Goal: Task Accomplishment & Management: Complete application form

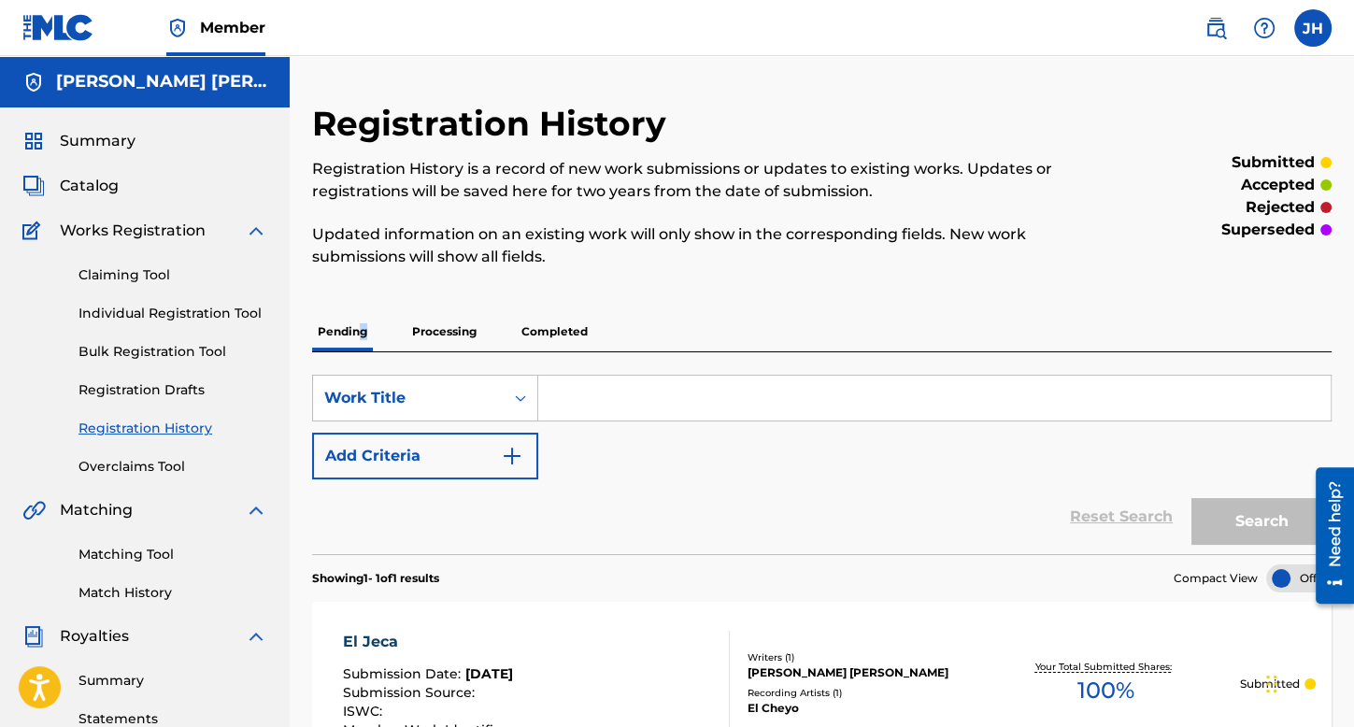
click at [105, 146] on span "Summary" at bounding box center [98, 141] width 76 height 22
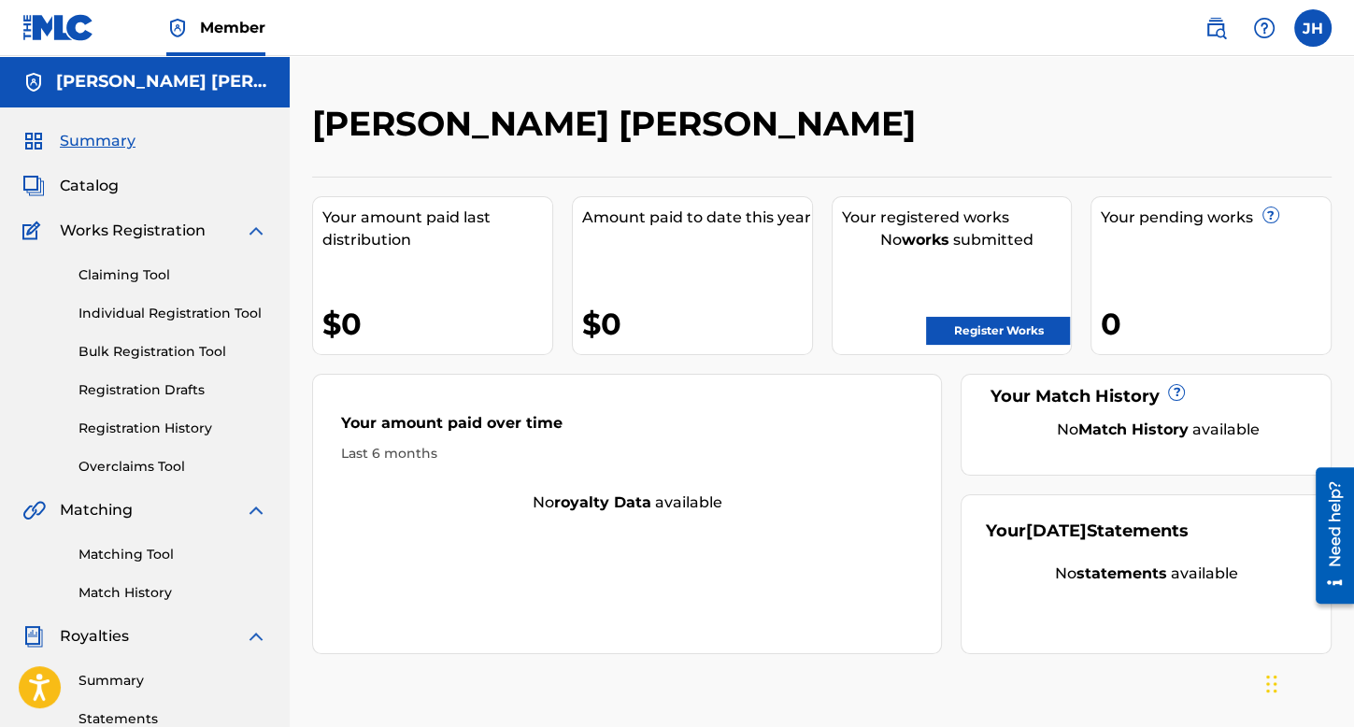
click at [191, 427] on link "Registration History" at bounding box center [173, 429] width 189 height 20
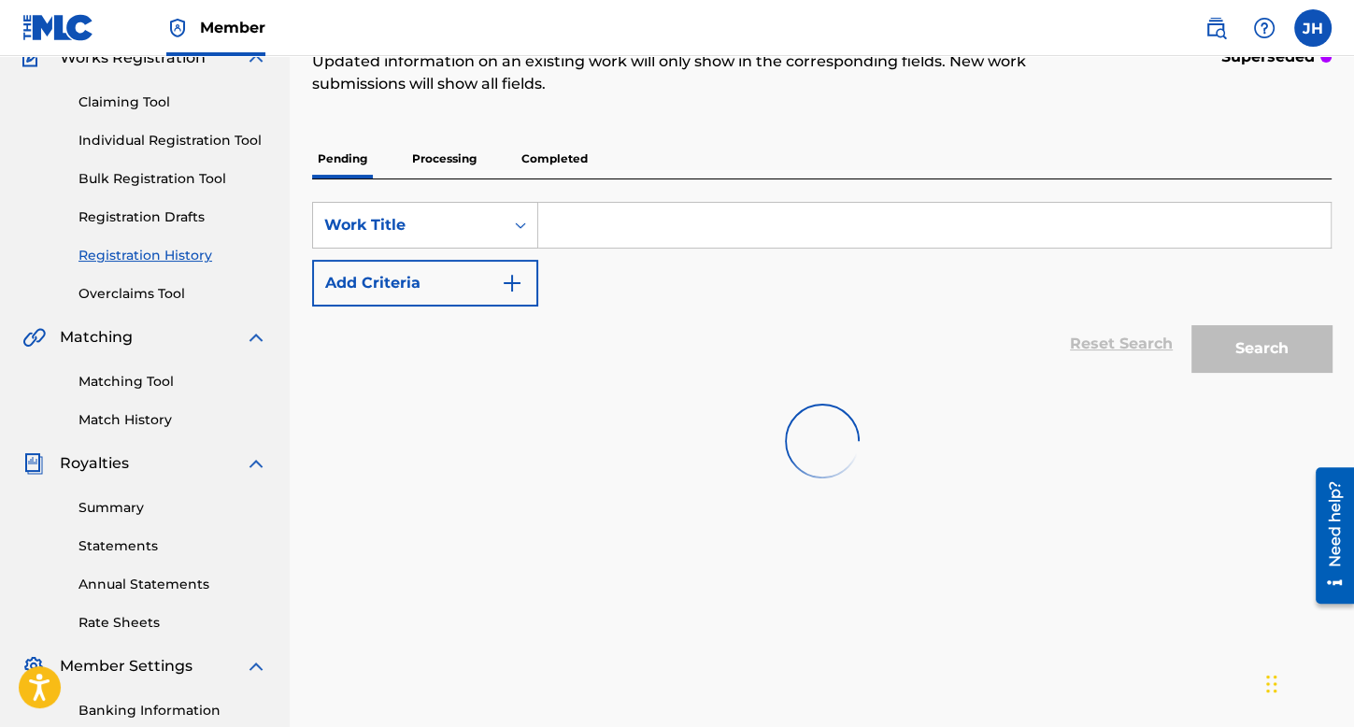
scroll to position [187, 0]
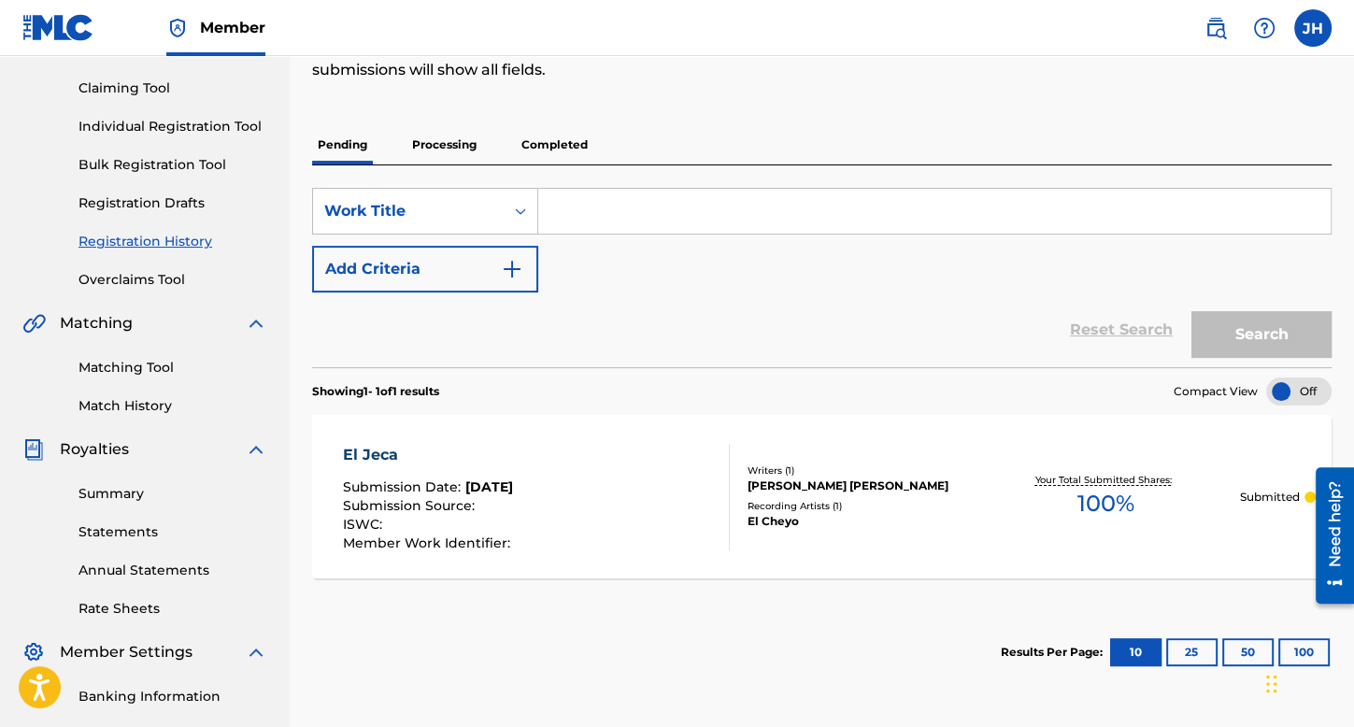
click at [450, 139] on p "Processing" at bounding box center [445, 144] width 76 height 39
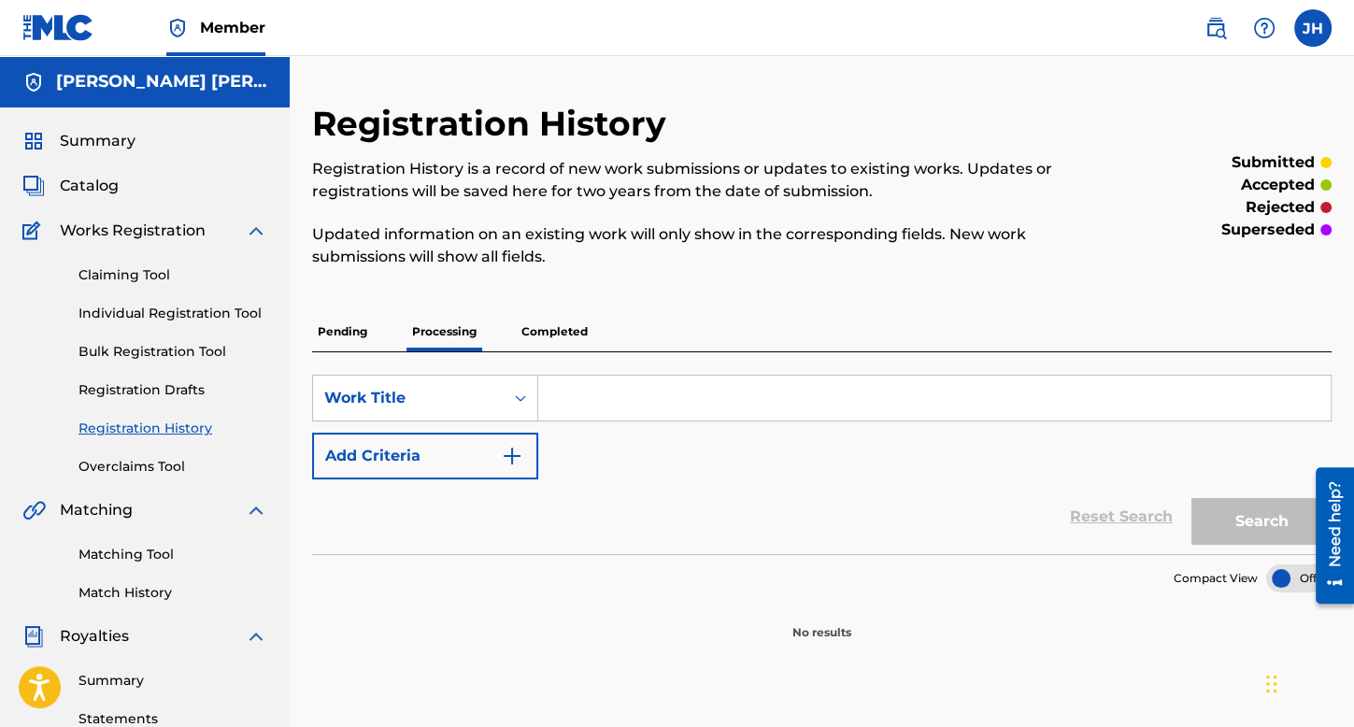
click at [564, 352] on div "SearchWithCriteria28c3cac4-e349-46b4-a389-fc6c27715e7e Work Title Add Criteria …" at bounding box center [822, 453] width 1020 height 202
click at [377, 340] on div "Pending Processing Completed" at bounding box center [822, 331] width 1020 height 39
click at [349, 319] on p "Pending" at bounding box center [342, 331] width 61 height 39
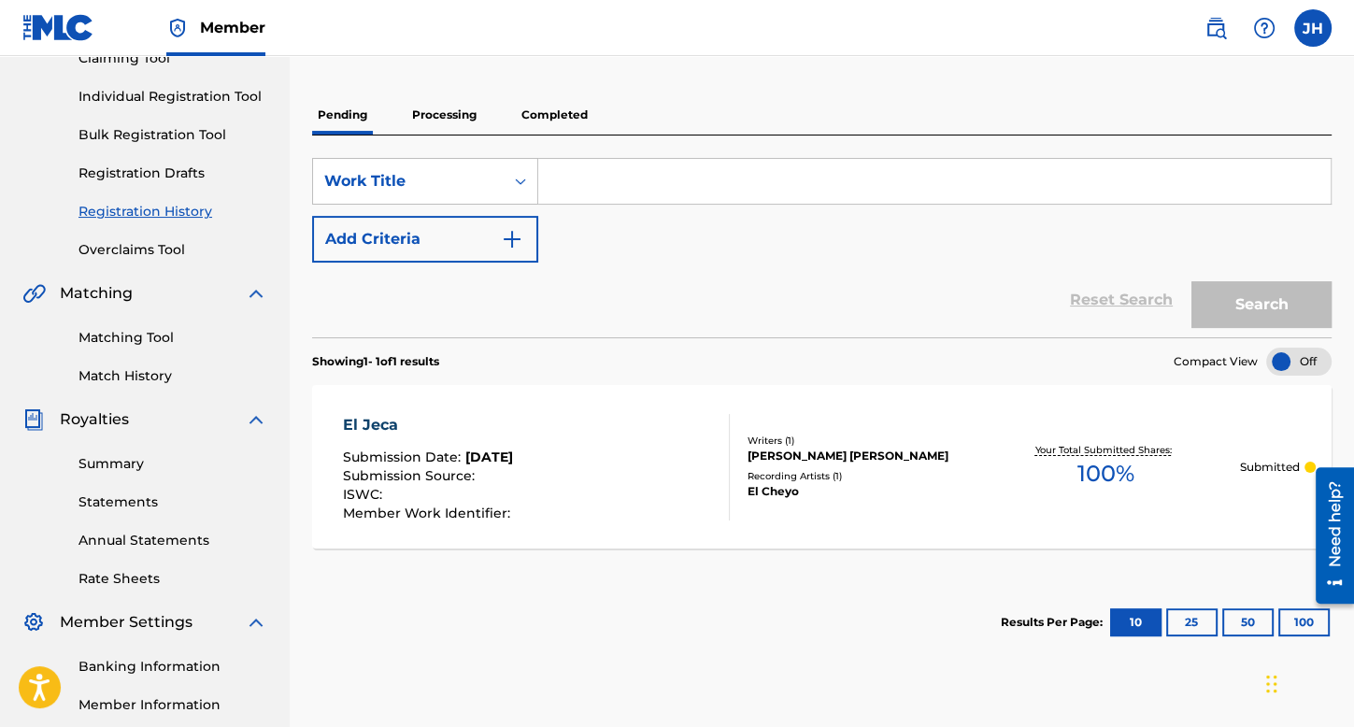
scroll to position [374, 0]
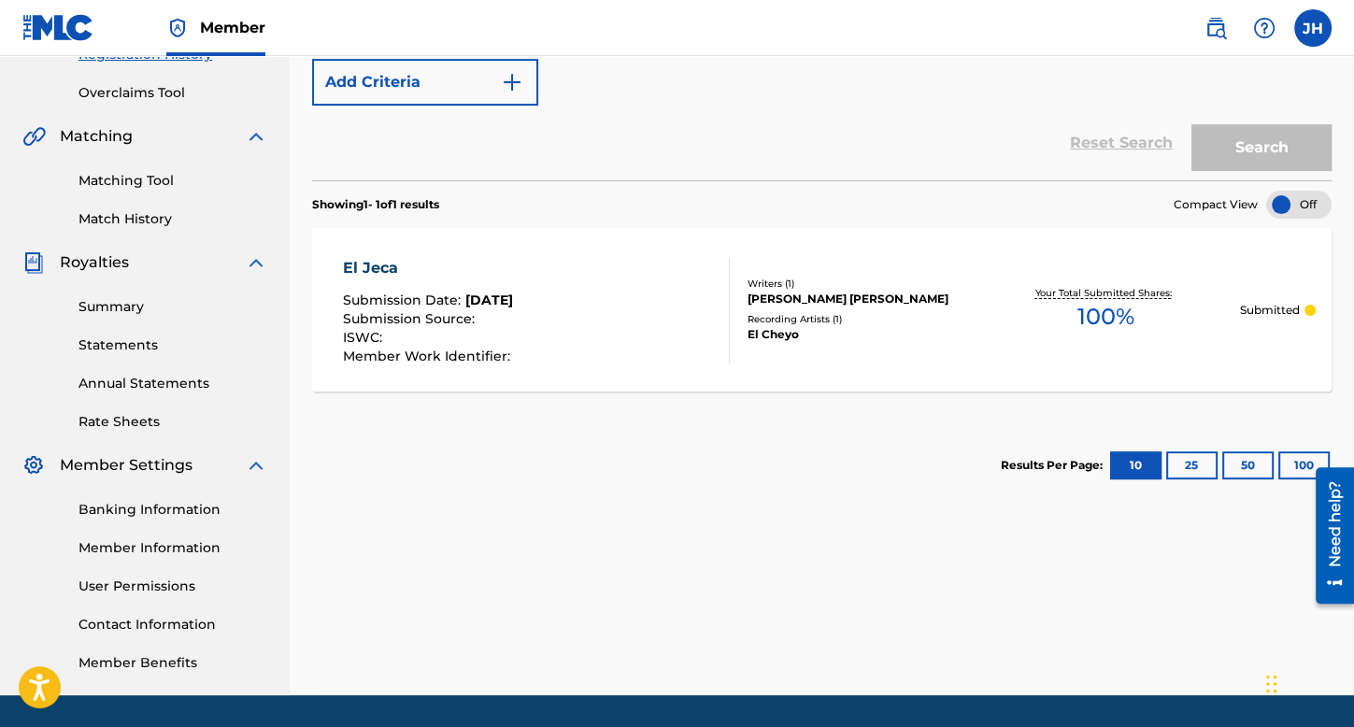
click at [942, 322] on div "Recording Artists ( 1 )" at bounding box center [860, 319] width 224 height 14
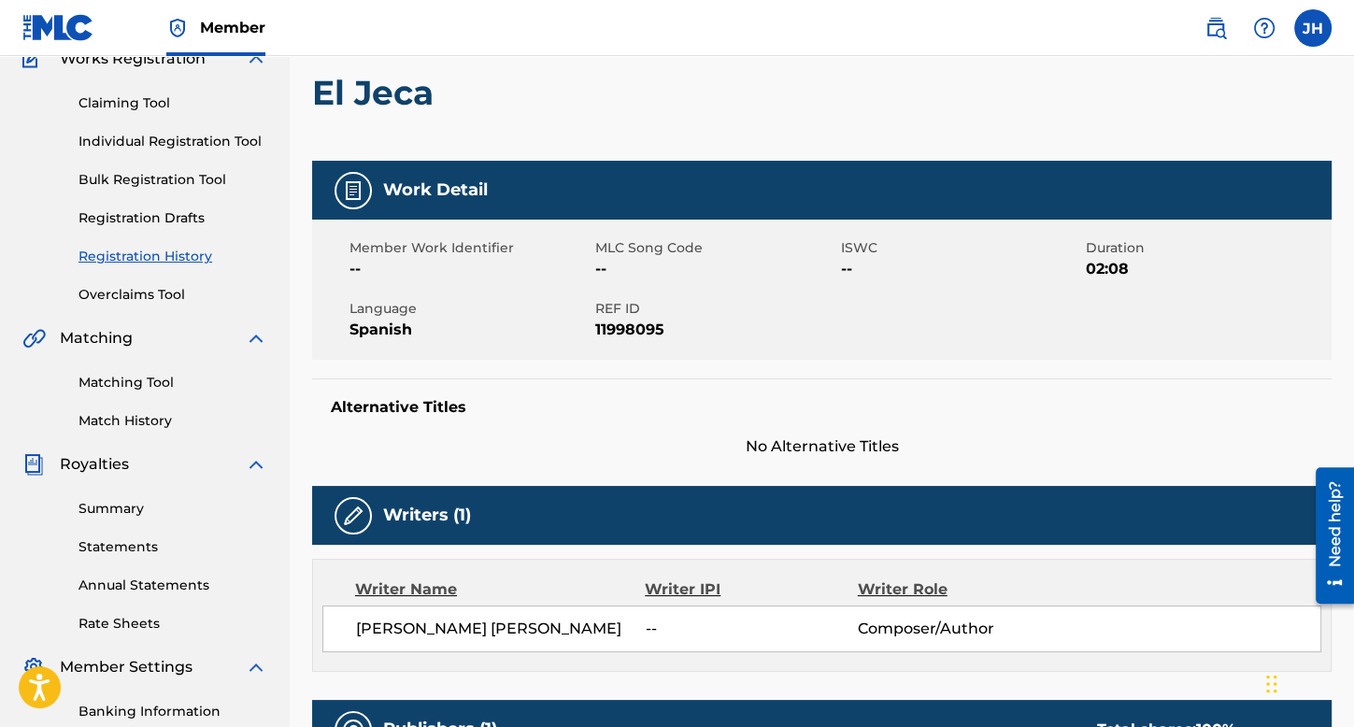
scroll to position [97, 0]
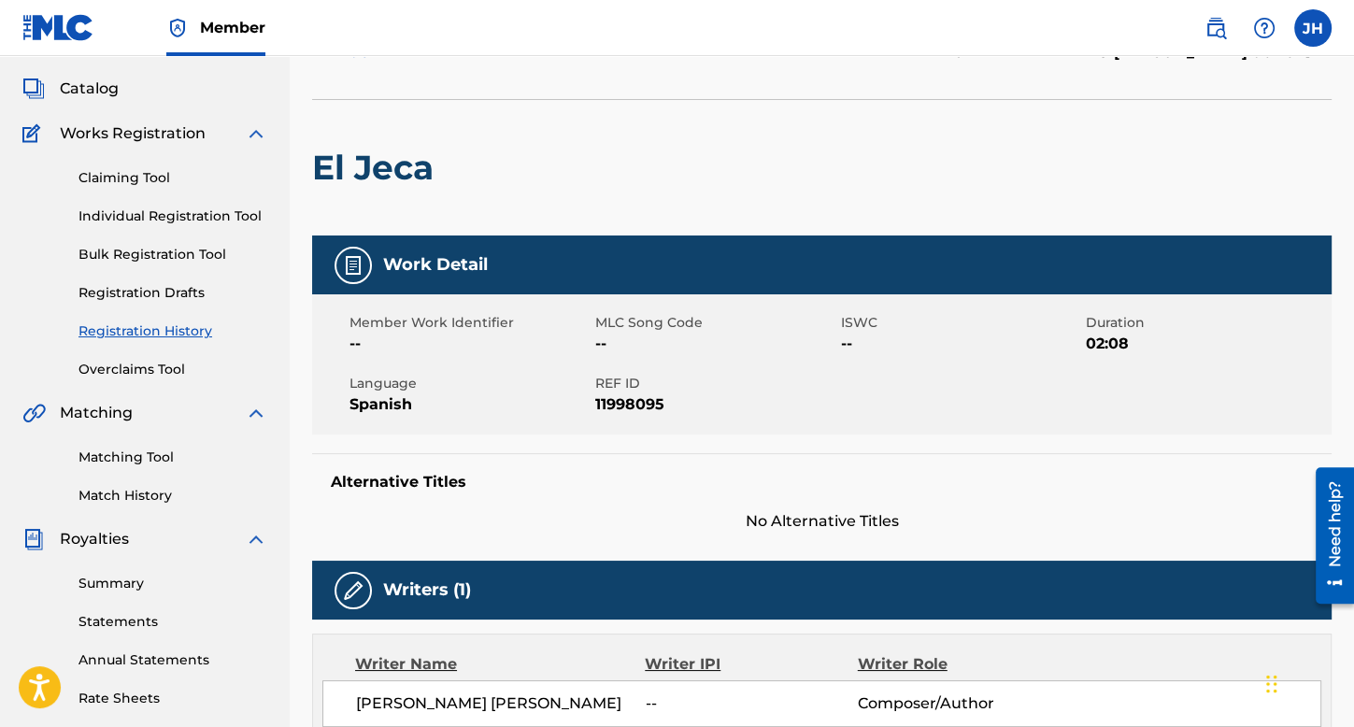
click at [164, 224] on link "Individual Registration Tool" at bounding box center [173, 217] width 189 height 20
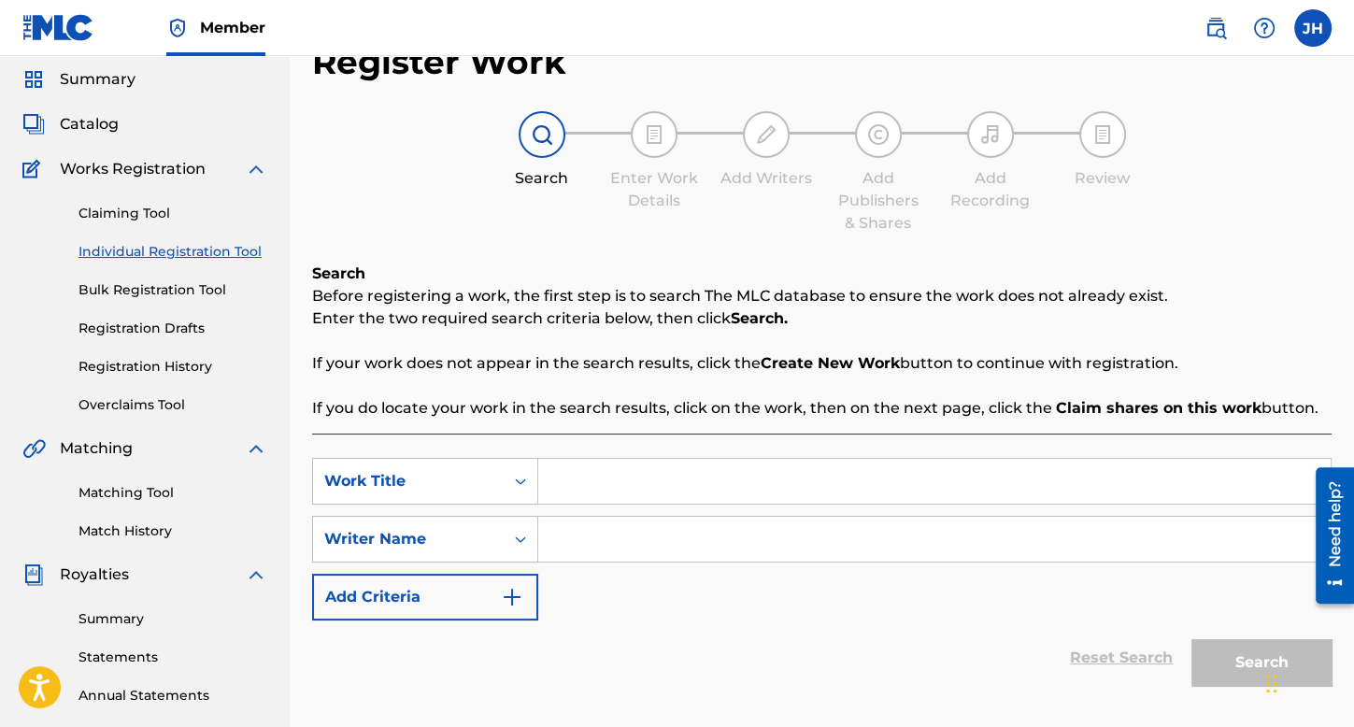
scroll to position [93, 0]
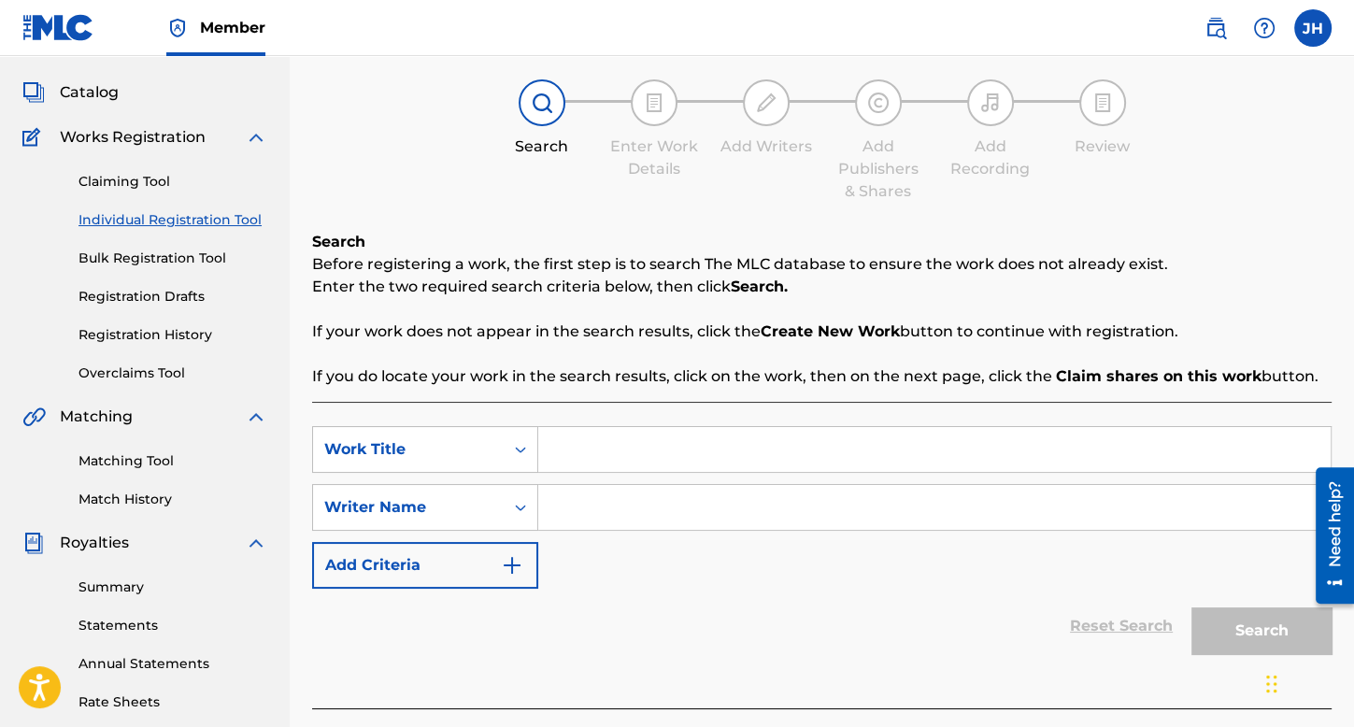
click at [581, 427] on input "Search Form" at bounding box center [934, 449] width 793 height 45
type input "Danza Infernal"
drag, startPoint x: 693, startPoint y: 554, endPoint x: 693, endPoint y: 536, distance: 17.8
click at [693, 544] on div "SearchWithCriteria29c5ba0f-9c4d-4050-b34d-e923f743a2d6 Work Title Danza Inferna…" at bounding box center [822, 507] width 1020 height 163
click at [693, 536] on div "SearchWithCriteria29c5ba0f-9c4d-4050-b34d-e923f743a2d6 Work Title Danza Inferna…" at bounding box center [822, 507] width 1020 height 163
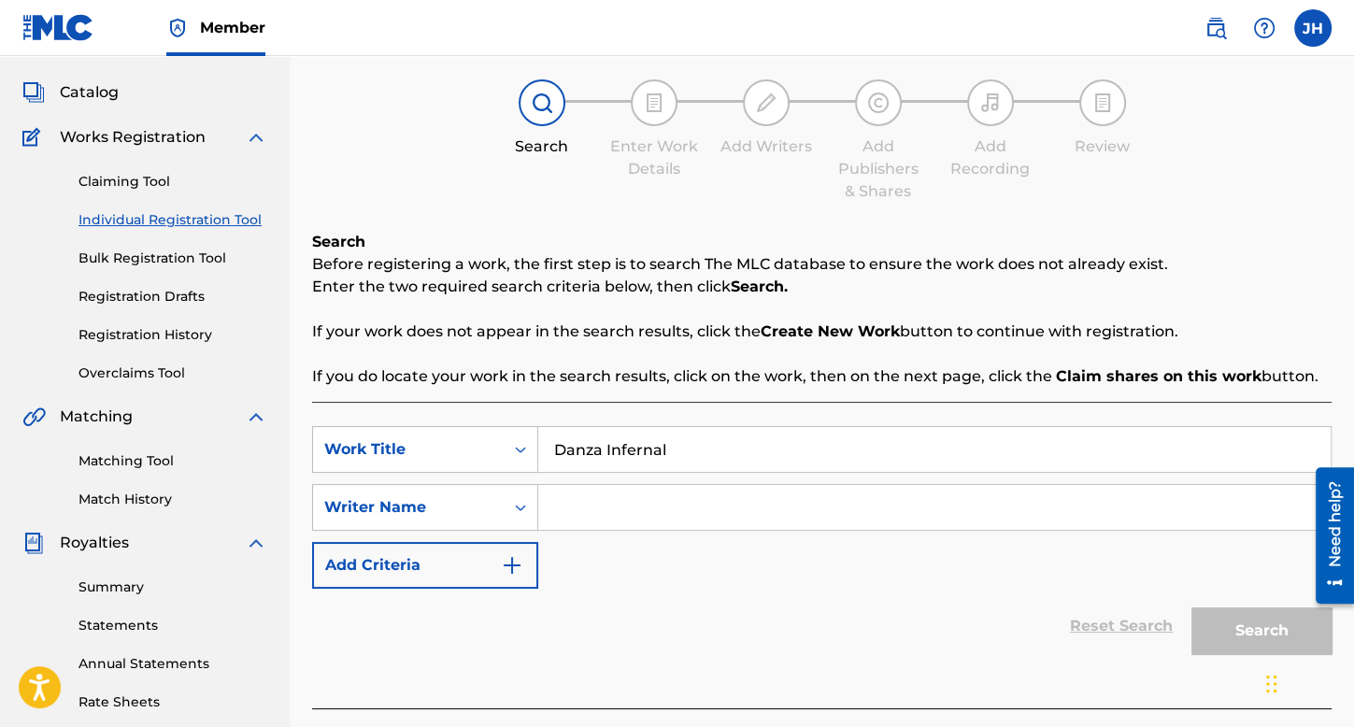
drag, startPoint x: 693, startPoint y: 529, endPoint x: 695, endPoint y: 505, distance: 24.4
click at [694, 511] on input "Search Form" at bounding box center [934, 507] width 793 height 45
type input "ddd"
click at [1192, 607] on button "Search" at bounding box center [1262, 630] width 140 height 47
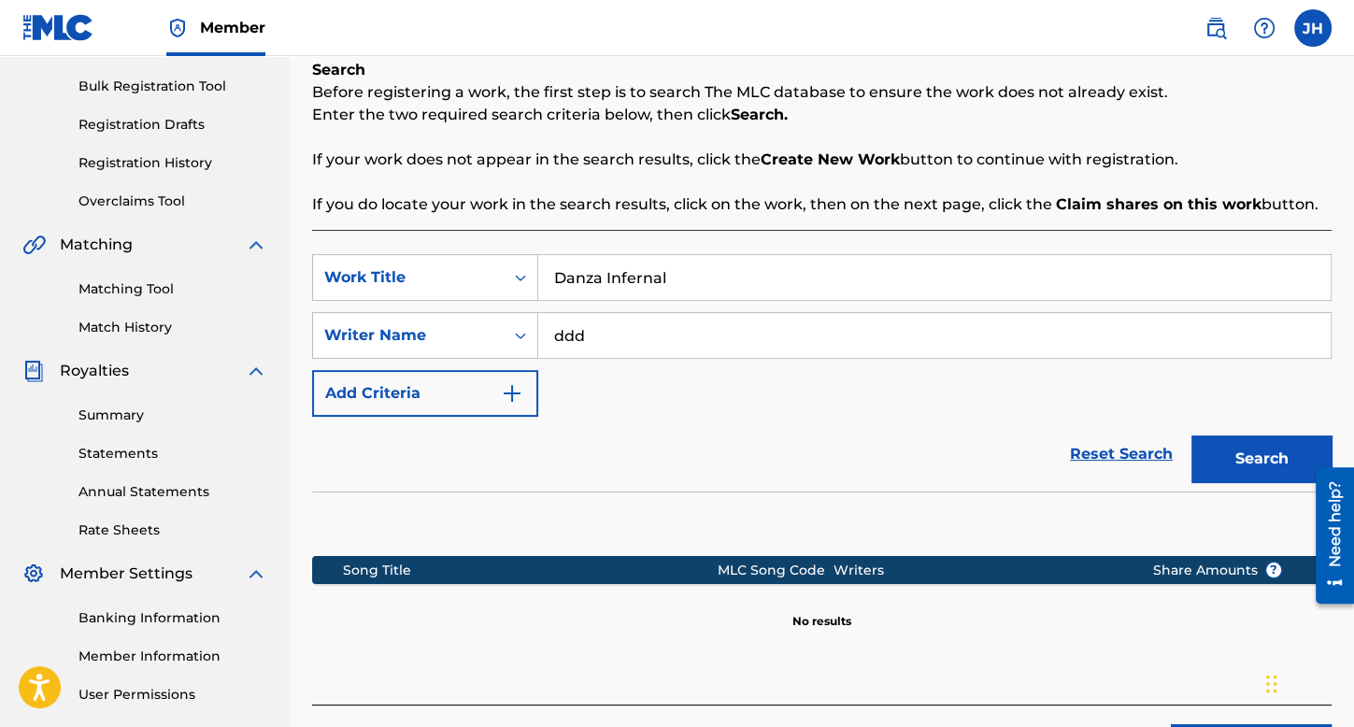
scroll to position [432, 0]
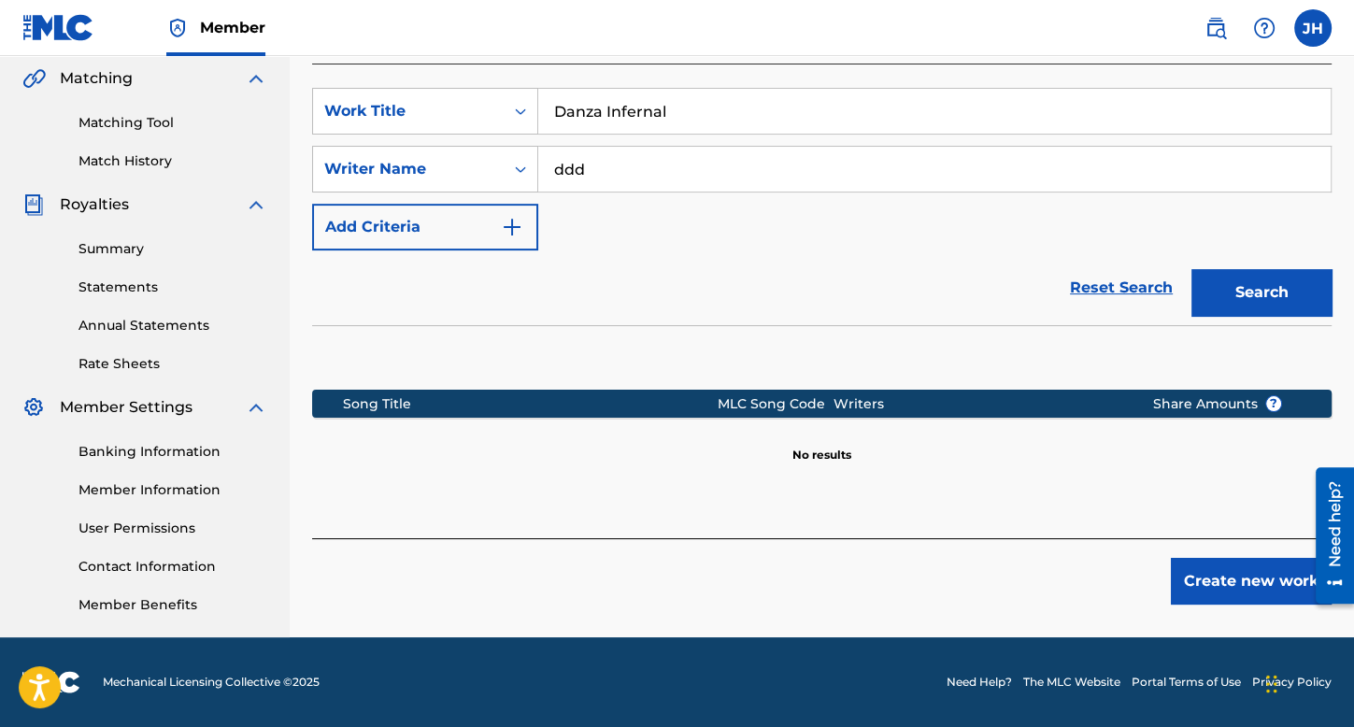
click at [1239, 580] on button "Create new work" at bounding box center [1251, 581] width 161 height 47
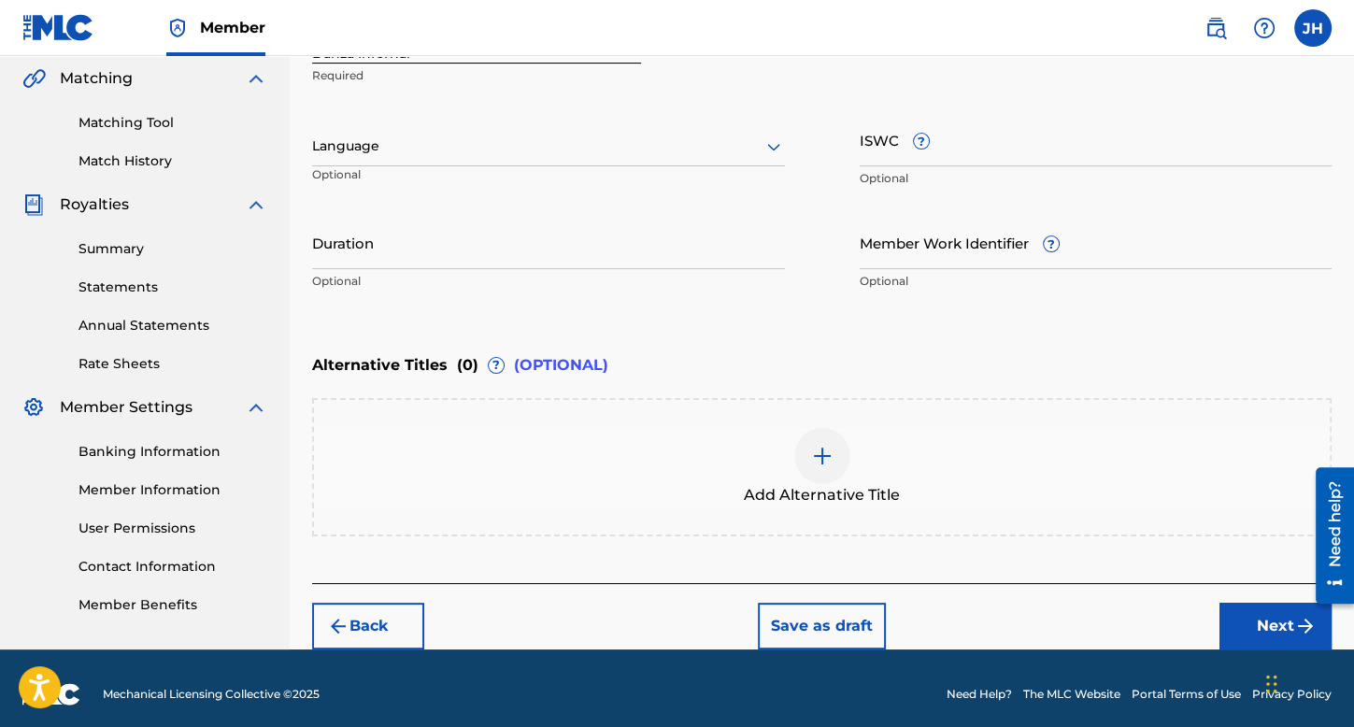
click at [539, 143] on div at bounding box center [548, 146] width 473 height 23
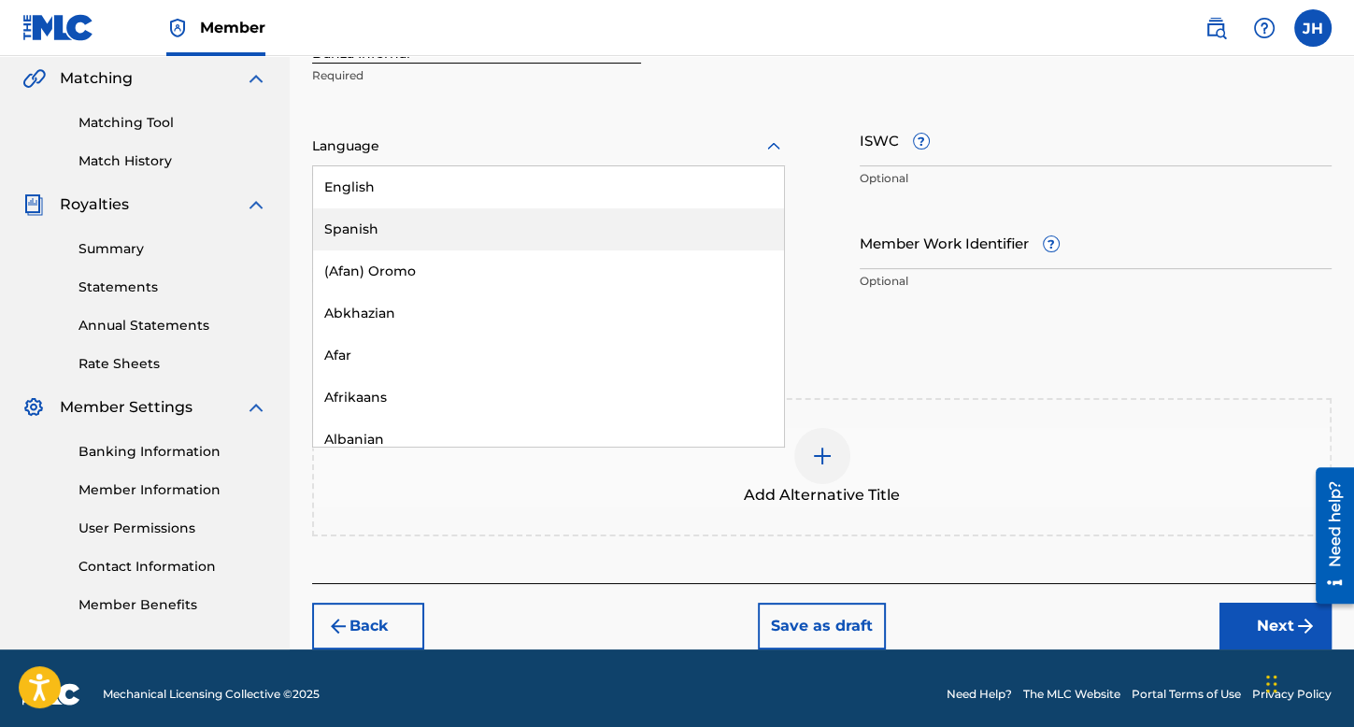
click at [535, 221] on div "Spanish" at bounding box center [548, 229] width 471 height 42
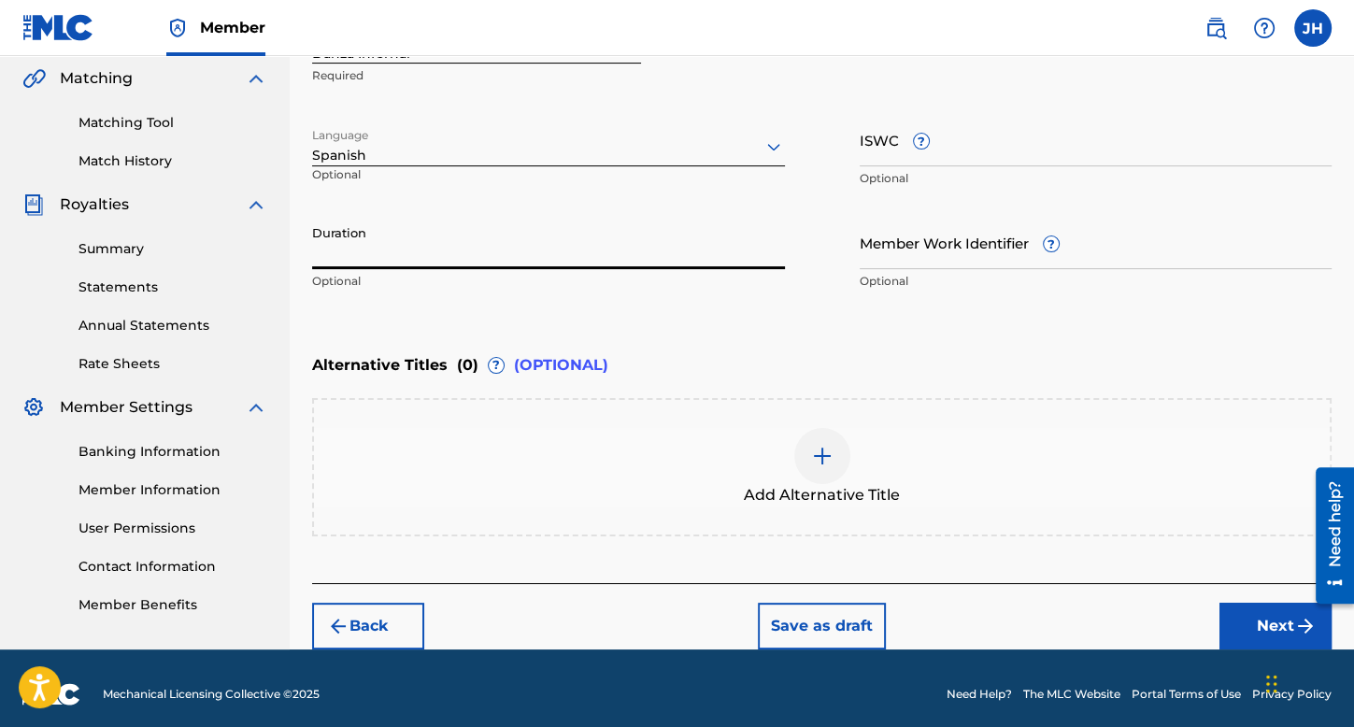
click at [531, 246] on input "Duration" at bounding box center [548, 242] width 473 height 53
type input "03:39"
click at [1270, 633] on button "Next" at bounding box center [1276, 626] width 112 height 47
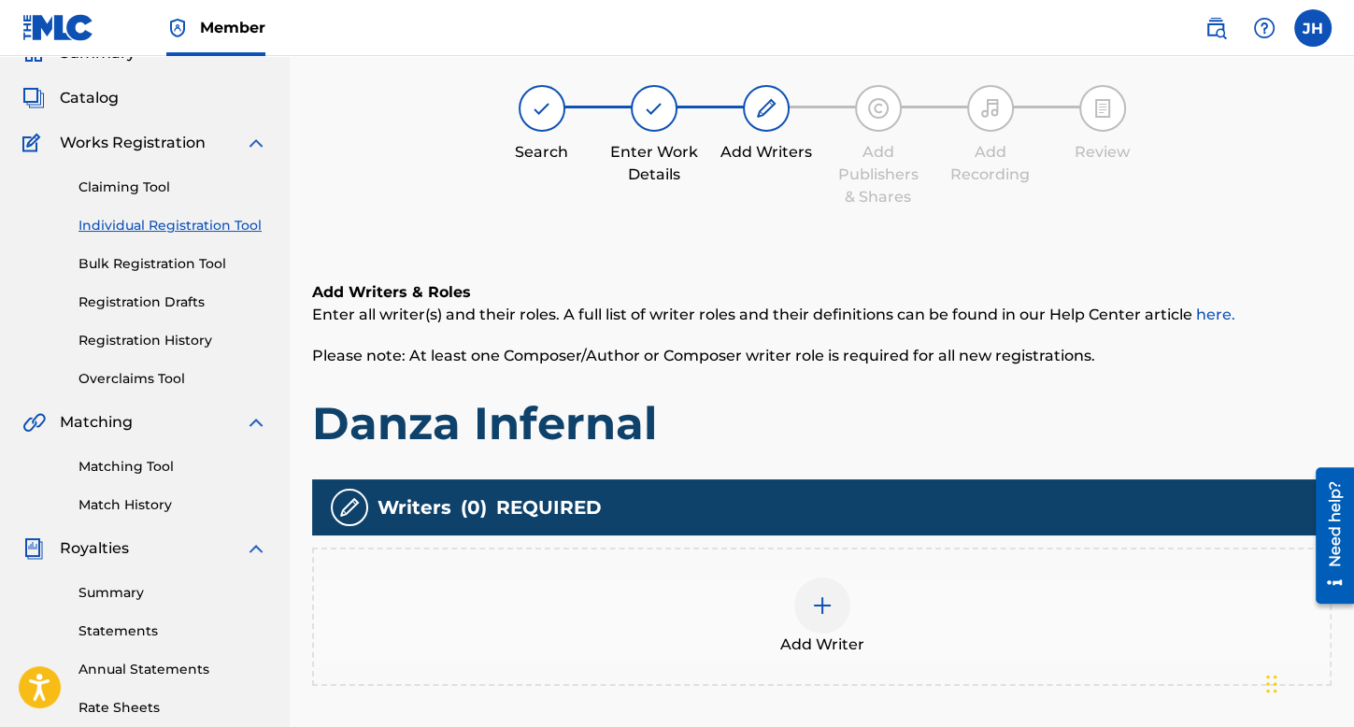
scroll to position [84, 0]
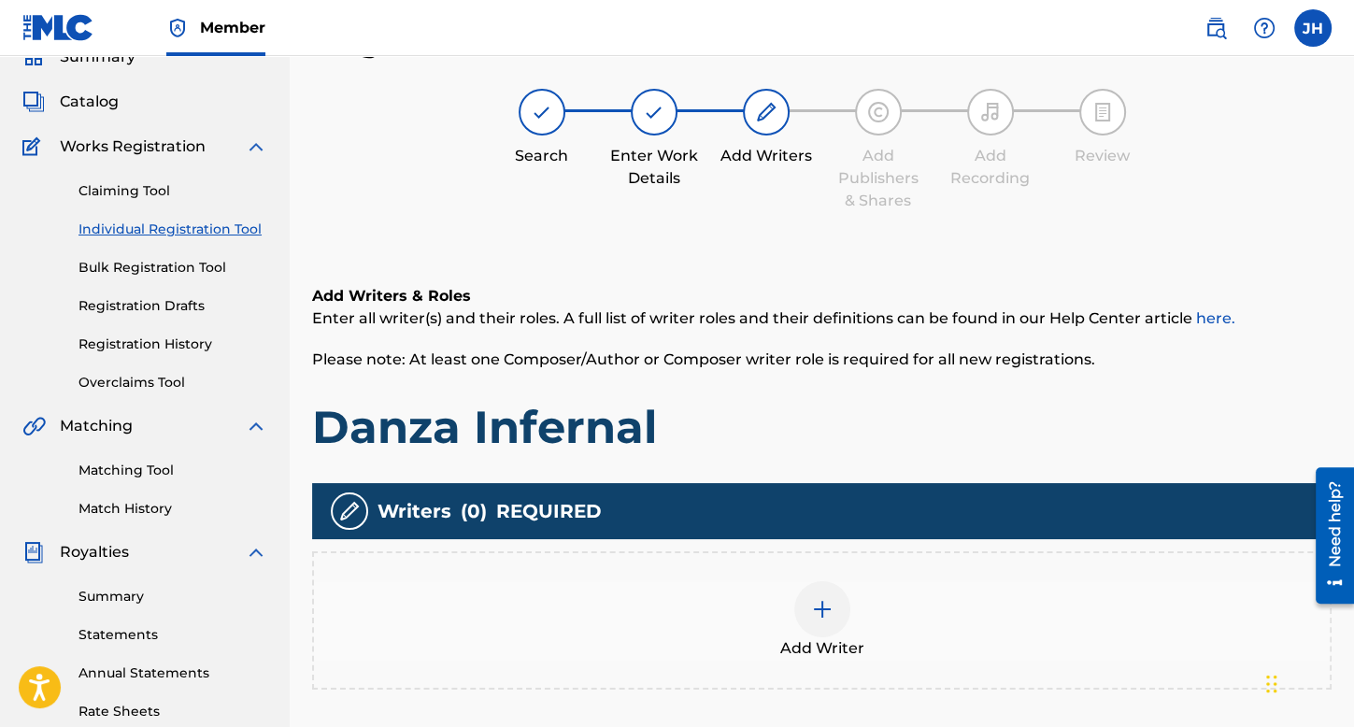
click at [807, 613] on div at bounding box center [822, 609] width 56 height 56
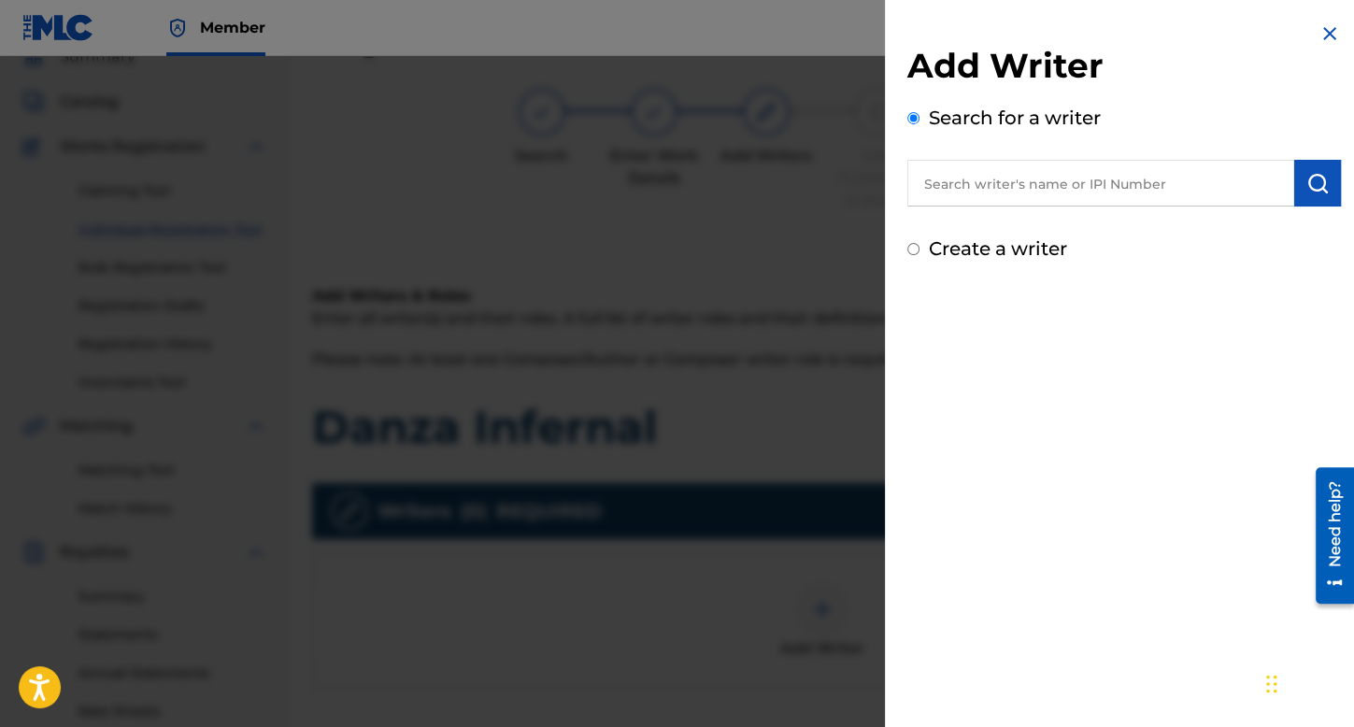
click at [915, 243] on input "Create a writer" at bounding box center [913, 249] width 12 height 12
radio input "false"
radio input "true"
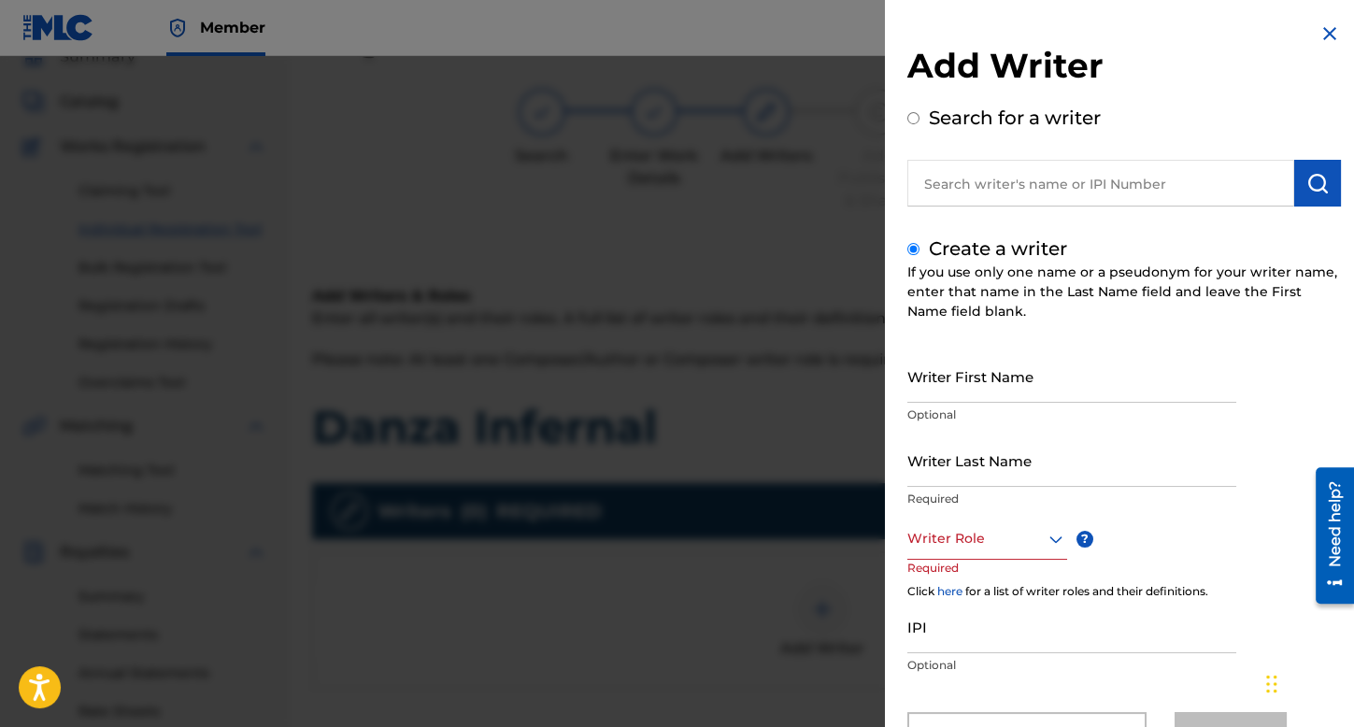
click at [983, 405] on div "Writer First Name Optional" at bounding box center [1071, 392] width 329 height 84
click at [986, 371] on input "Writer First Name" at bounding box center [1071, 376] width 329 height 53
type input "A"
type input "[PERSON_NAME]"
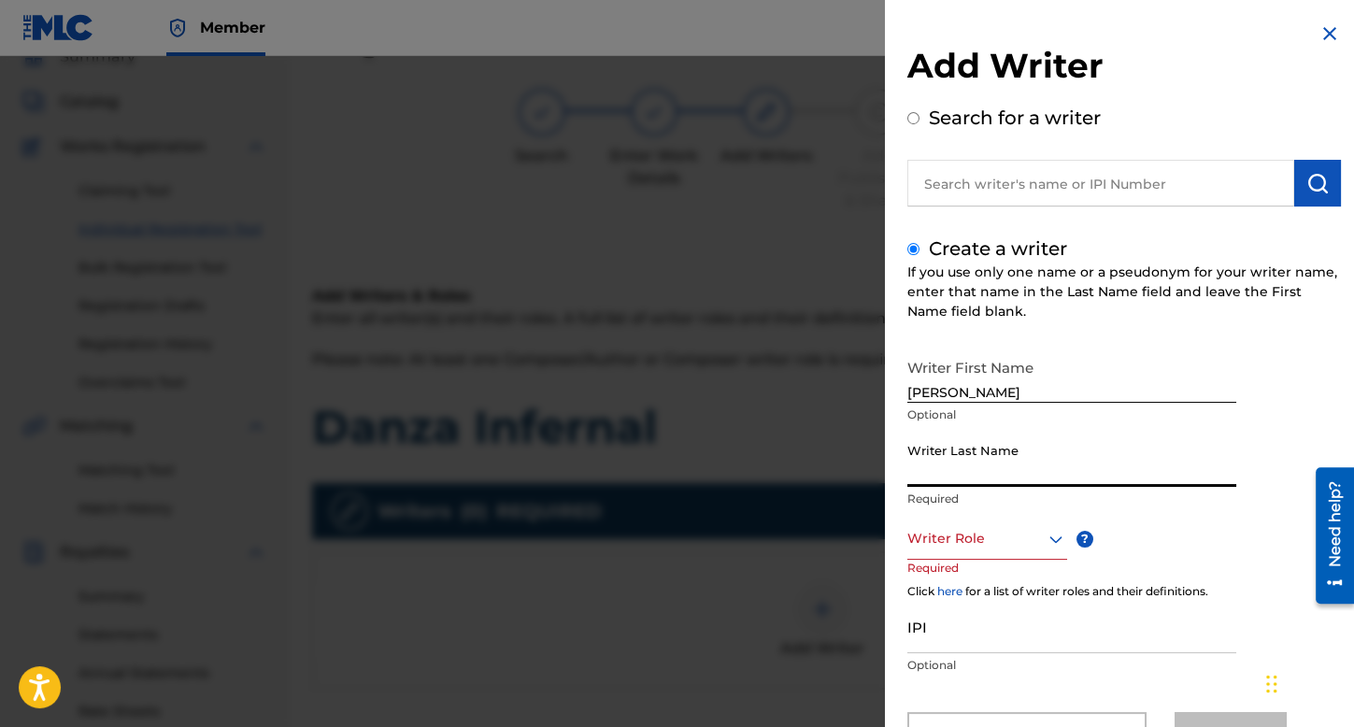
click at [1003, 439] on input "Writer Last Name" at bounding box center [1071, 460] width 329 height 53
click at [1027, 536] on div "Writer Role" at bounding box center [987, 539] width 160 height 42
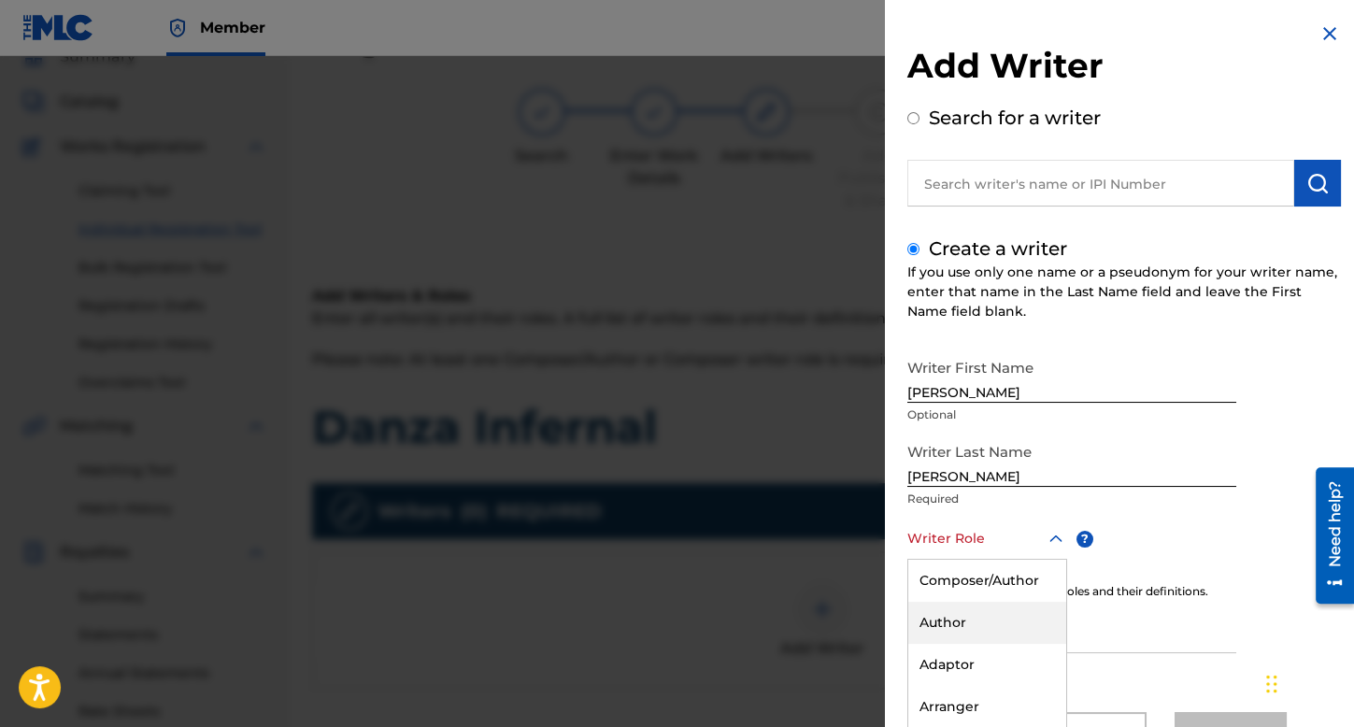
scroll to position [82, 0]
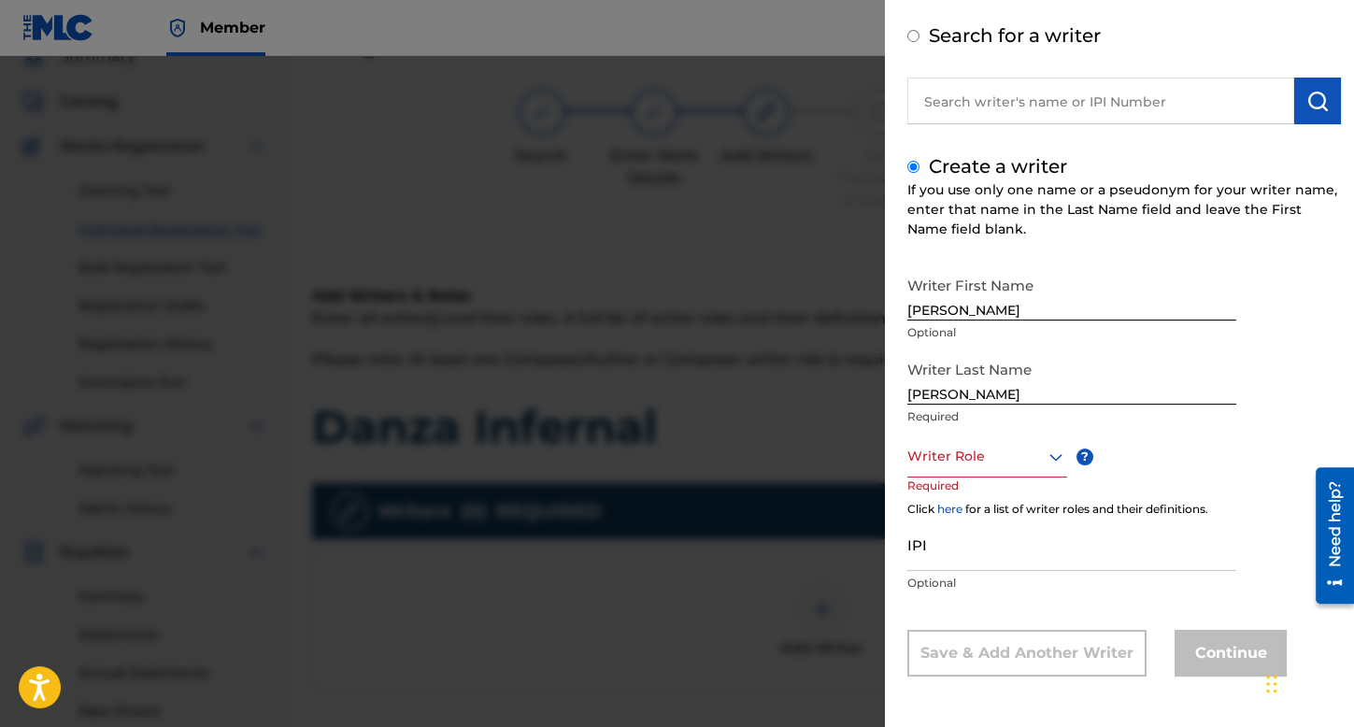
click at [1005, 476] on div "Writer Role" at bounding box center [987, 457] width 160 height 42
click at [950, 397] on input "[PERSON_NAME]" at bounding box center [1071, 377] width 329 height 53
type input "[PERSON_NAME]"
click at [1017, 453] on div at bounding box center [987, 456] width 160 height 23
click at [1015, 507] on div "Composer/Author" at bounding box center [987, 499] width 158 height 42
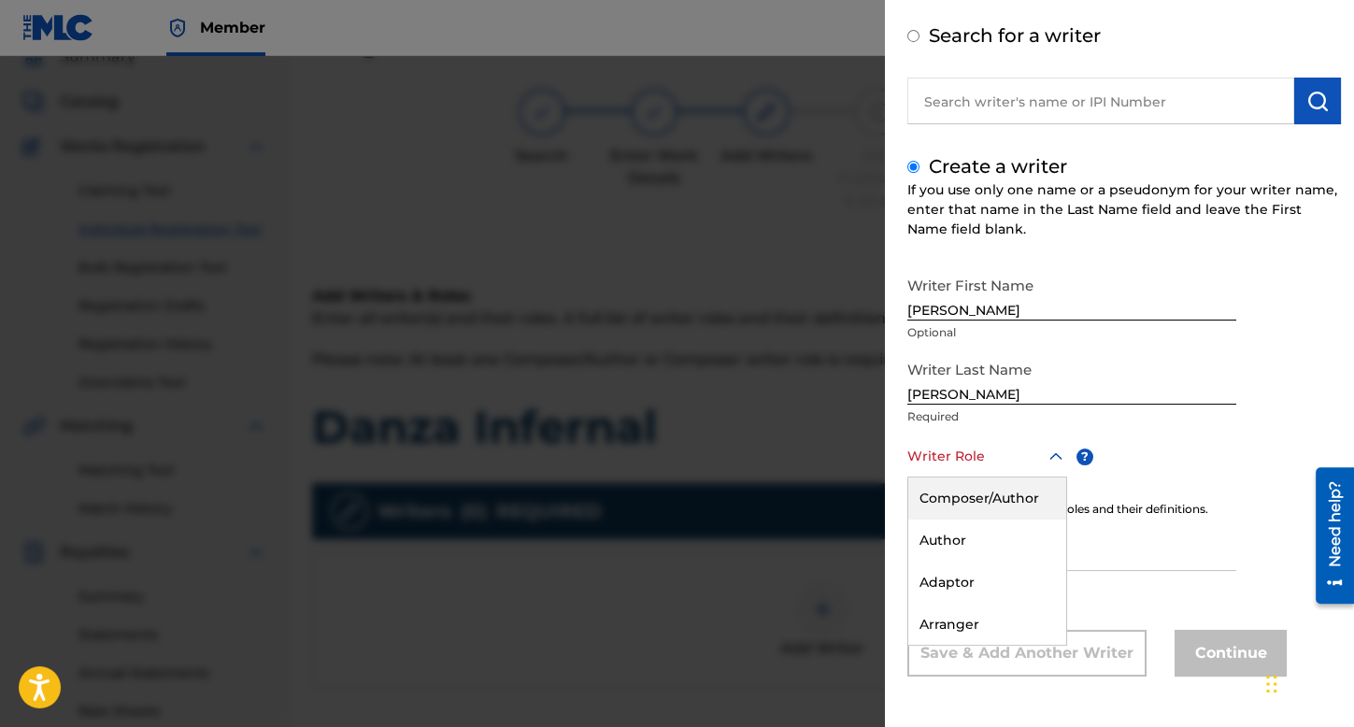
scroll to position [84, 0]
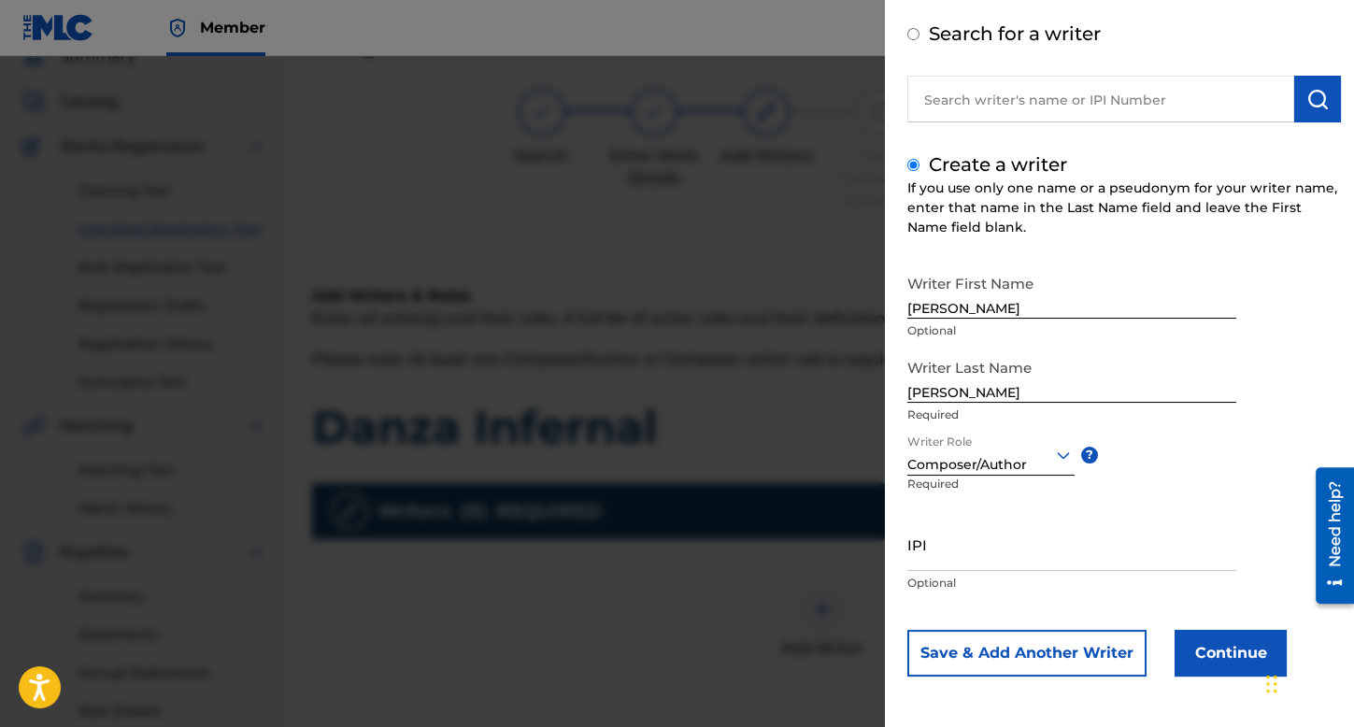
click at [1185, 665] on button "Continue" at bounding box center [1231, 653] width 112 height 47
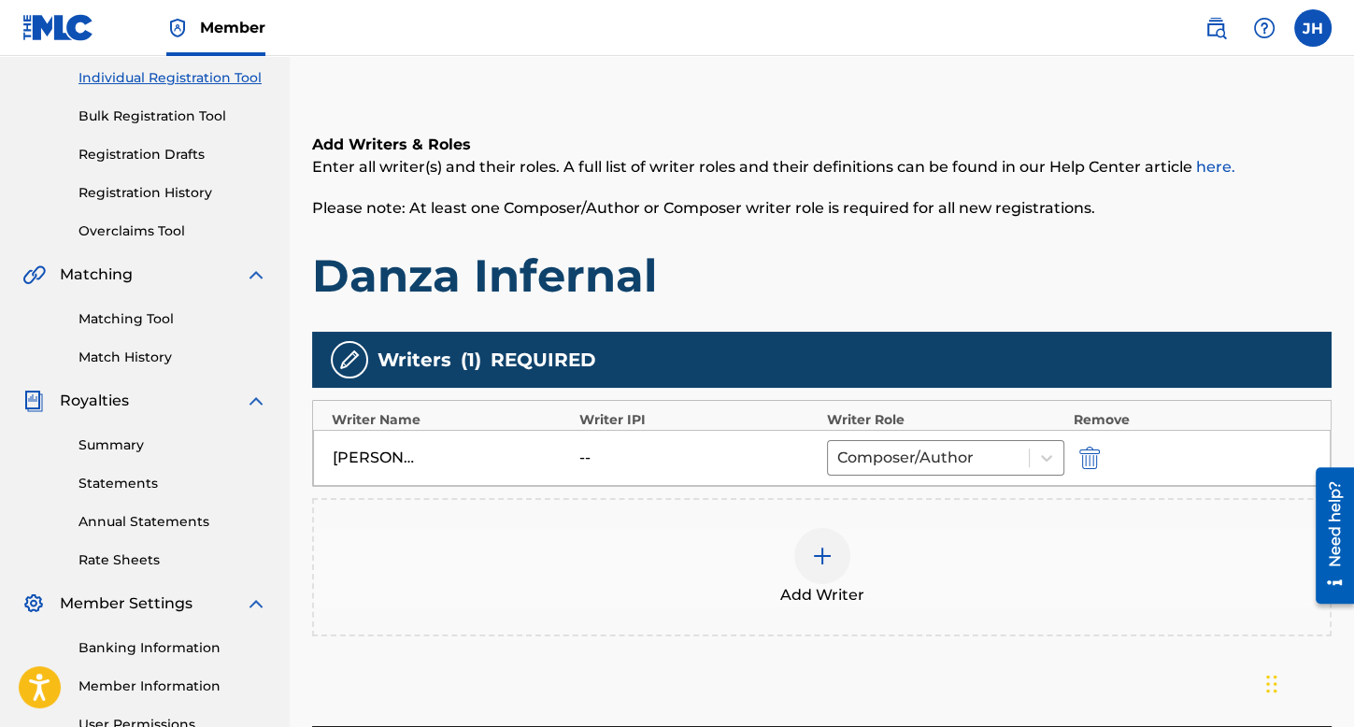
scroll to position [364, 0]
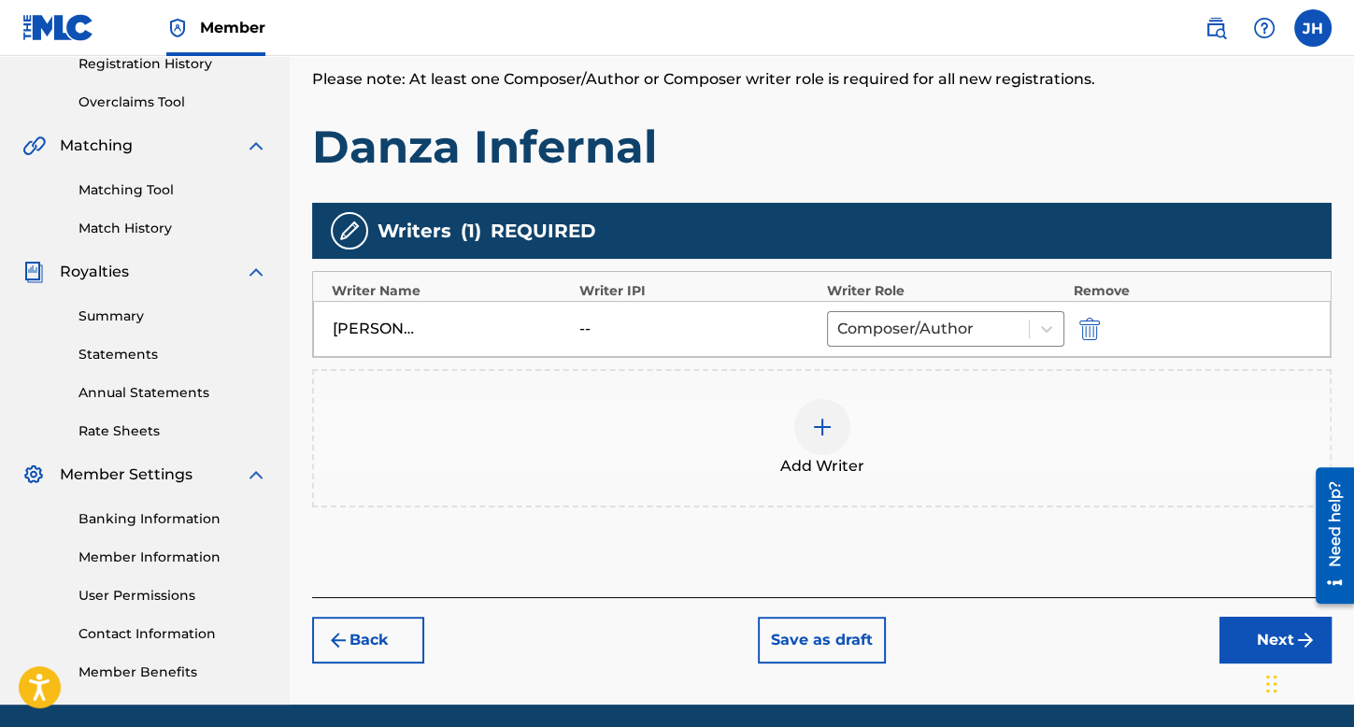
click at [1222, 635] on button "Next" at bounding box center [1276, 640] width 112 height 47
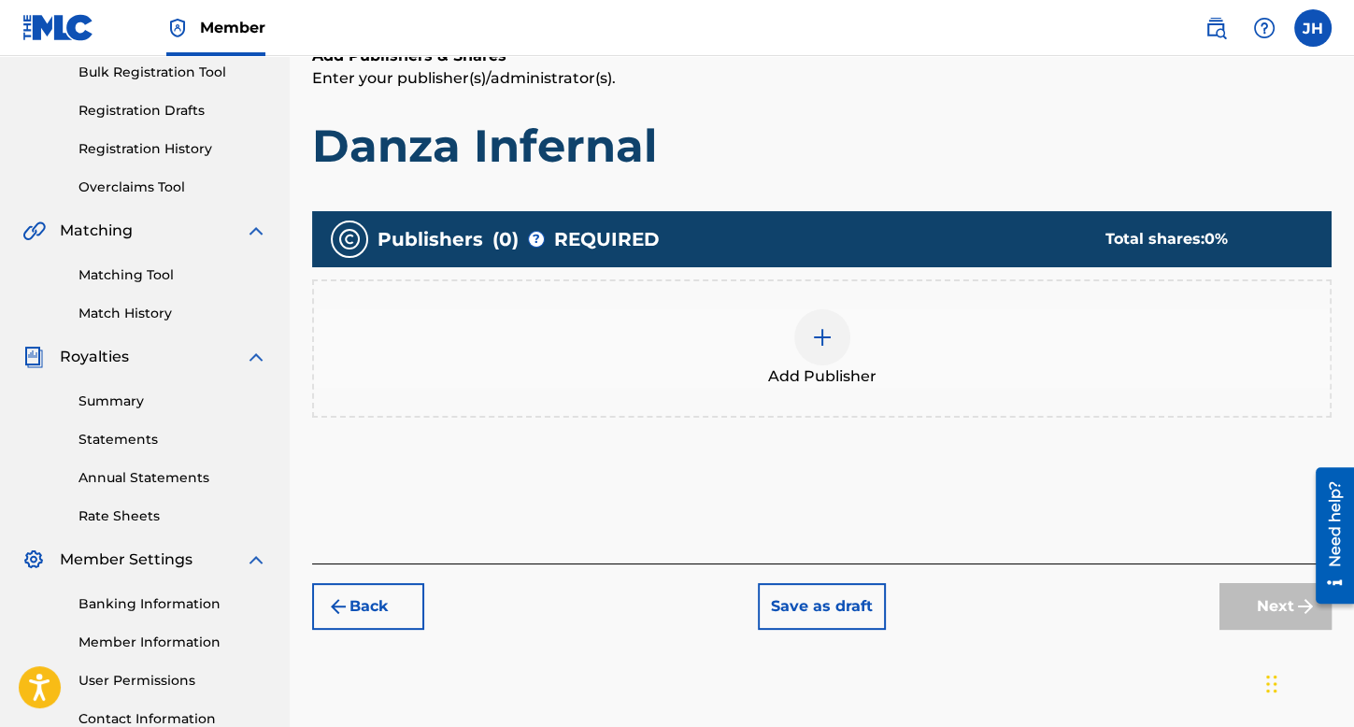
scroll to position [432, 0]
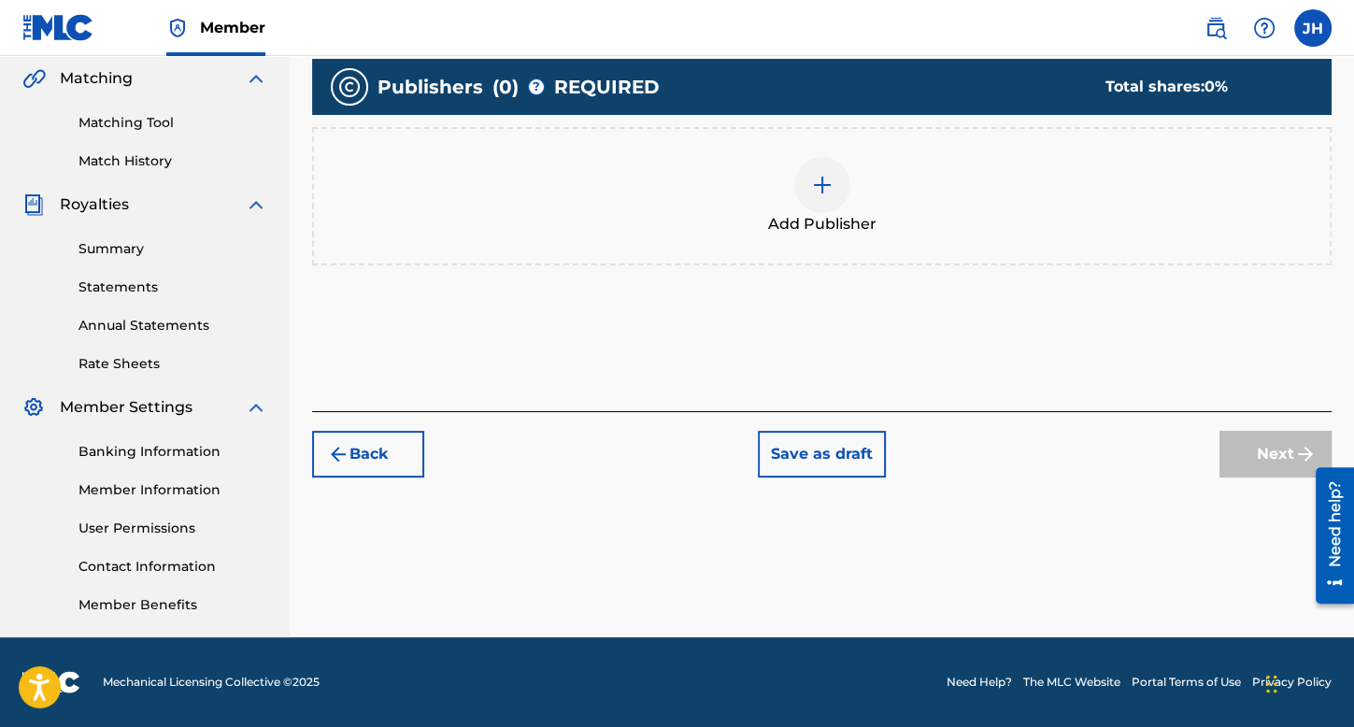
click at [796, 221] on span "Add Publisher" at bounding box center [822, 224] width 108 height 22
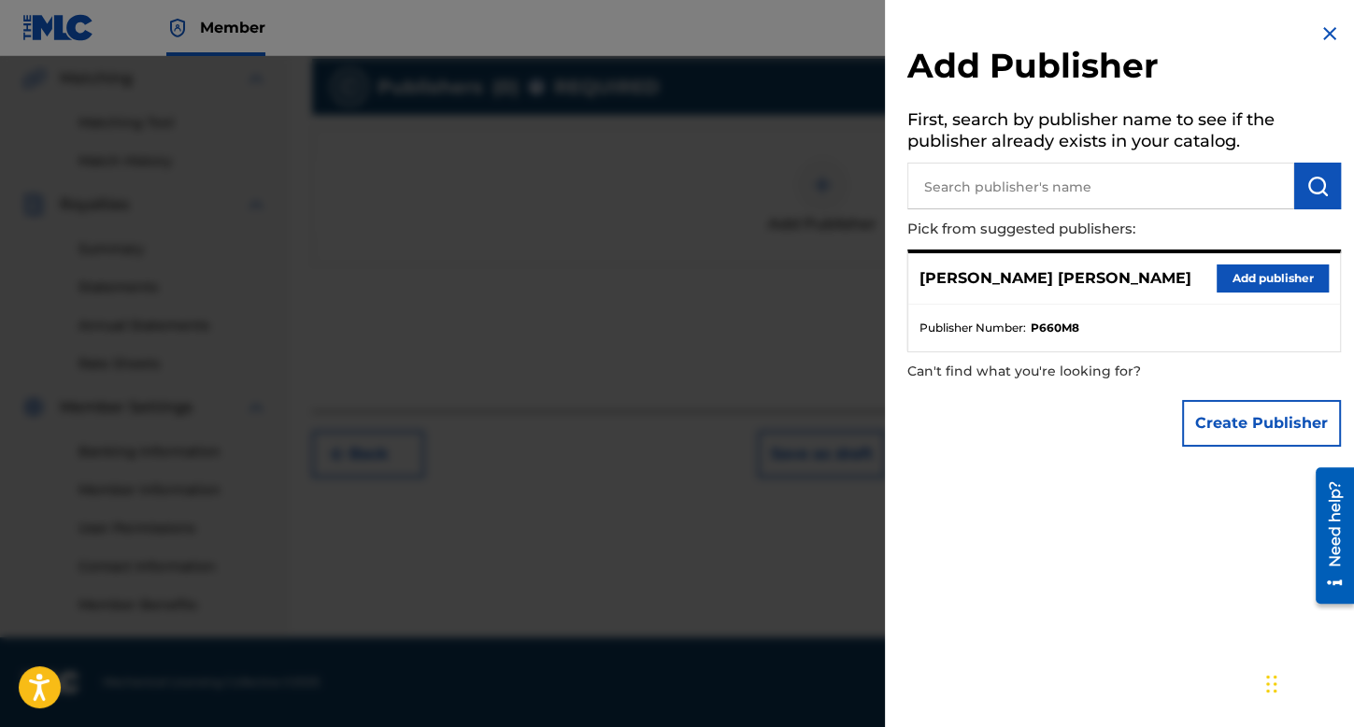
click at [1232, 286] on button "Add publisher" at bounding box center [1273, 278] width 112 height 28
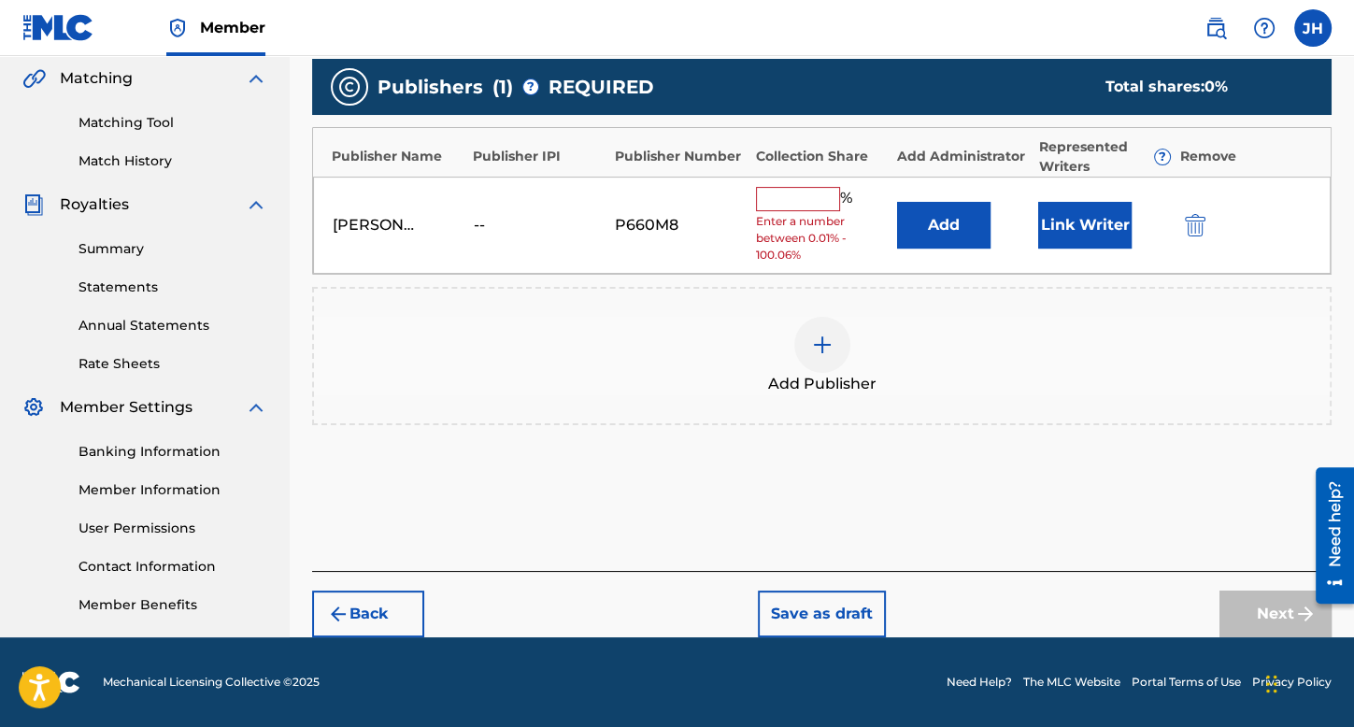
click at [830, 195] on input "text" at bounding box center [798, 199] width 84 height 24
type input "100"
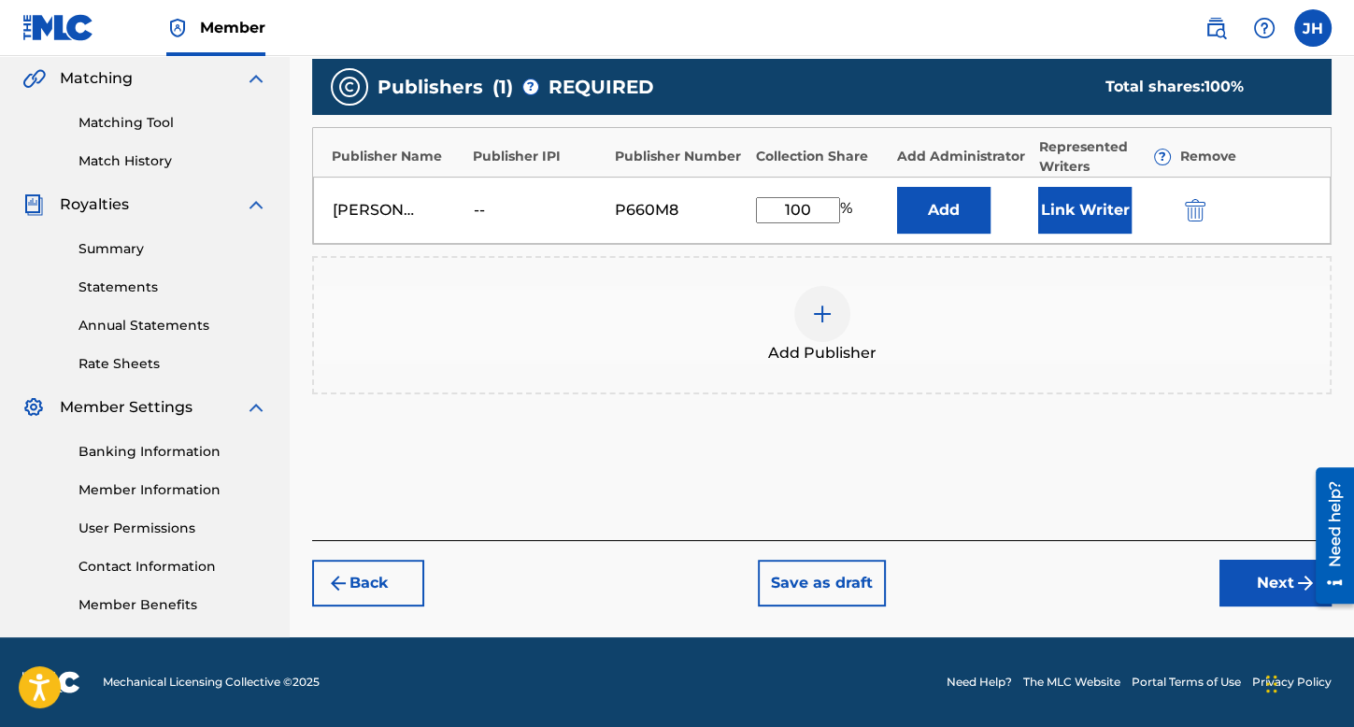
click at [1107, 225] on button "Link Writer" at bounding box center [1084, 210] width 93 height 47
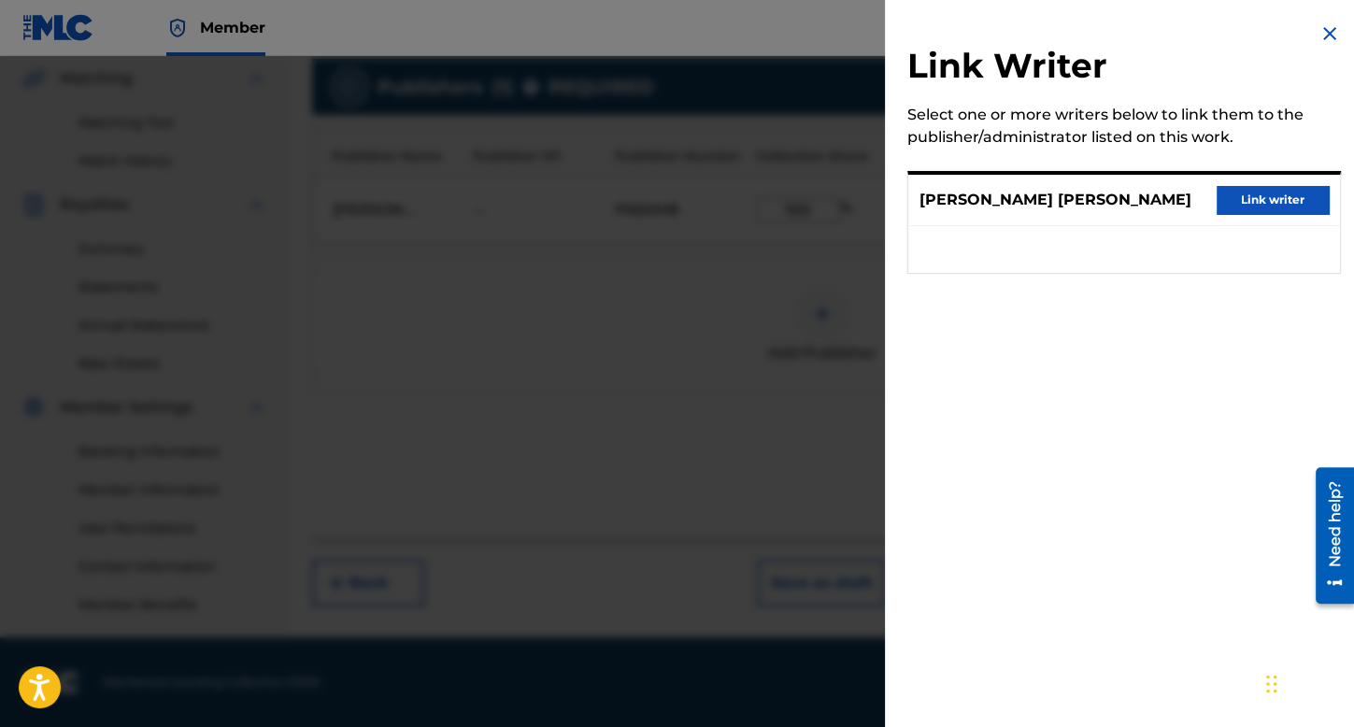
click at [1248, 214] on button "Link writer" at bounding box center [1273, 200] width 112 height 28
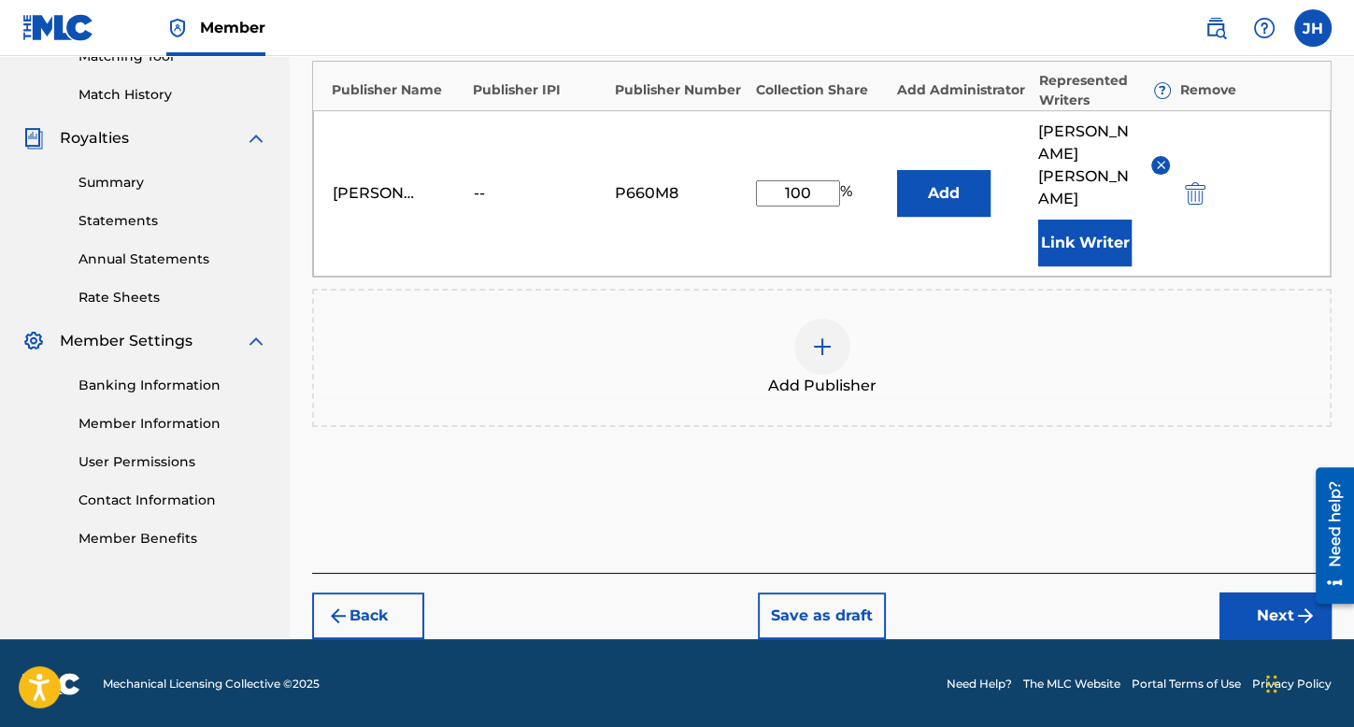
click at [1258, 608] on button "Next" at bounding box center [1276, 616] width 112 height 47
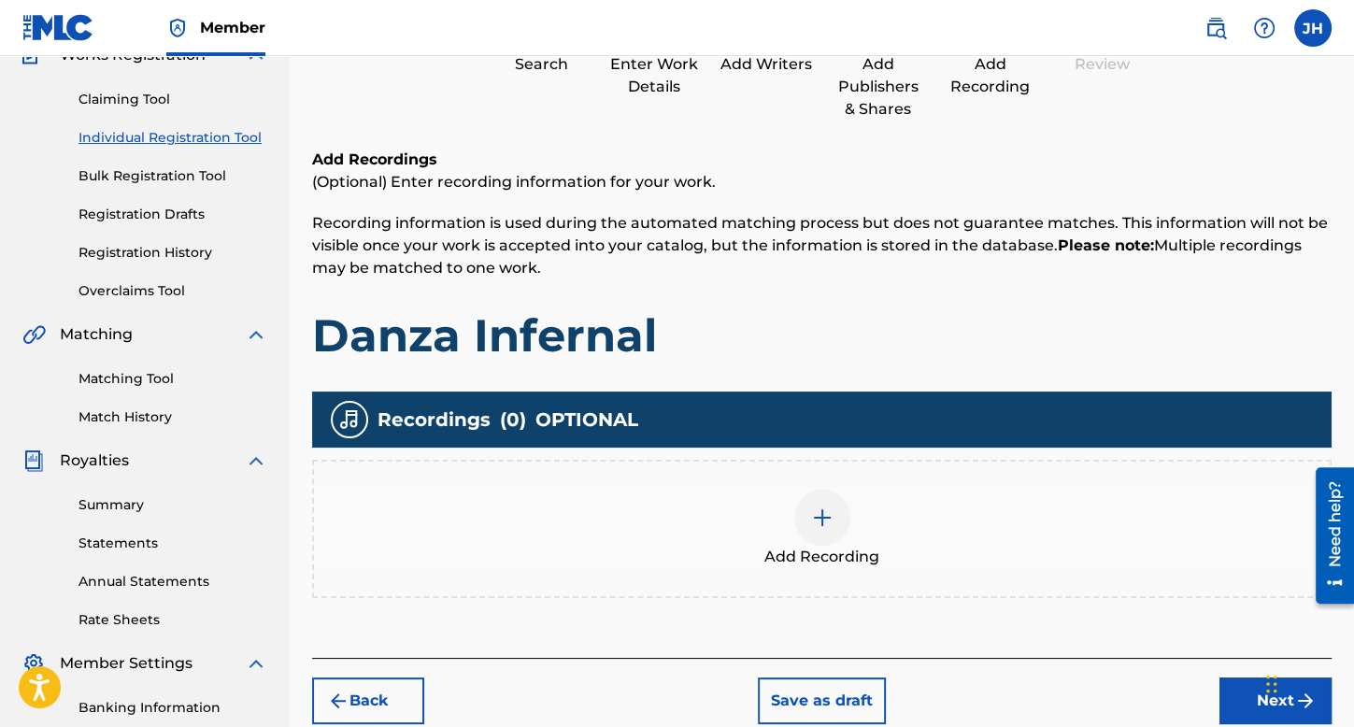
scroll to position [384, 0]
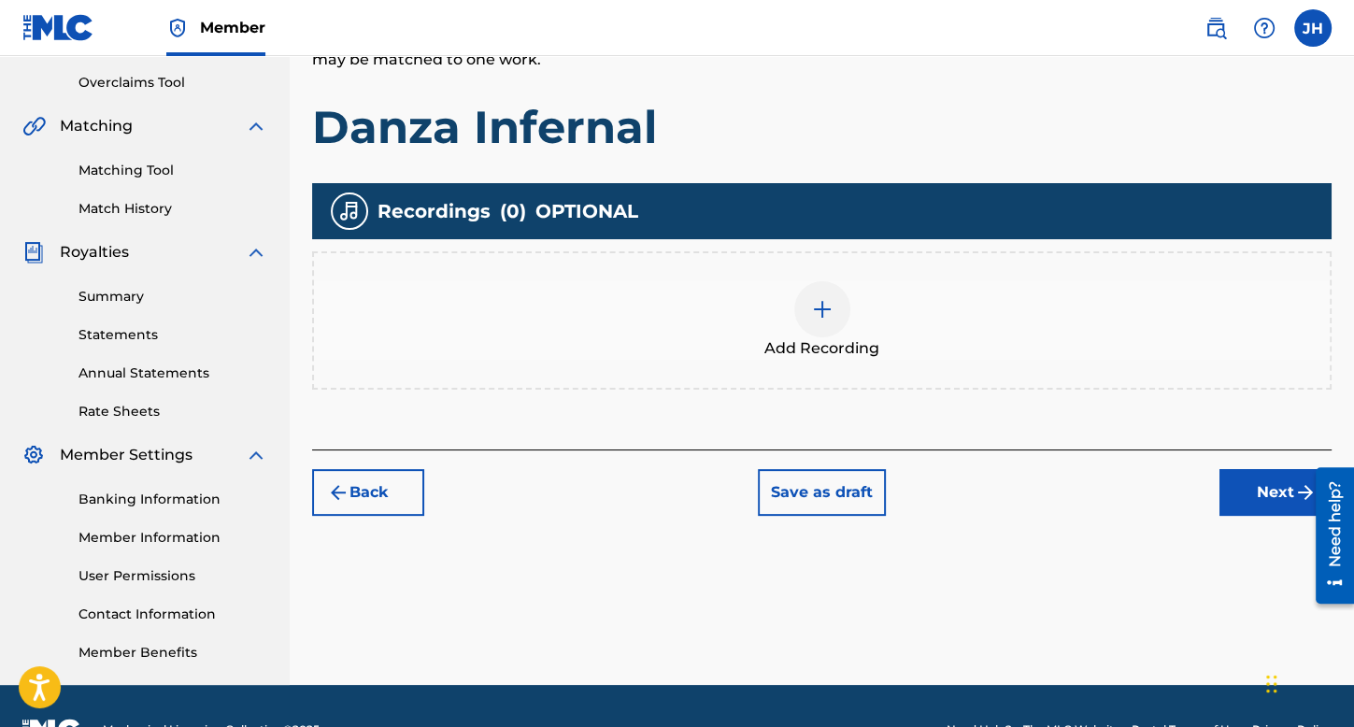
click at [795, 319] on div at bounding box center [822, 309] width 56 height 56
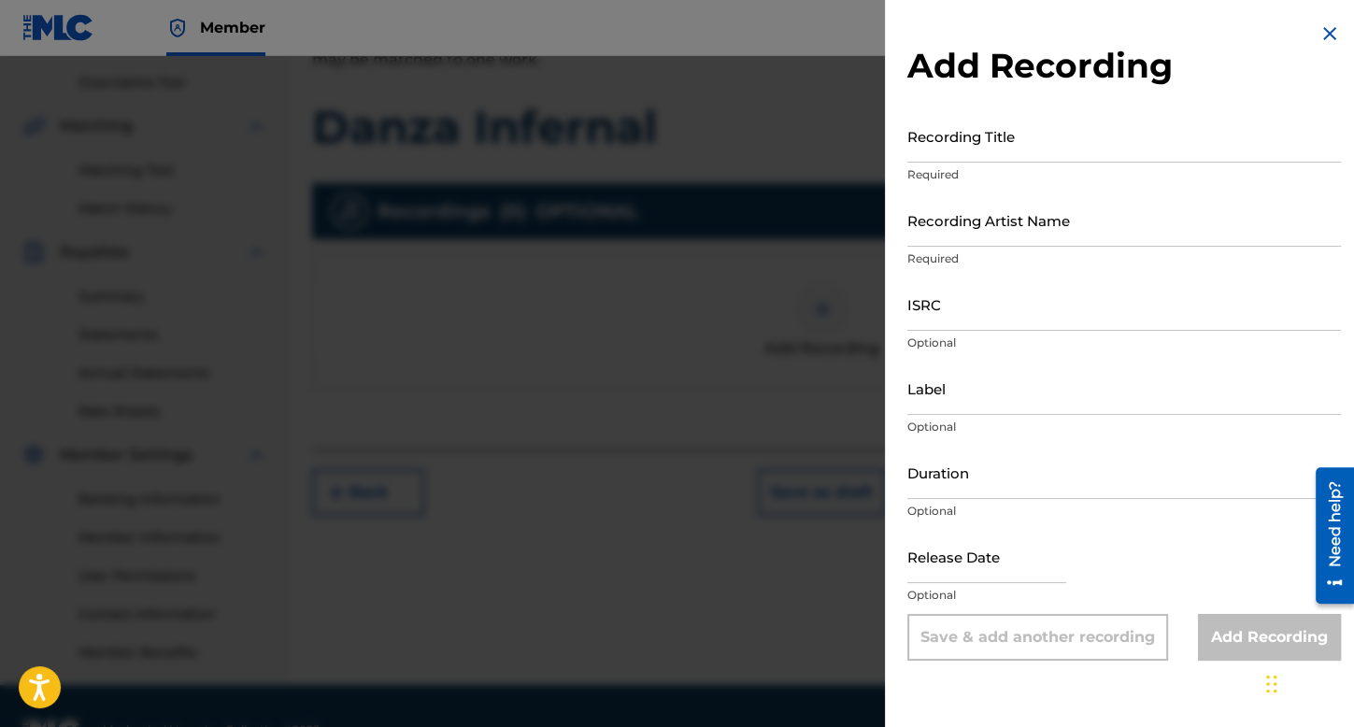
click at [917, 146] on input "Recording Title" at bounding box center [1124, 135] width 434 height 53
type input "Danza Infernal"
click at [1001, 230] on input "Recording Artist Name" at bounding box center [1124, 219] width 434 height 53
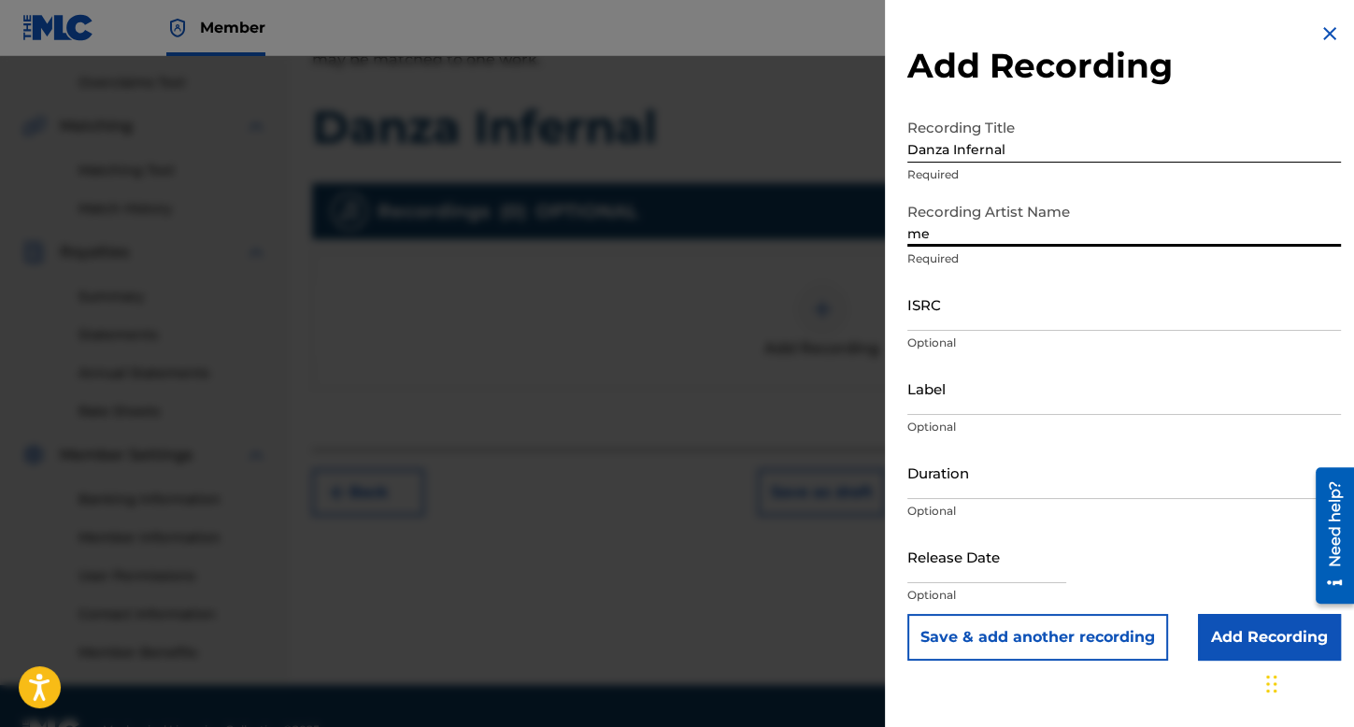
type input "m"
click at [986, 240] on input "Mexicanito Belico" at bounding box center [1124, 219] width 434 height 53
type input "MexicanitoBelico"
click at [1011, 313] on input "ISRC" at bounding box center [1124, 304] width 434 height 53
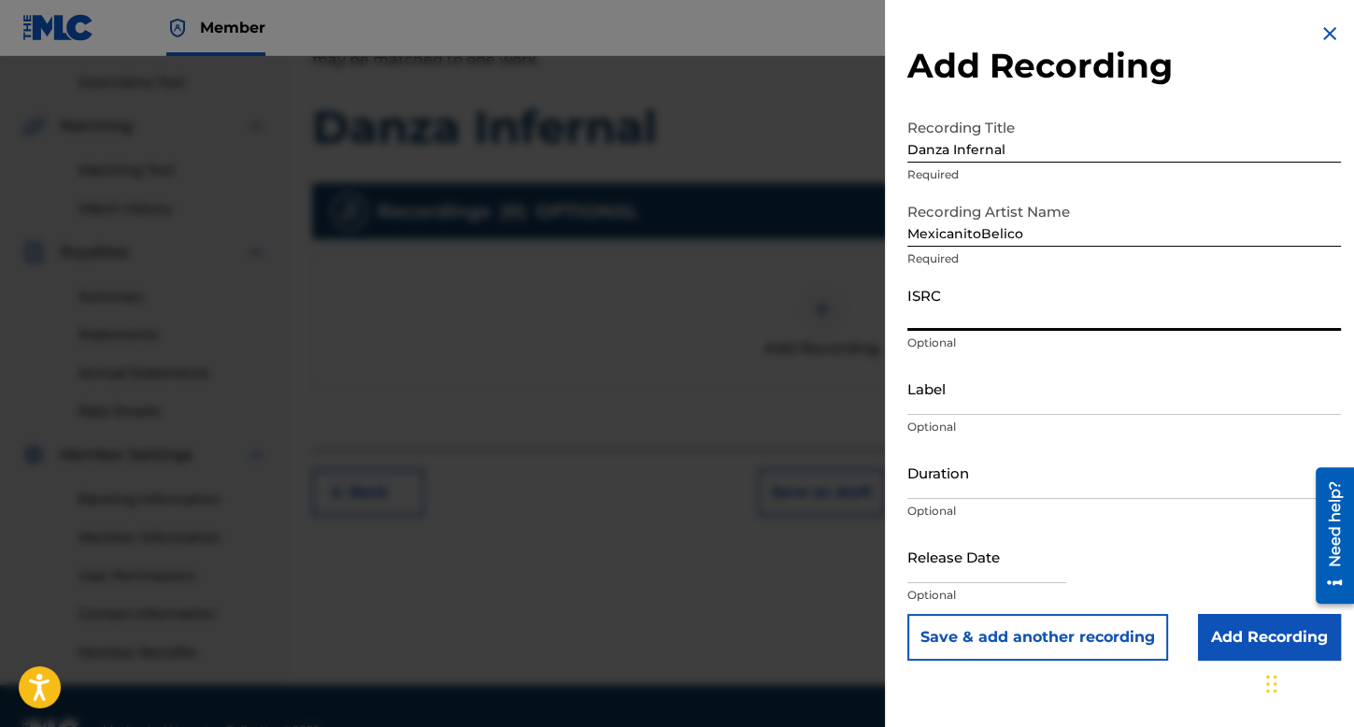
paste input "AEA0Q2382838"
type input "AEA0Q2382838"
click at [993, 475] on input "Duration" at bounding box center [1124, 472] width 434 height 53
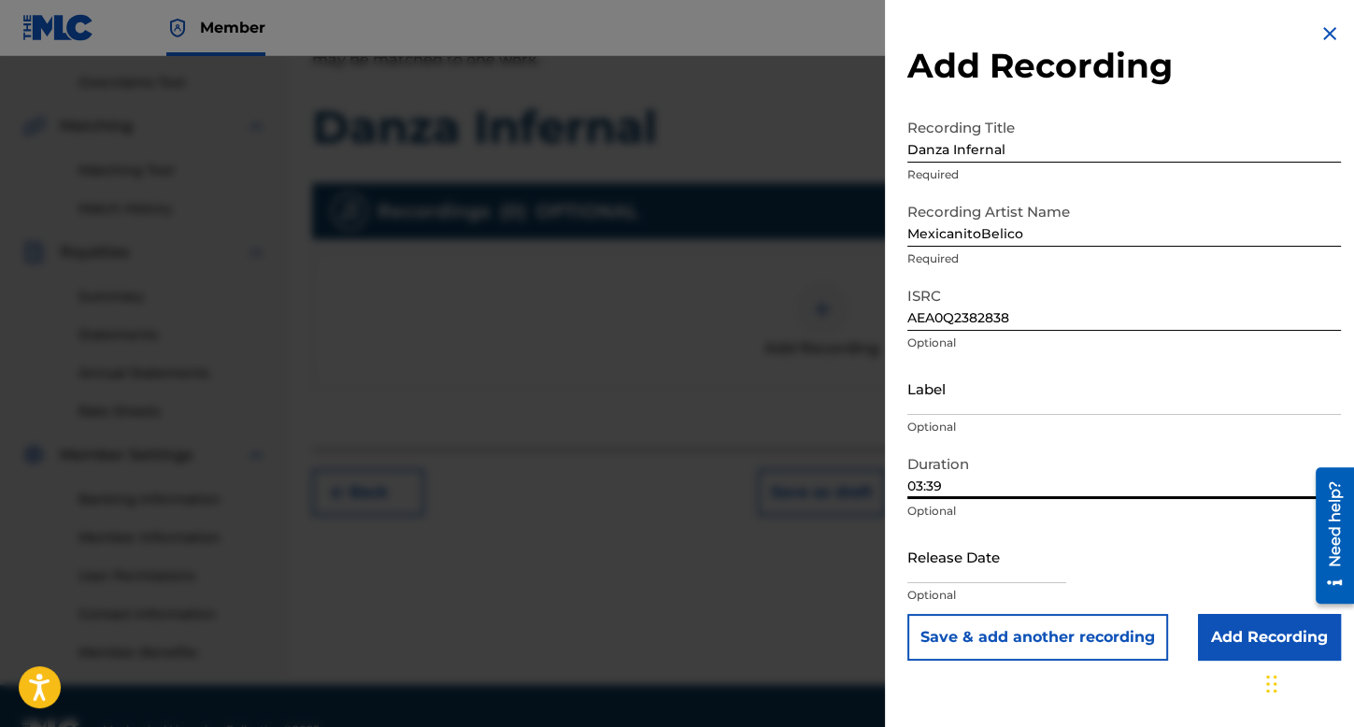
type input "03:39"
click at [1021, 575] on input "text" at bounding box center [986, 556] width 159 height 53
select select "7"
select select "2025"
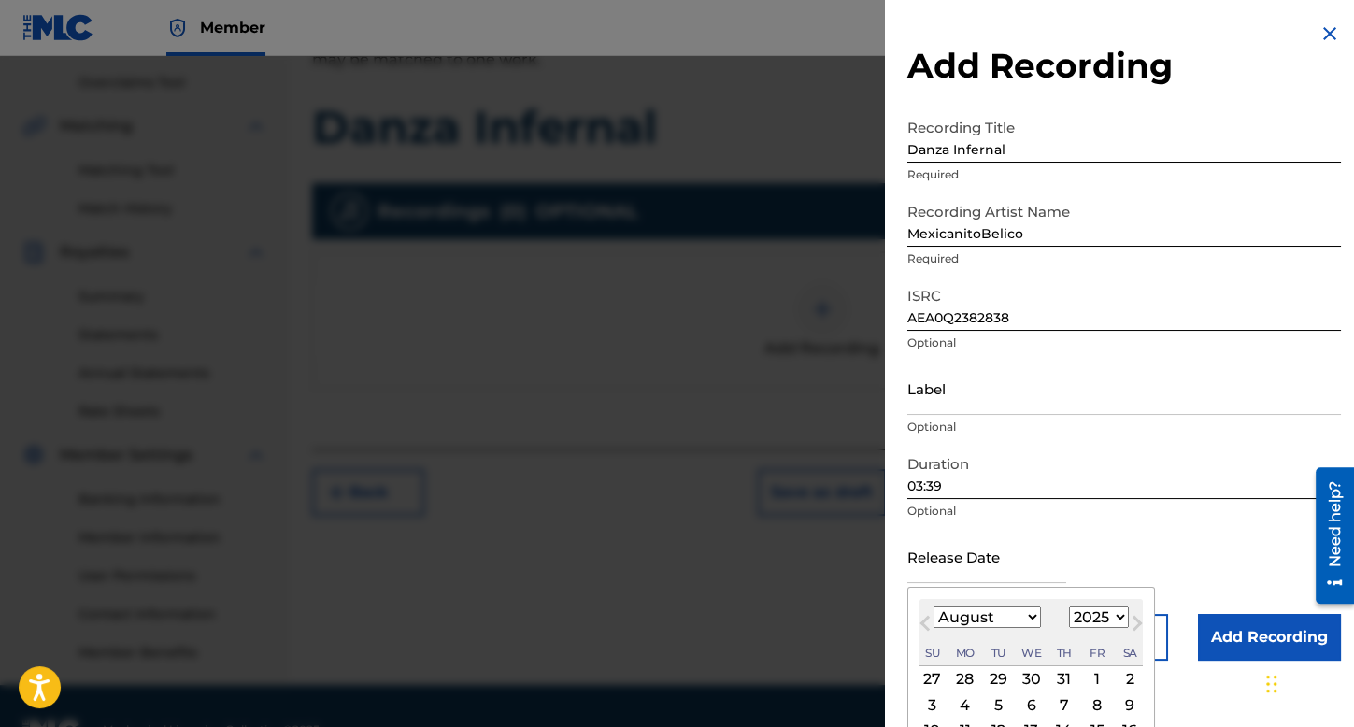
scroll to position [93, 0]
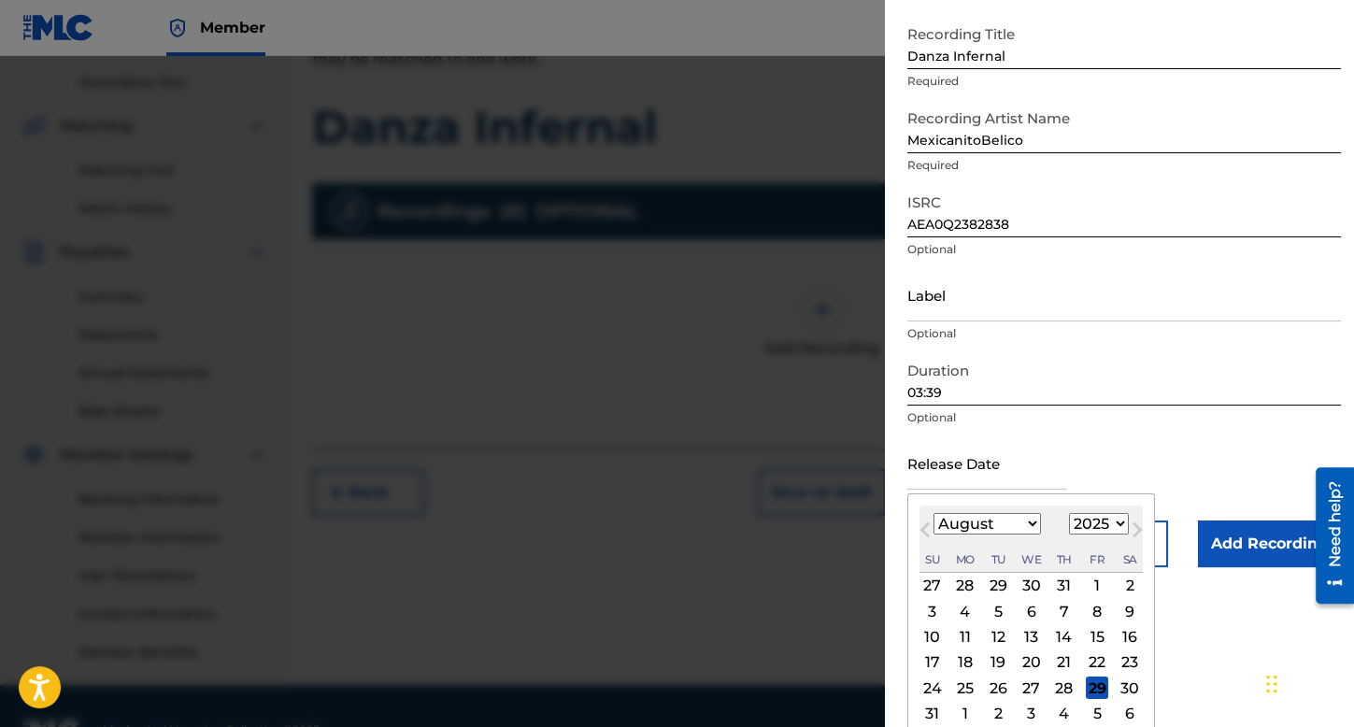
click at [964, 523] on select "January February March April May June July August September October November De…" at bounding box center [987, 523] width 107 height 21
select select "11"
click at [934, 513] on select "January February March April May June July August September October November De…" at bounding box center [987, 523] width 107 height 21
click at [1107, 523] on select "1899 1900 1901 1902 1903 1904 1905 1906 1907 1908 1909 1910 1911 1912 1913 1914…" at bounding box center [1099, 523] width 60 height 21
select select "2023"
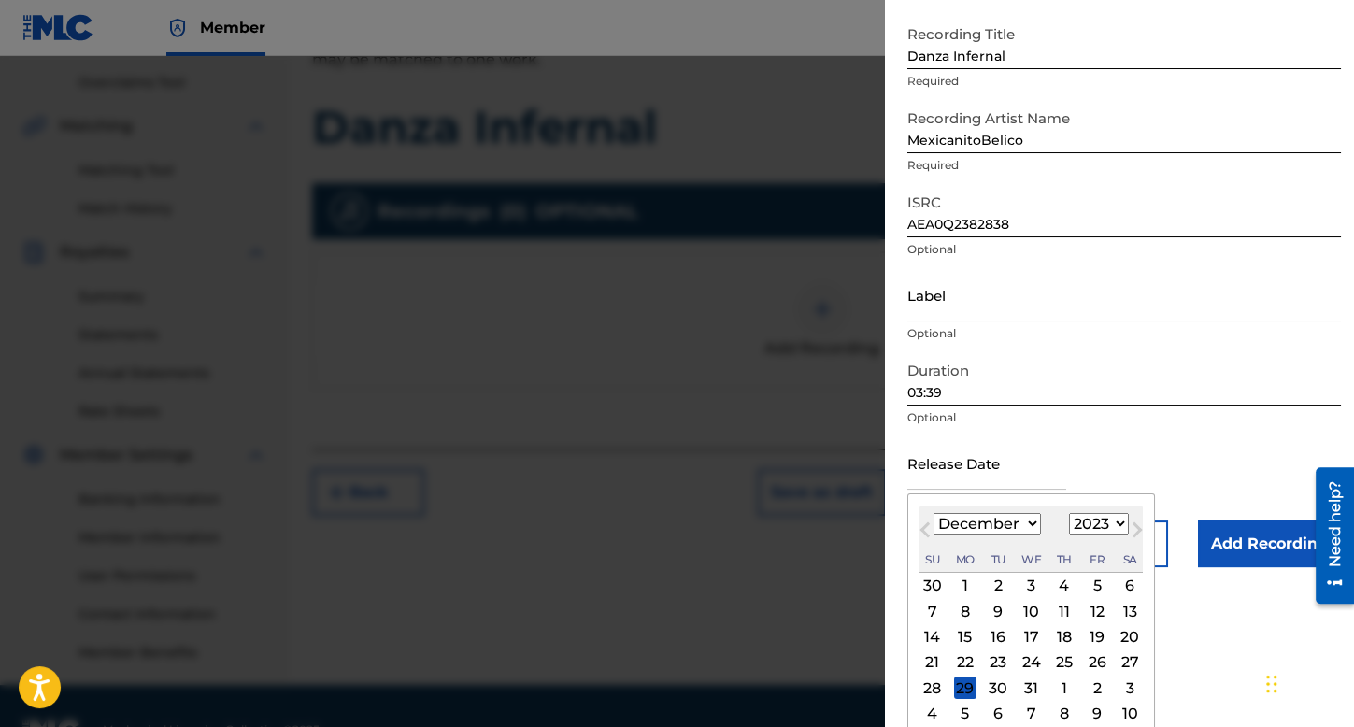
click at [1069, 513] on select "1899 1900 1901 1902 1903 1904 1905 1906 1907 1908 1909 1910 1911 1912 1913 1914…" at bounding box center [1099, 523] width 60 height 21
click at [1128, 584] on div "2" at bounding box center [1130, 586] width 22 height 22
type input "[DATE]"
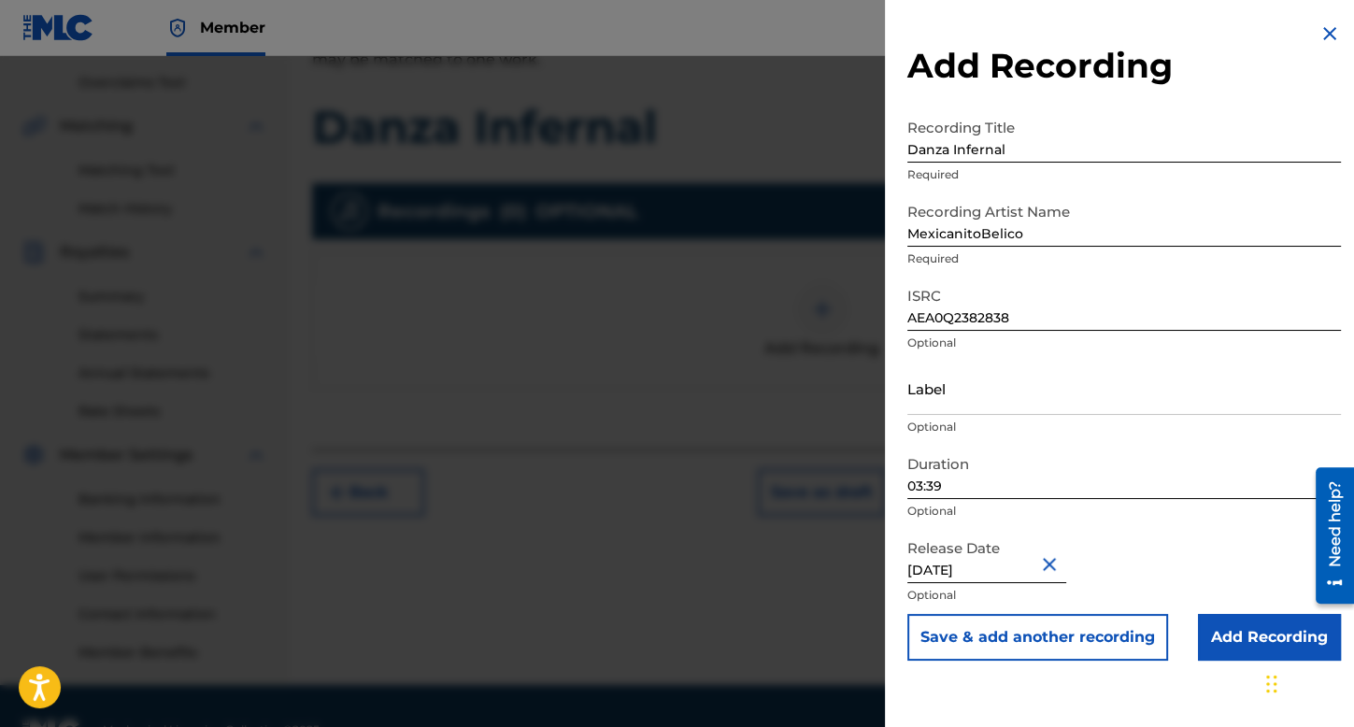
scroll to position [0, 0]
click at [1207, 640] on input "Add Recording" at bounding box center [1269, 637] width 143 height 47
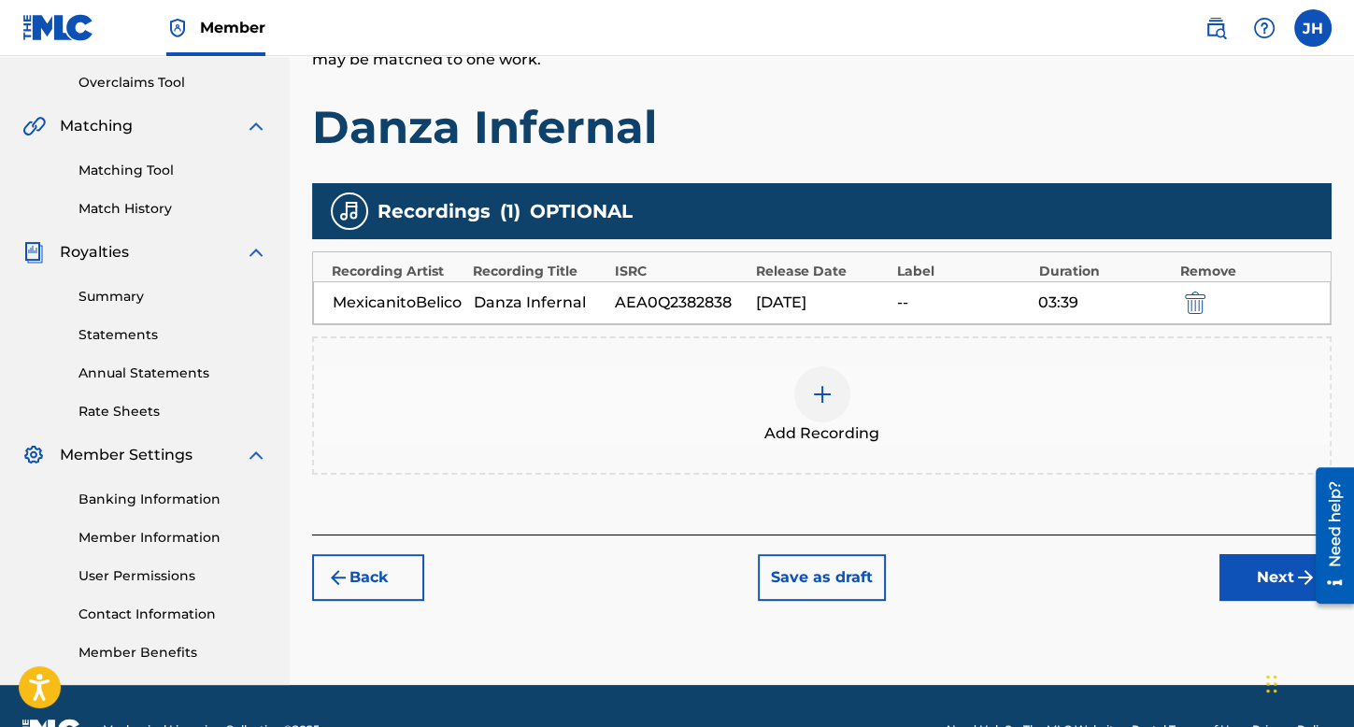
click at [1284, 590] on button "Next" at bounding box center [1276, 577] width 112 height 47
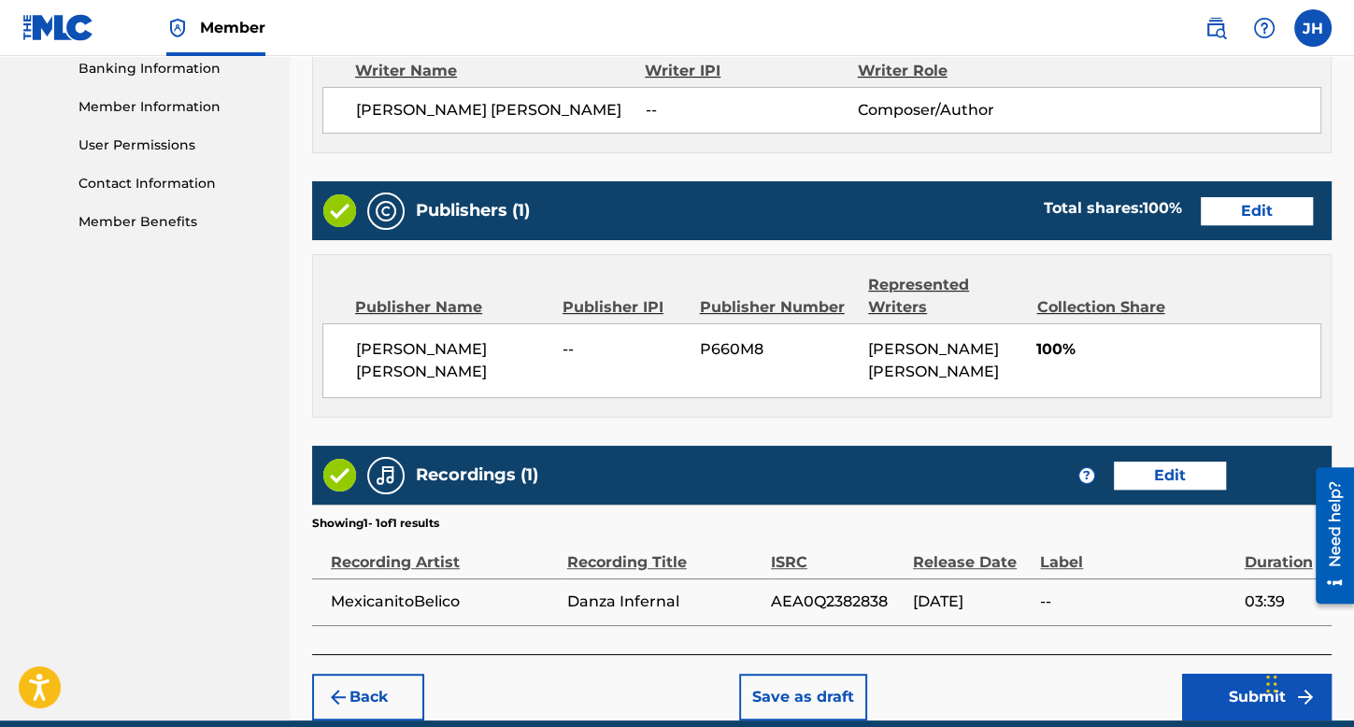
scroll to position [905, 0]
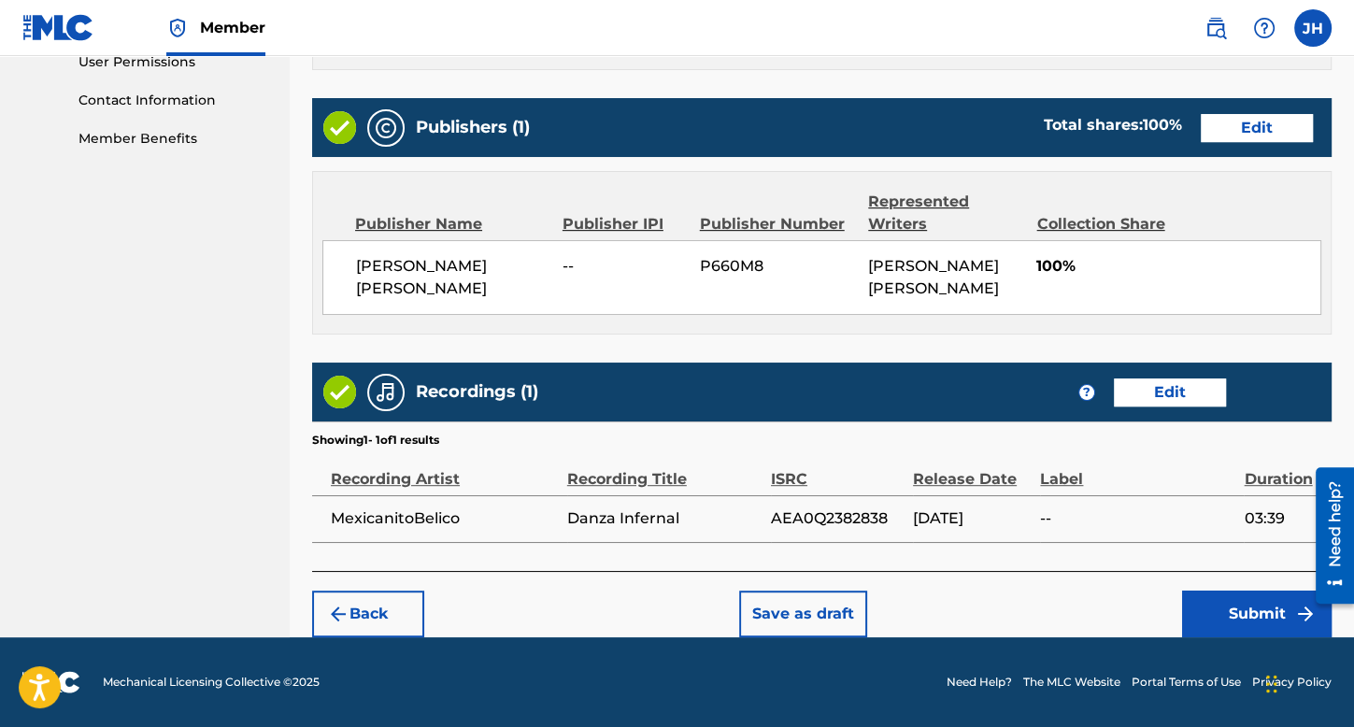
click at [1241, 612] on button "Submit" at bounding box center [1257, 614] width 150 height 47
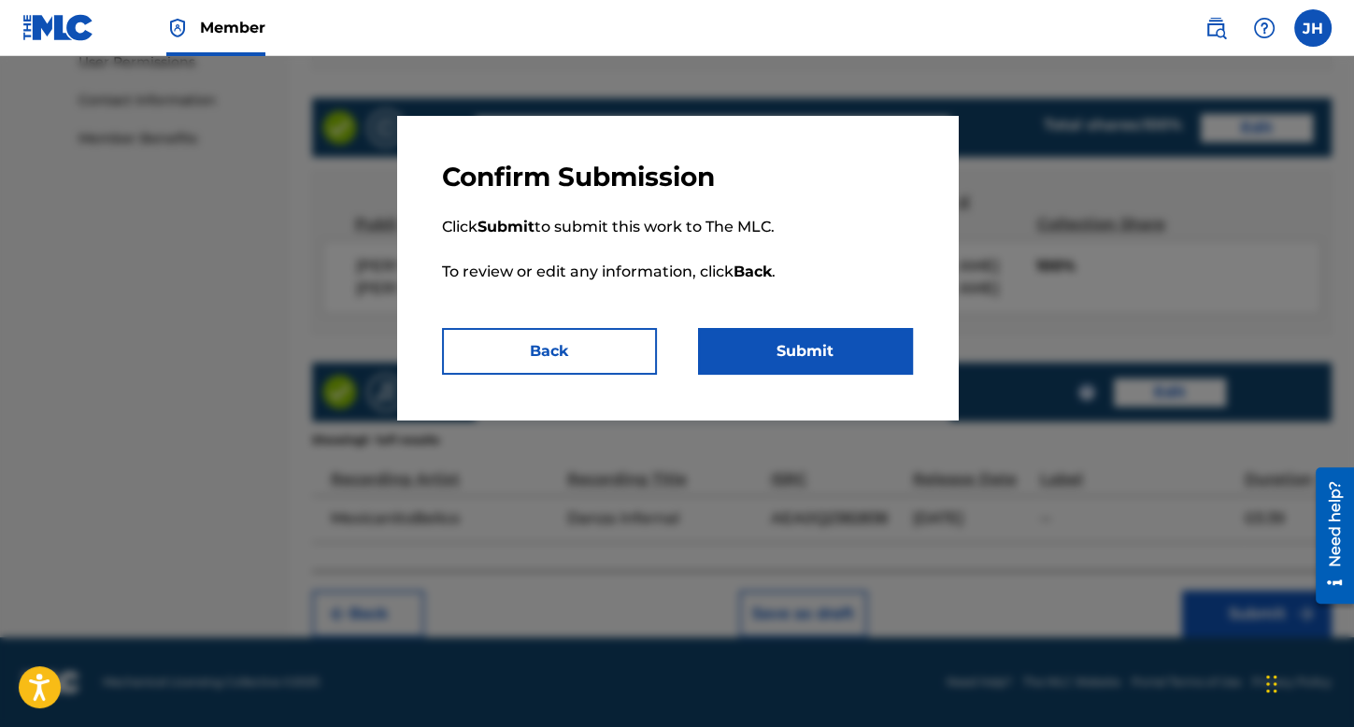
click at [844, 345] on button "Submit" at bounding box center [805, 351] width 215 height 47
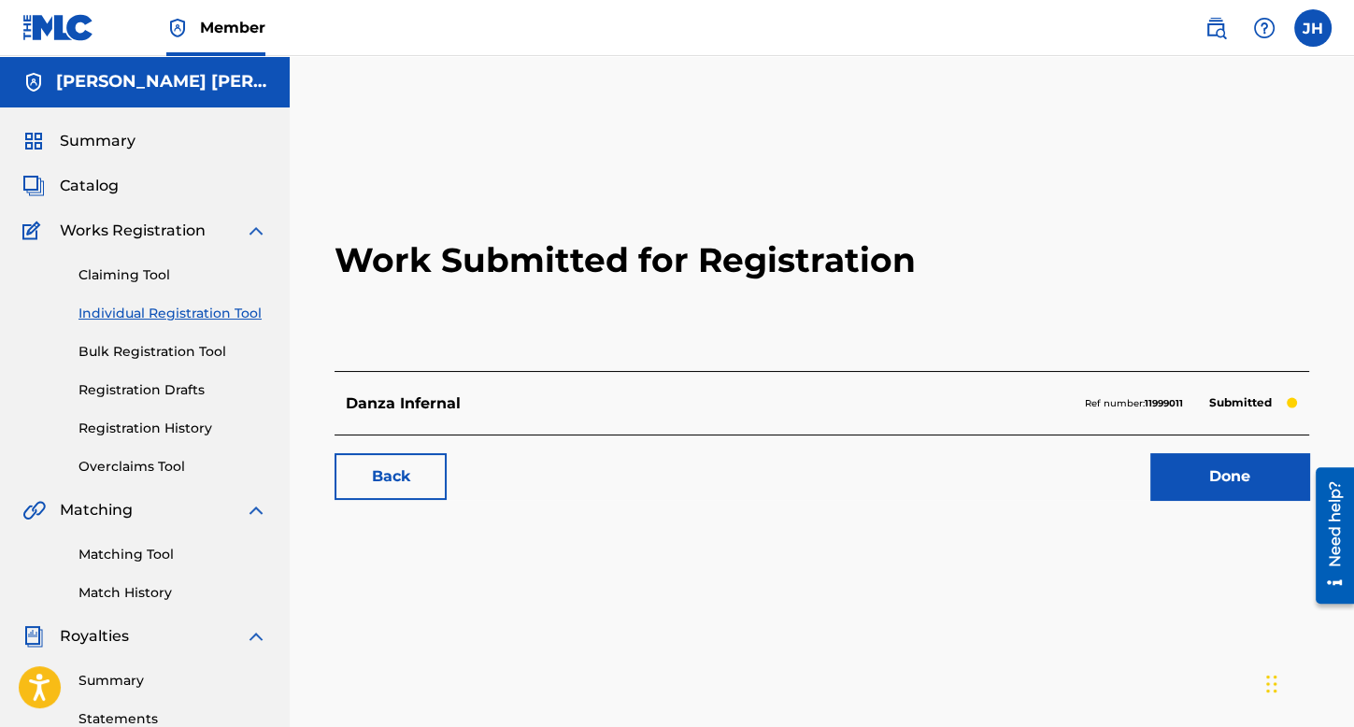
click at [216, 300] on div "Claiming Tool Individual Registration Tool Bulk Registration Tool Registration …" at bounding box center [144, 359] width 245 height 235
click at [219, 304] on link "Individual Registration Tool" at bounding box center [173, 314] width 189 height 20
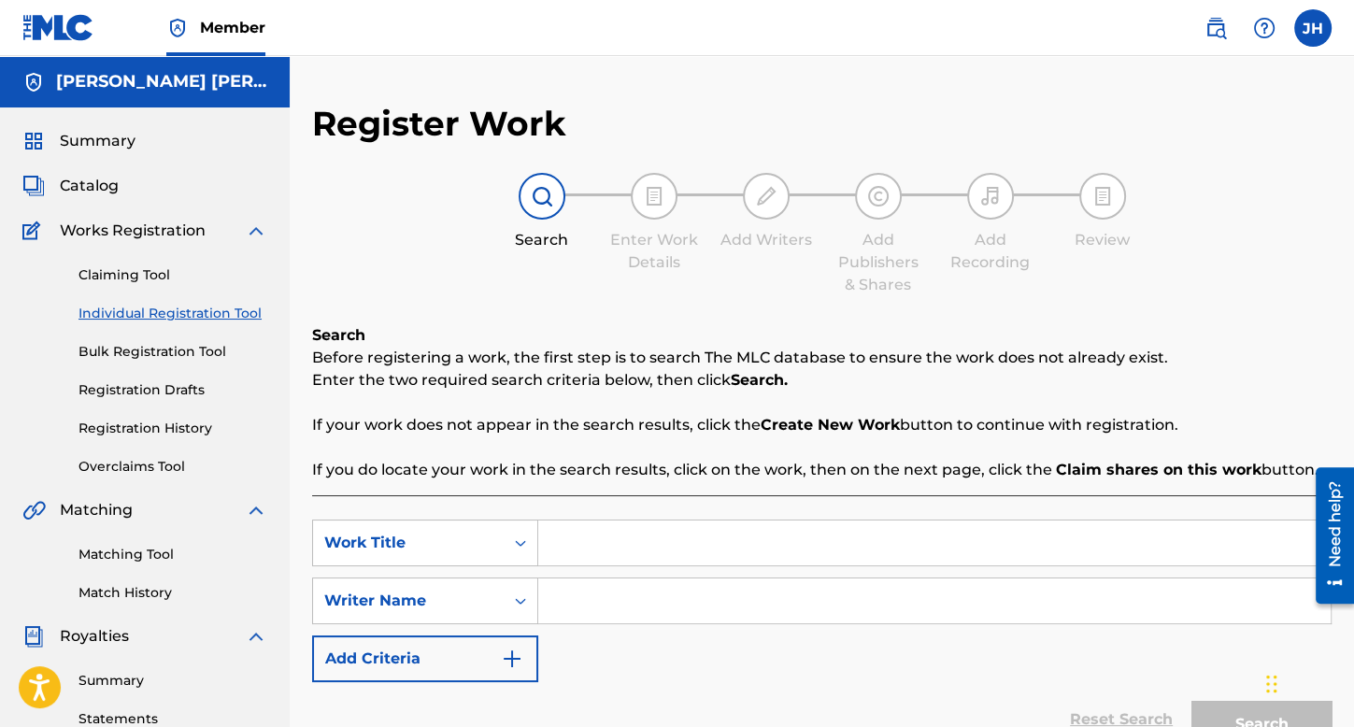
scroll to position [93, 0]
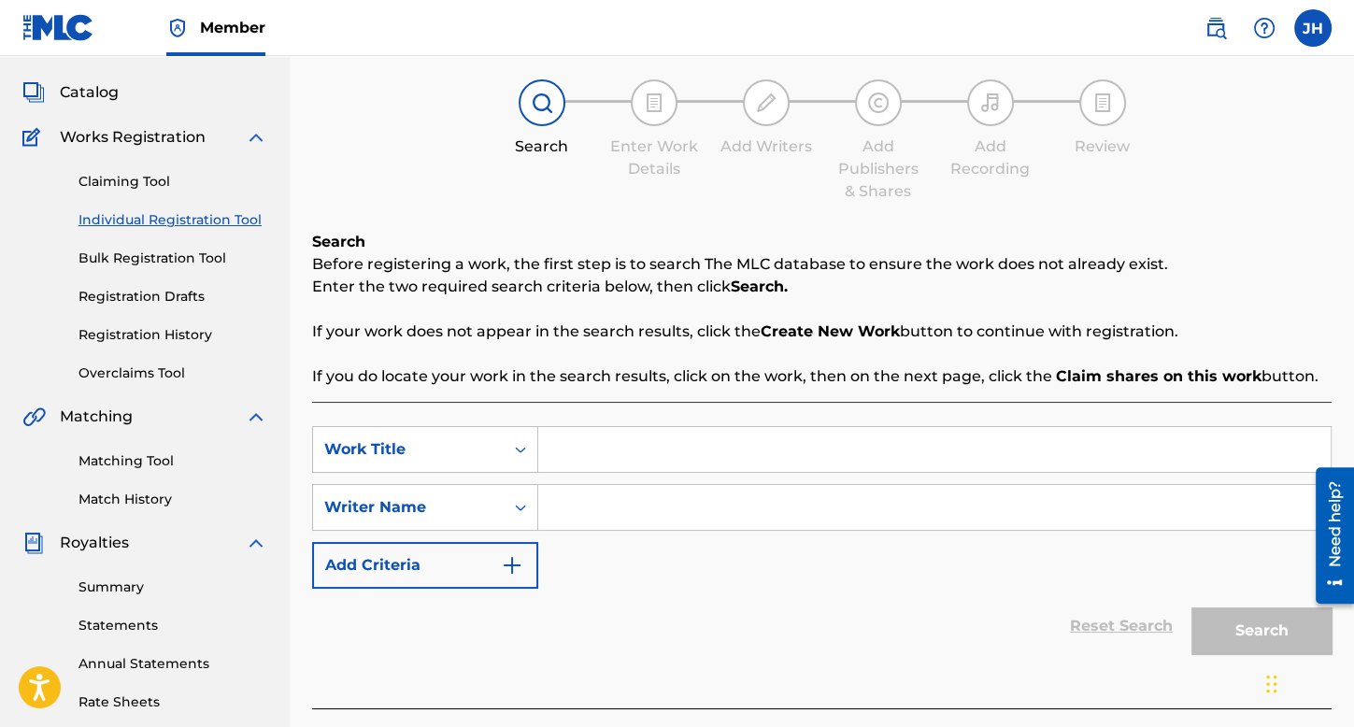
click at [613, 439] on input "Search Form" at bounding box center [934, 449] width 793 height 45
type input "El Cali (Version Endemoniada)"
click at [786, 512] on input "Search Form" at bounding box center [934, 507] width 793 height 45
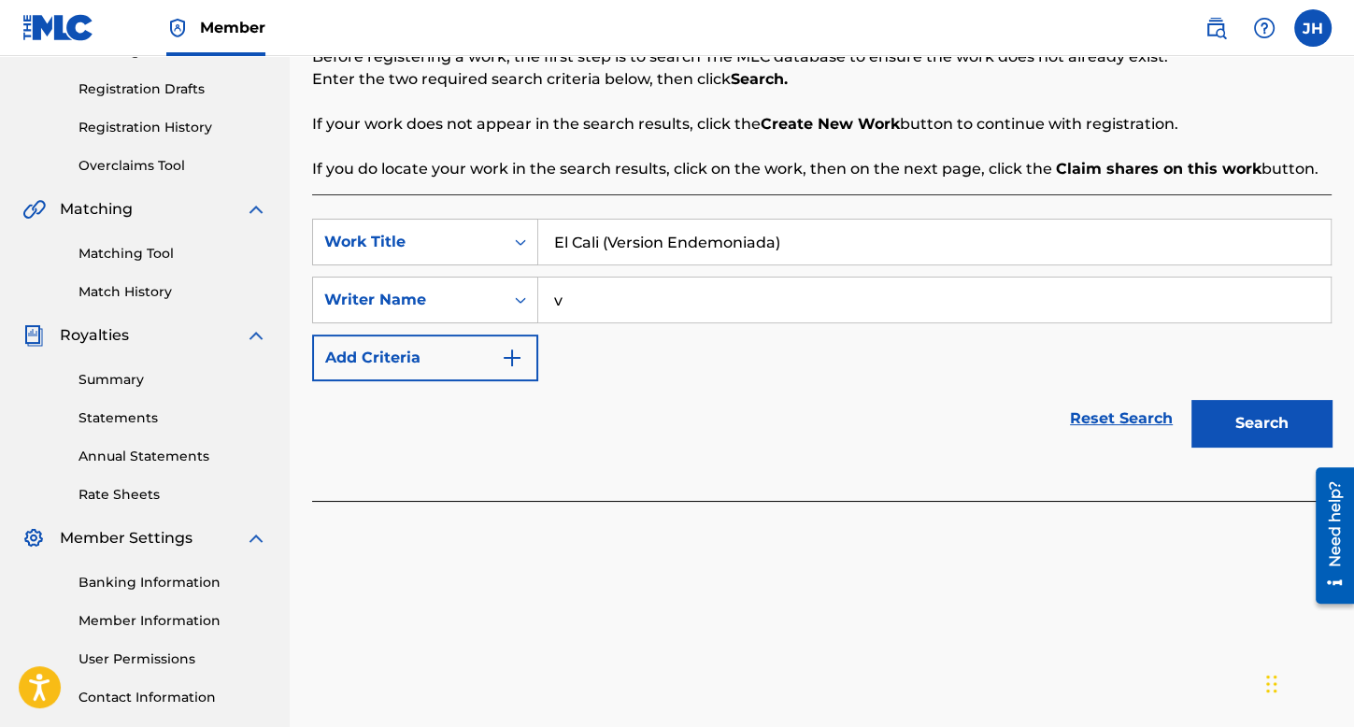
scroll to position [432, 0]
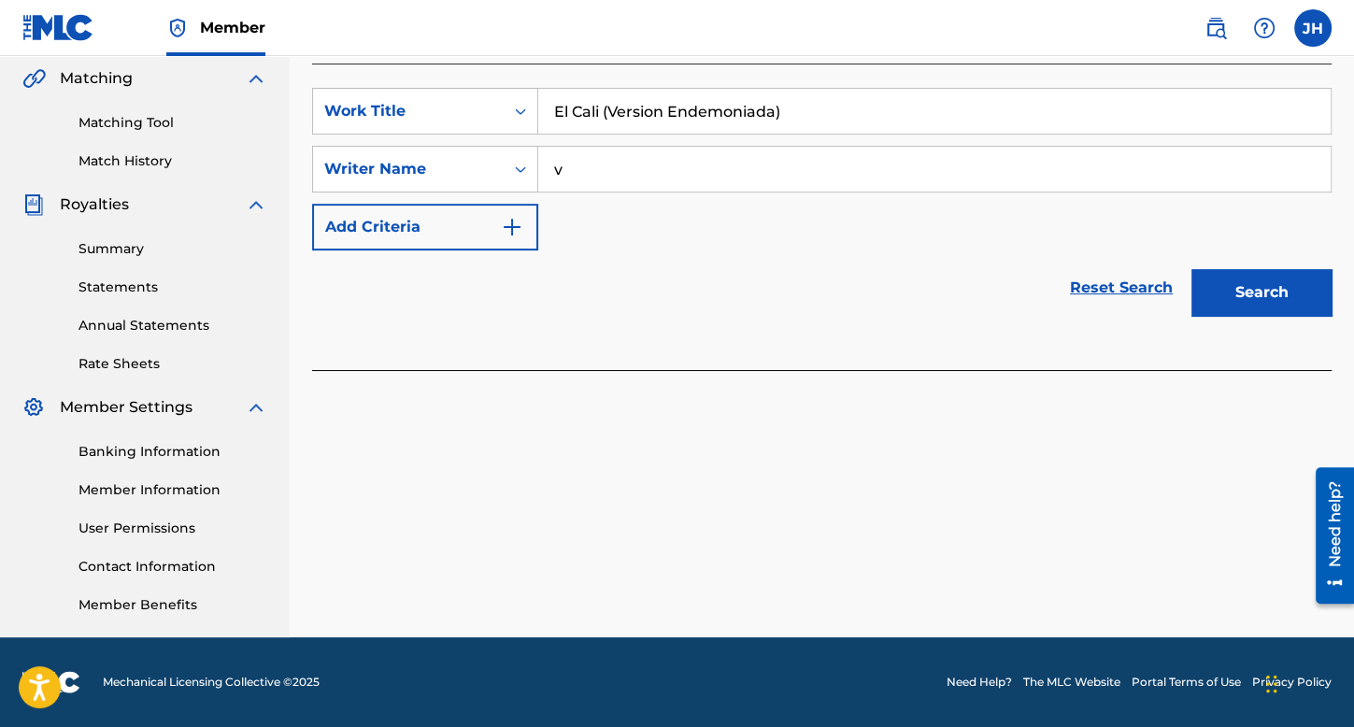
type input "v"
click at [1253, 293] on button "Search" at bounding box center [1262, 292] width 140 height 47
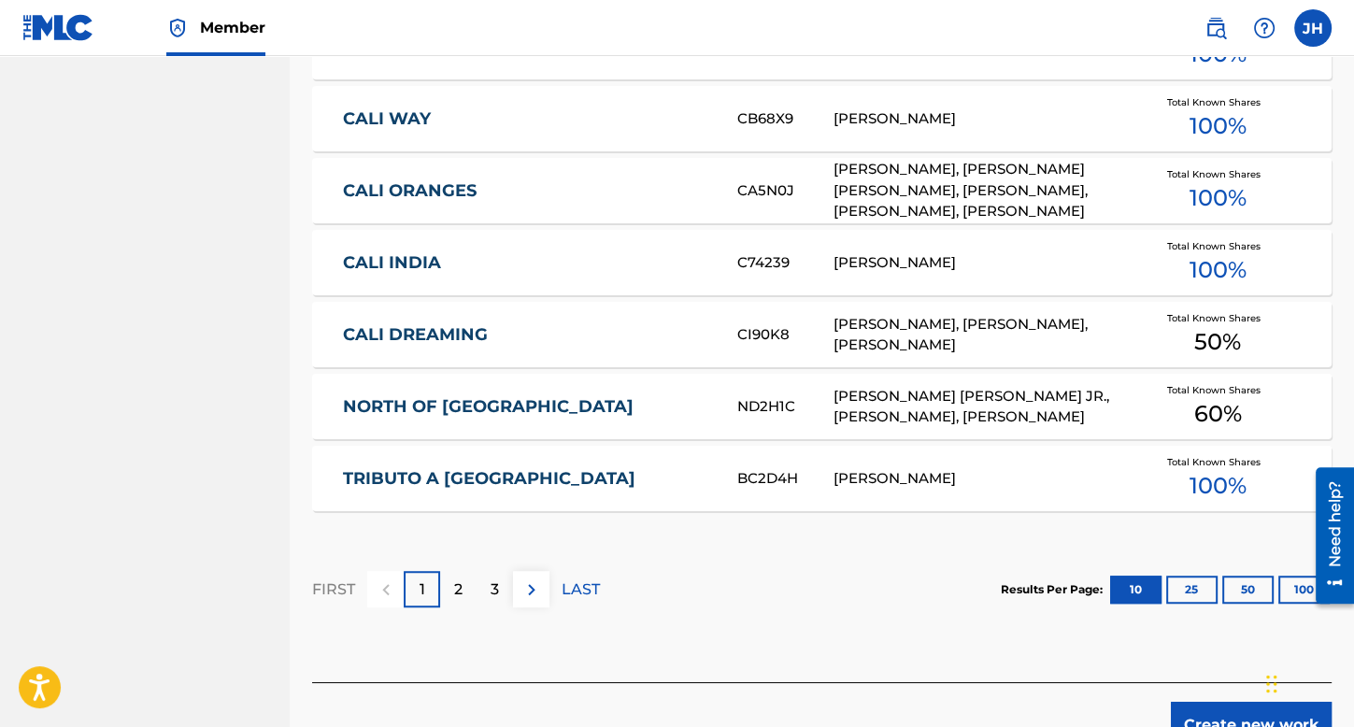
scroll to position [1185, 0]
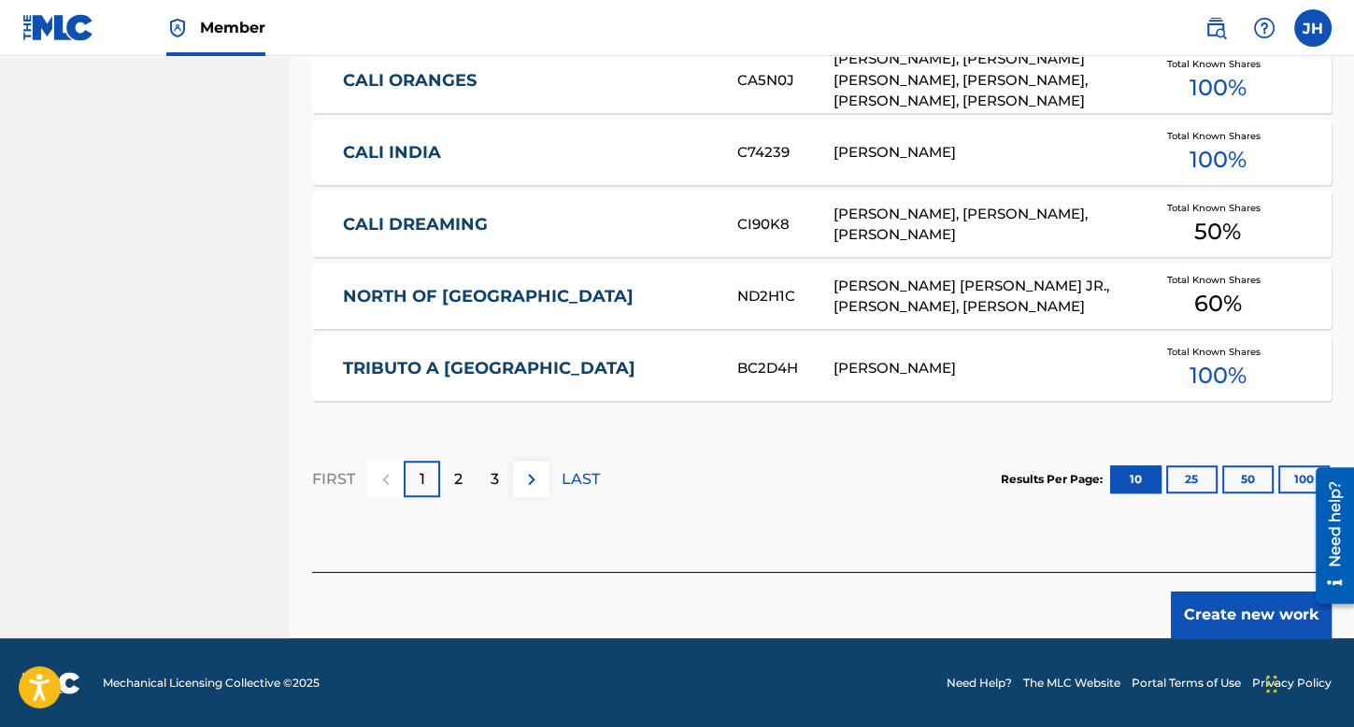
click at [1273, 608] on button "Create new work" at bounding box center [1251, 615] width 161 height 47
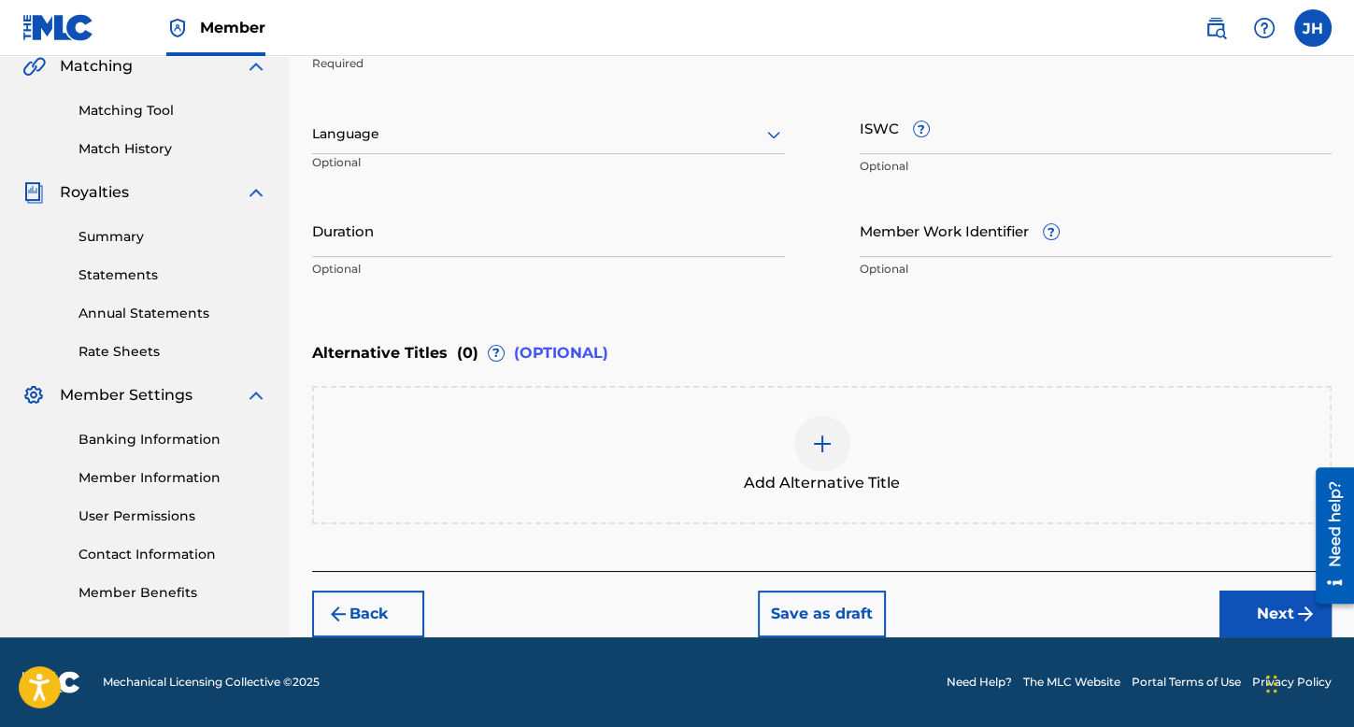
scroll to position [442, 0]
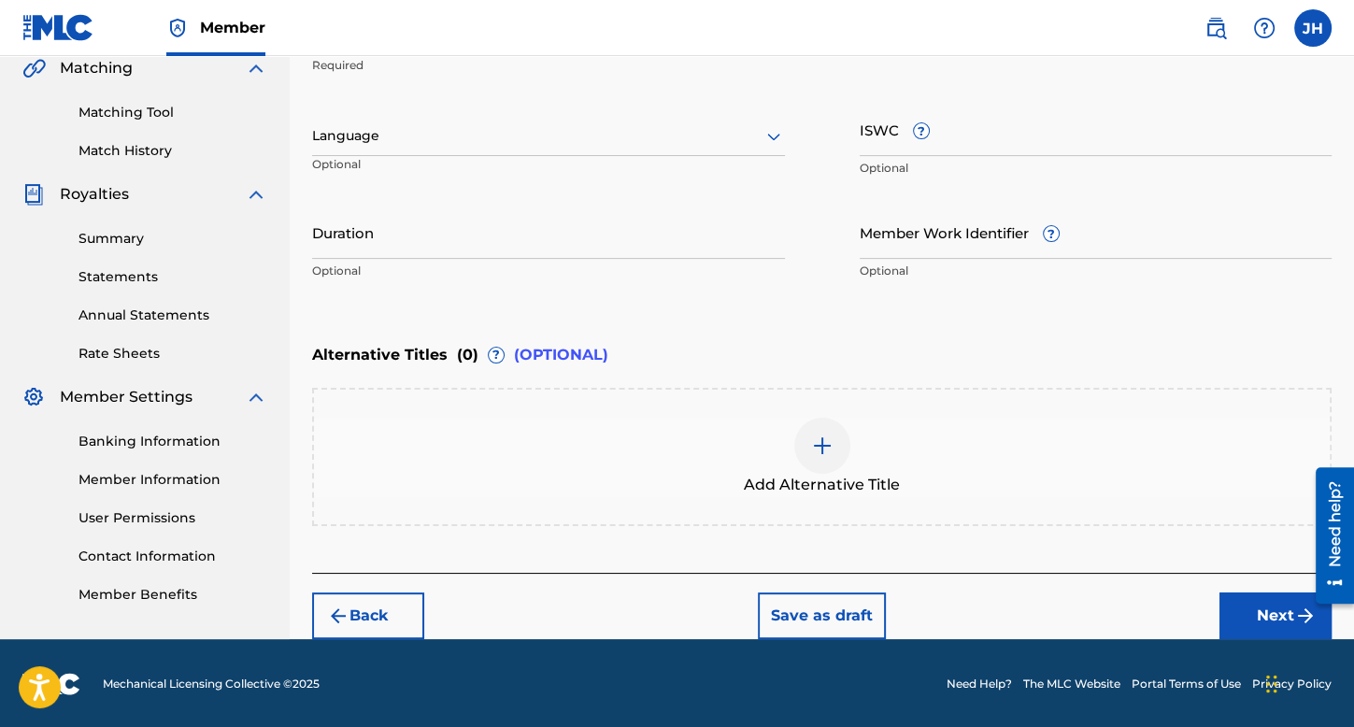
click at [662, 136] on div at bounding box center [548, 135] width 473 height 23
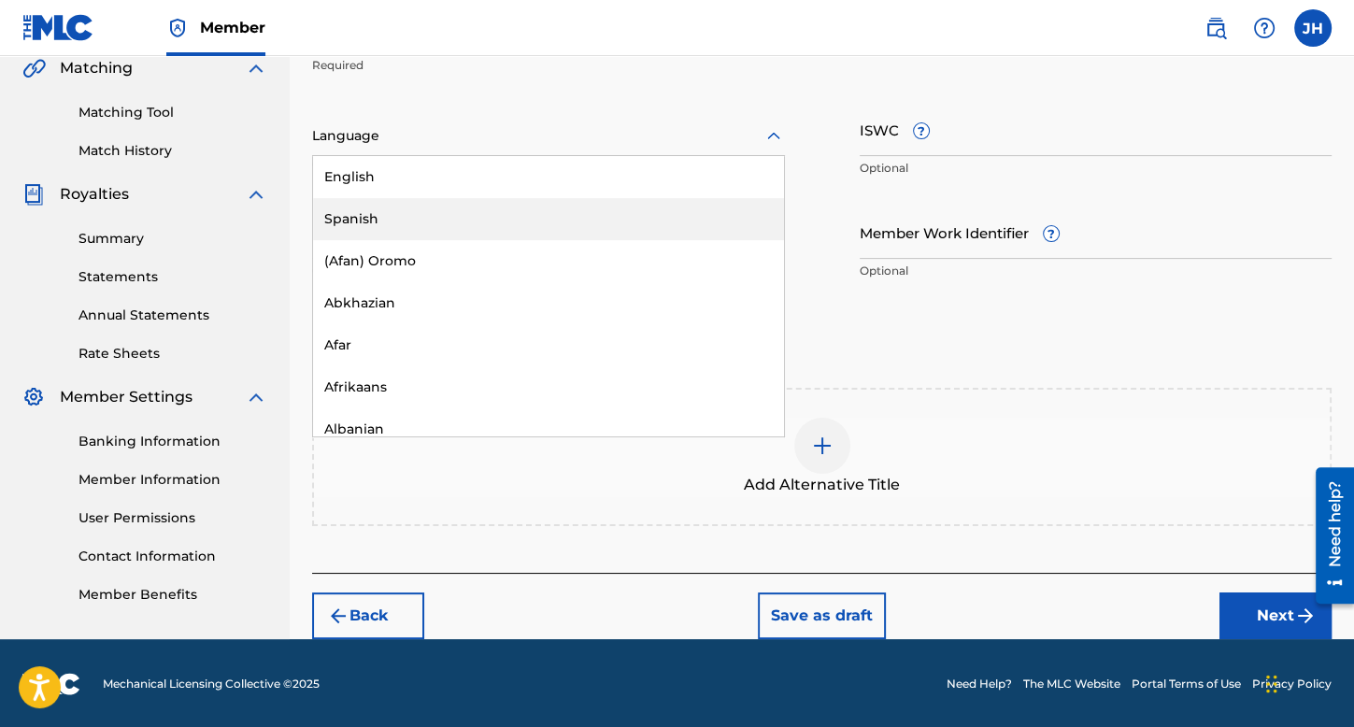
click at [620, 218] on div "Spanish" at bounding box center [548, 219] width 471 height 42
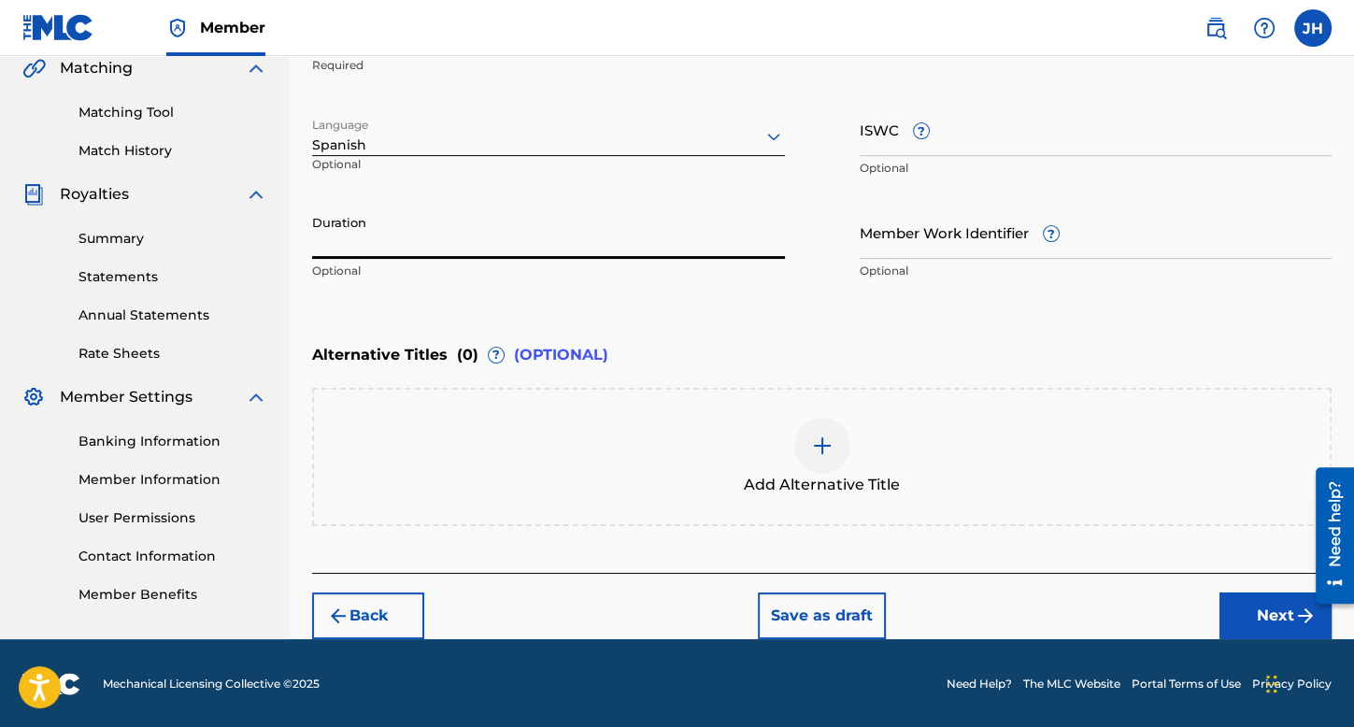
click at [620, 218] on input "Duration" at bounding box center [548, 232] width 473 height 53
type input "03:13"
click at [1264, 609] on button "Next" at bounding box center [1276, 616] width 112 height 47
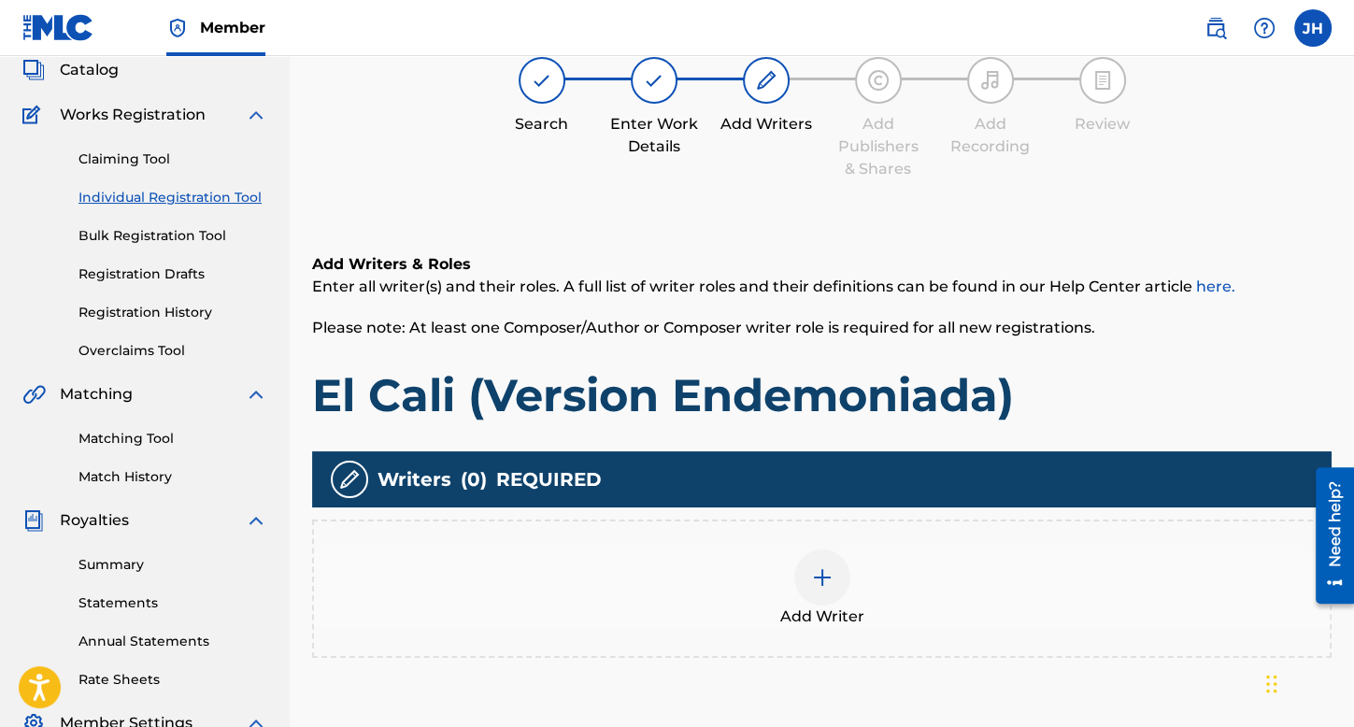
scroll to position [84, 0]
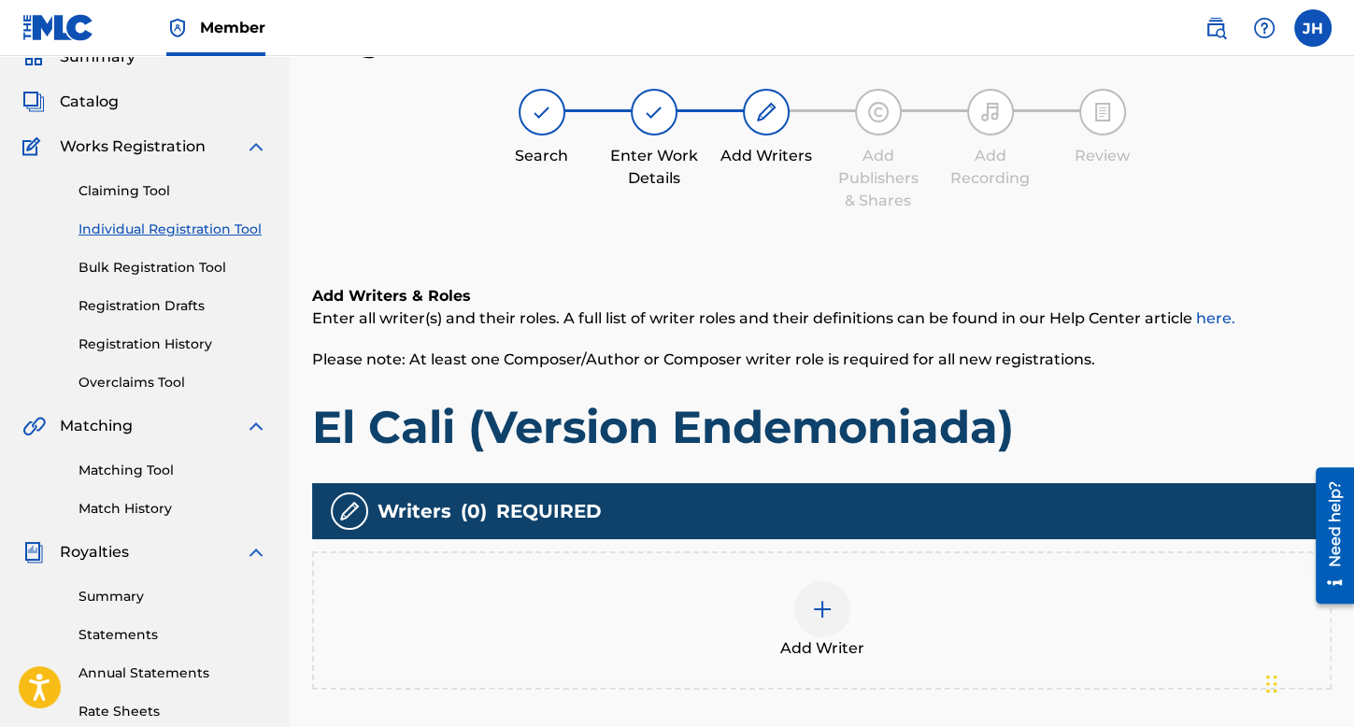
drag, startPoint x: 832, startPoint y: 544, endPoint x: 826, endPoint y: 606, distance: 61.9
click at [832, 561] on div "Writers ( 0 ) REQUIRED Add Writer" at bounding box center [822, 586] width 1020 height 207
click at [826, 608] on img at bounding box center [822, 609] width 22 height 22
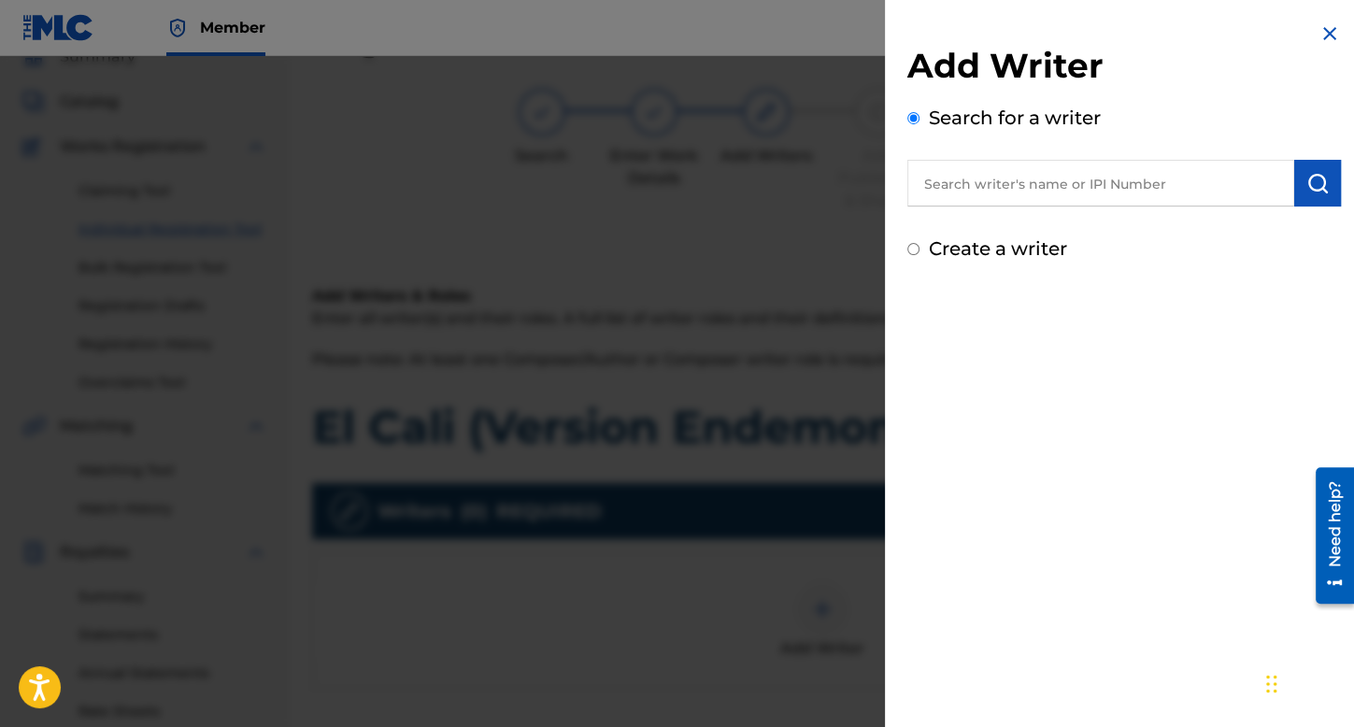
click at [912, 248] on input "Create a writer" at bounding box center [913, 249] width 12 height 12
radio input "false"
radio input "true"
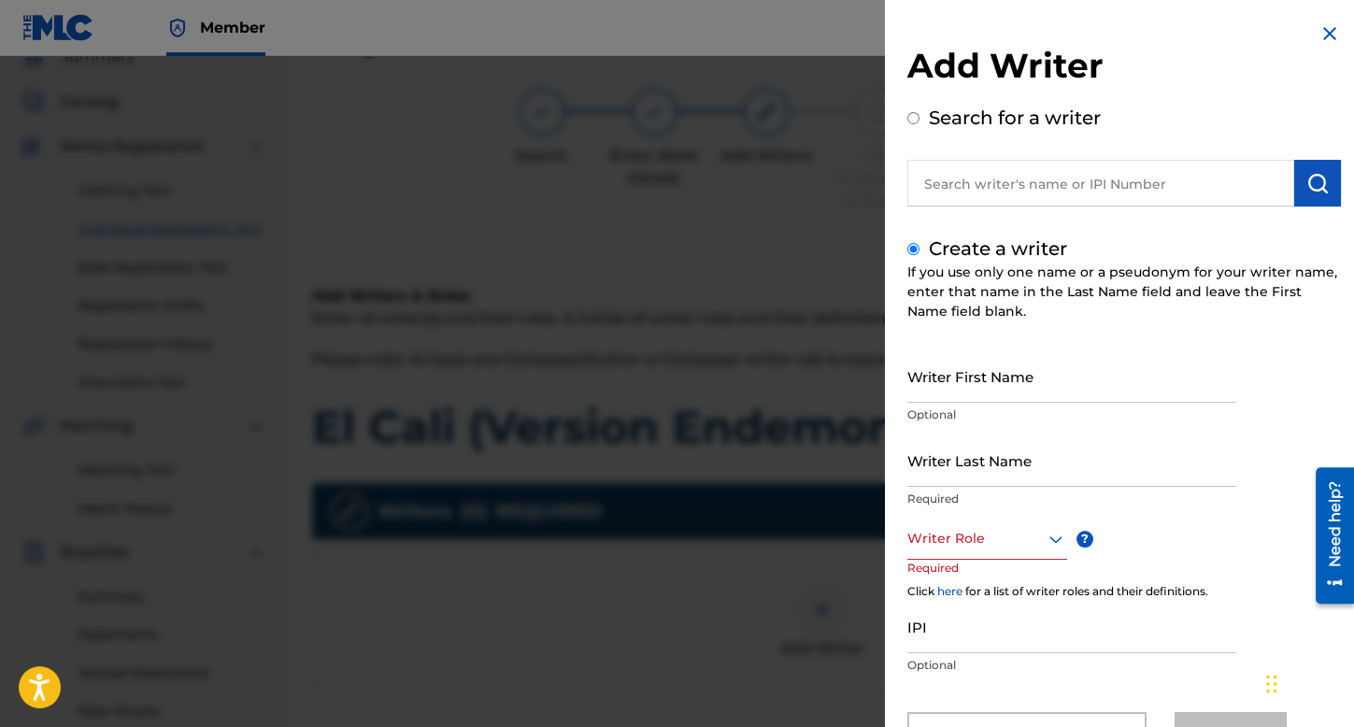
click at [991, 389] on input "Writer First Name" at bounding box center [1071, 376] width 329 height 53
type input "[PERSON_NAME]"
click at [1016, 436] on input "Writer Last Name" at bounding box center [1071, 460] width 329 height 53
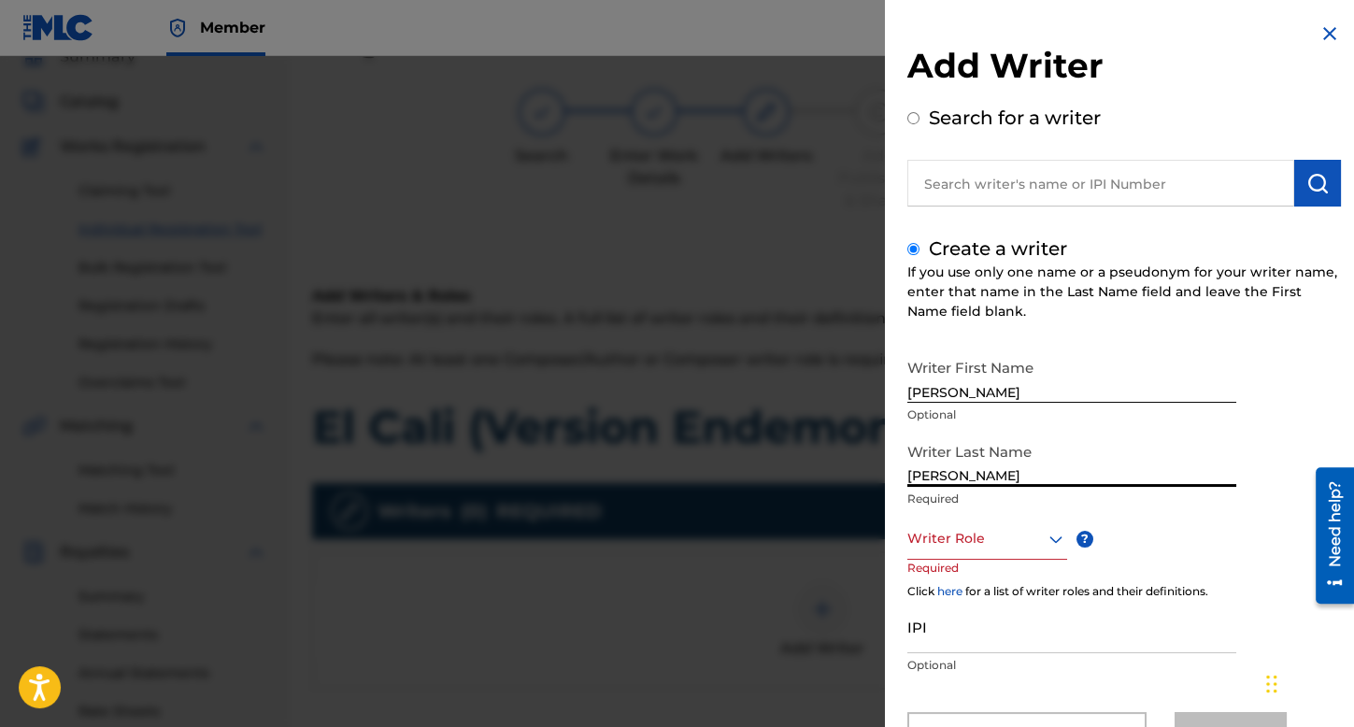
type input "[PERSON_NAME]"
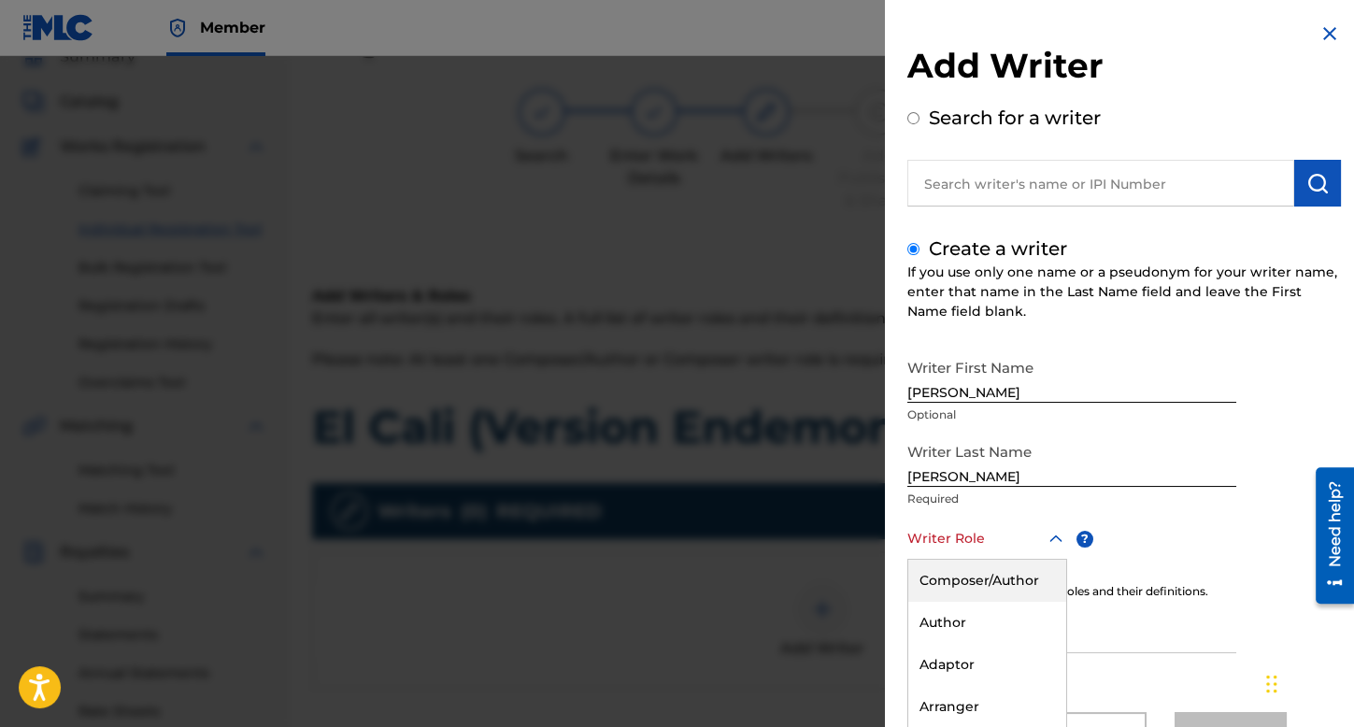
click at [1016, 536] on div "8 results available. Use Up and Down to choose options, press Enter to select t…" at bounding box center [987, 539] width 160 height 42
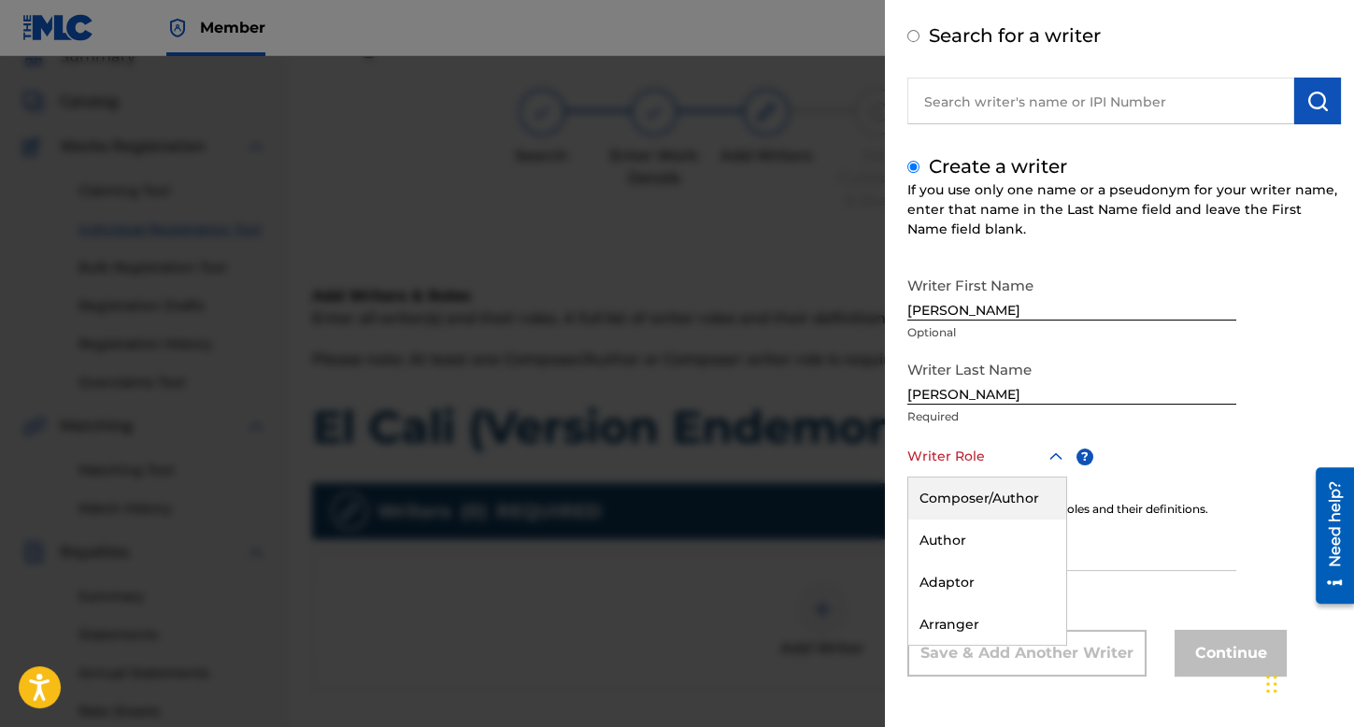
click at [1010, 494] on div "Composer/Author" at bounding box center [987, 499] width 158 height 42
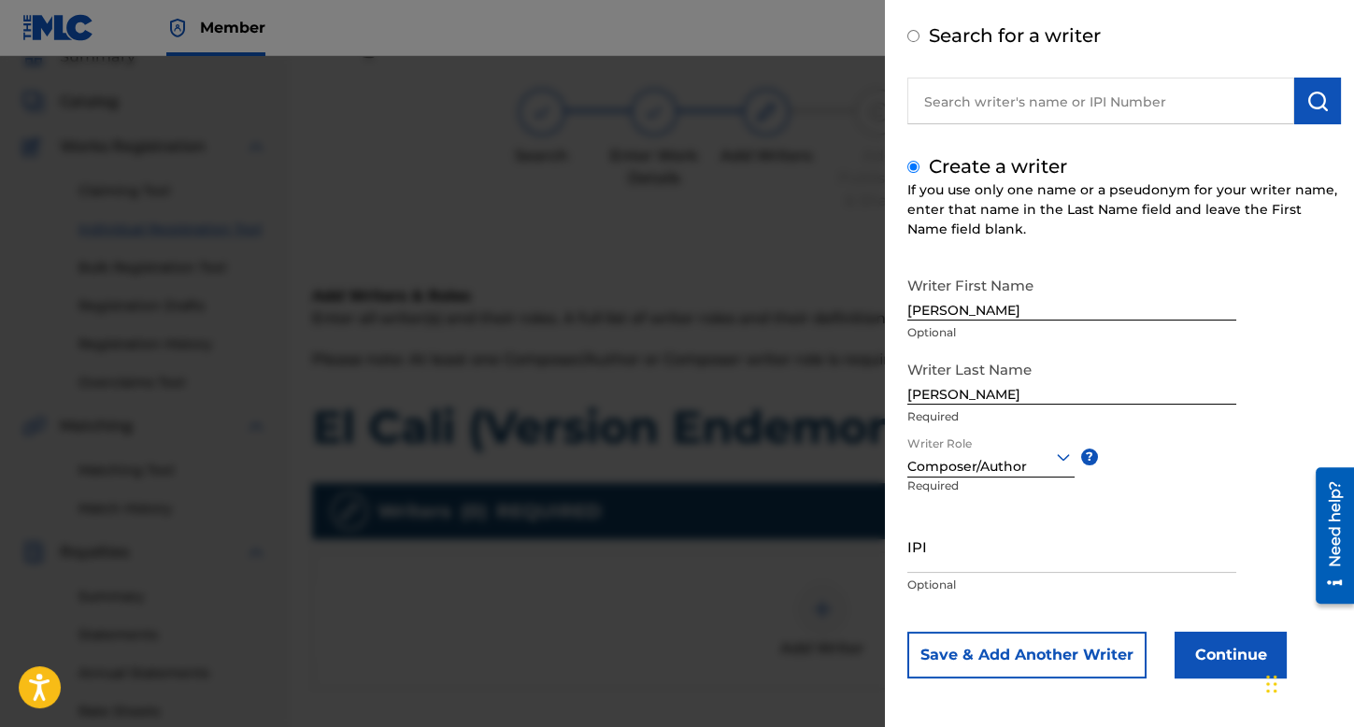
click at [1200, 652] on button "Continue" at bounding box center [1231, 655] width 112 height 47
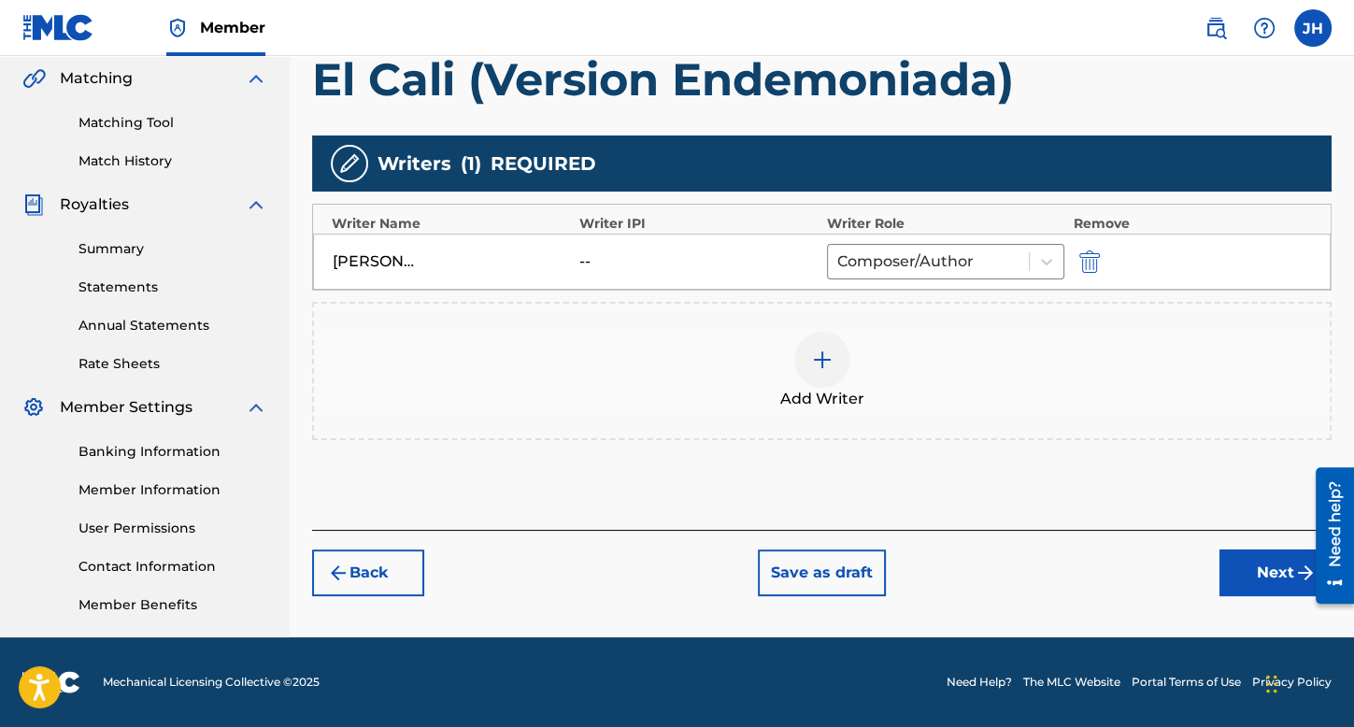
click at [1245, 565] on button "Next" at bounding box center [1276, 573] width 112 height 47
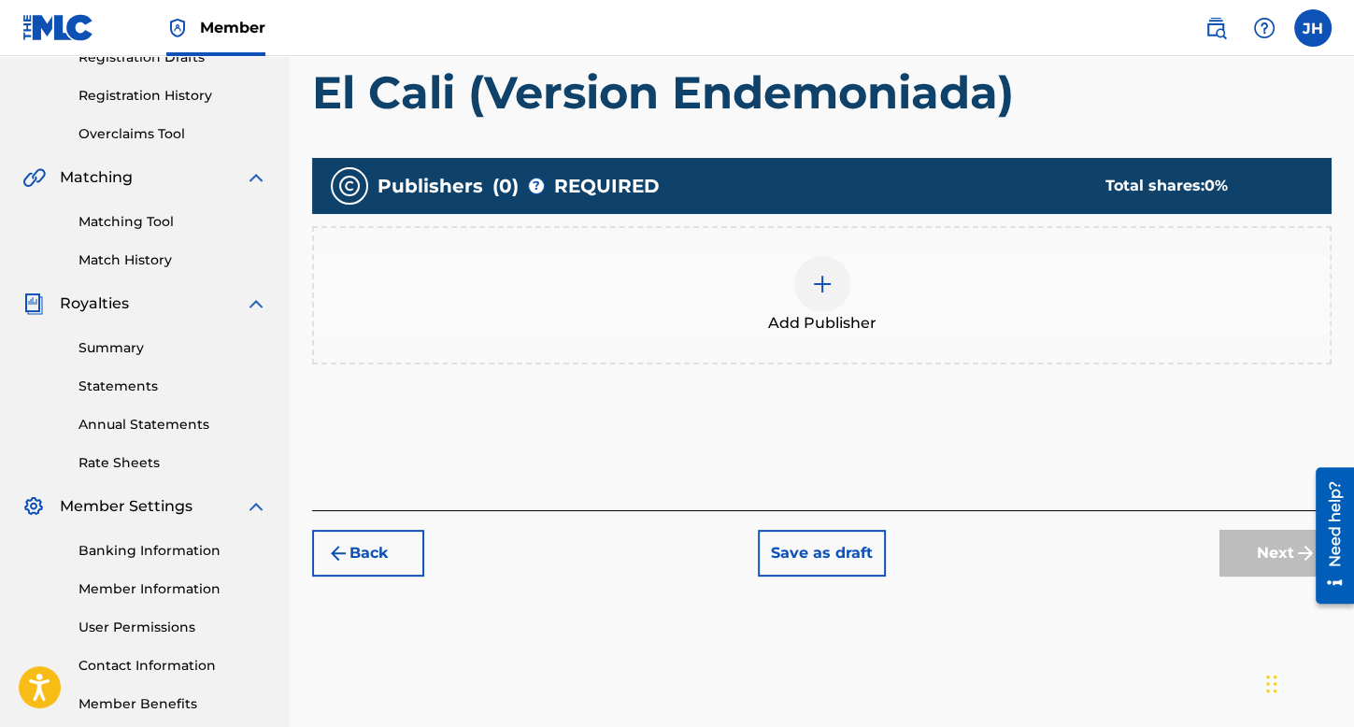
scroll to position [84, 0]
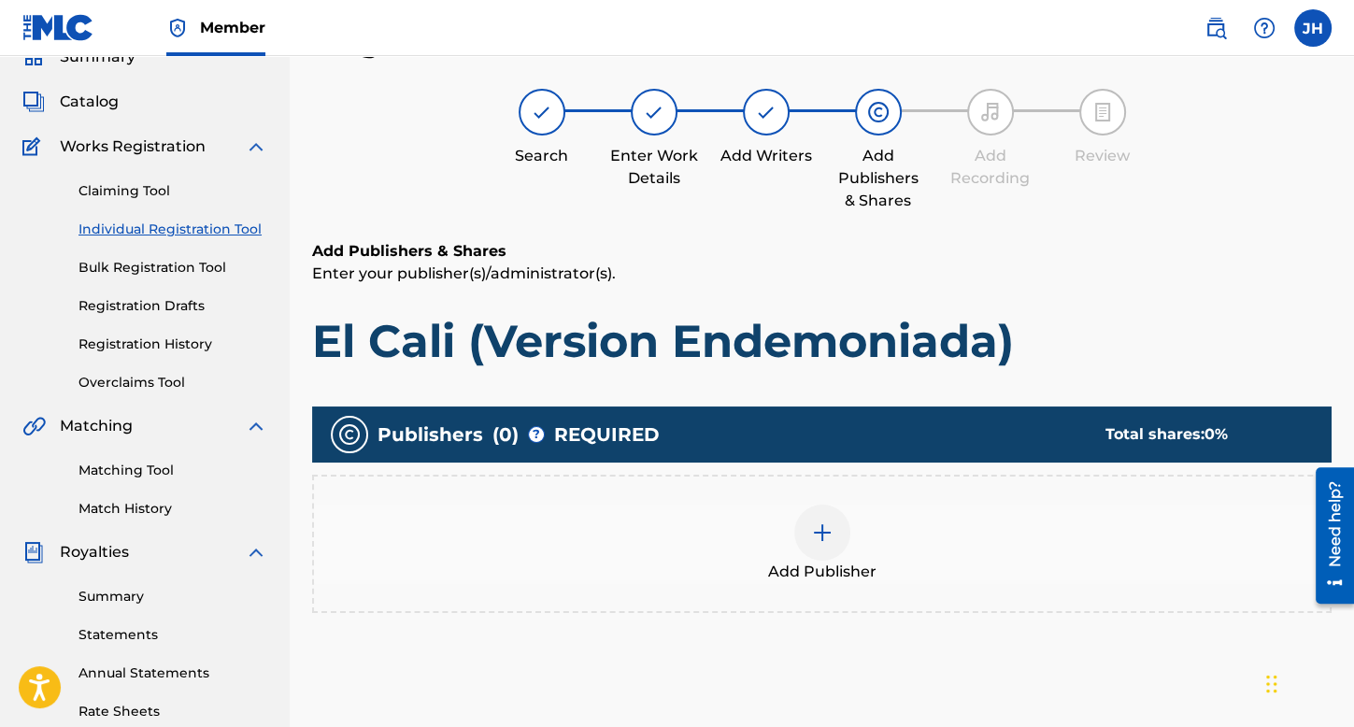
click at [859, 519] on div "Add Publisher" at bounding box center [822, 544] width 1016 height 79
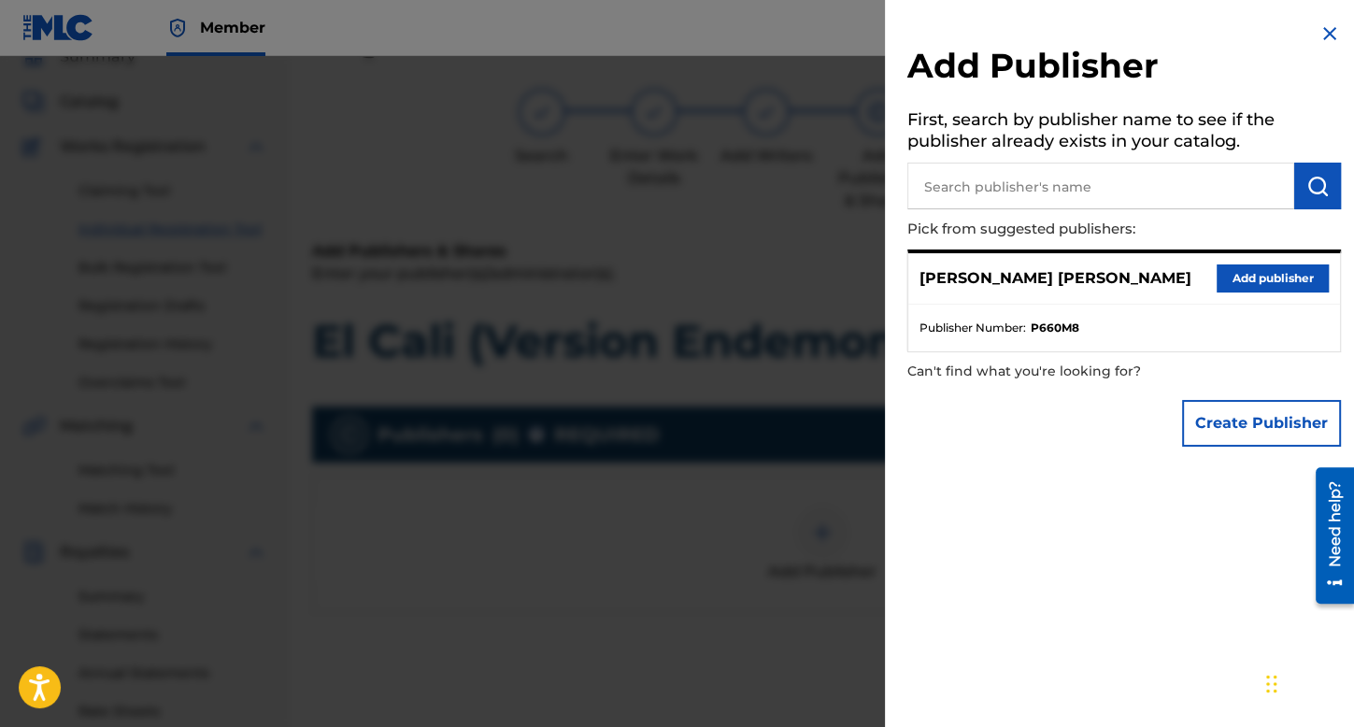
click at [1228, 293] on button "Add publisher" at bounding box center [1273, 278] width 112 height 28
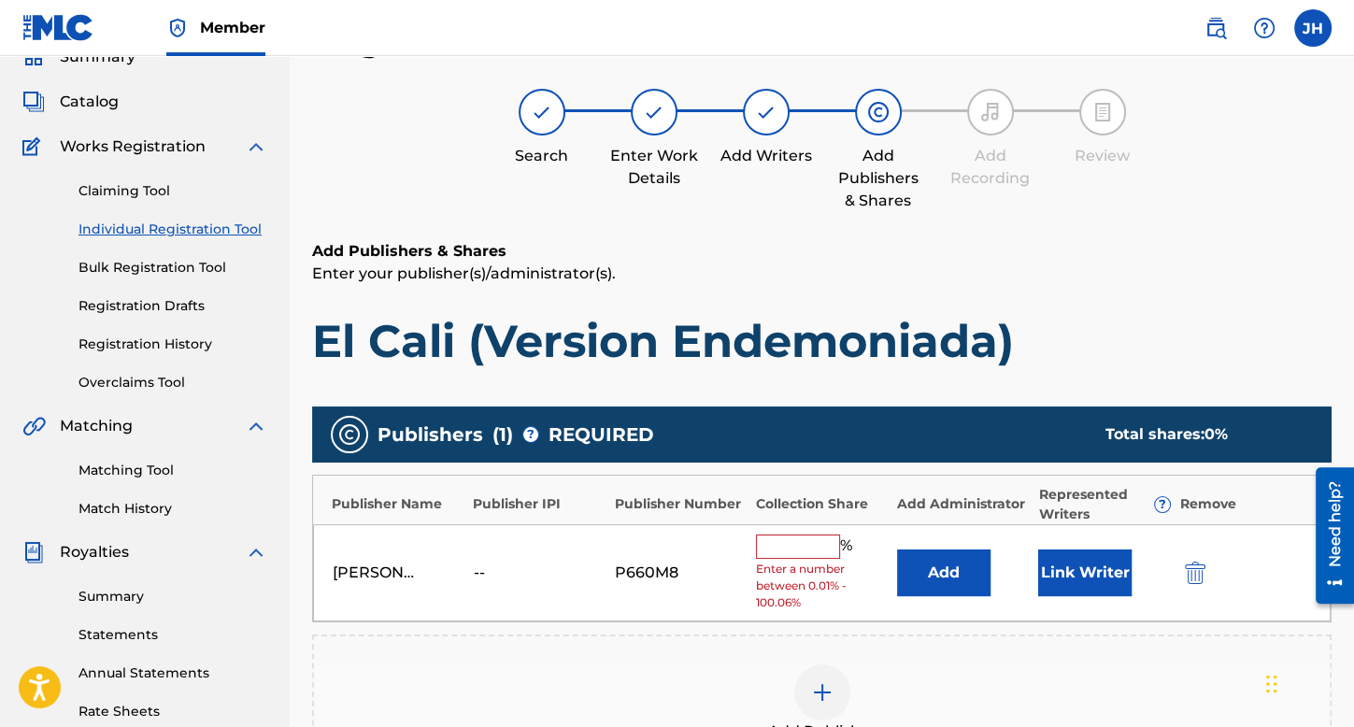
click at [800, 540] on input "text" at bounding box center [798, 547] width 84 height 24
type input "100"
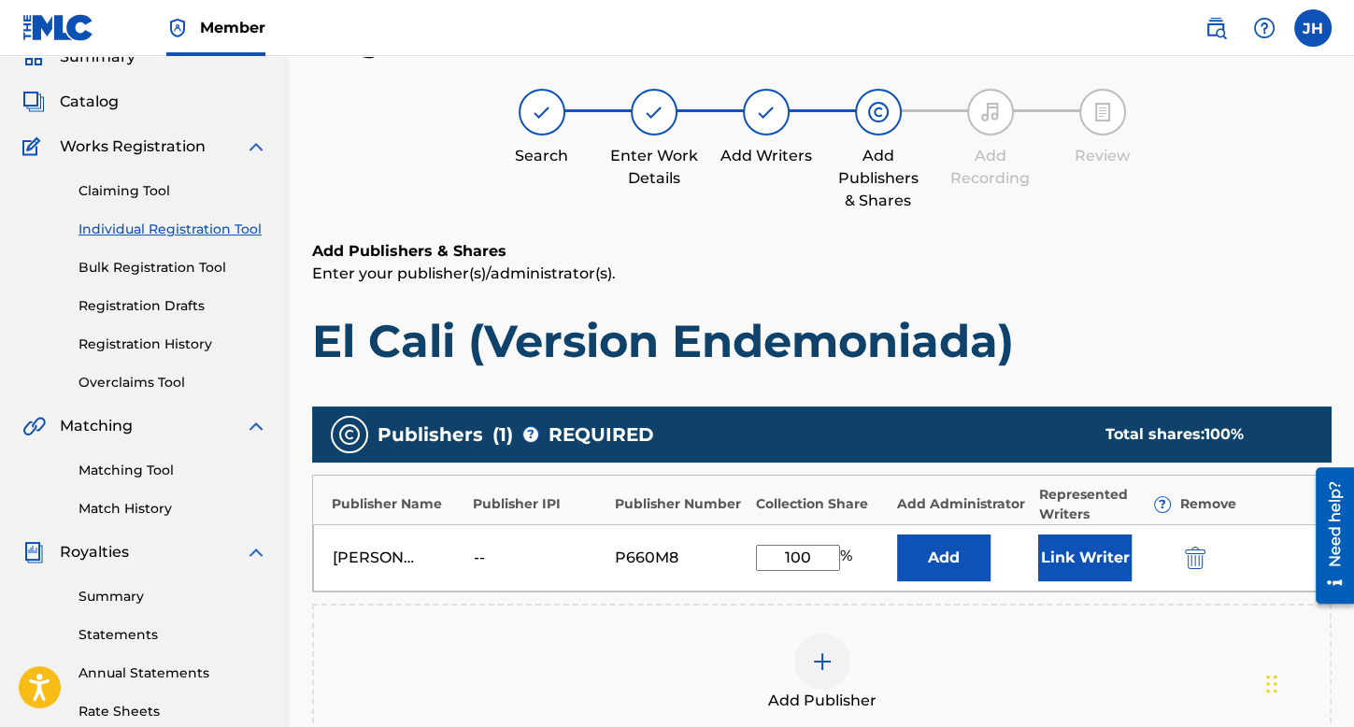
click at [1088, 562] on button "Link Writer" at bounding box center [1084, 558] width 93 height 47
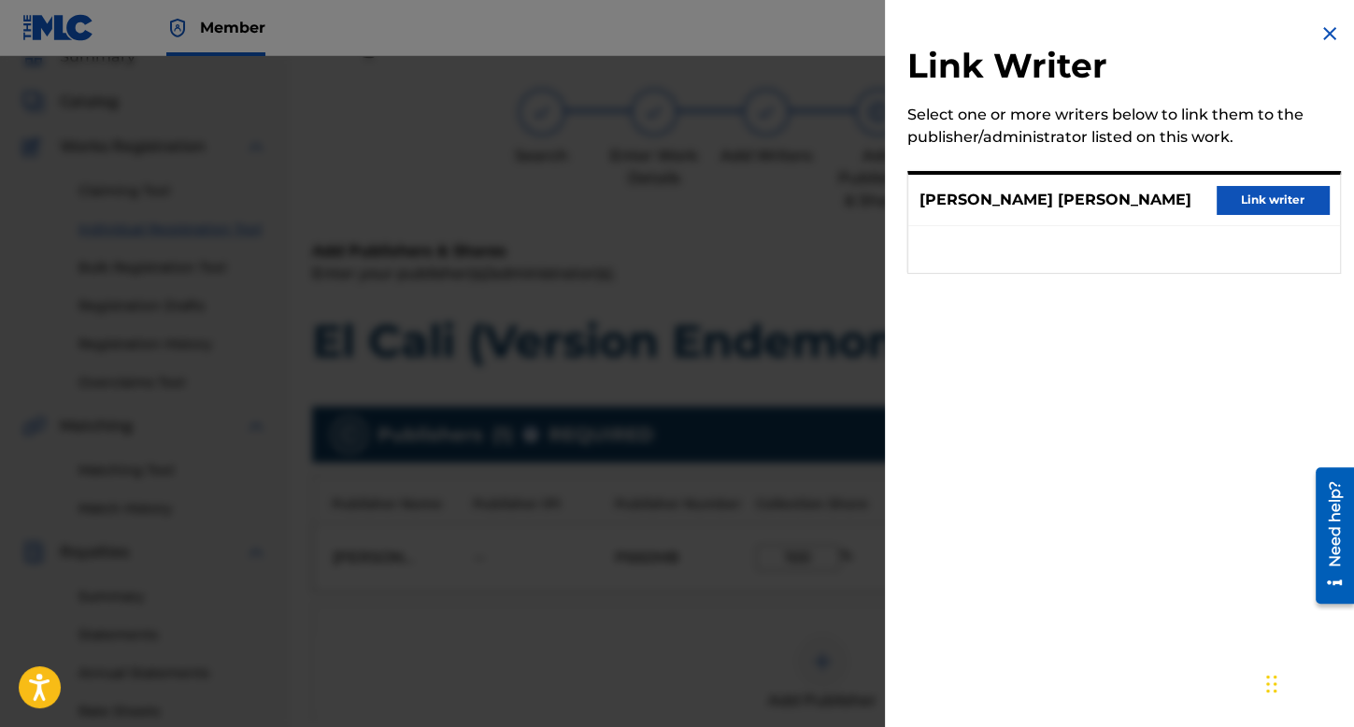
click at [1314, 214] on button "Link writer" at bounding box center [1273, 200] width 112 height 28
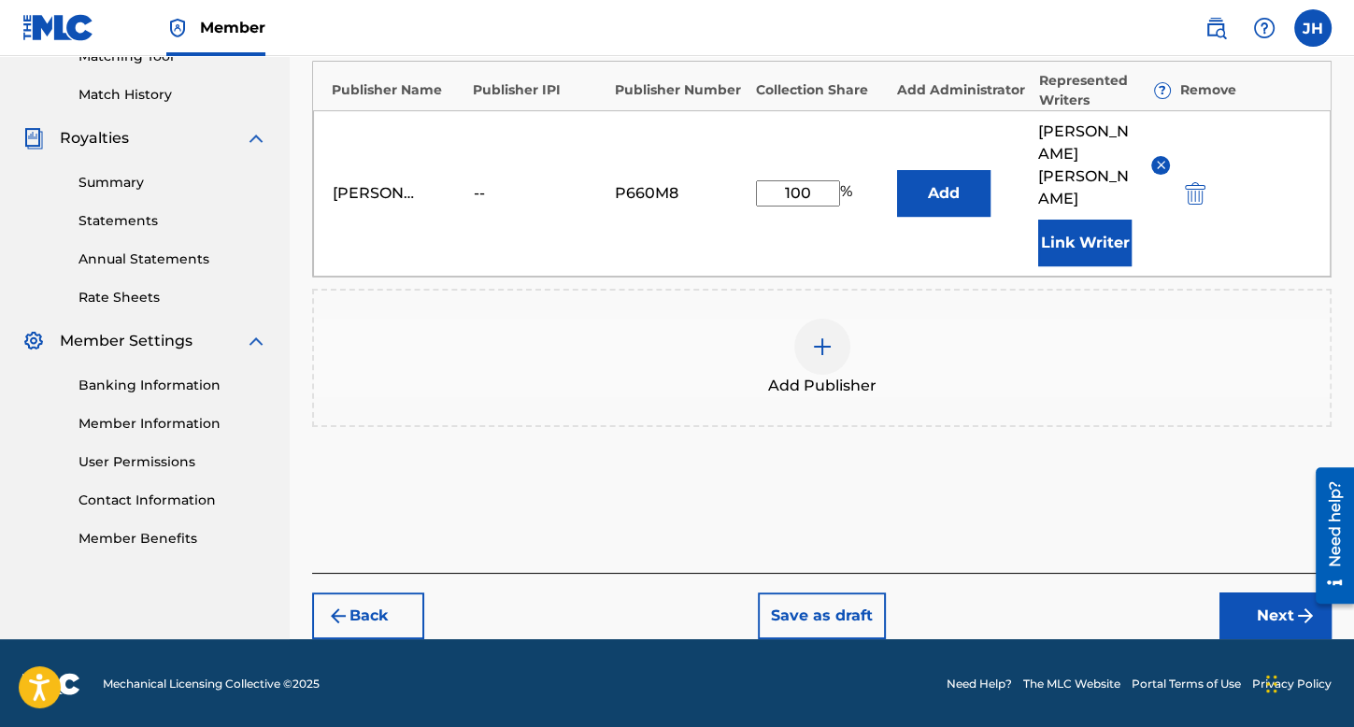
click at [1234, 603] on button "Next" at bounding box center [1276, 616] width 112 height 47
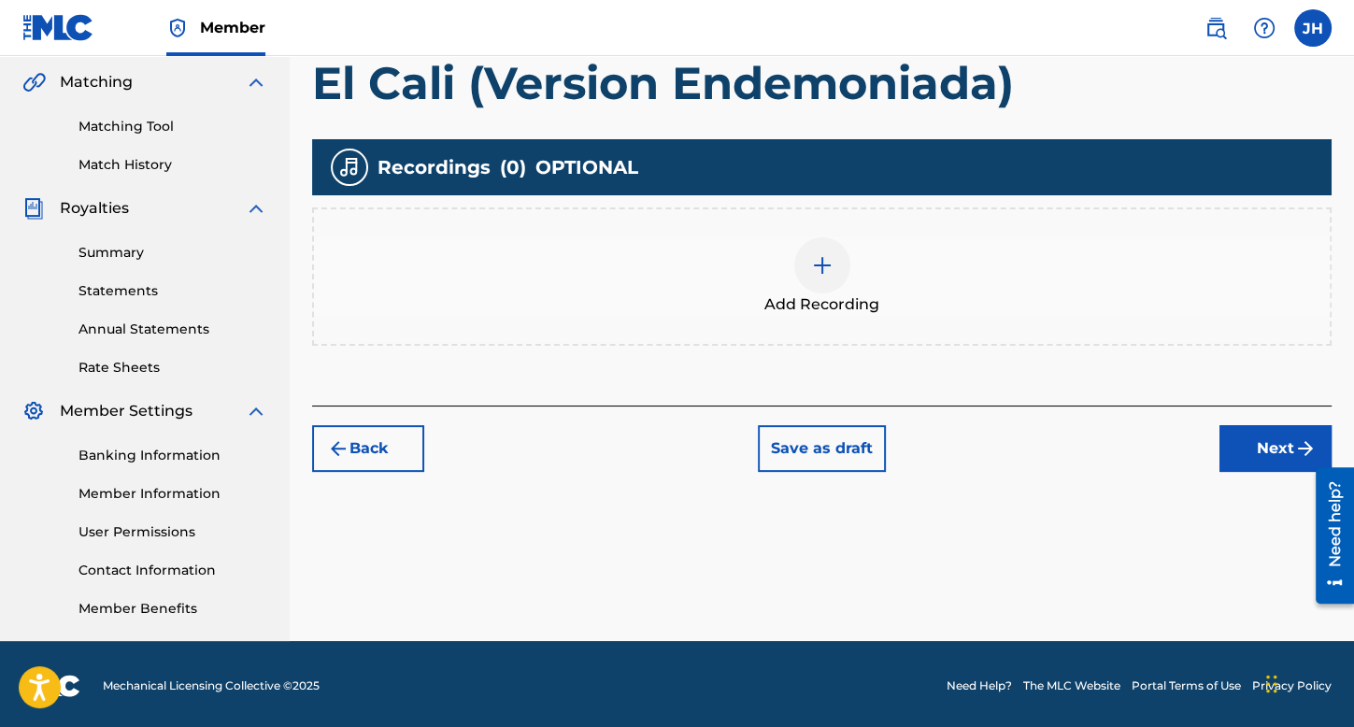
scroll to position [432, 0]
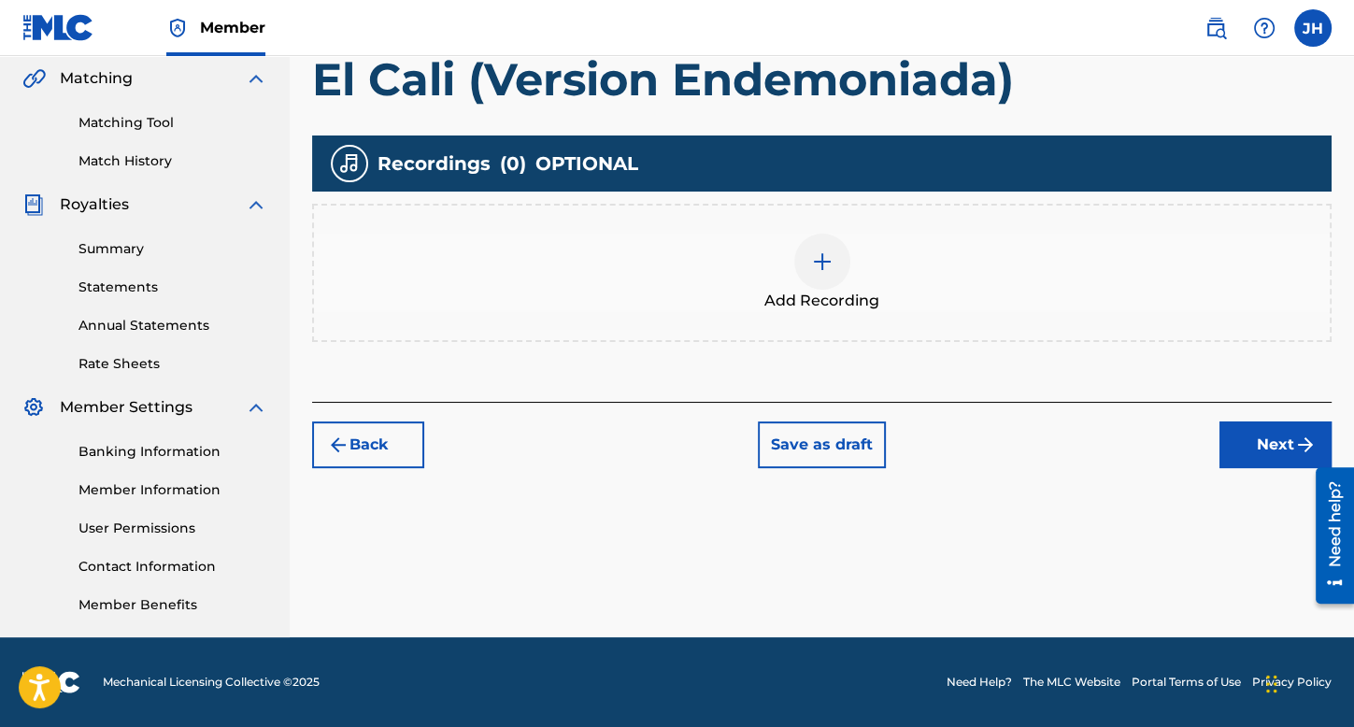
click at [830, 240] on div at bounding box center [822, 262] width 56 height 56
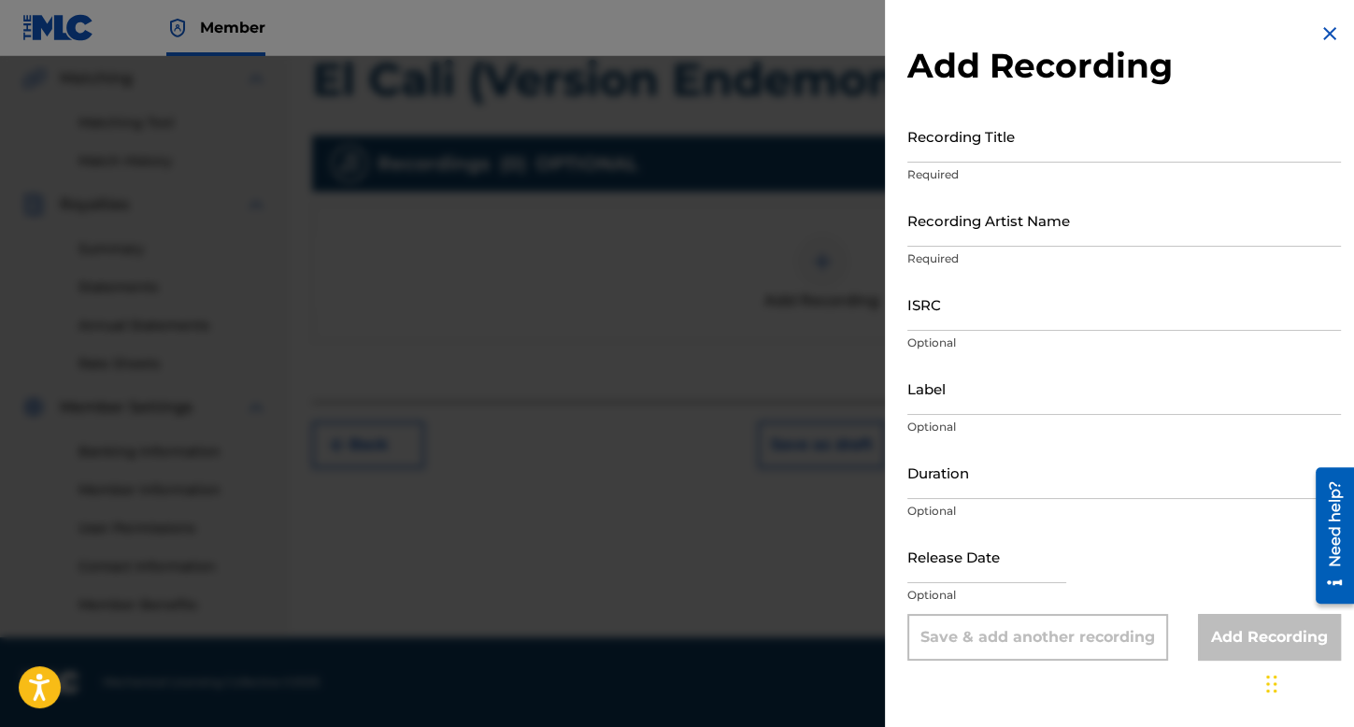
click at [1023, 147] on input "Recording Title" at bounding box center [1124, 135] width 434 height 53
type input "El Cali (Version Endemoniada)"
click at [1044, 231] on input "Recording Artist Name" at bounding box center [1124, 219] width 434 height 53
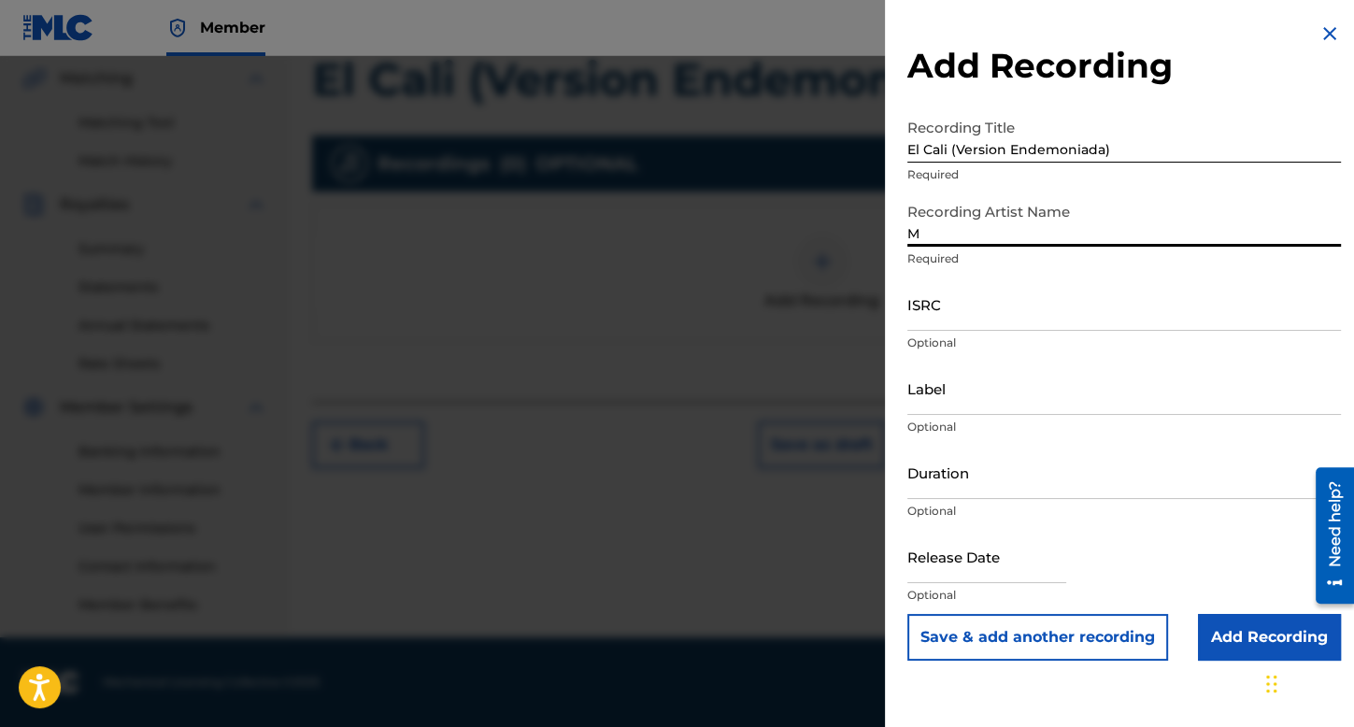
type input "MexicanitoBelico"
click at [982, 308] on input "ISRC" at bounding box center [1124, 304] width 434 height 53
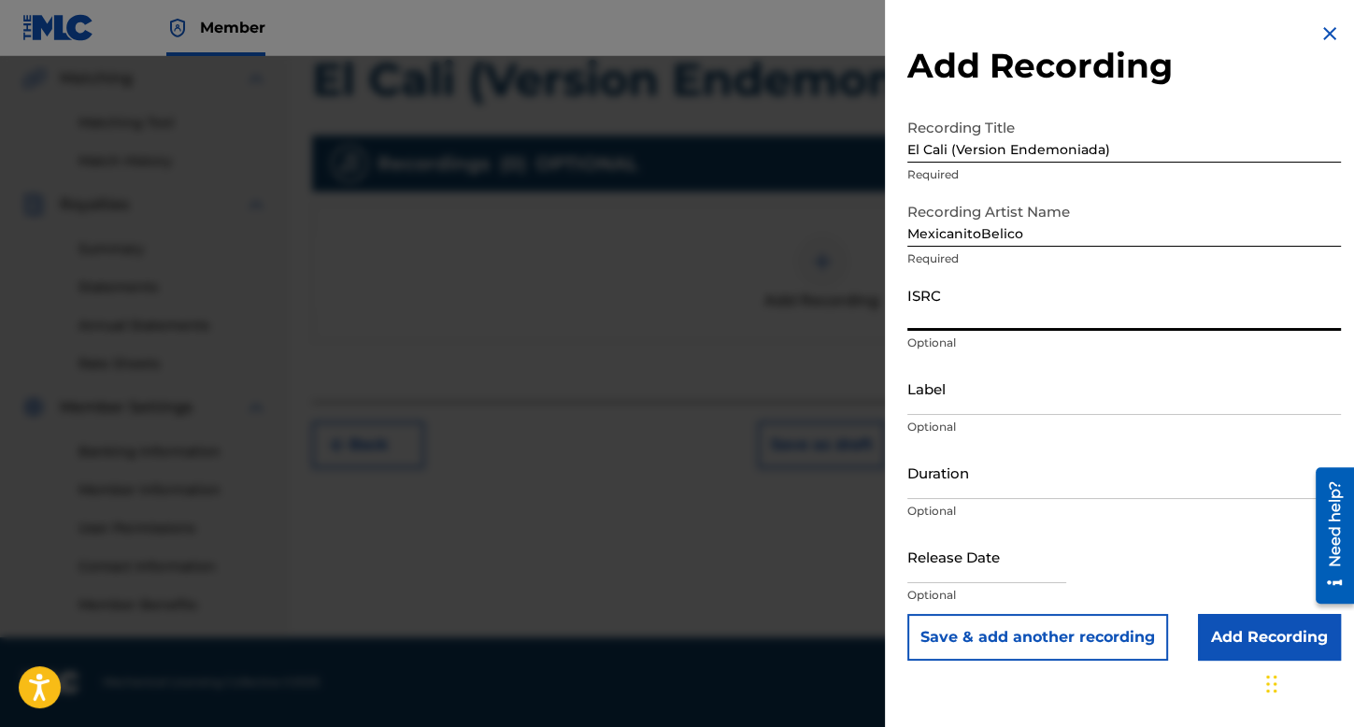
paste input "USCGH2456571"
type input "USCGH2456571"
click at [950, 479] on input "Duration" at bounding box center [1124, 472] width 434 height 53
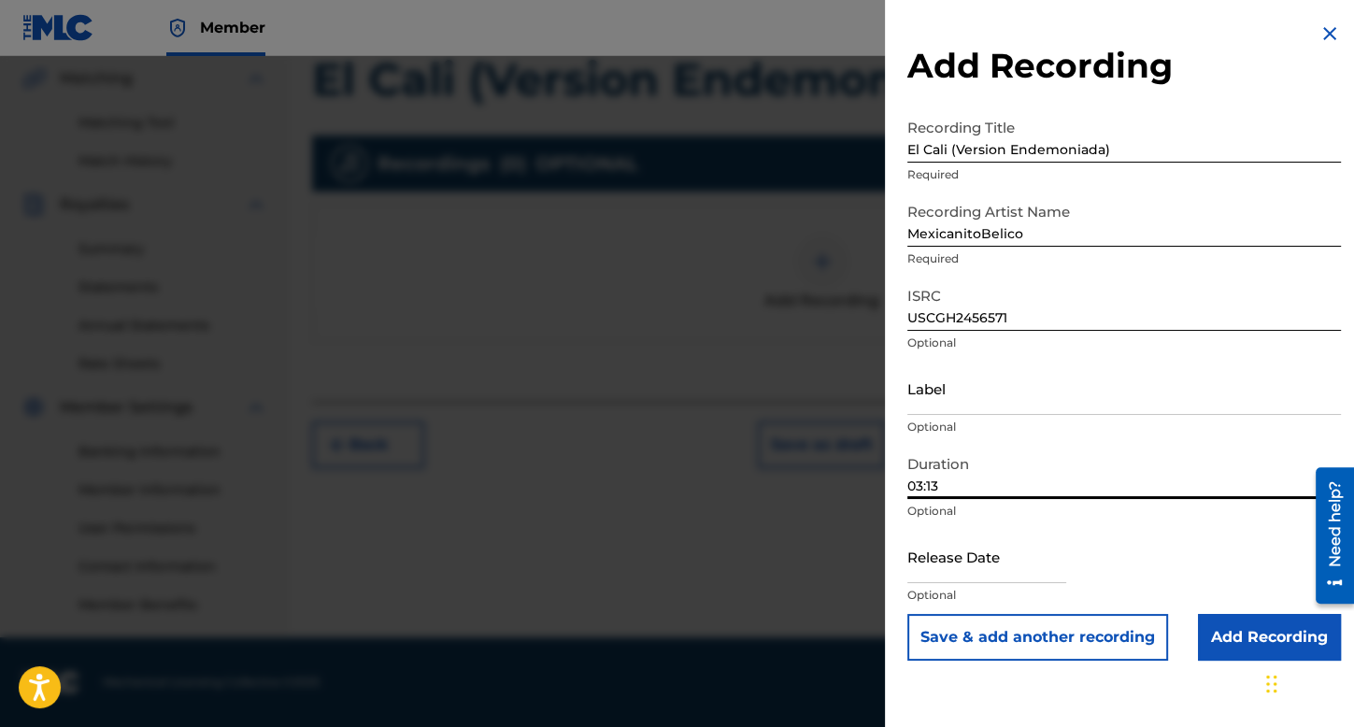
type input "03:13"
click at [1059, 595] on p "Optional" at bounding box center [1124, 595] width 434 height 17
click at [1029, 554] on input "text" at bounding box center [986, 556] width 159 height 53
select select "7"
select select "2025"
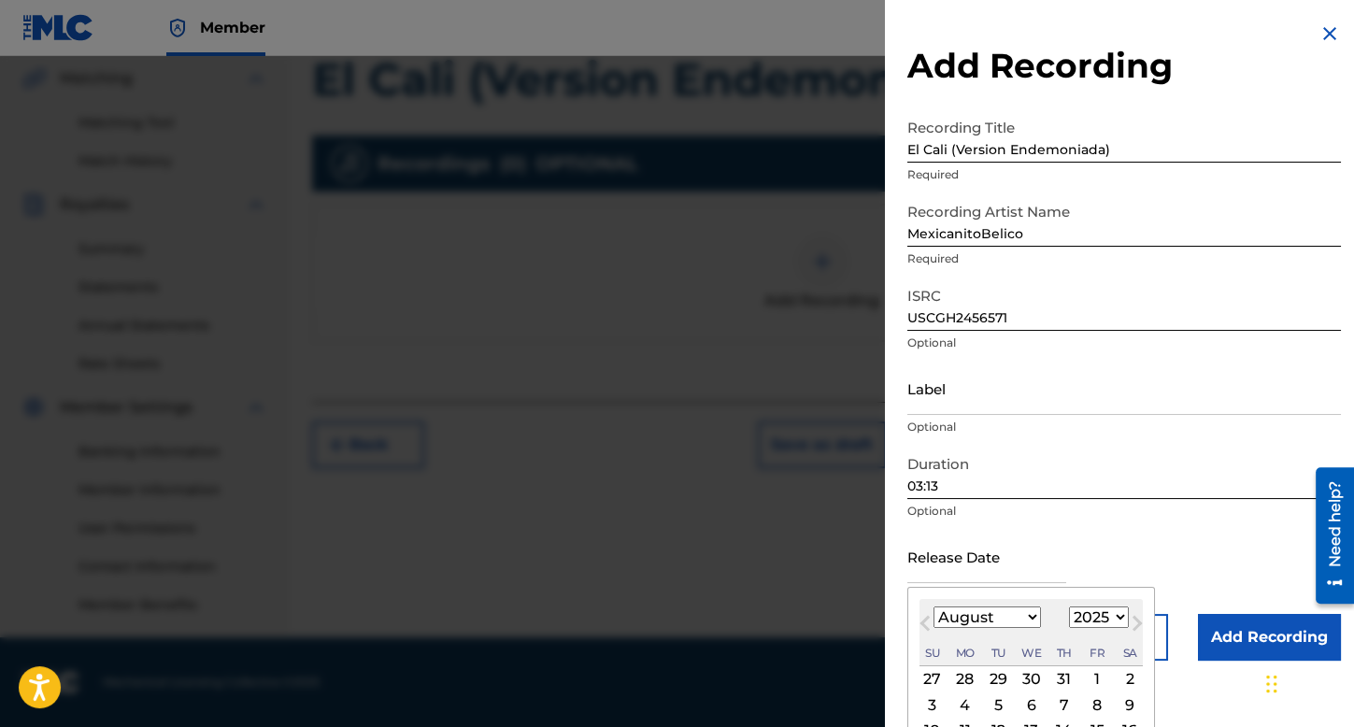
click at [1016, 614] on select "January February March April May June July August September October November De…" at bounding box center [987, 617] width 107 height 21
select select "0"
click at [934, 607] on select "January February March April May June July August September October November De…" at bounding box center [987, 617] width 107 height 21
click at [1098, 619] on select "1899 1900 1901 1902 1903 1904 1905 1906 1907 1908 1909 1910 1911 1912 1913 1914…" at bounding box center [1099, 617] width 60 height 21
select select "2024"
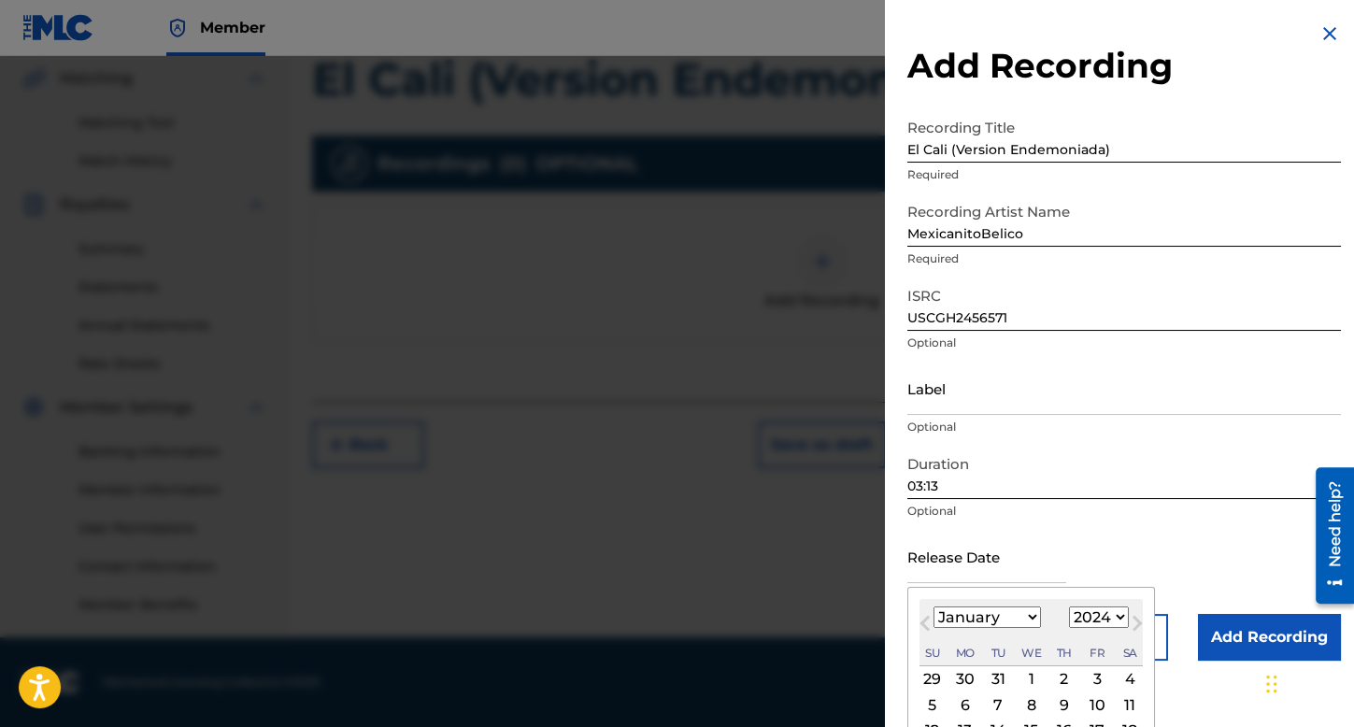
click at [1069, 607] on select "1899 1900 1901 1902 1903 1904 1905 1906 1907 1908 1909 1910 1911 1912 1913 1914…" at bounding box center [1099, 617] width 60 height 21
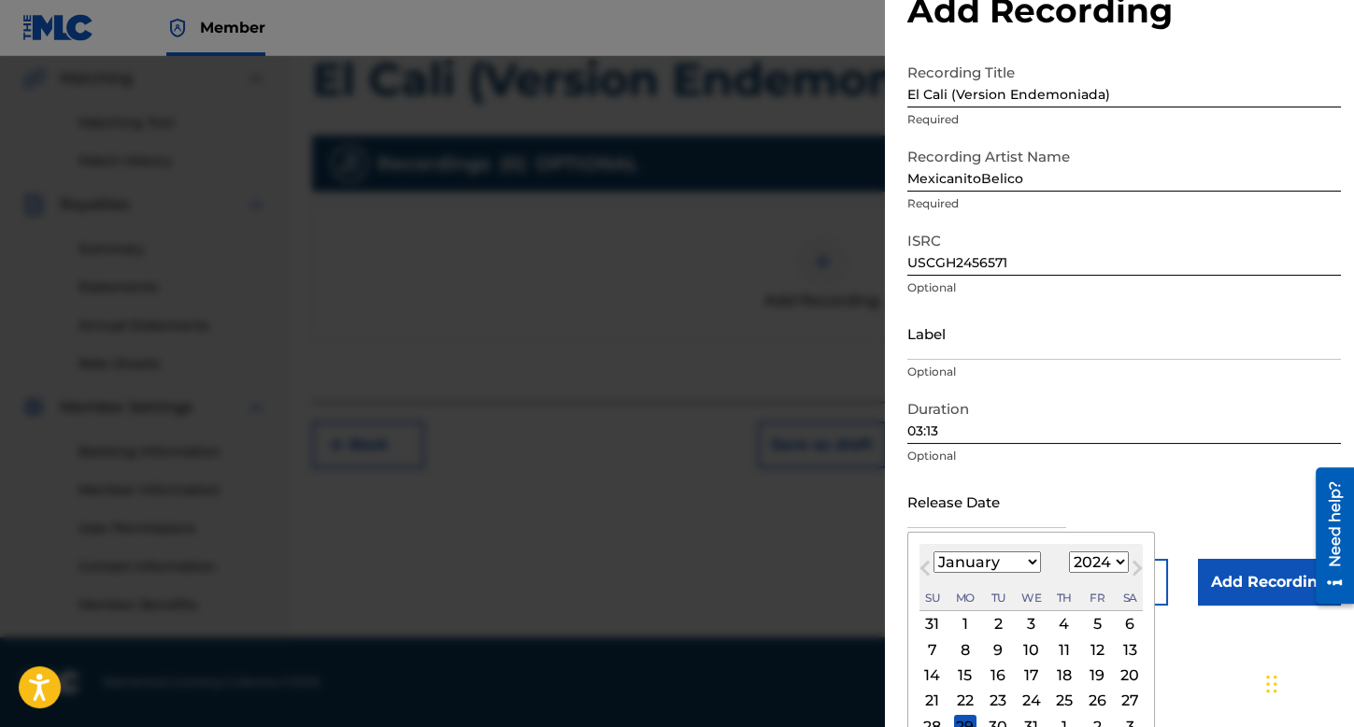
scroll to position [105, 0]
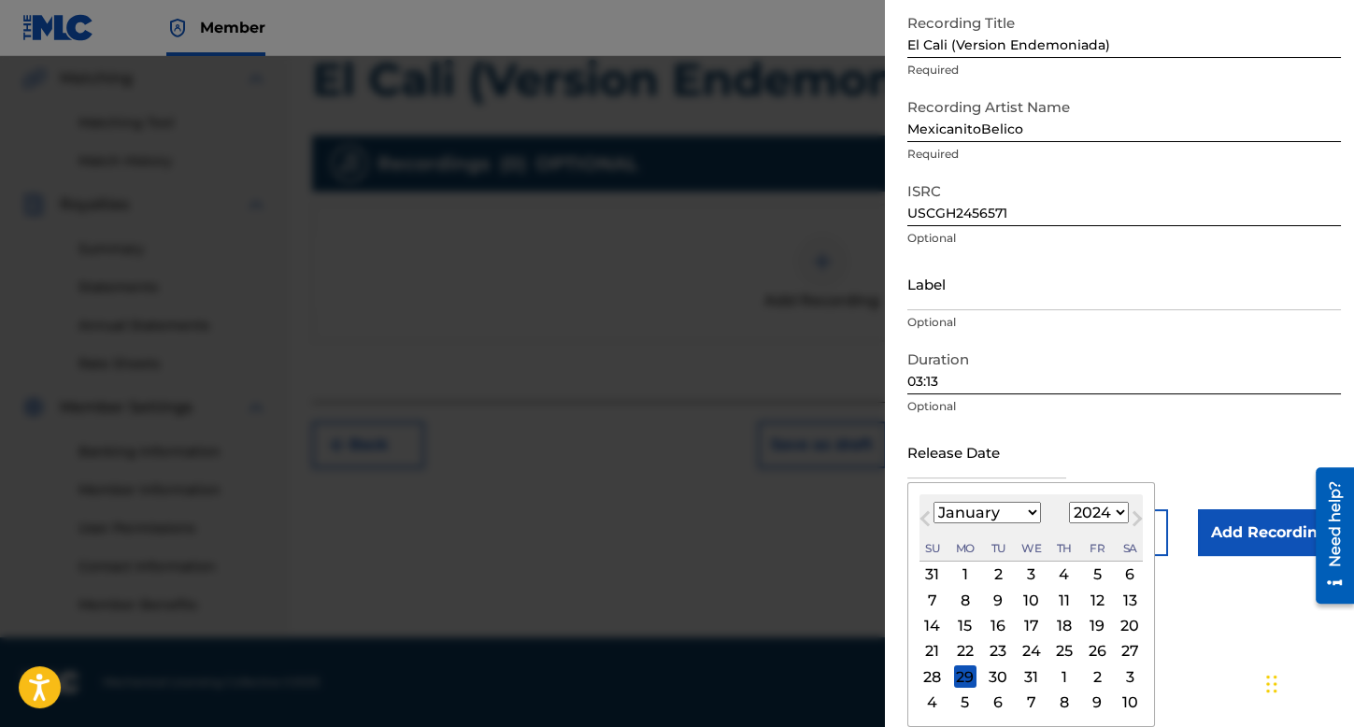
click at [1128, 631] on div "20" at bounding box center [1130, 626] width 22 height 22
type input "[DATE]"
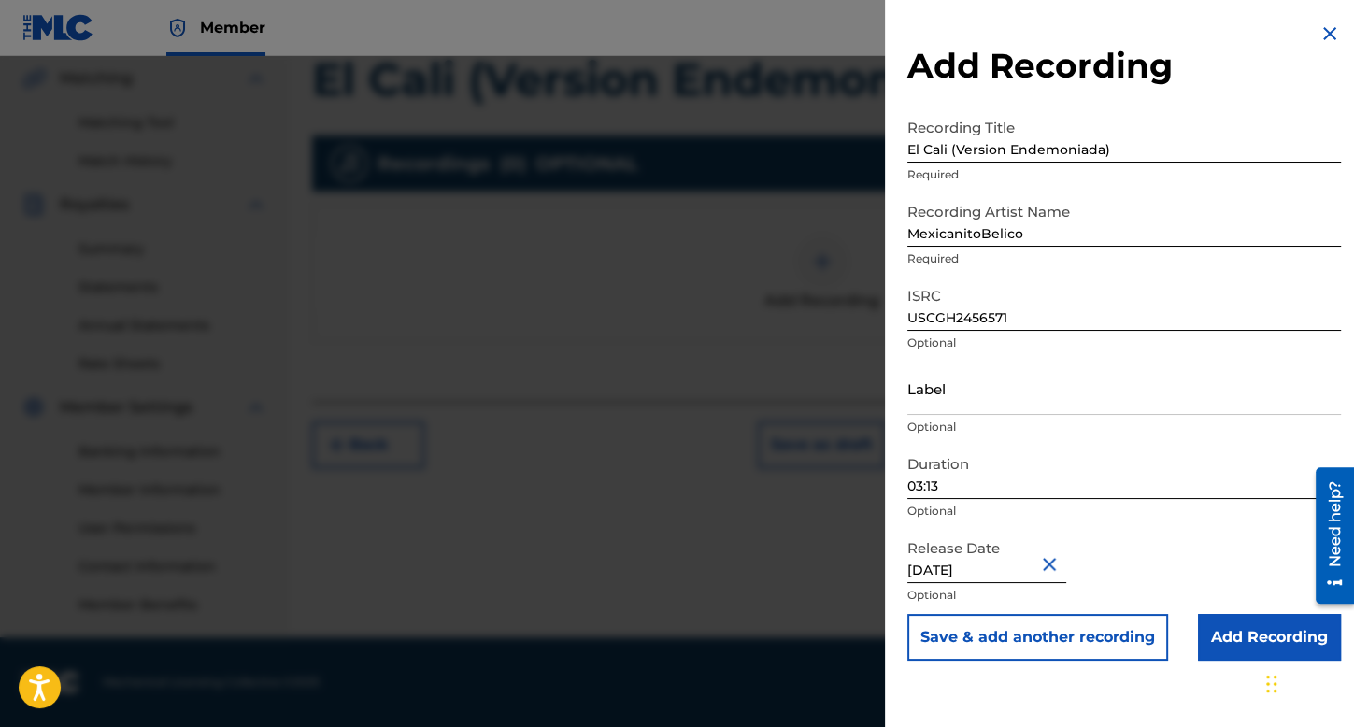
scroll to position [0, 0]
click at [1211, 628] on input "Add Recording" at bounding box center [1269, 637] width 143 height 47
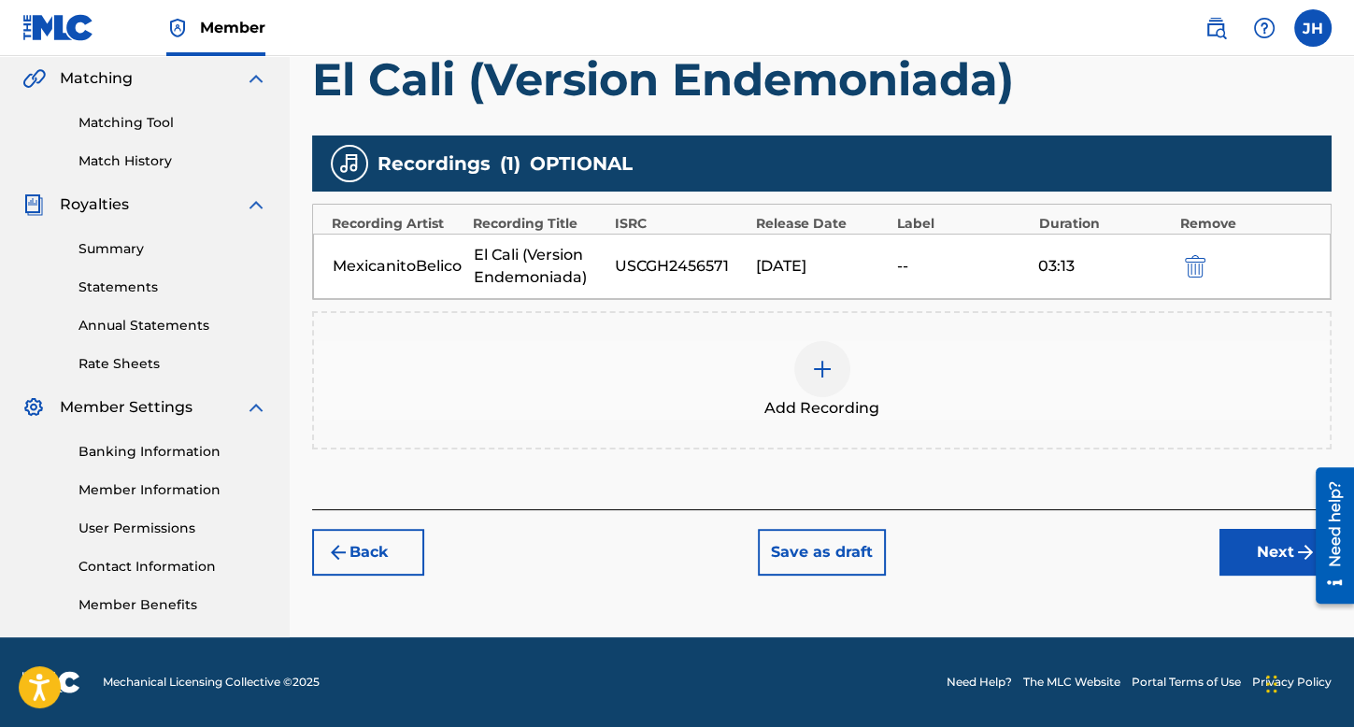
click at [1252, 579] on div "Register Work Search Enter Work Details Add Writers Add Publishers & Shares Add…" at bounding box center [822, 154] width 1064 height 966
click at [1261, 559] on button "Next" at bounding box center [1276, 552] width 112 height 47
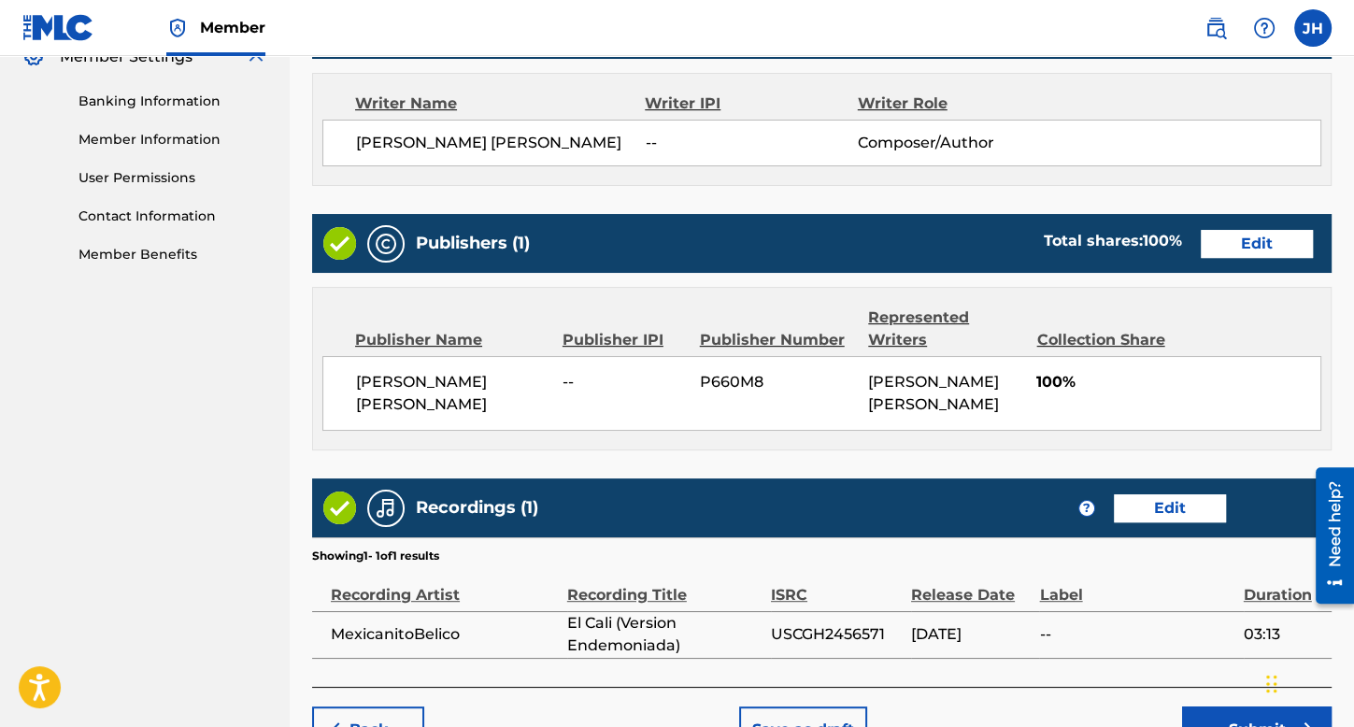
scroll to position [905, 0]
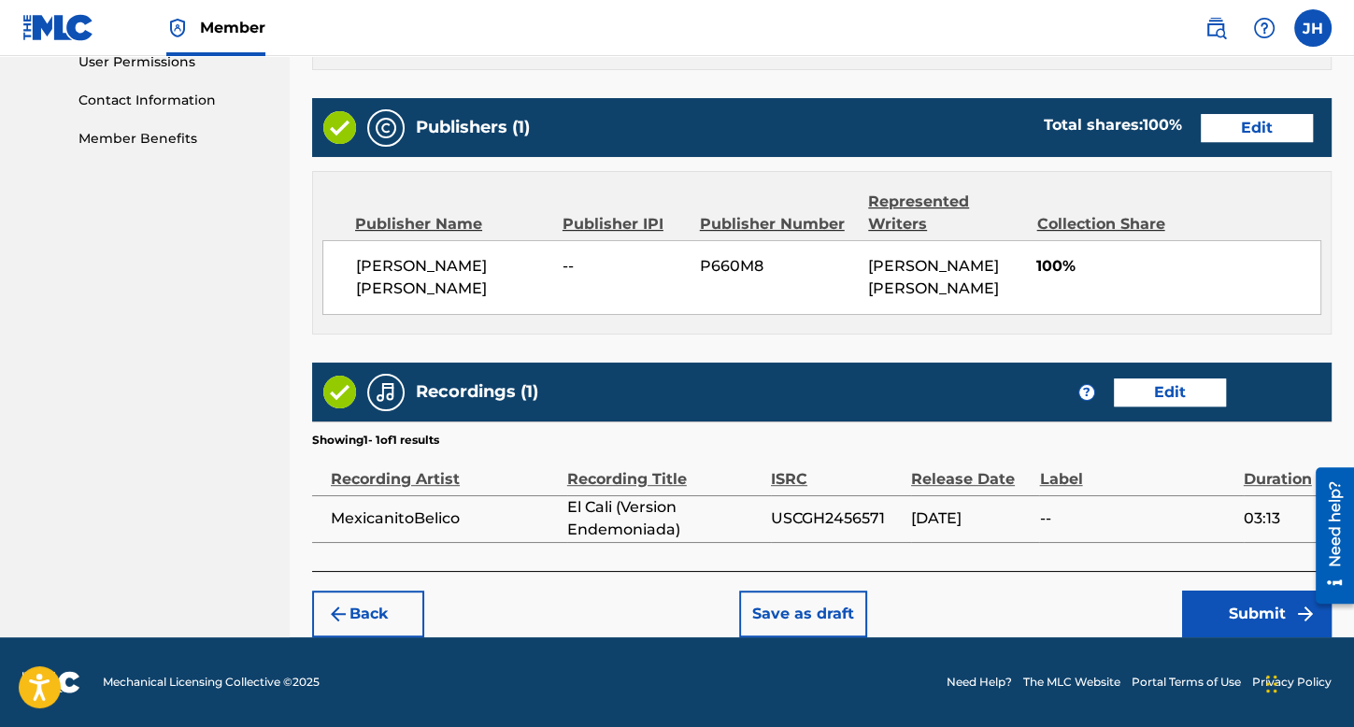
click at [1252, 629] on button "Submit" at bounding box center [1257, 614] width 150 height 47
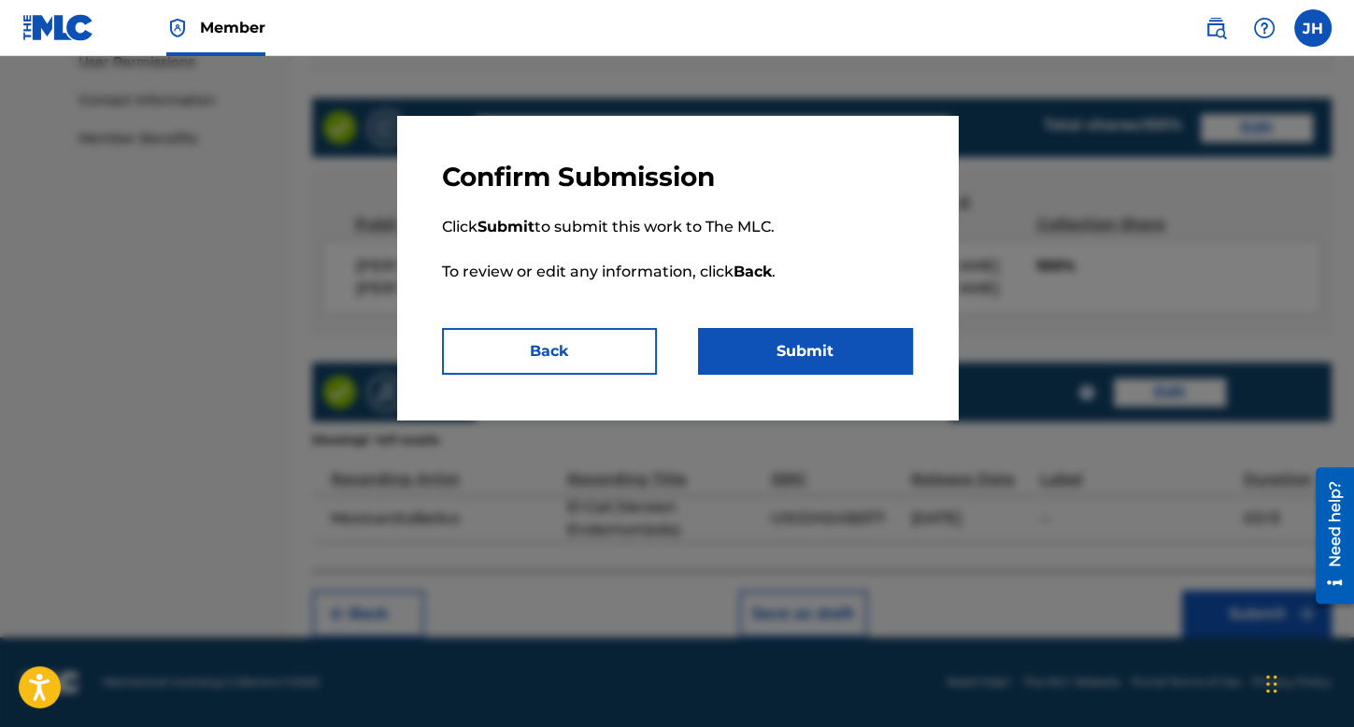
click at [856, 364] on button "Submit" at bounding box center [805, 351] width 215 height 47
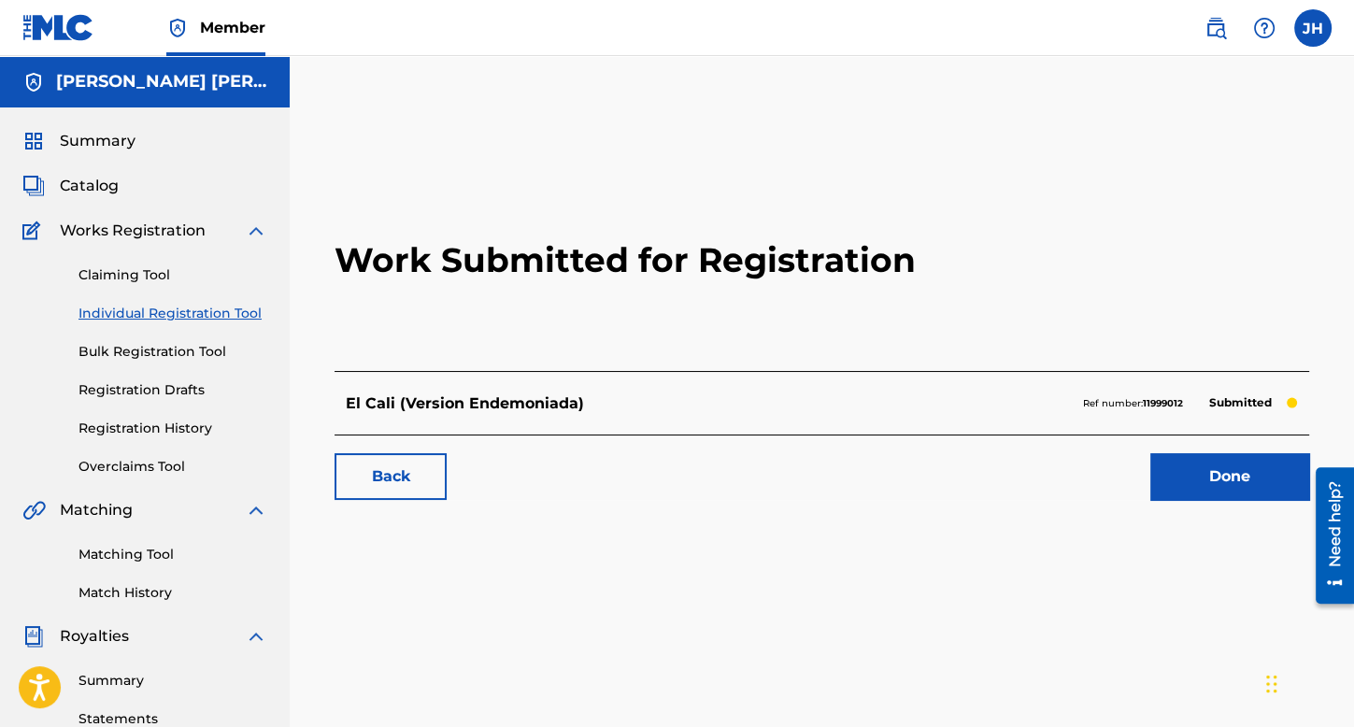
click at [222, 314] on link "Individual Registration Tool" at bounding box center [173, 314] width 189 height 20
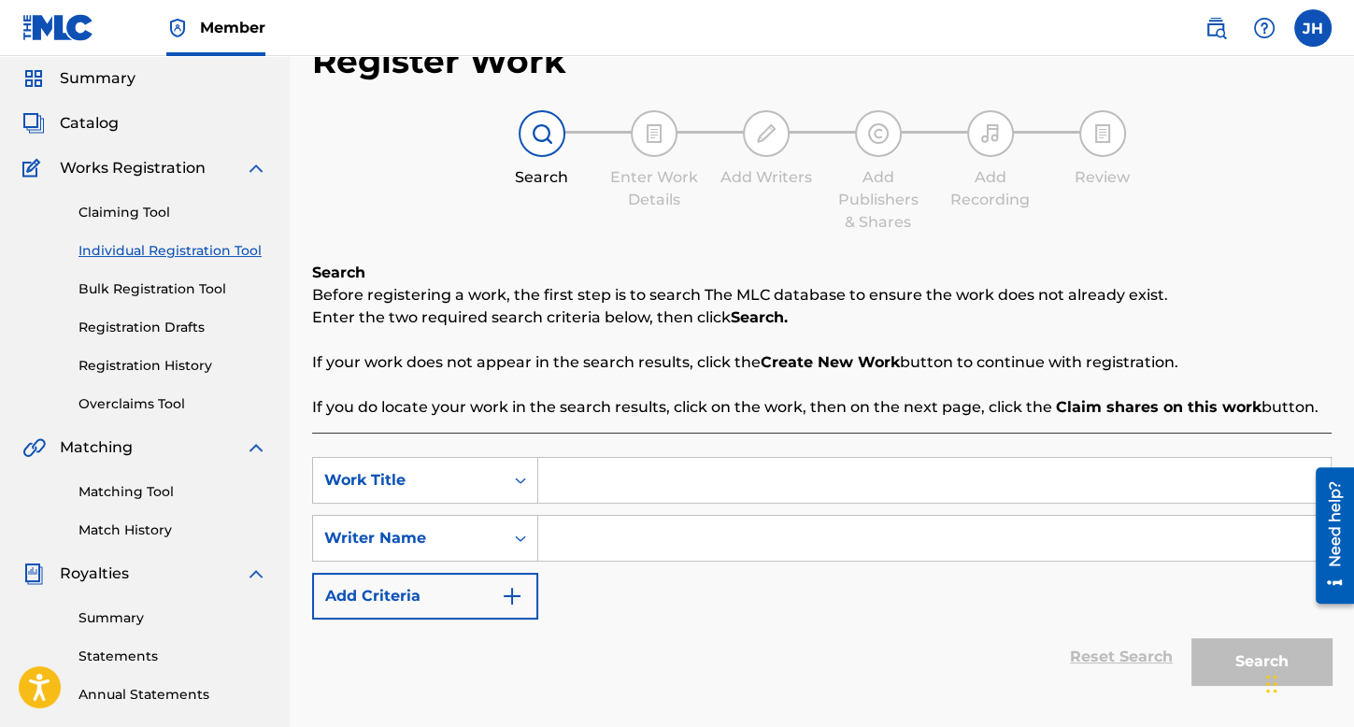
scroll to position [93, 0]
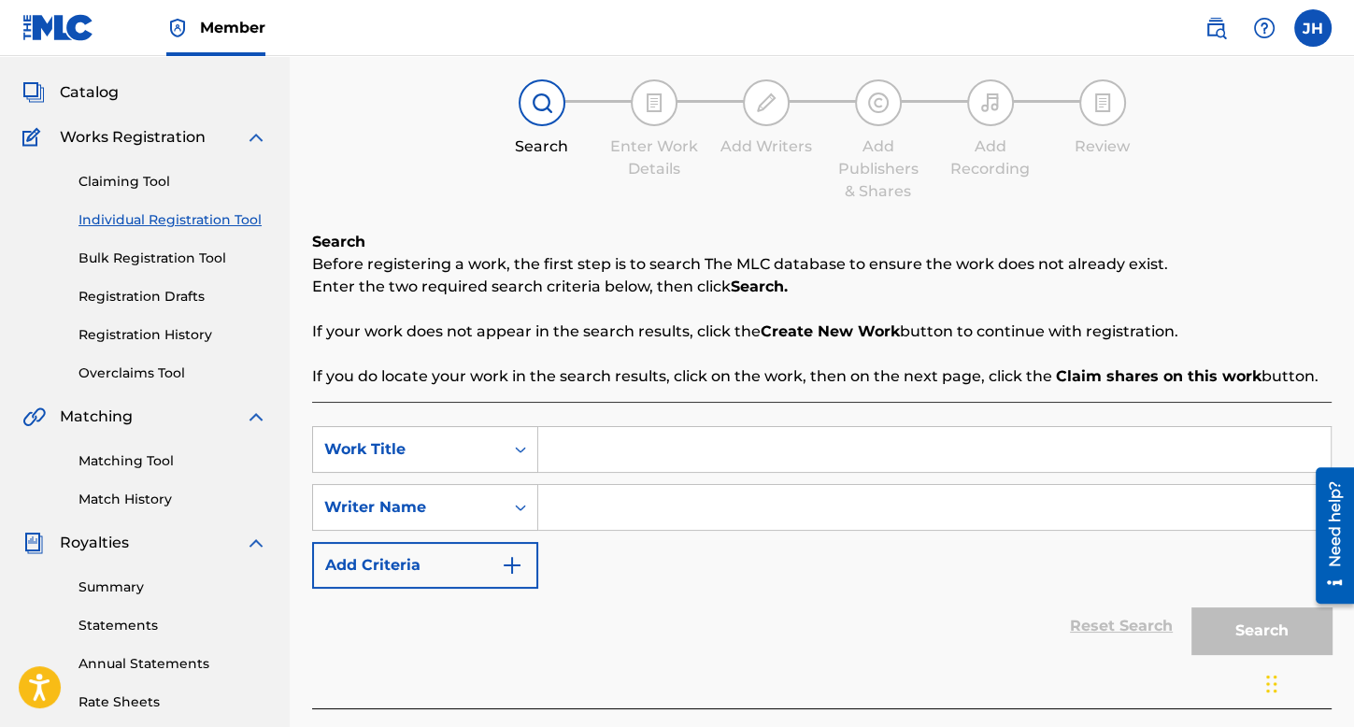
click at [192, 327] on link "Registration History" at bounding box center [173, 335] width 189 height 20
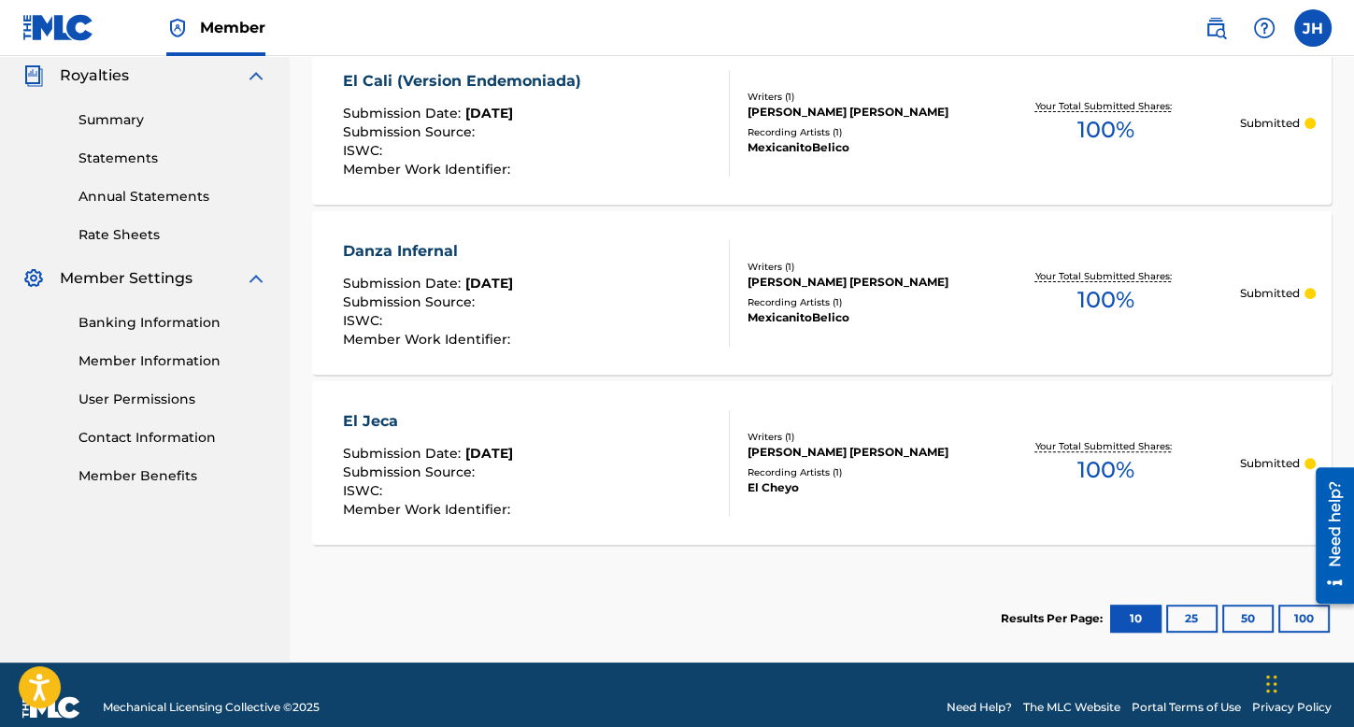
scroll to position [187, 0]
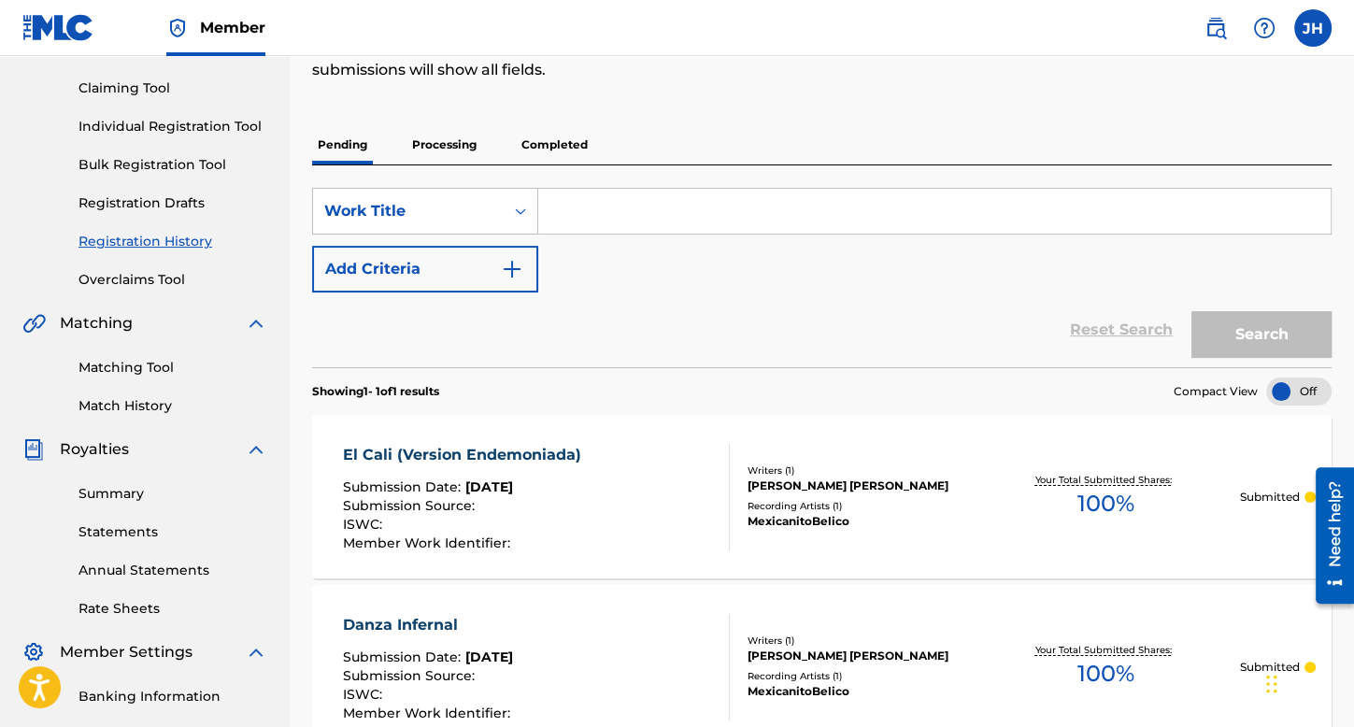
click at [221, 136] on link "Individual Registration Tool" at bounding box center [173, 127] width 189 height 20
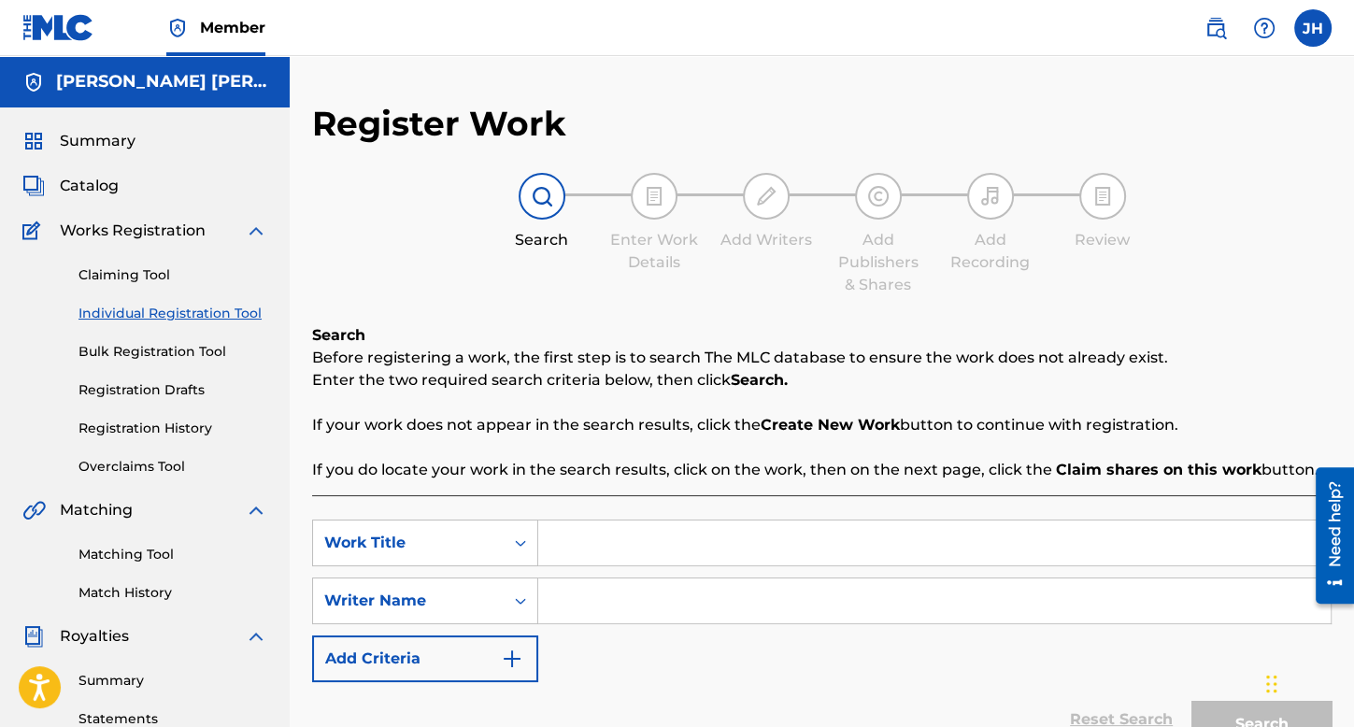
click at [606, 524] on input "Search Form" at bounding box center [934, 543] width 793 height 45
type input "Trafico"
click at [617, 579] on div "SearchWithCriteria29c5ba0f-9c4d-4050-b34d-e923f743a2d6 Work Title Trafico Searc…" at bounding box center [822, 601] width 1020 height 163
click at [627, 609] on input "Search Form" at bounding box center [934, 601] width 793 height 45
type input "s"
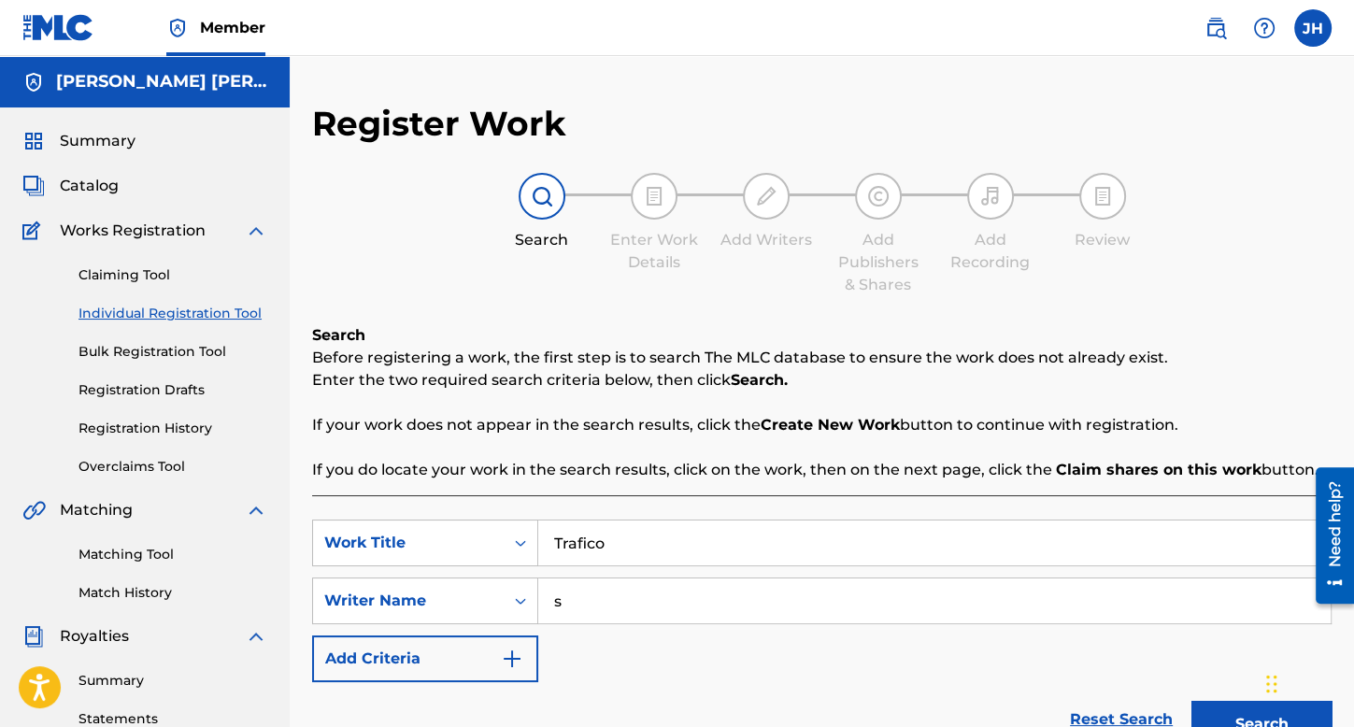
click at [1192, 701] on button "Search" at bounding box center [1262, 724] width 140 height 47
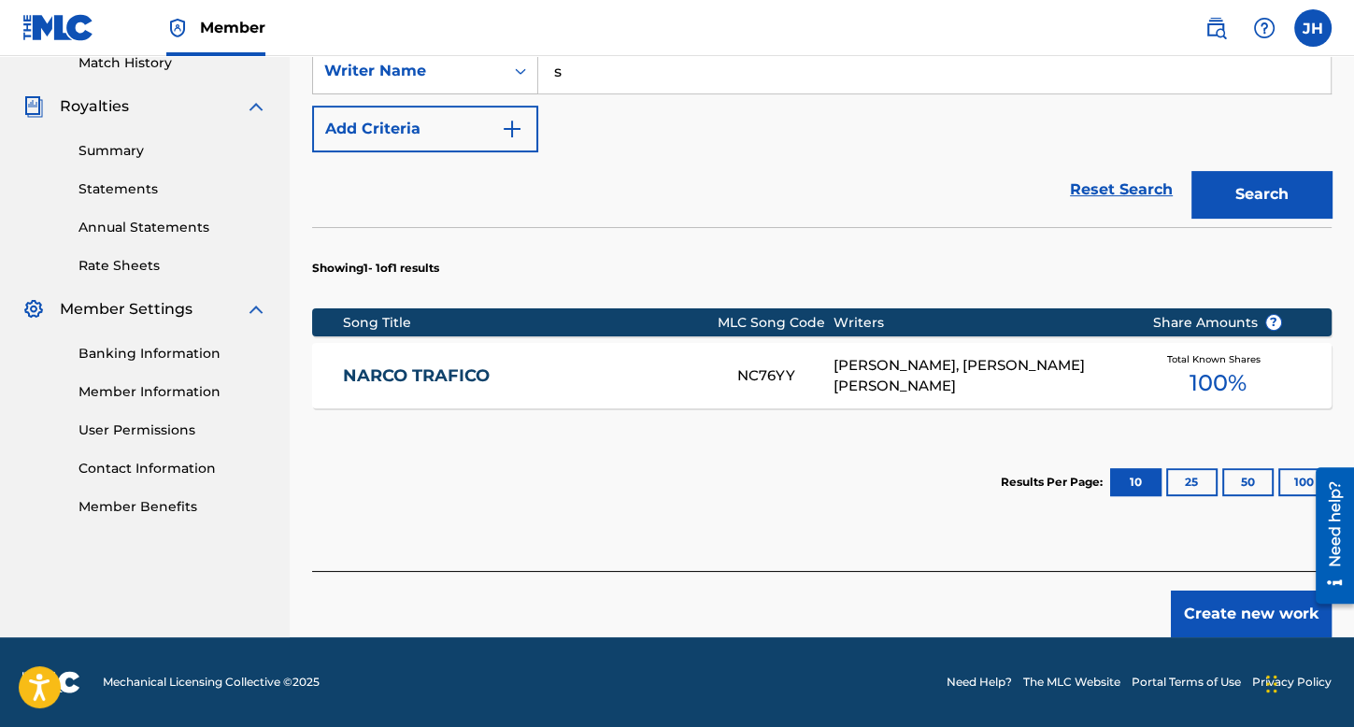
click at [1239, 635] on button "Create new work" at bounding box center [1251, 614] width 161 height 47
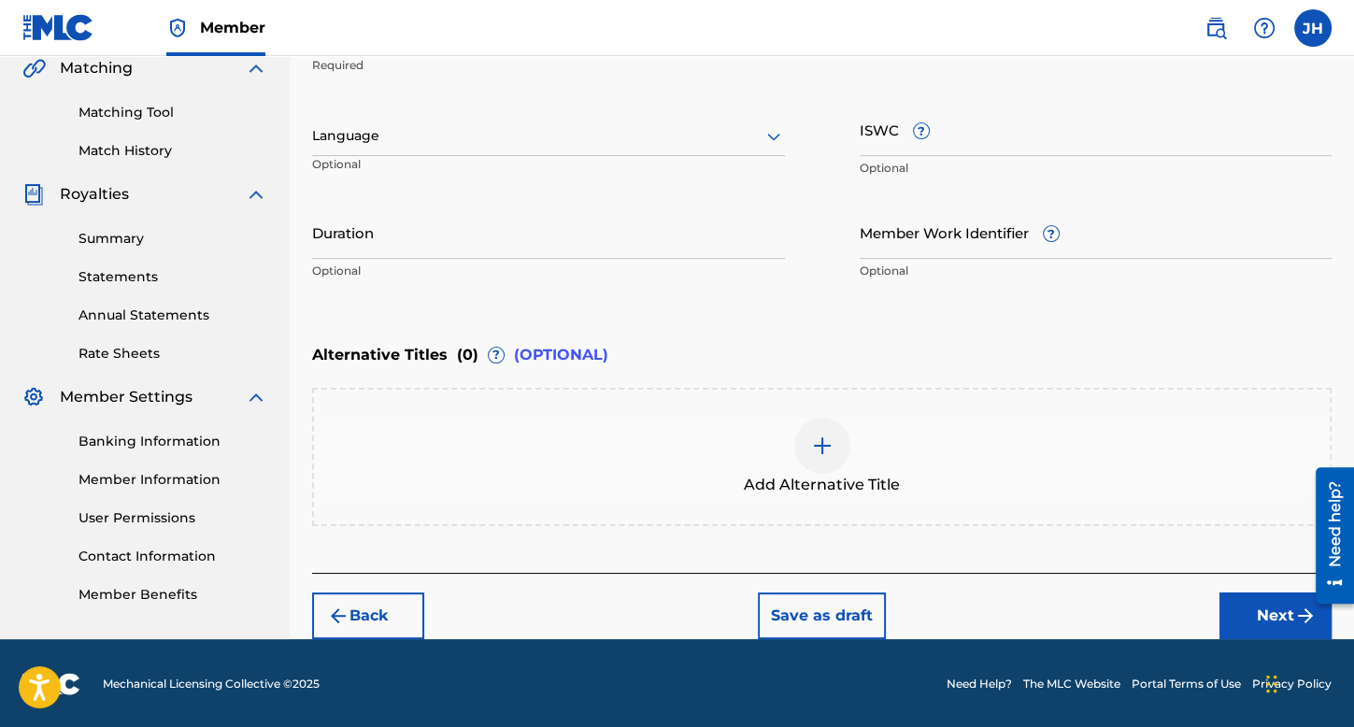
click at [546, 129] on div at bounding box center [548, 135] width 473 height 23
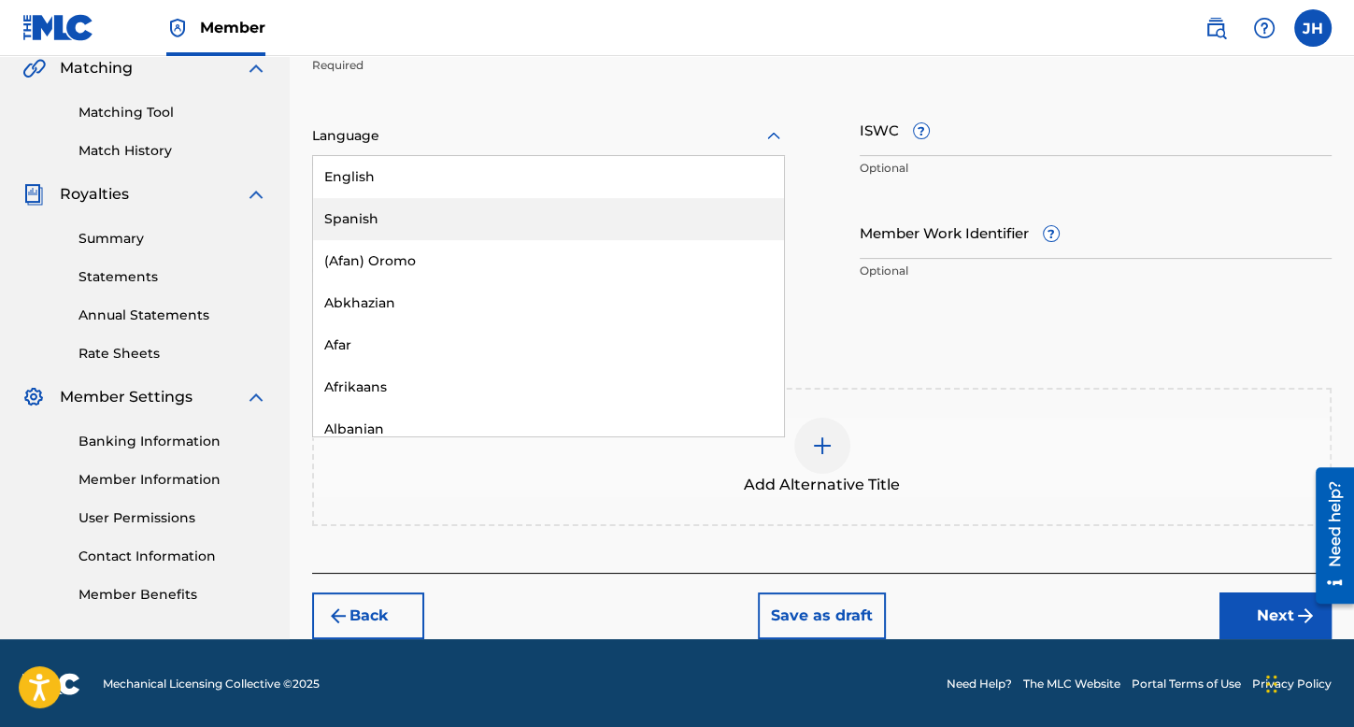
click at [513, 235] on div "Spanish" at bounding box center [548, 219] width 471 height 42
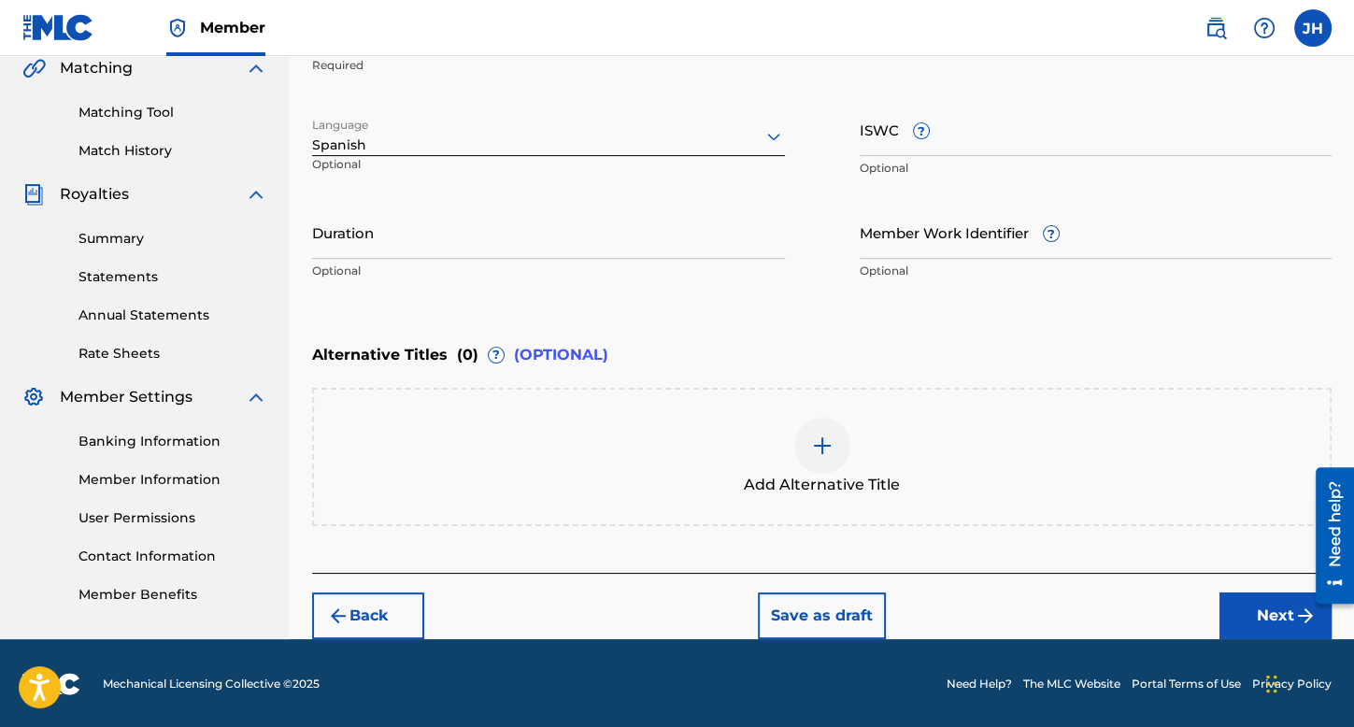
click at [514, 236] on input "Duration" at bounding box center [548, 232] width 473 height 53
type input "02:48"
click at [1282, 618] on button "Next" at bounding box center [1276, 616] width 112 height 47
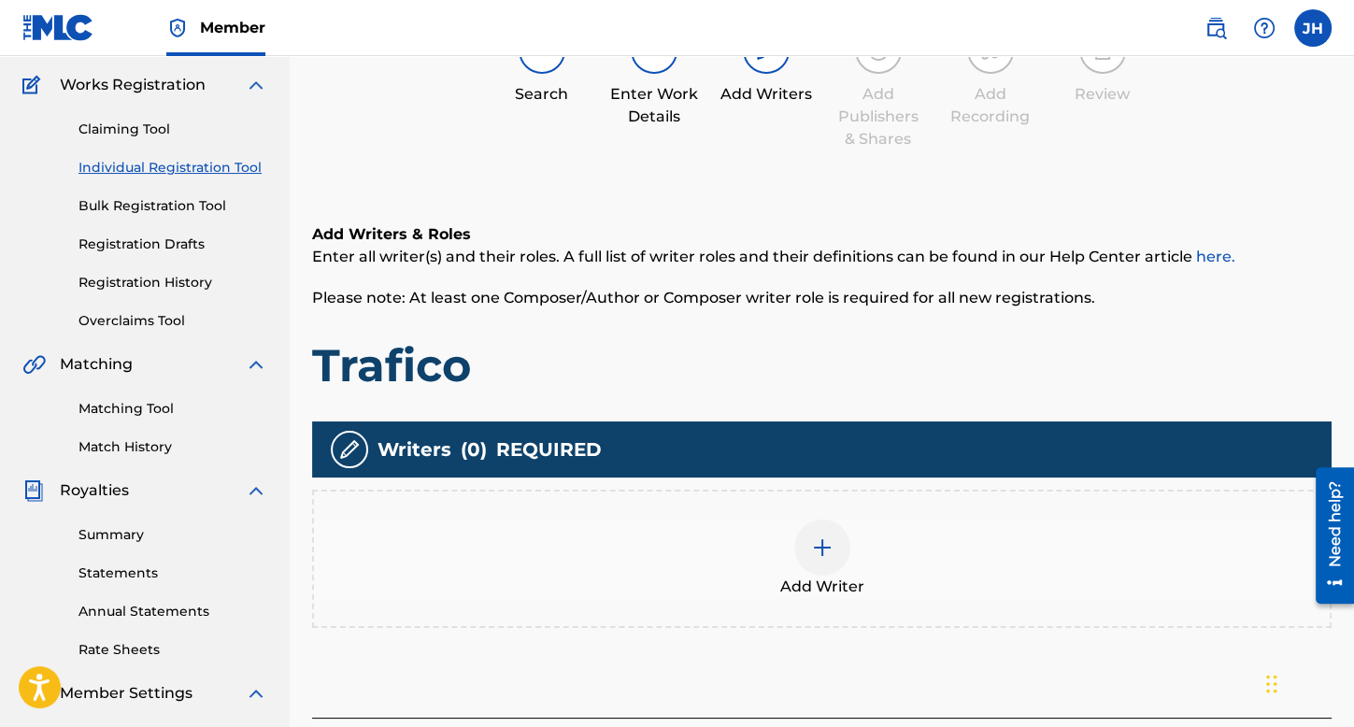
scroll to position [178, 0]
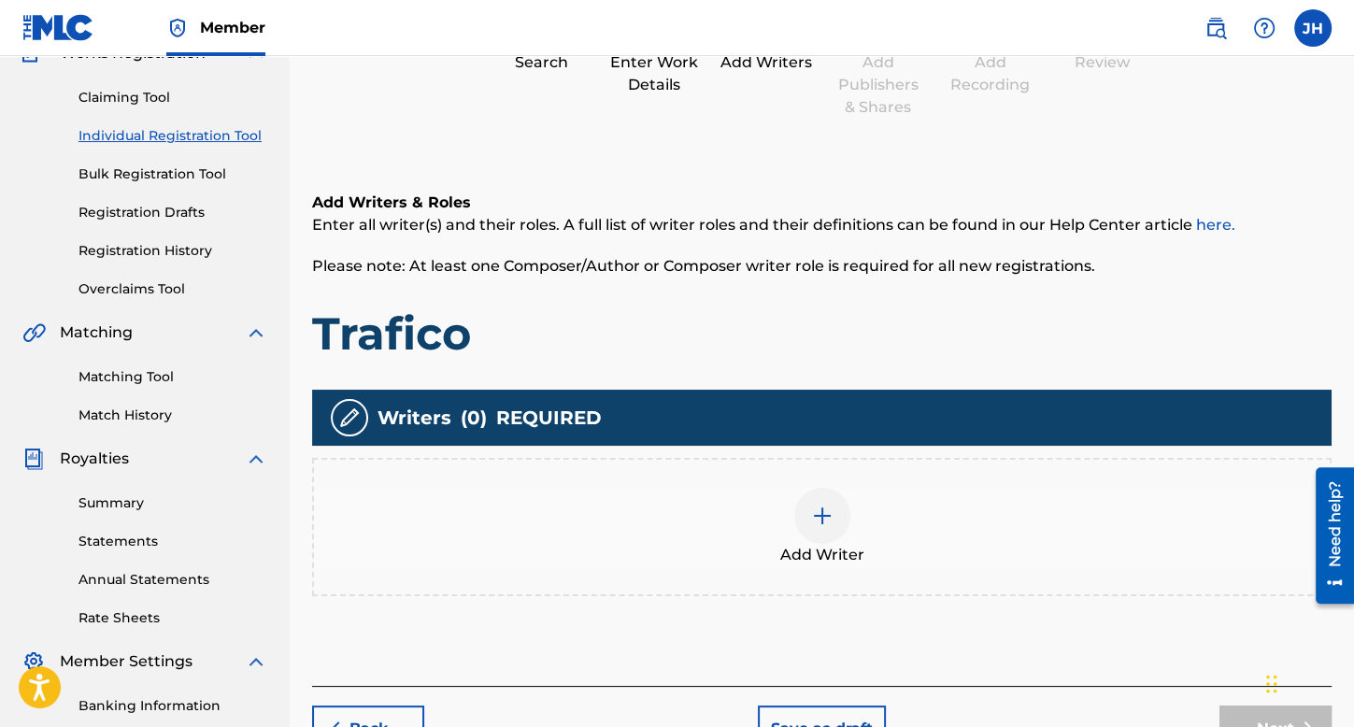
click at [778, 544] on div "Add Writer" at bounding box center [822, 527] width 1016 height 79
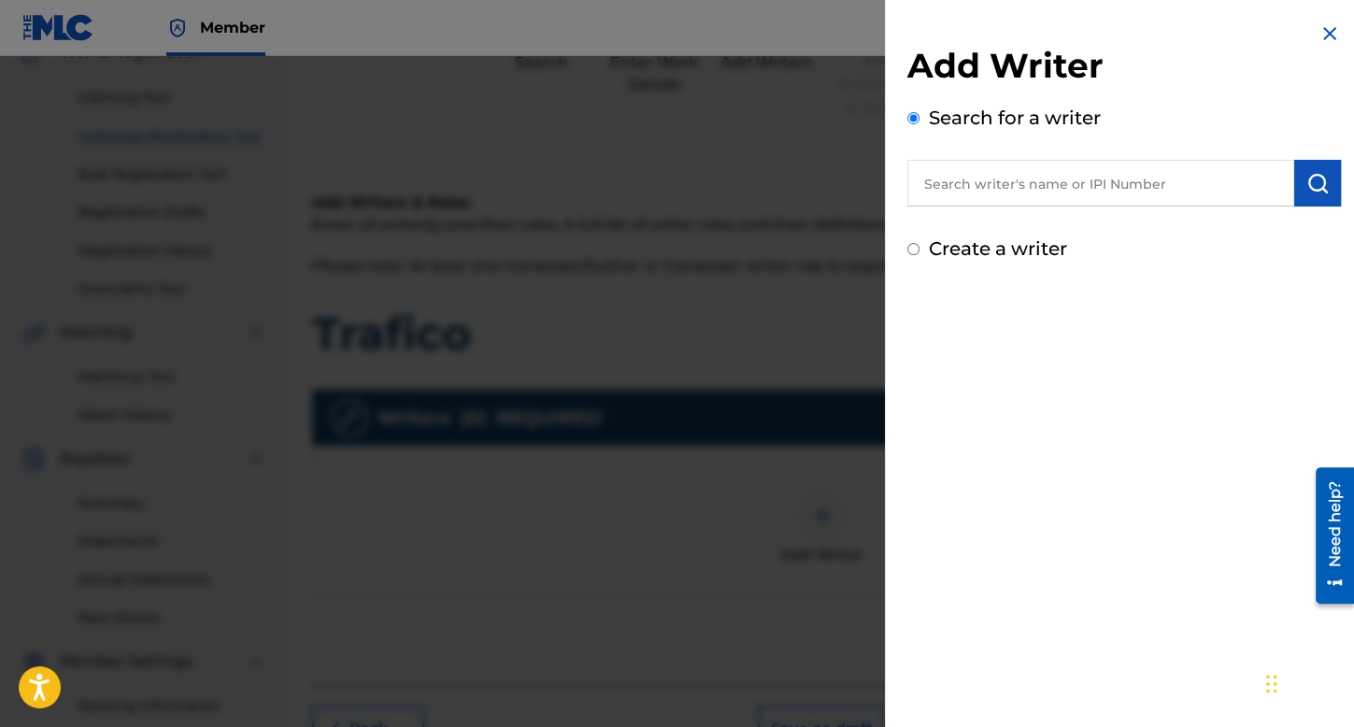
click at [910, 250] on input "Create a writer" at bounding box center [913, 249] width 12 height 12
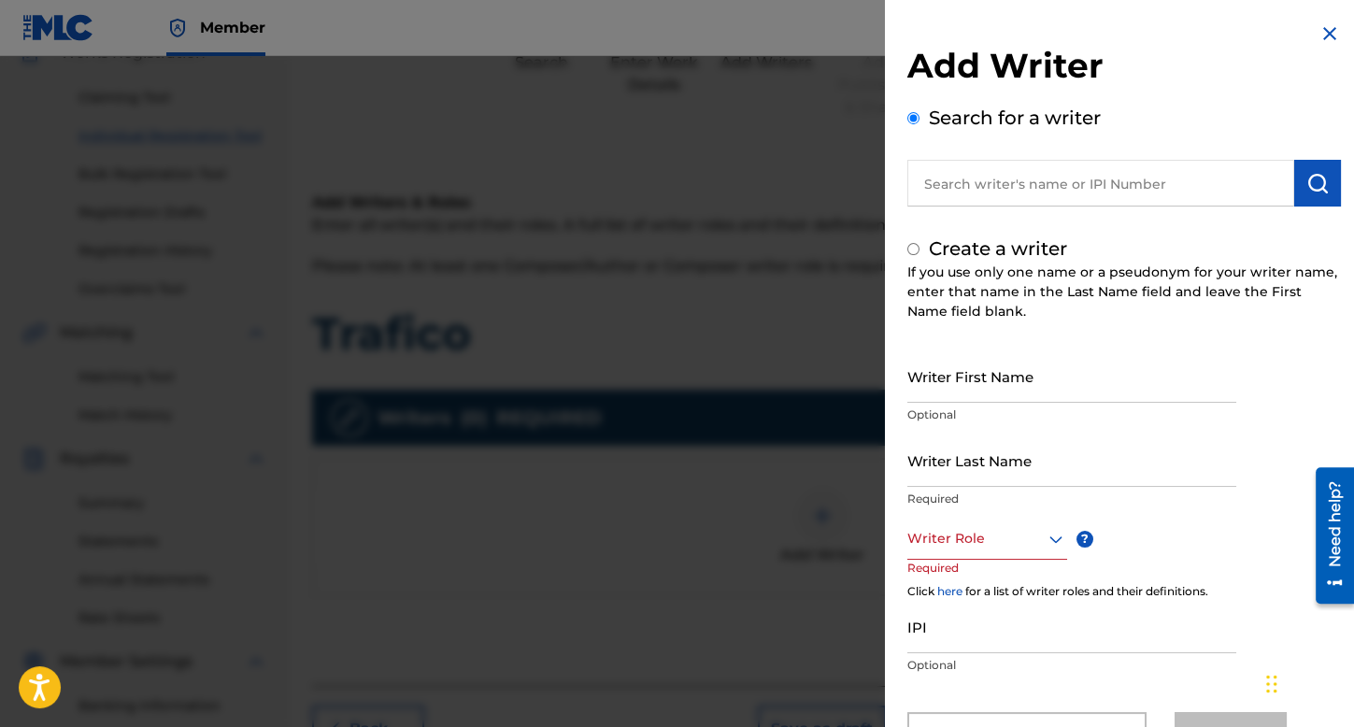
radio input "false"
radio input "true"
click at [965, 377] on input "Writer First Name" at bounding box center [1071, 376] width 329 height 53
type input "[PERSON_NAME]"
click at [1002, 462] on input "Writer Last Name" at bounding box center [1071, 460] width 329 height 53
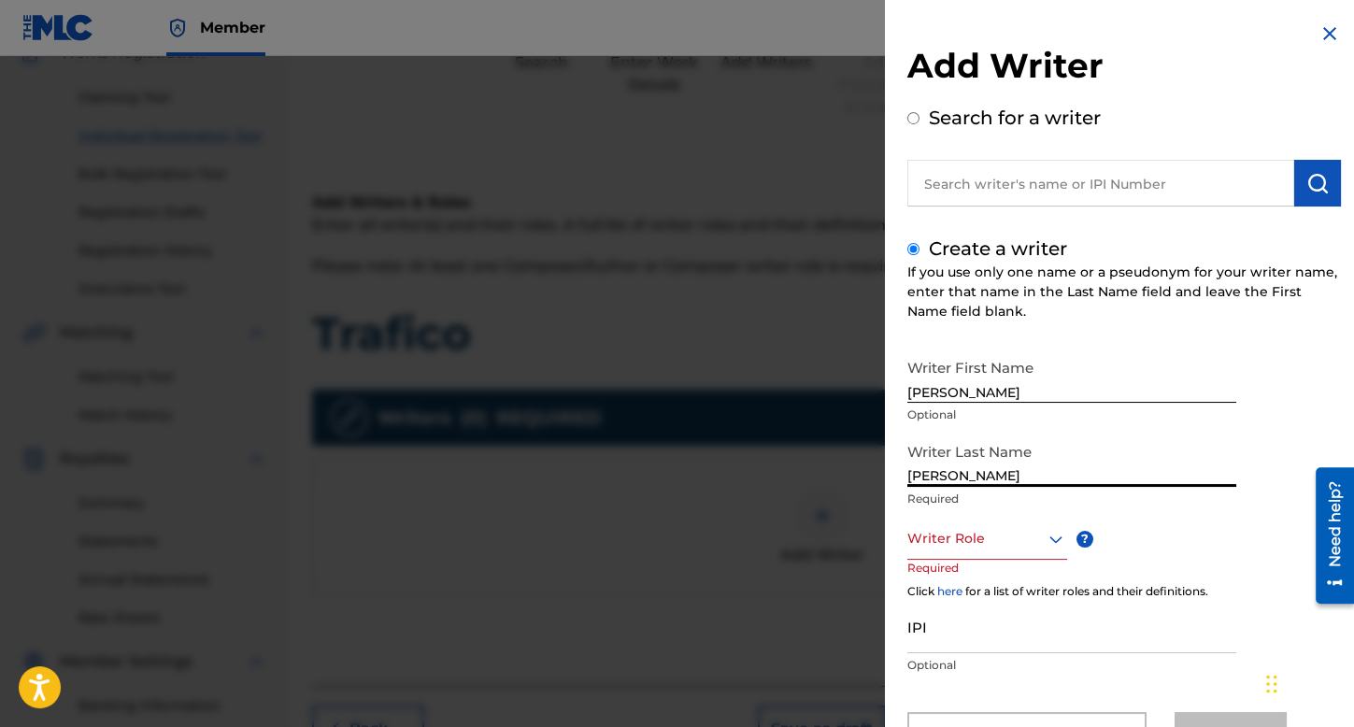
type input "[PERSON_NAME]"
click at [1037, 526] on div "Writer Role" at bounding box center [987, 539] width 160 height 42
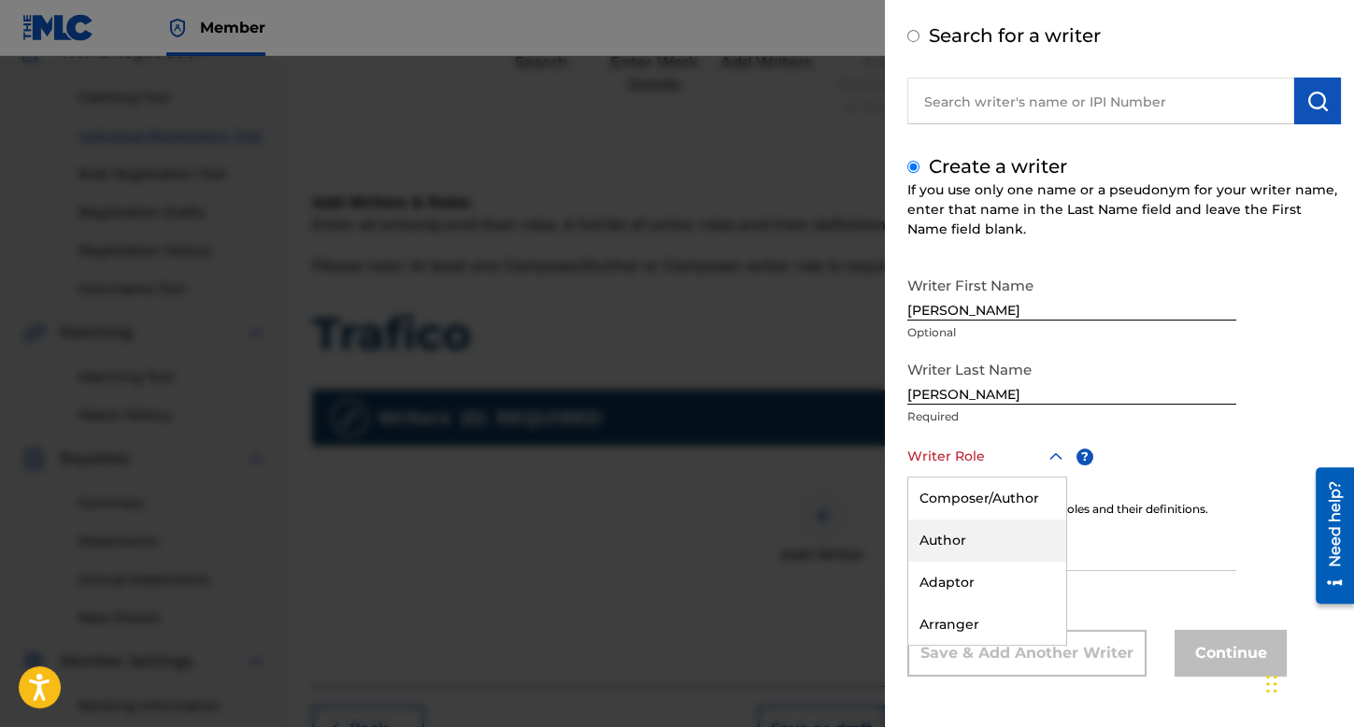
click at [1037, 529] on div "Author" at bounding box center [987, 541] width 158 height 42
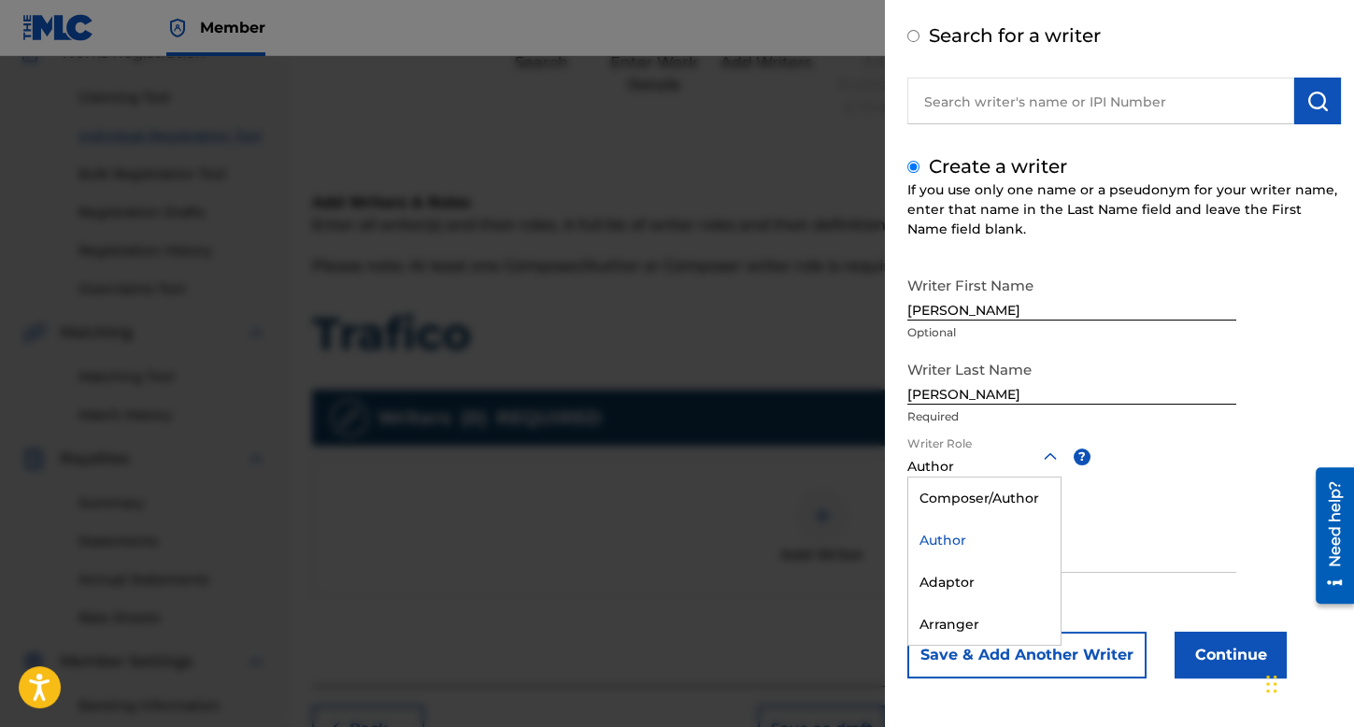
click at [1000, 451] on div at bounding box center [984, 456] width 154 height 23
drag, startPoint x: 999, startPoint y: 475, endPoint x: 1000, endPoint y: 484, distance: 9.4
click at [999, 476] on div "Composer/Author" at bounding box center [984, 497] width 152 height 42
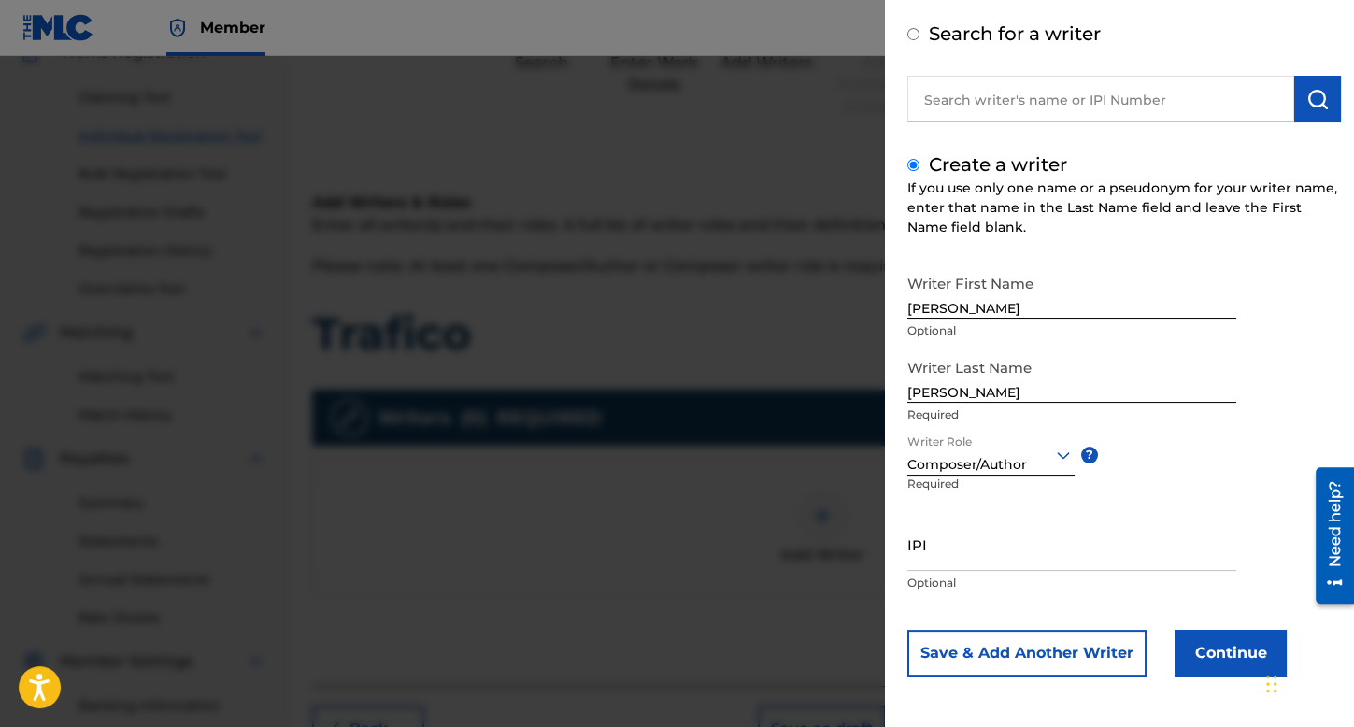
click at [1197, 654] on button "Continue" at bounding box center [1231, 653] width 112 height 47
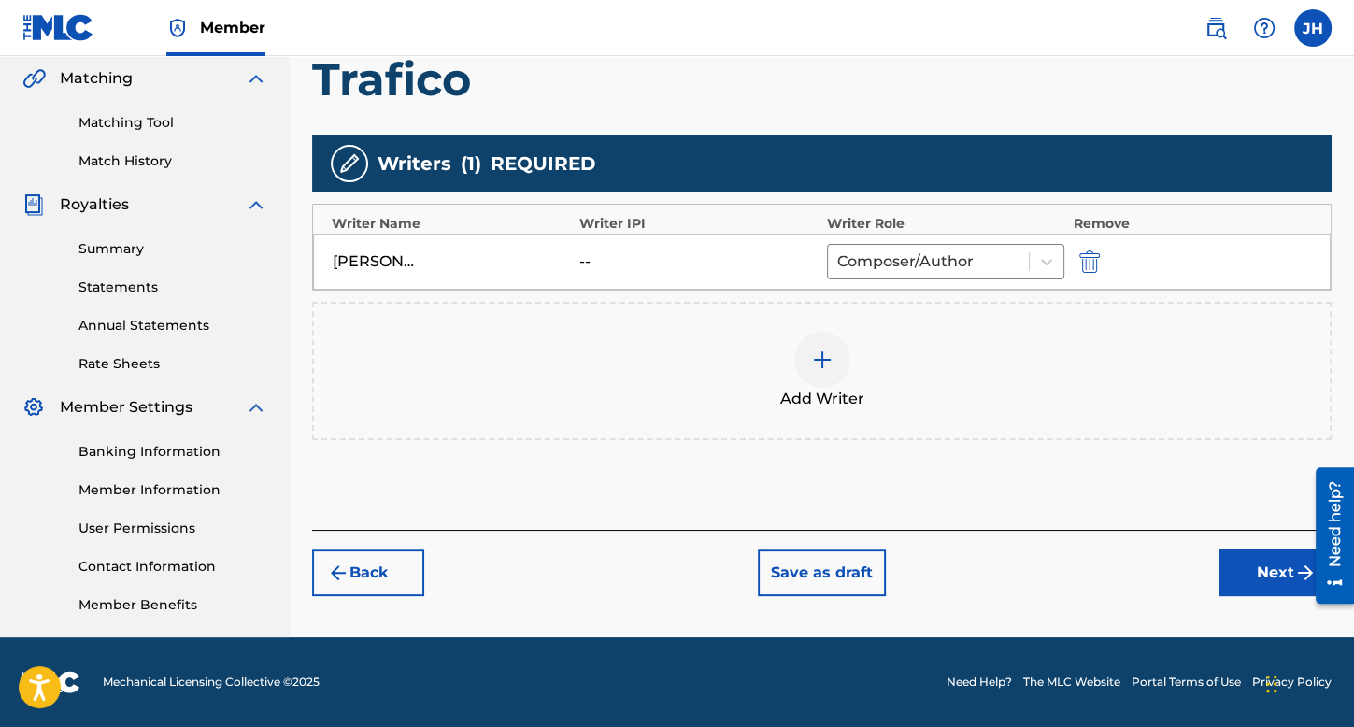
click at [1260, 573] on button "Next" at bounding box center [1276, 573] width 112 height 47
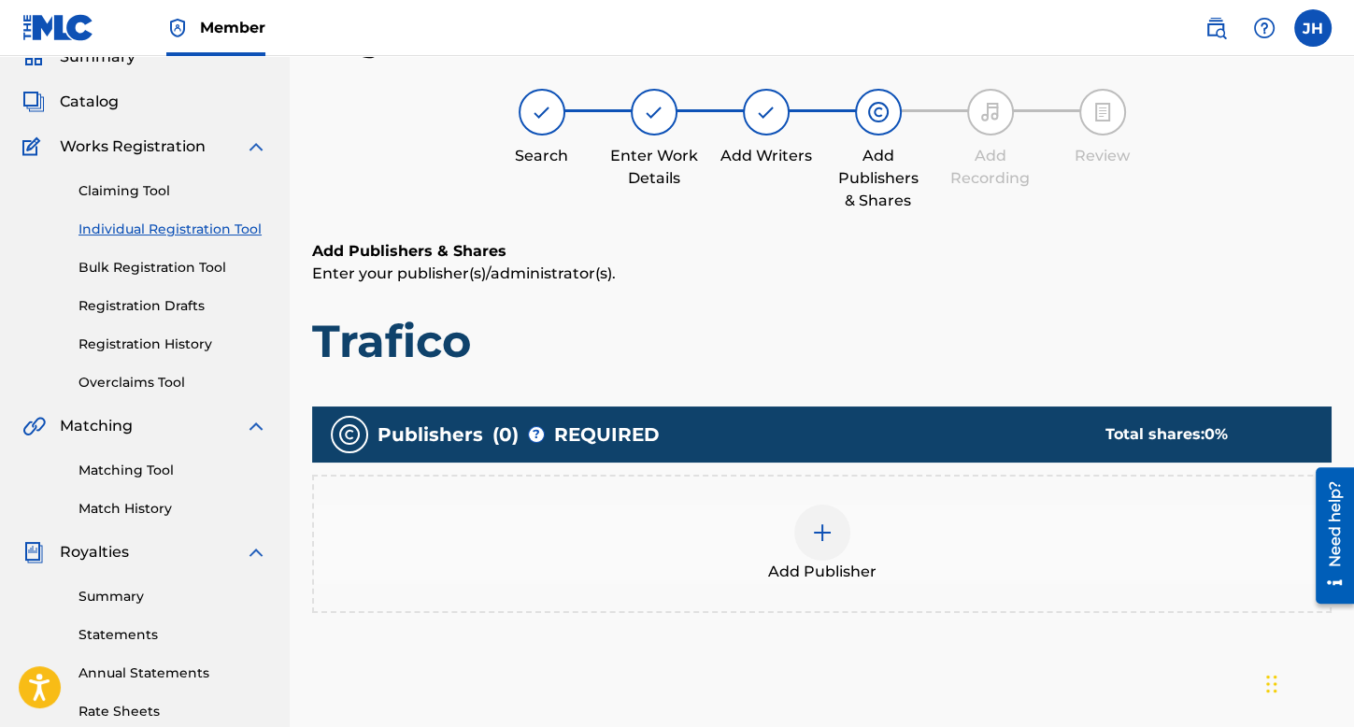
click at [854, 521] on div "Add Publisher" at bounding box center [822, 544] width 1016 height 79
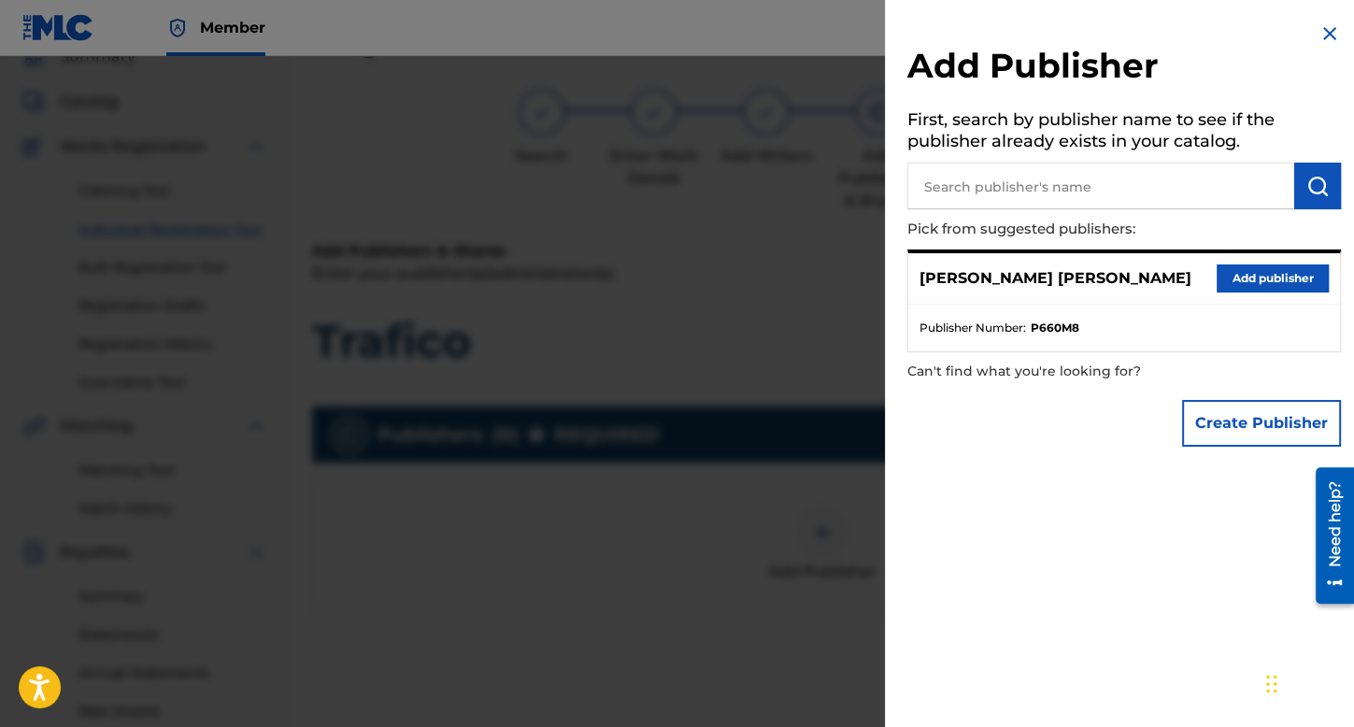
click at [1226, 285] on button "Add publisher" at bounding box center [1273, 278] width 112 height 28
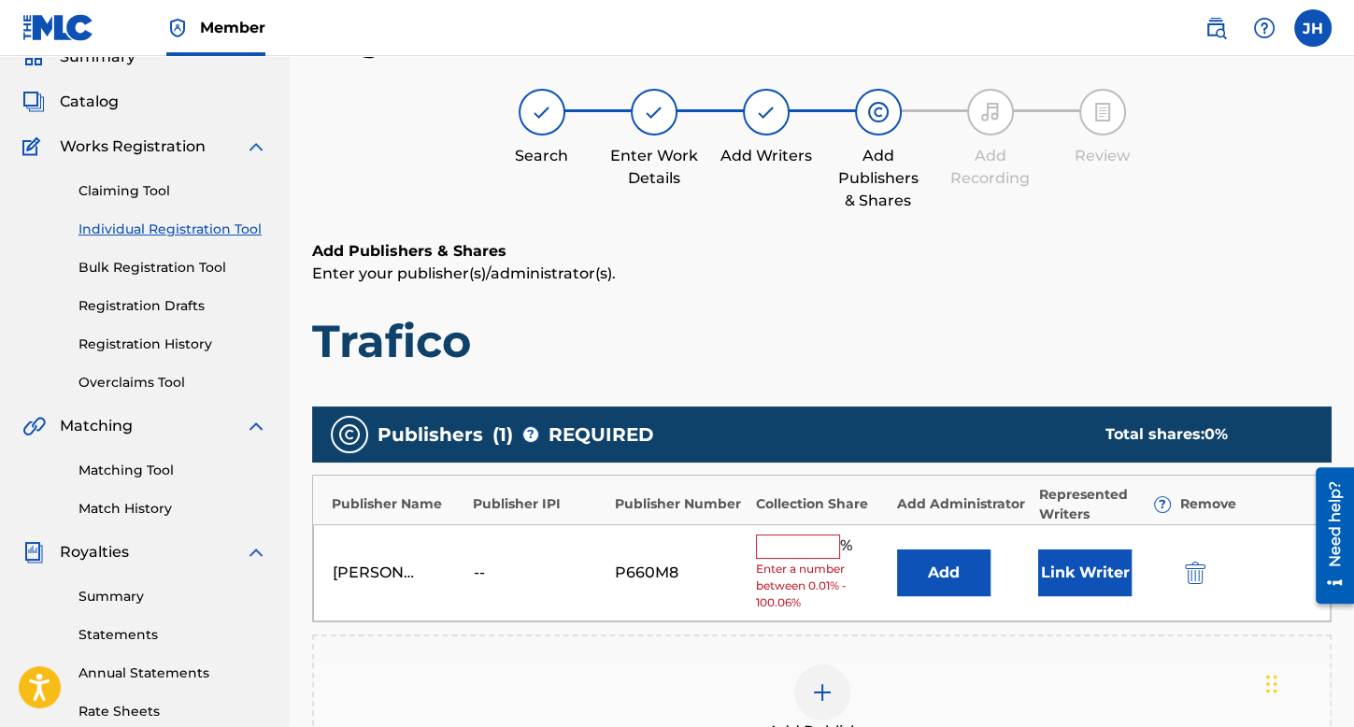
click at [811, 543] on input "text" at bounding box center [798, 547] width 84 height 24
type input "100"
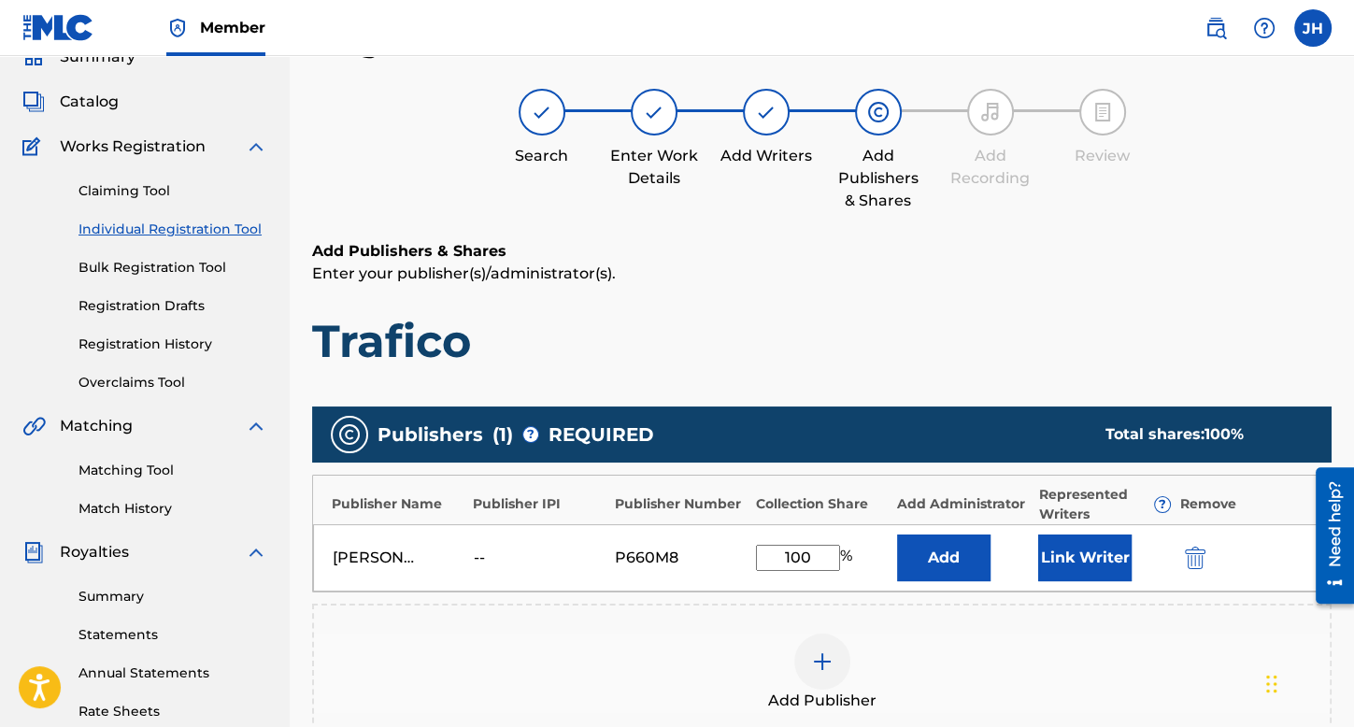
click at [1088, 550] on button "Link Writer" at bounding box center [1084, 558] width 93 height 47
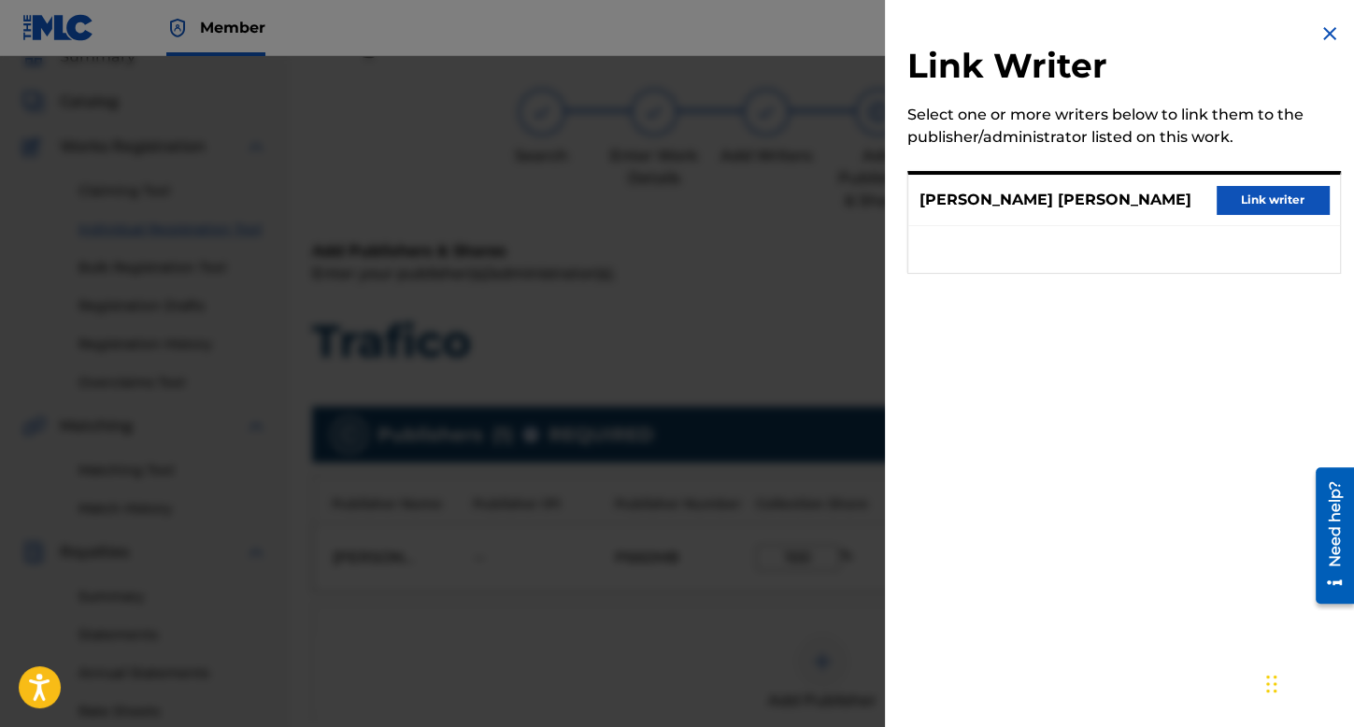
click at [1305, 203] on button "Link writer" at bounding box center [1273, 200] width 112 height 28
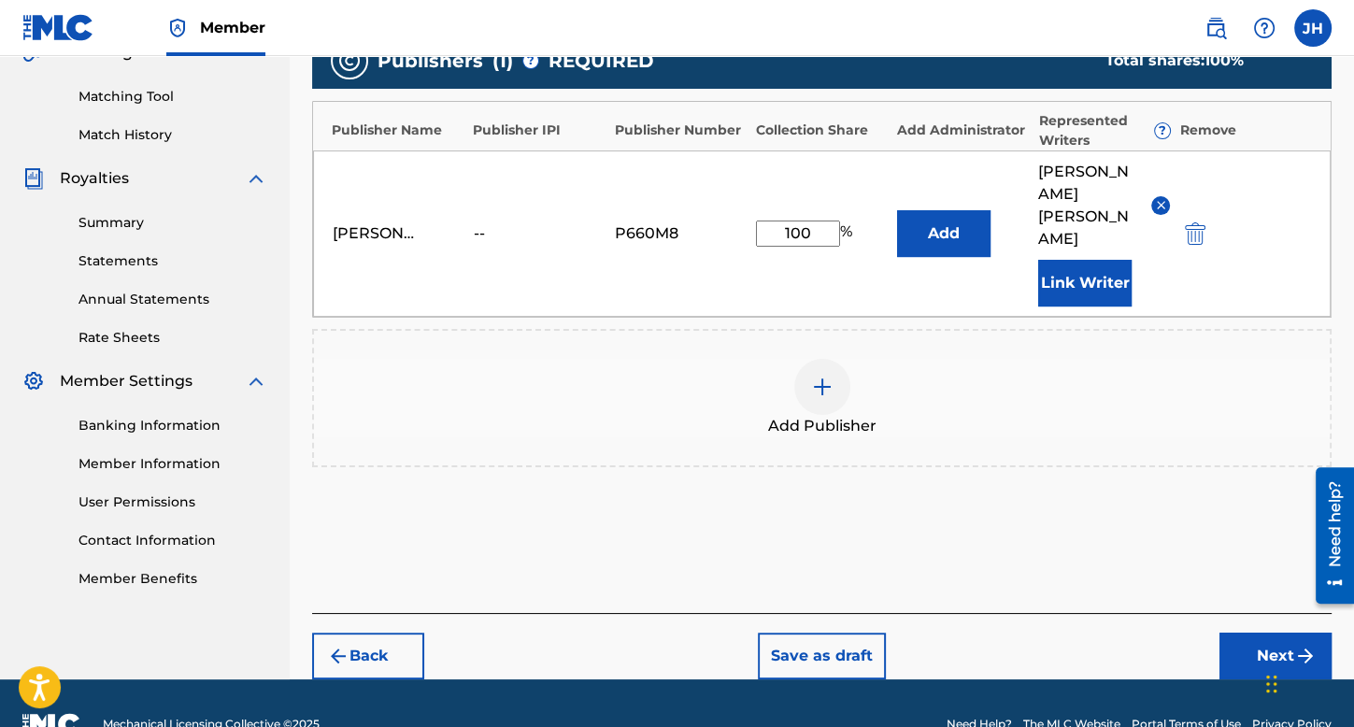
click at [1250, 644] on button "Next" at bounding box center [1276, 656] width 112 height 47
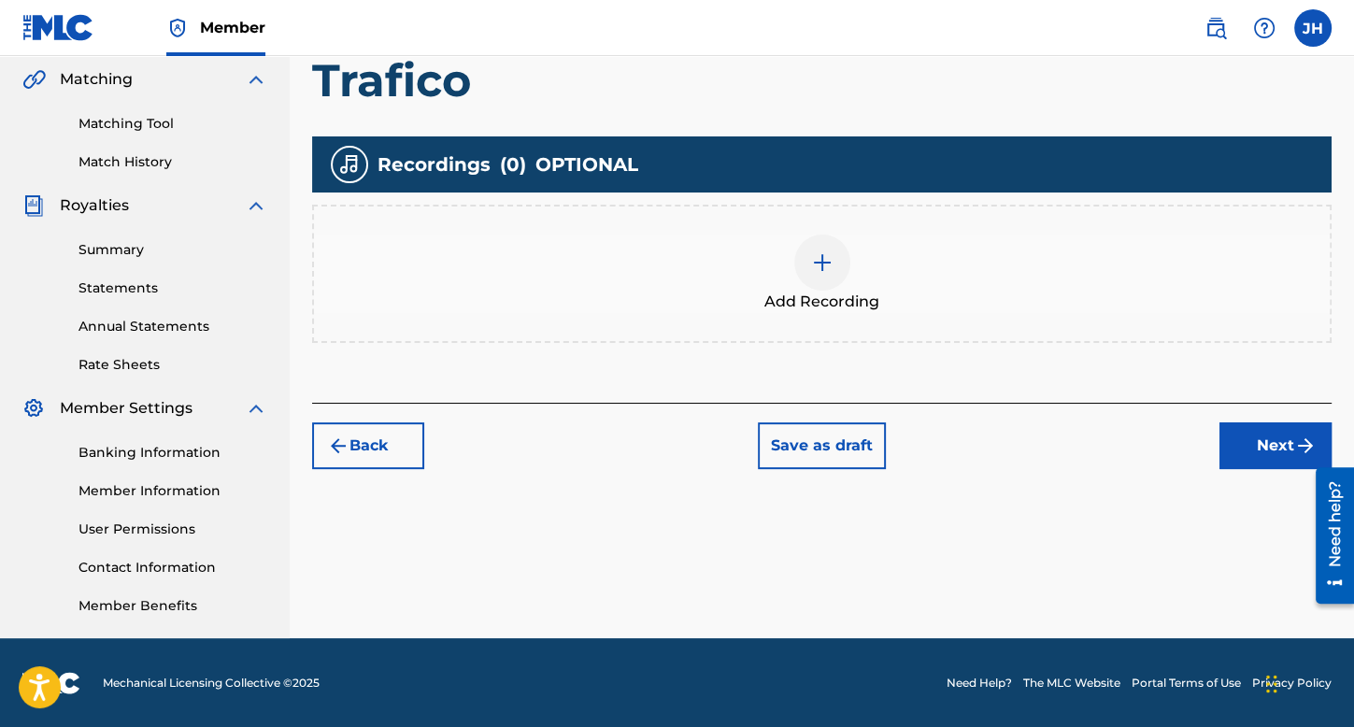
scroll to position [432, 0]
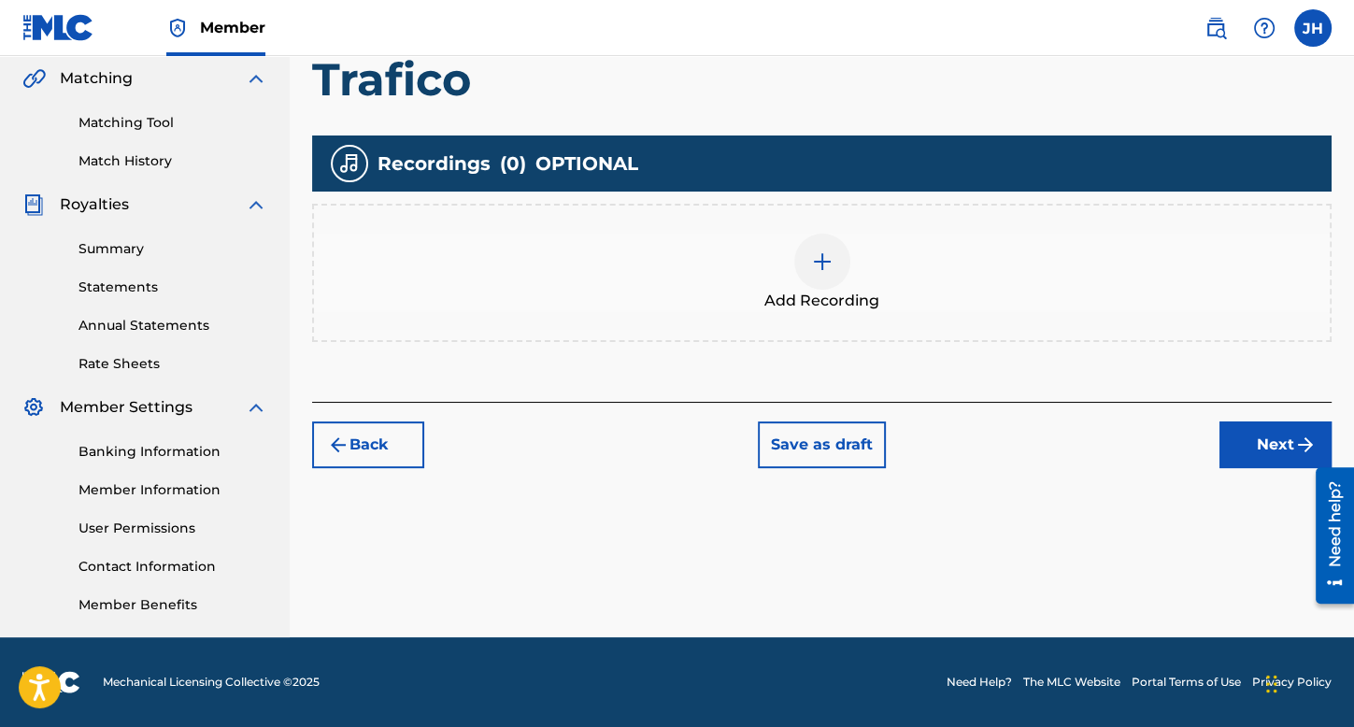
click at [763, 285] on div "Add Recording" at bounding box center [822, 273] width 1016 height 79
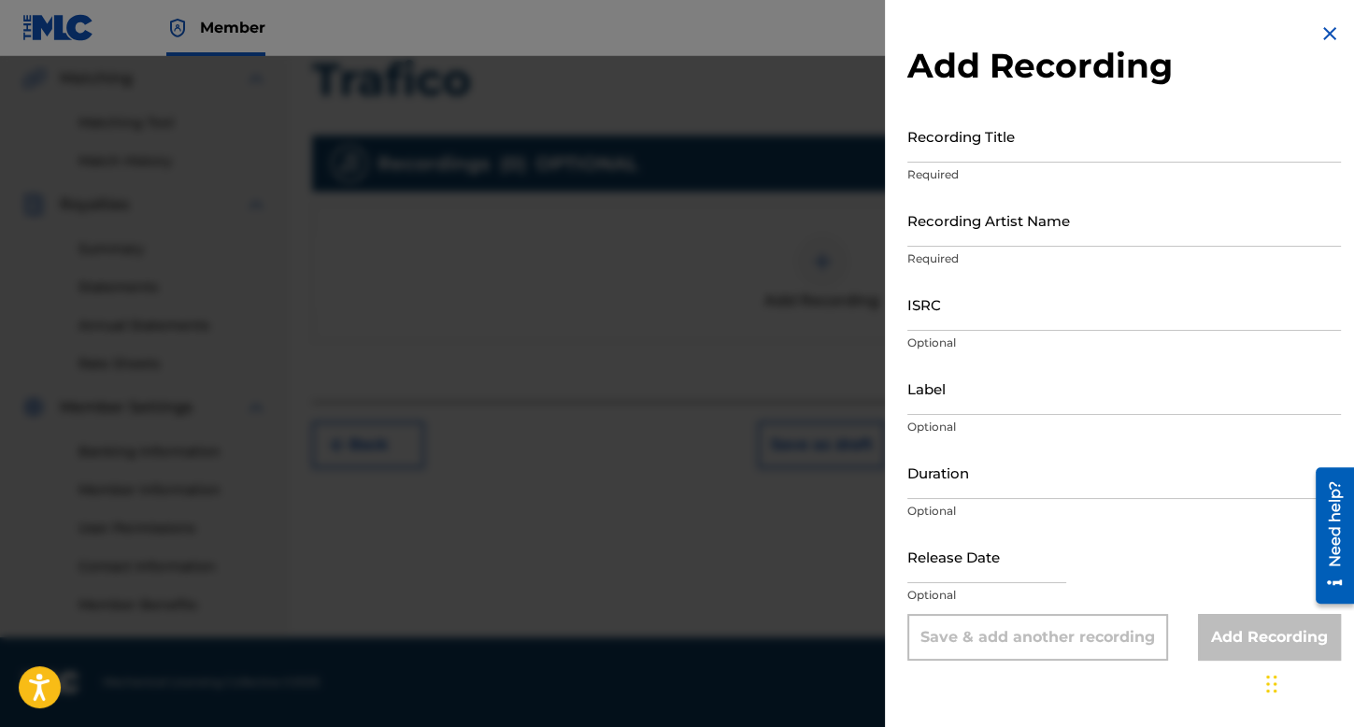
click at [1028, 157] on input "Recording Title" at bounding box center [1124, 135] width 434 height 53
type input "R"
type input "Trafico"
click at [1024, 217] on input "Recording Artist Name" at bounding box center [1124, 219] width 434 height 53
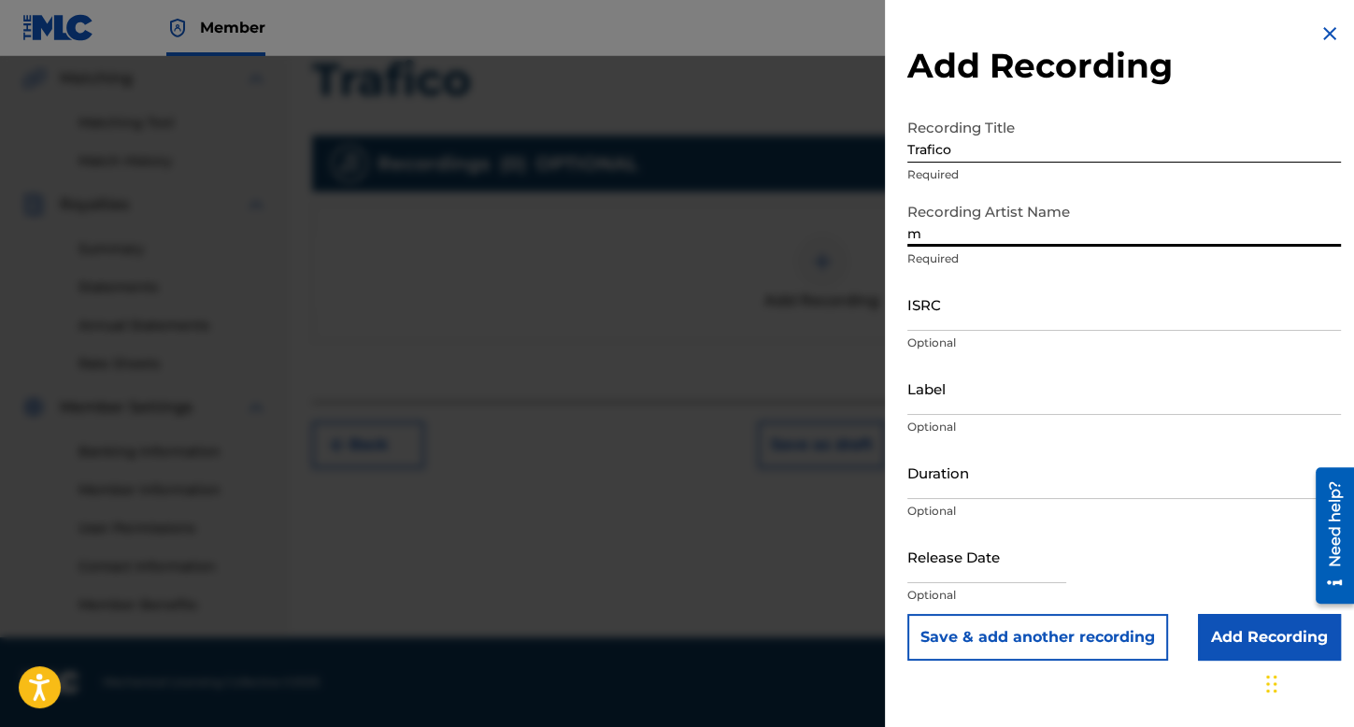
type input "MexicanitoBelico"
drag, startPoint x: 991, startPoint y: 312, endPoint x: 972, endPoint y: 311, distance: 18.7
click at [991, 312] on input "ISRC" at bounding box center [1124, 304] width 434 height 53
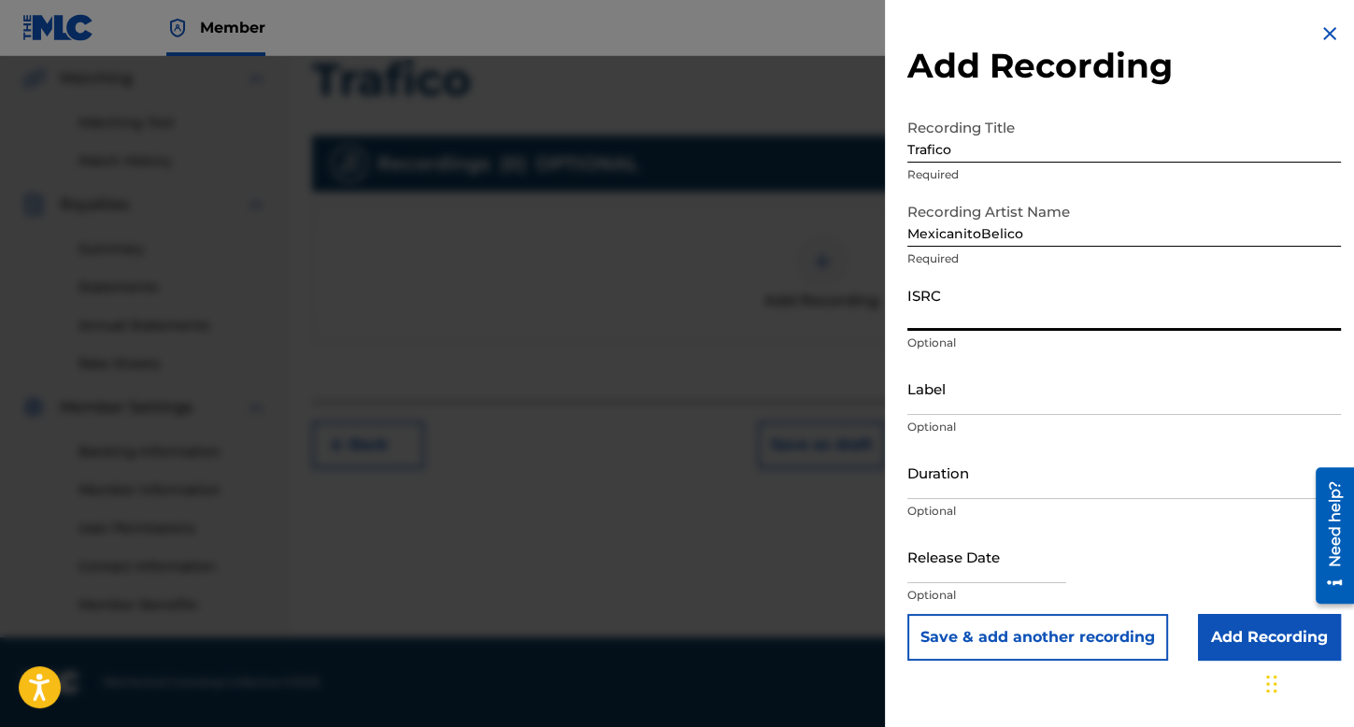
paste input "USCGJ2470331"
type input "USCGJ2470331"
click at [996, 473] on input "Duration" at bounding box center [1124, 472] width 434 height 53
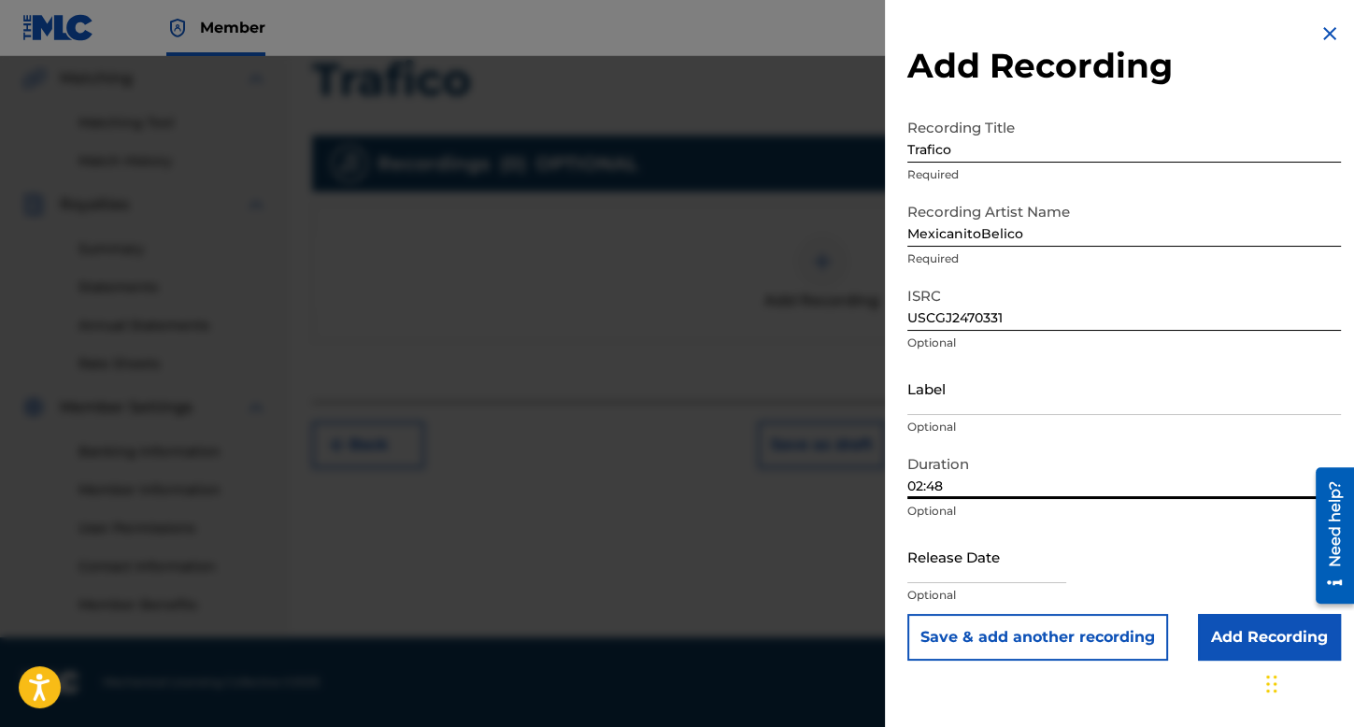
type input "02:48"
click at [994, 569] on input "text" at bounding box center [986, 556] width 159 height 53
select select "7"
select select "2025"
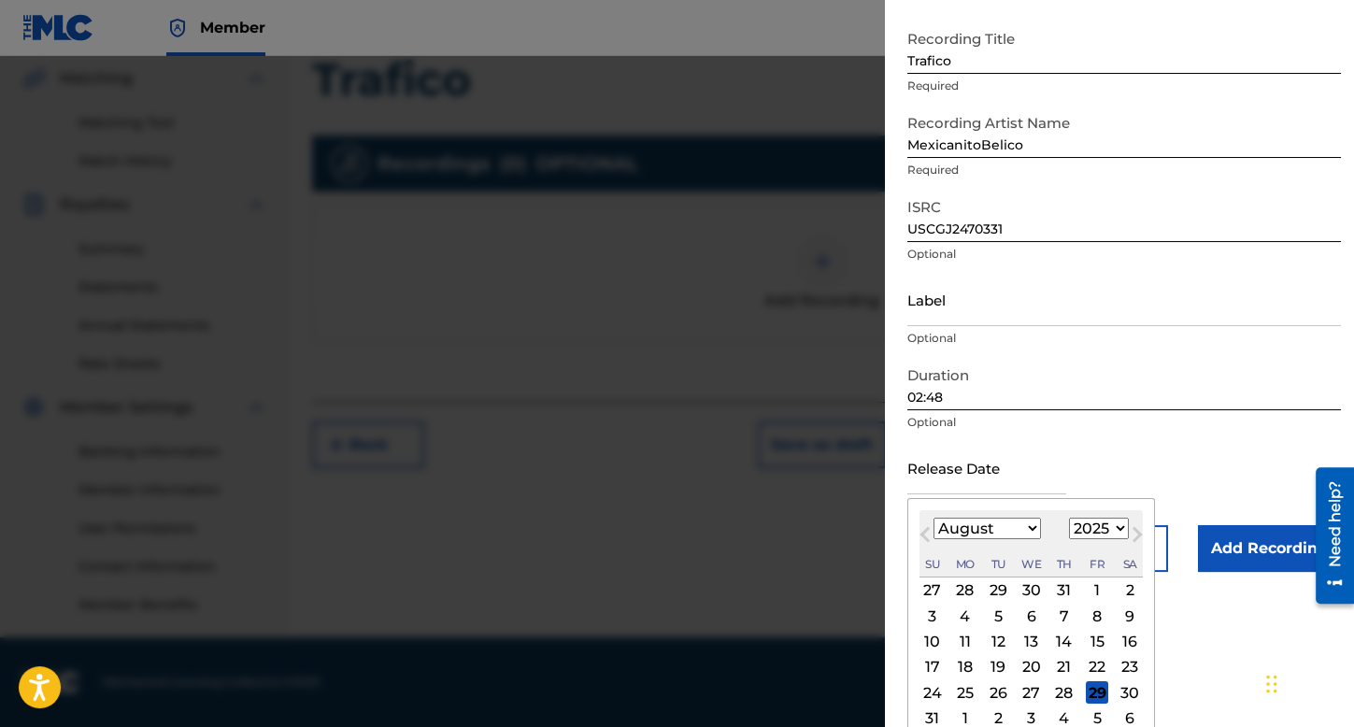
scroll to position [93, 0]
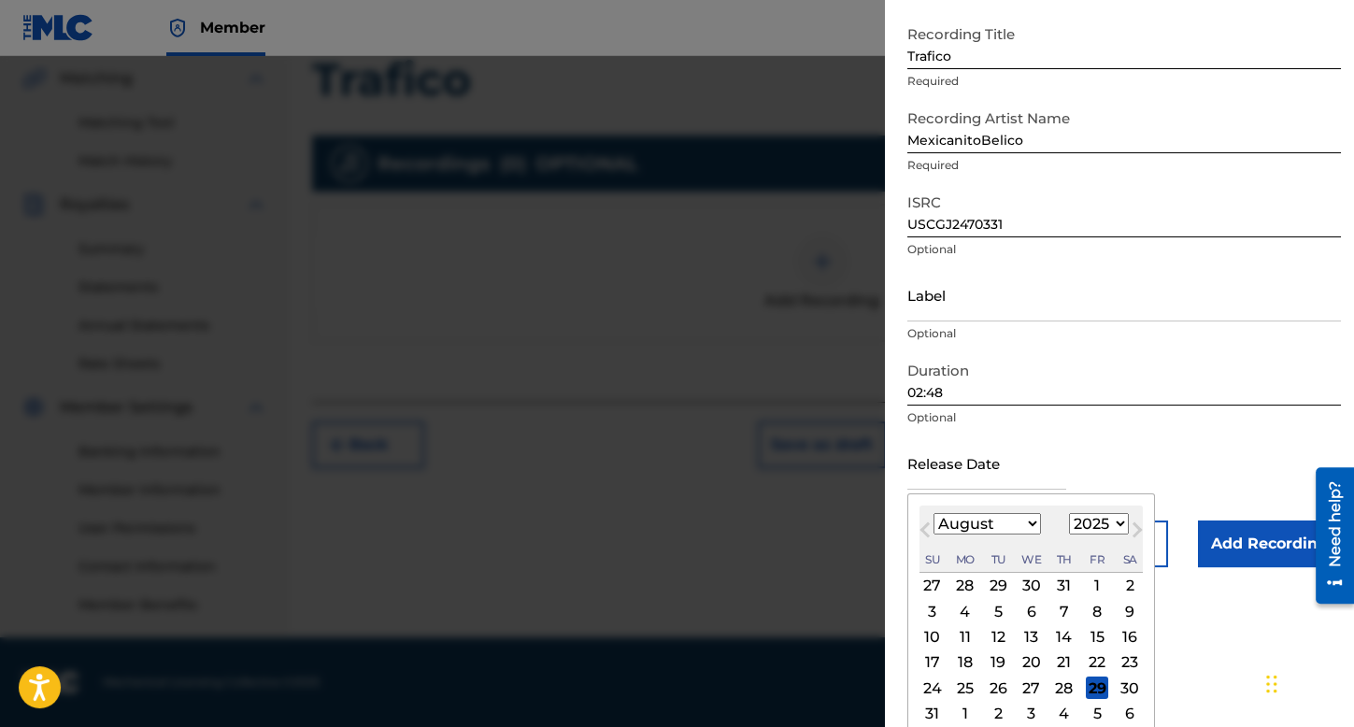
click at [1007, 533] on select "January February March April May June July August September October November De…" at bounding box center [987, 523] width 107 height 21
select select "2"
click at [934, 513] on select "January February March April May June July August September October November De…" at bounding box center [987, 523] width 107 height 21
click at [1107, 532] on select "1899 1900 1901 1902 1903 1904 1905 1906 1907 1908 1909 1910 1911 1912 1913 1914…" at bounding box center [1099, 523] width 60 height 21
select select "2024"
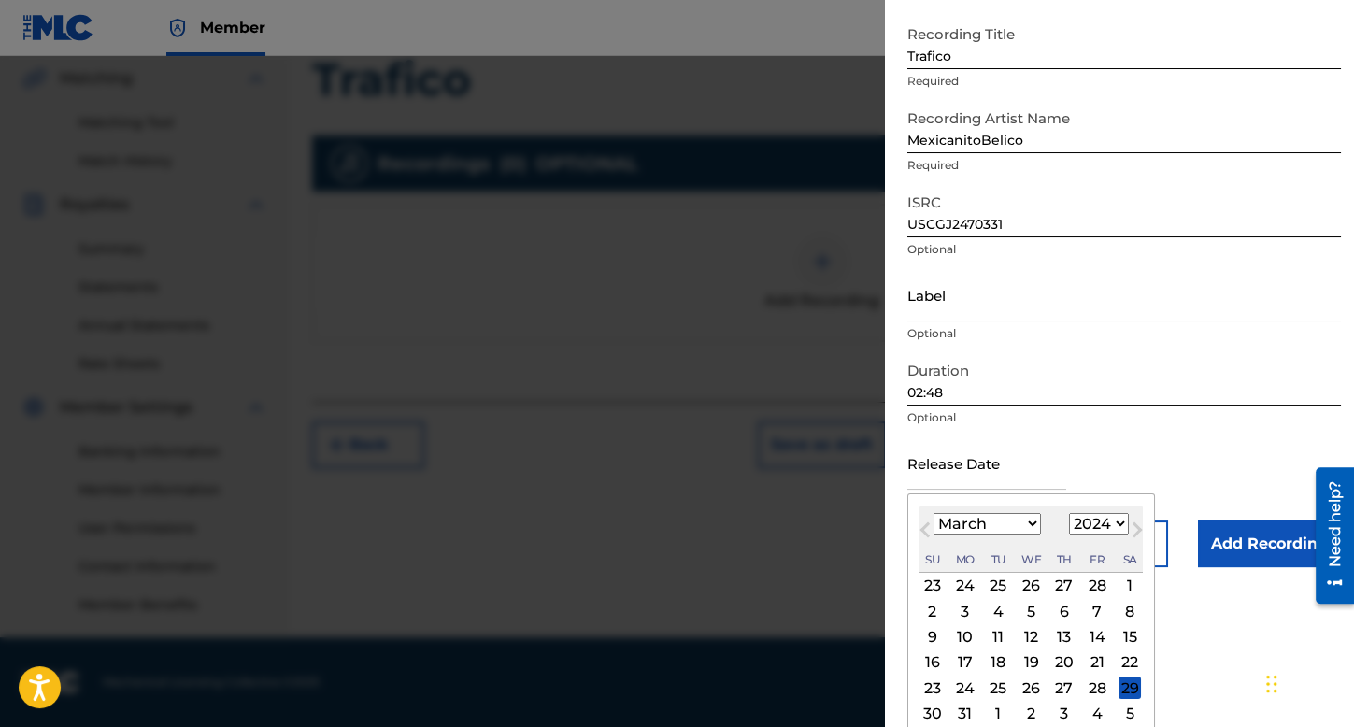
click at [1069, 513] on select "1899 1900 1901 1902 1903 1904 1905 1906 1907 1908 1909 1910 1911 1912 1913 1914…" at bounding box center [1099, 523] width 60 height 21
click at [1093, 588] on div "1" at bounding box center [1097, 586] width 22 height 22
type input "[DATE]"
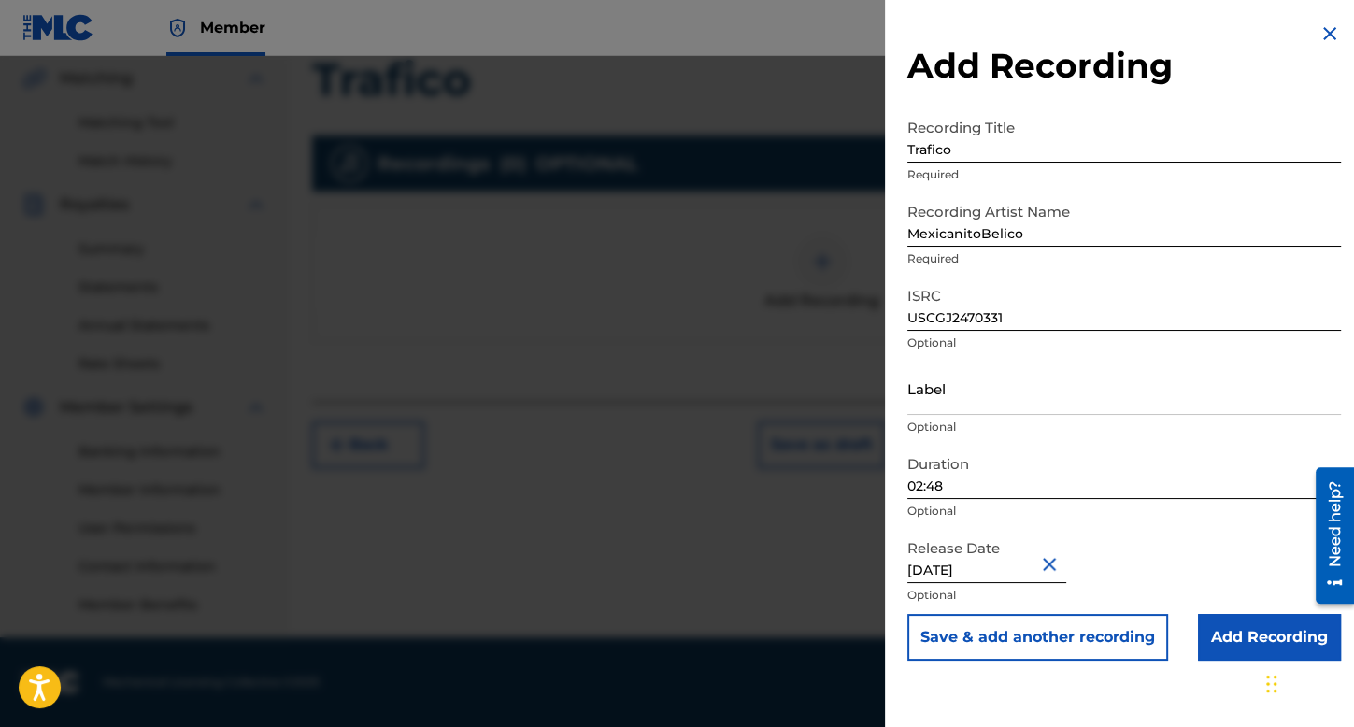
scroll to position [0, 0]
click at [1215, 639] on input "Add Recording" at bounding box center [1269, 637] width 143 height 47
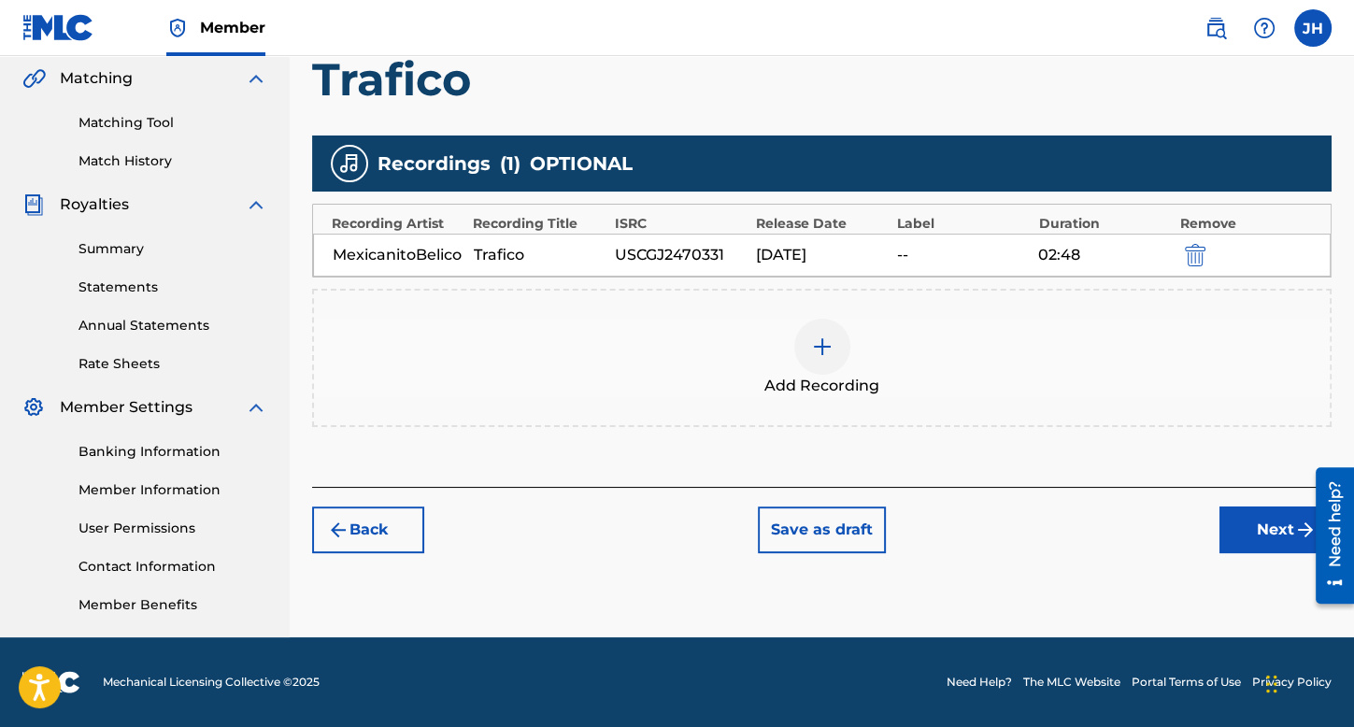
click at [1280, 547] on button "Next" at bounding box center [1276, 530] width 112 height 47
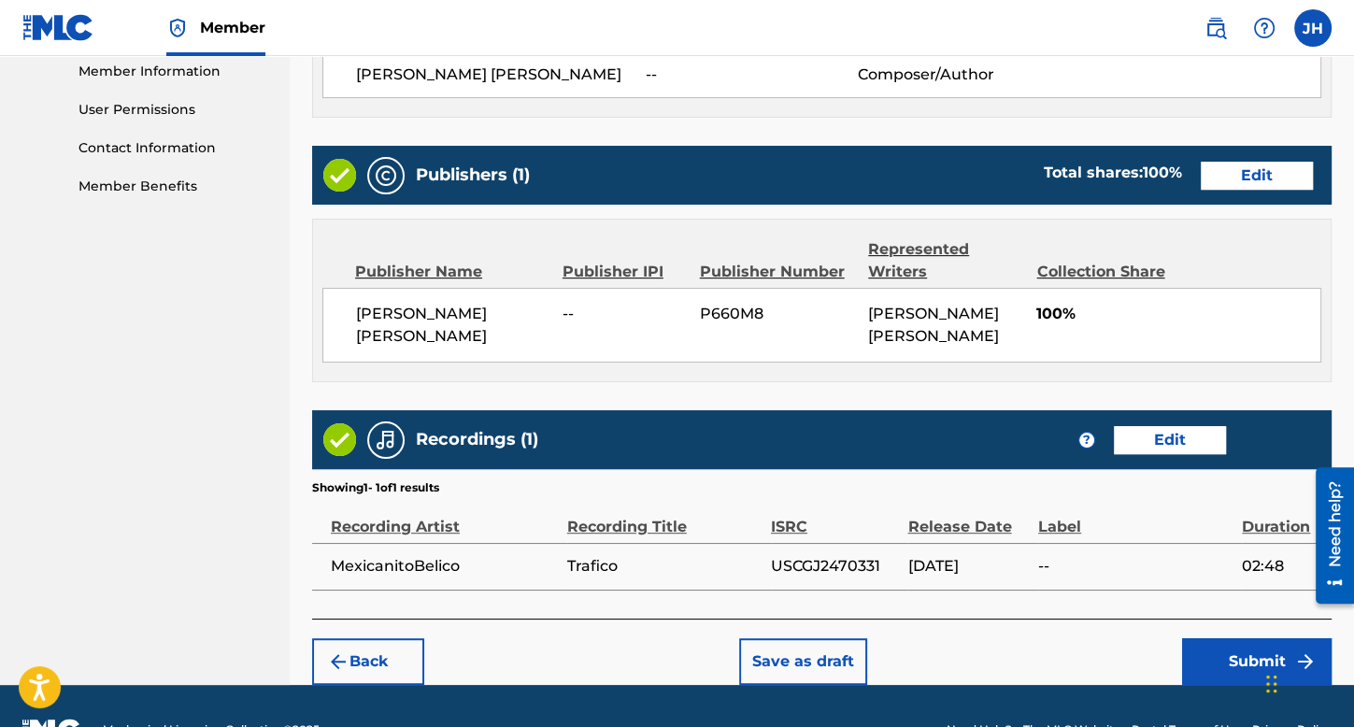
scroll to position [905, 0]
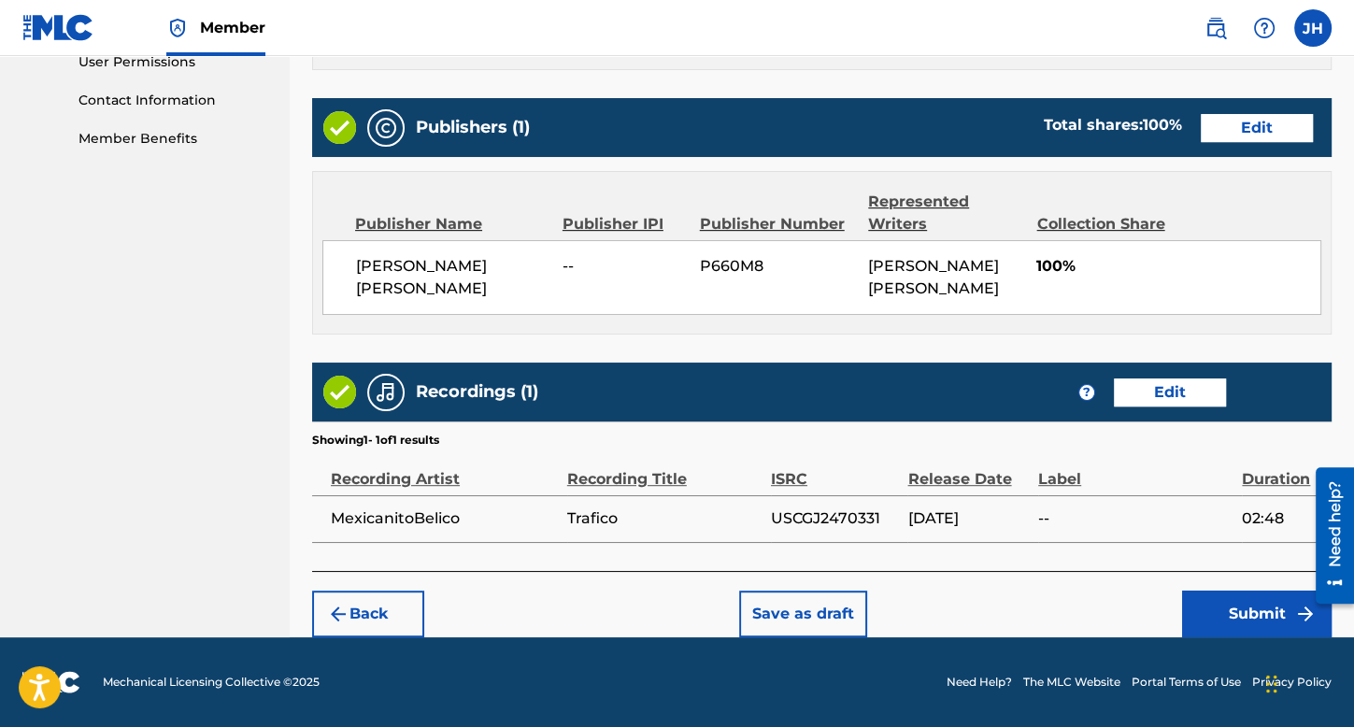
click at [1196, 611] on button "Submit" at bounding box center [1257, 614] width 150 height 47
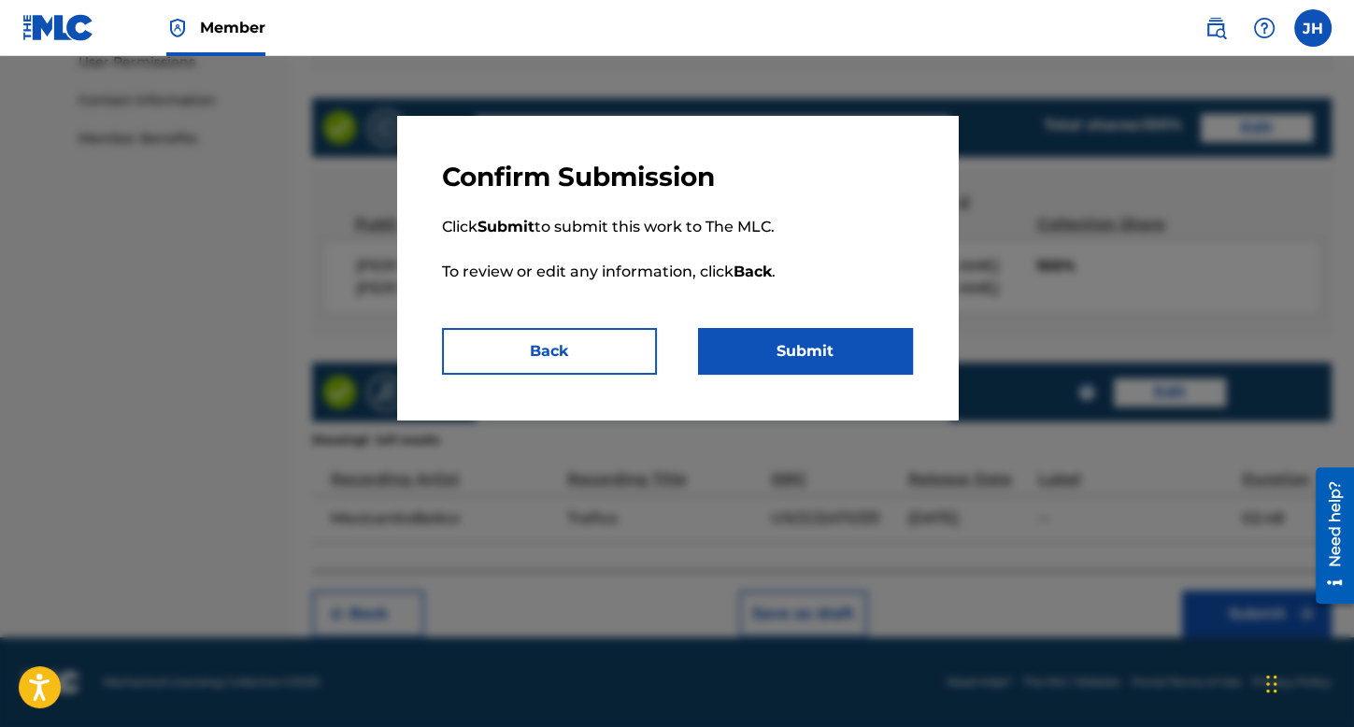
click at [857, 350] on button "Submit" at bounding box center [805, 351] width 215 height 47
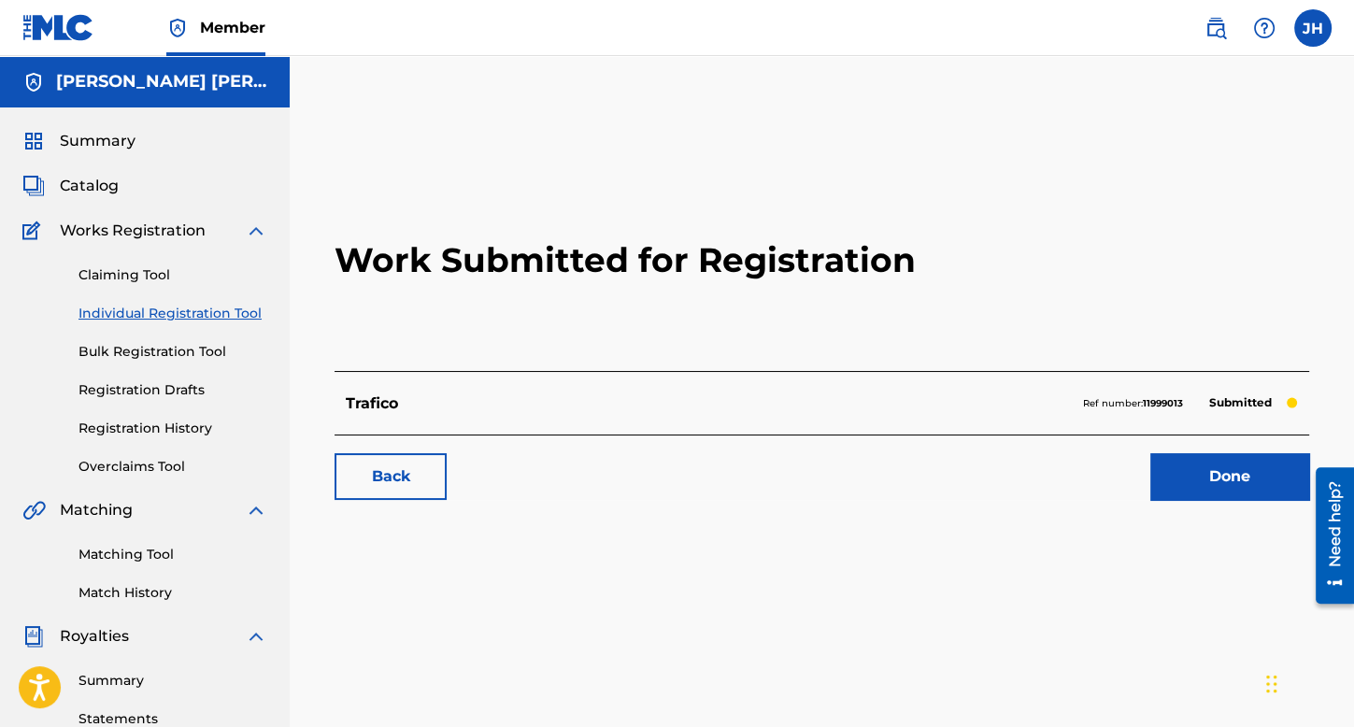
click at [213, 315] on link "Individual Registration Tool" at bounding box center [173, 314] width 189 height 20
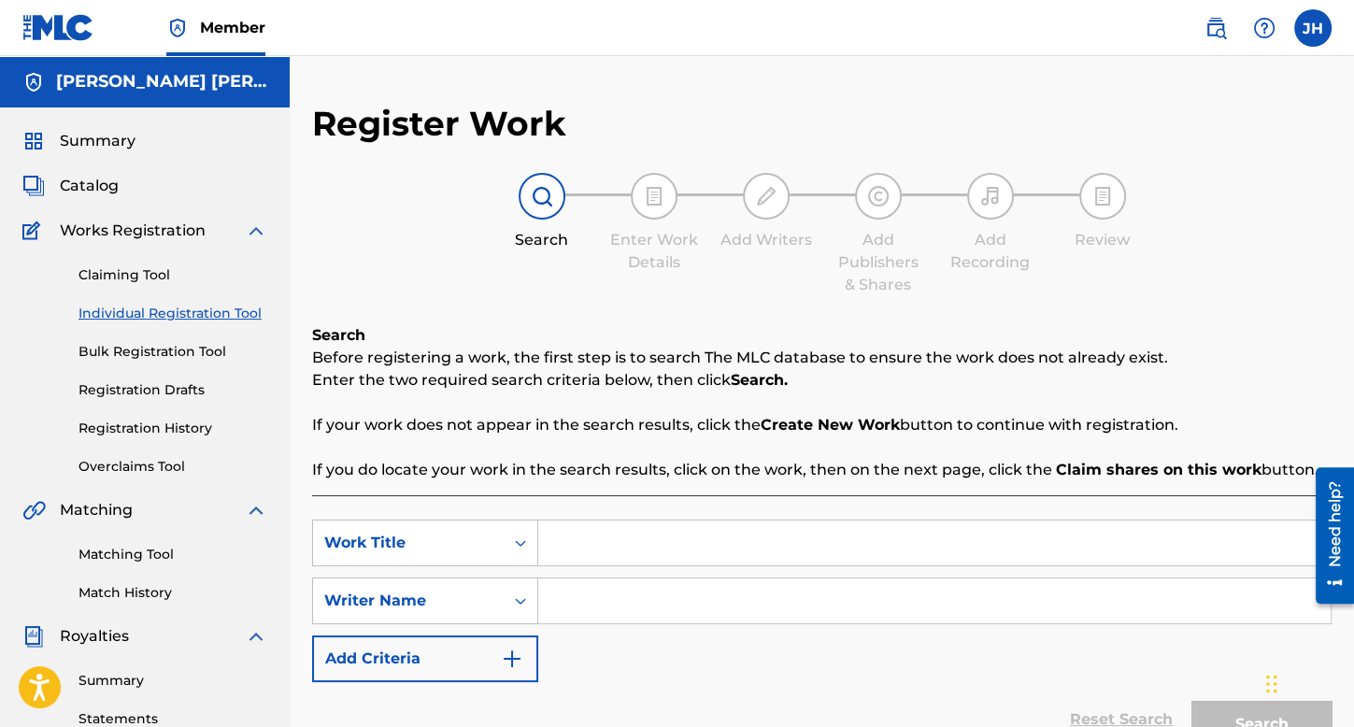
scroll to position [187, 0]
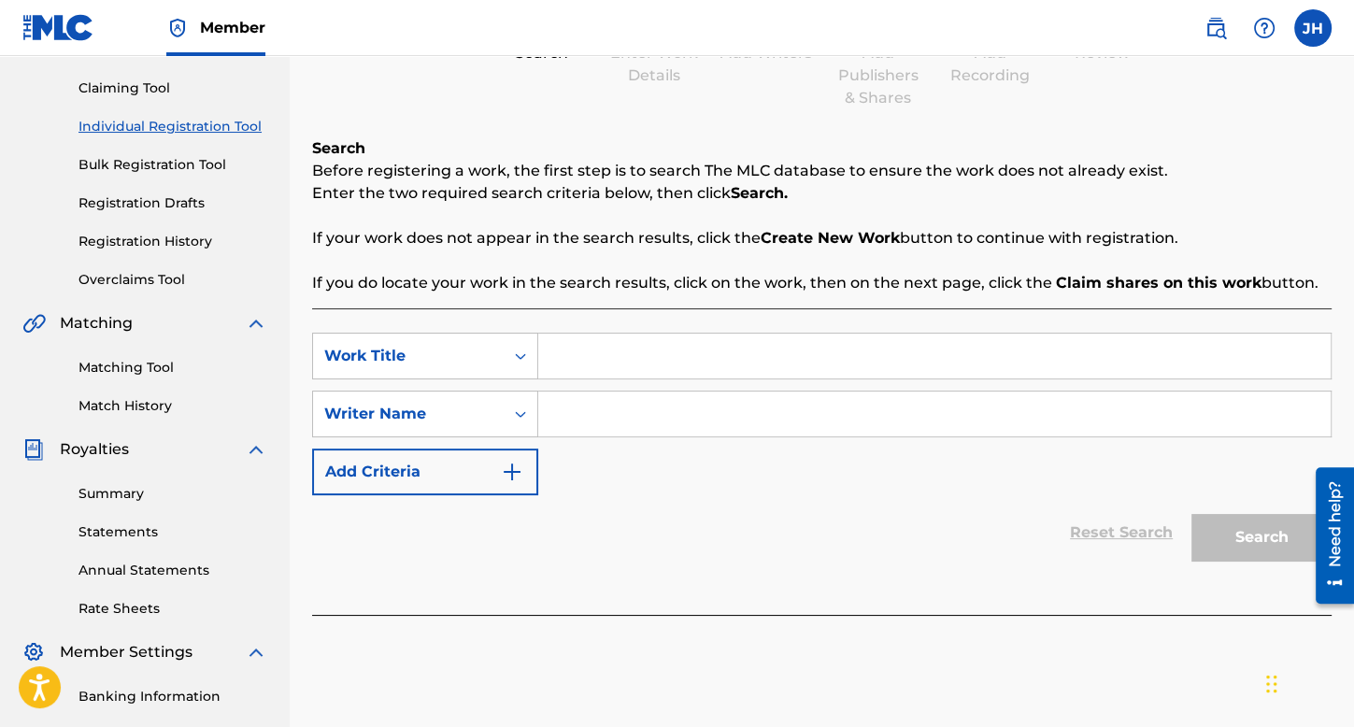
click at [600, 367] on input "Search Form" at bounding box center [934, 356] width 793 height 45
type input "El de la R V2"
click at [628, 403] on input "Search Form" at bounding box center [934, 414] width 793 height 45
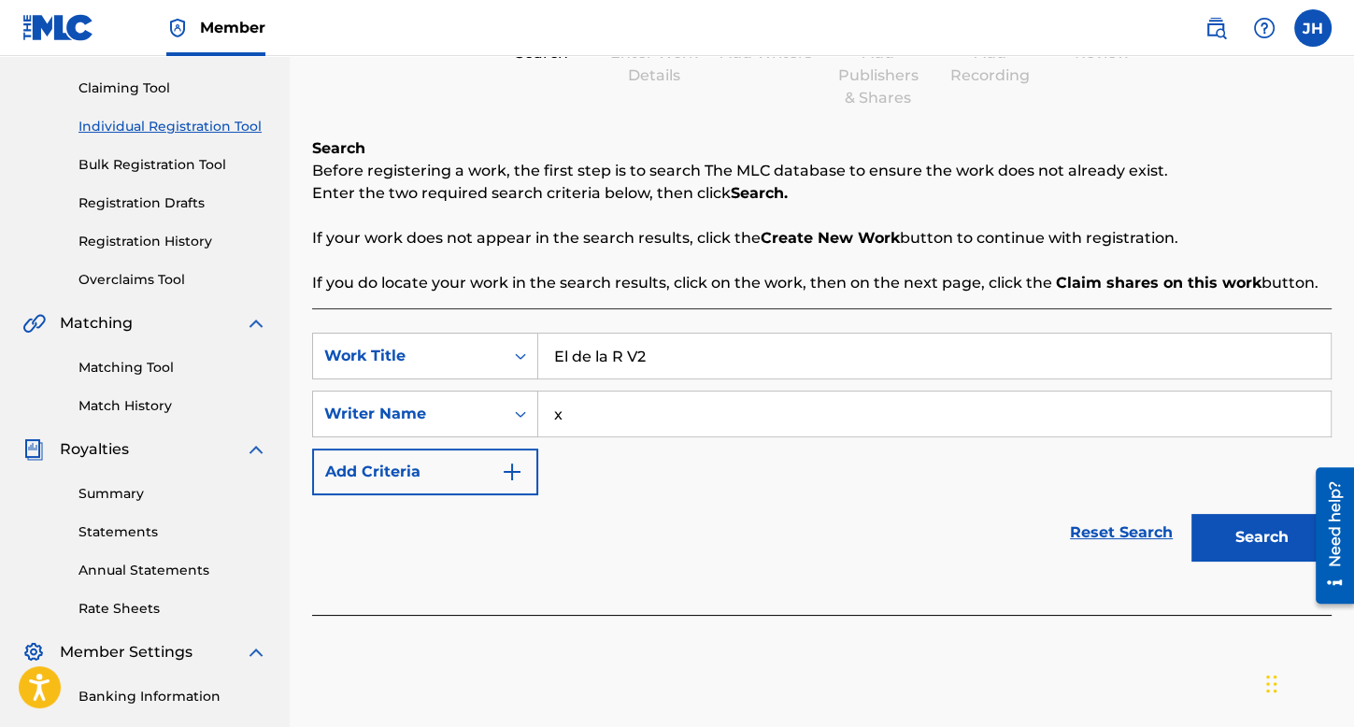
type input "x"
click at [1192, 514] on button "Search" at bounding box center [1262, 537] width 140 height 47
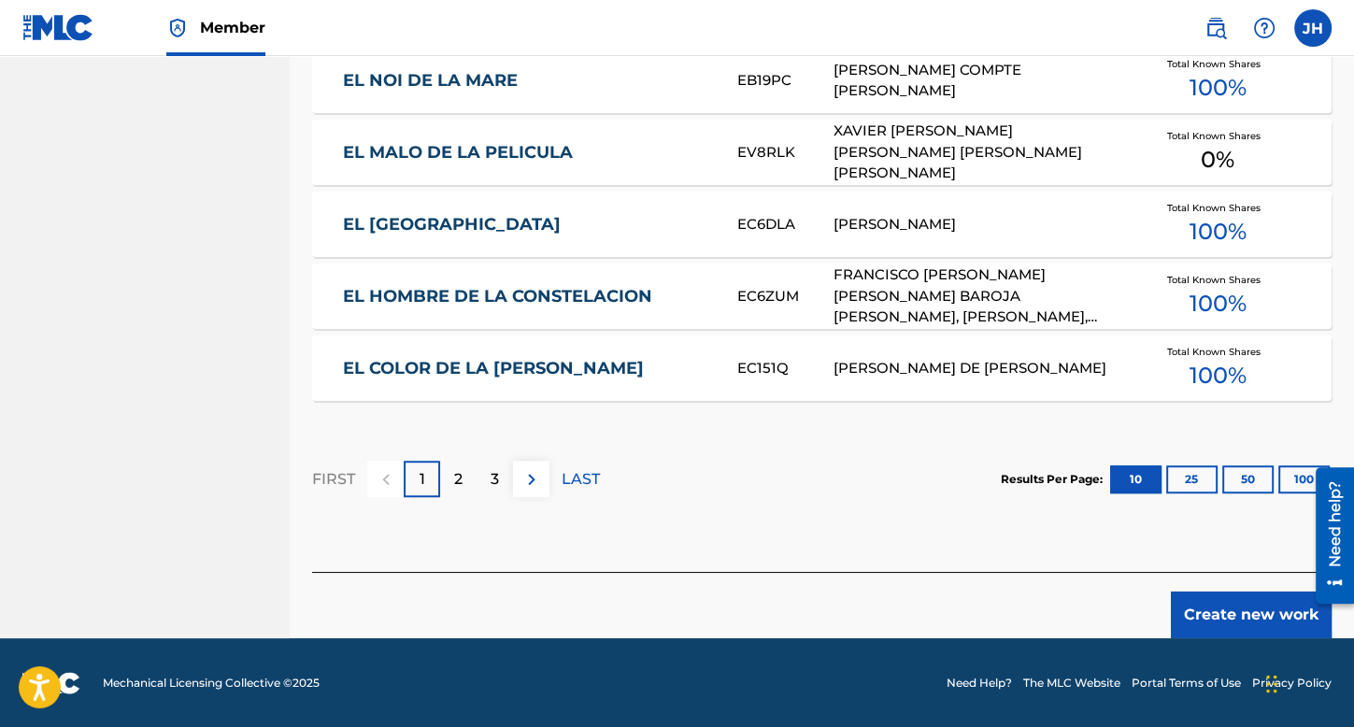
click at [1183, 619] on button "Create new work" at bounding box center [1251, 615] width 161 height 47
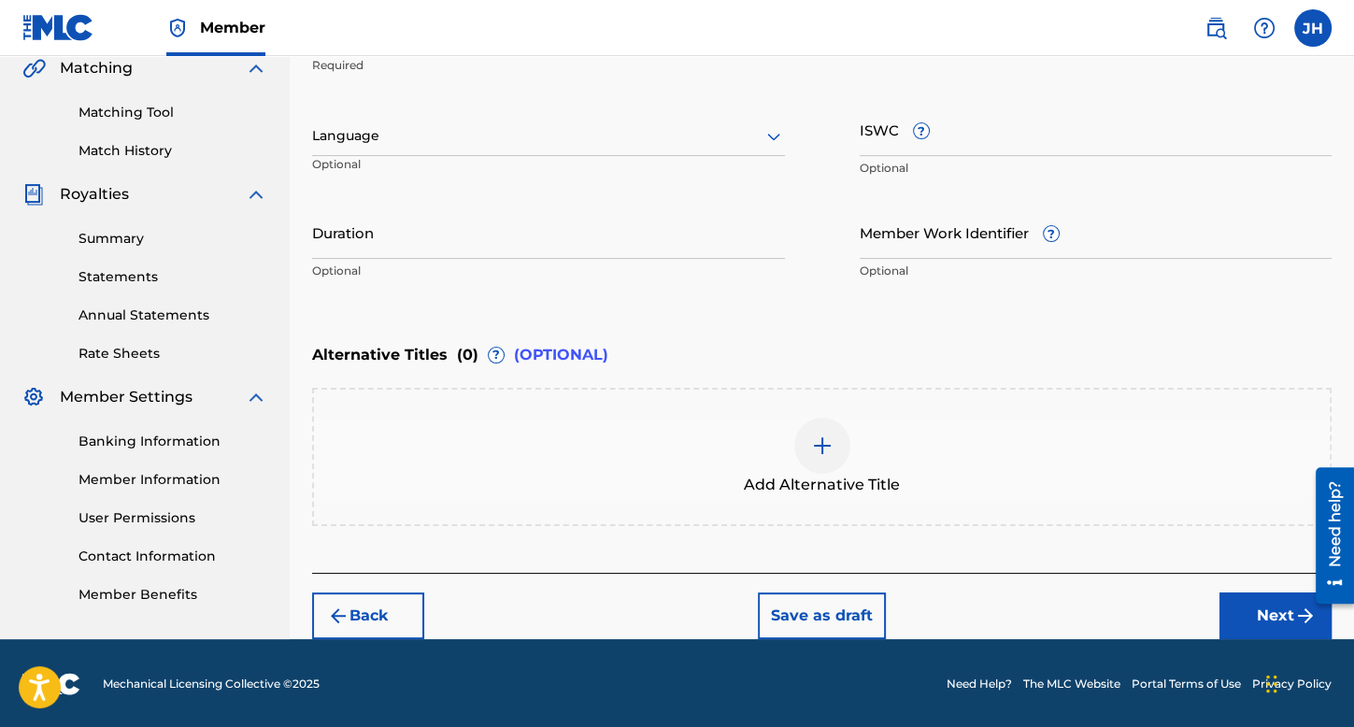
click at [504, 136] on div at bounding box center [548, 135] width 473 height 23
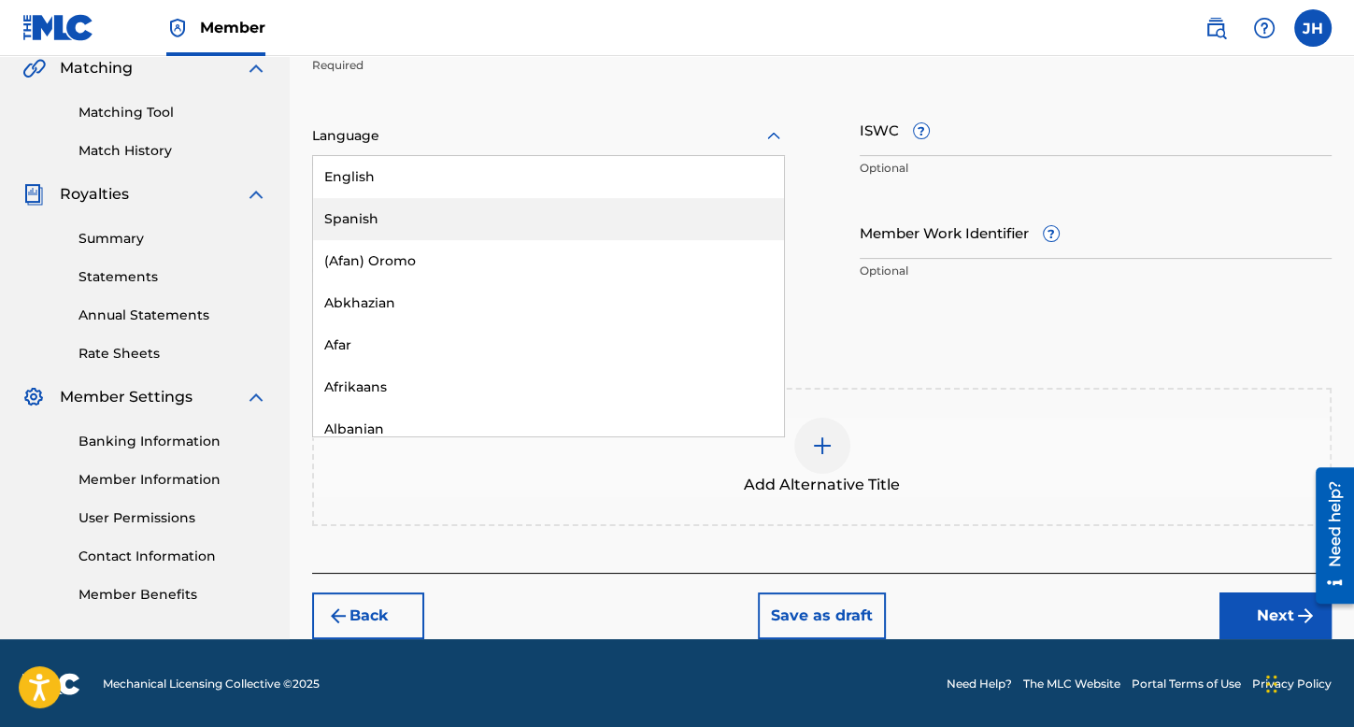
click at [511, 200] on div "Spanish" at bounding box center [548, 219] width 471 height 42
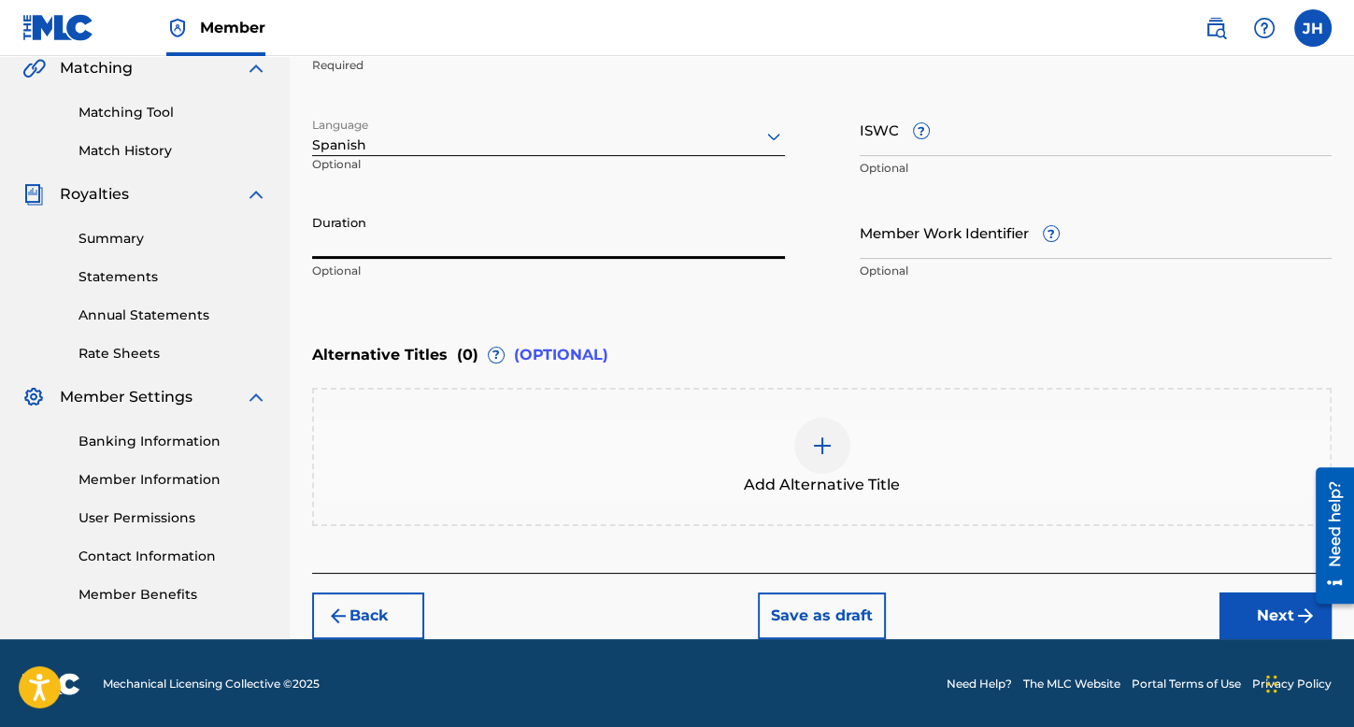
click at [501, 228] on input "Duration" at bounding box center [548, 232] width 473 height 53
type input "04:11"
click at [1224, 595] on button "Next" at bounding box center [1276, 616] width 112 height 47
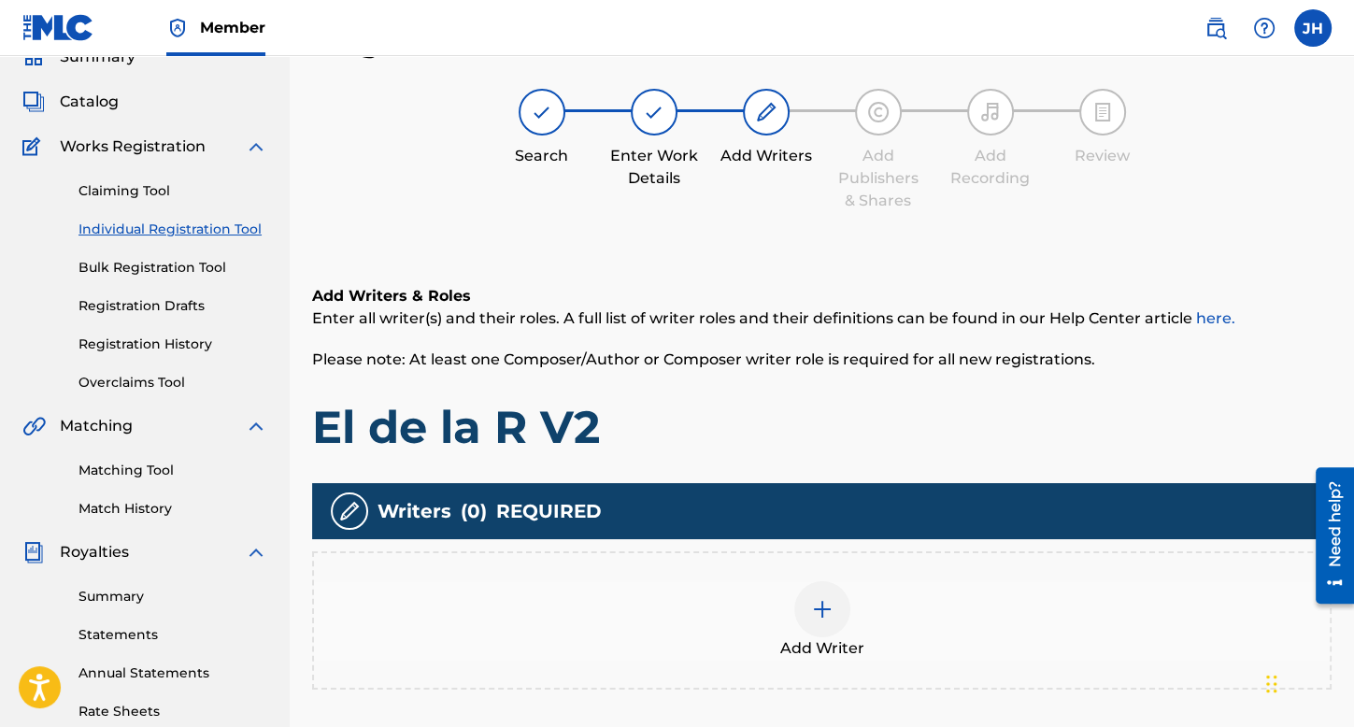
scroll to position [432, 0]
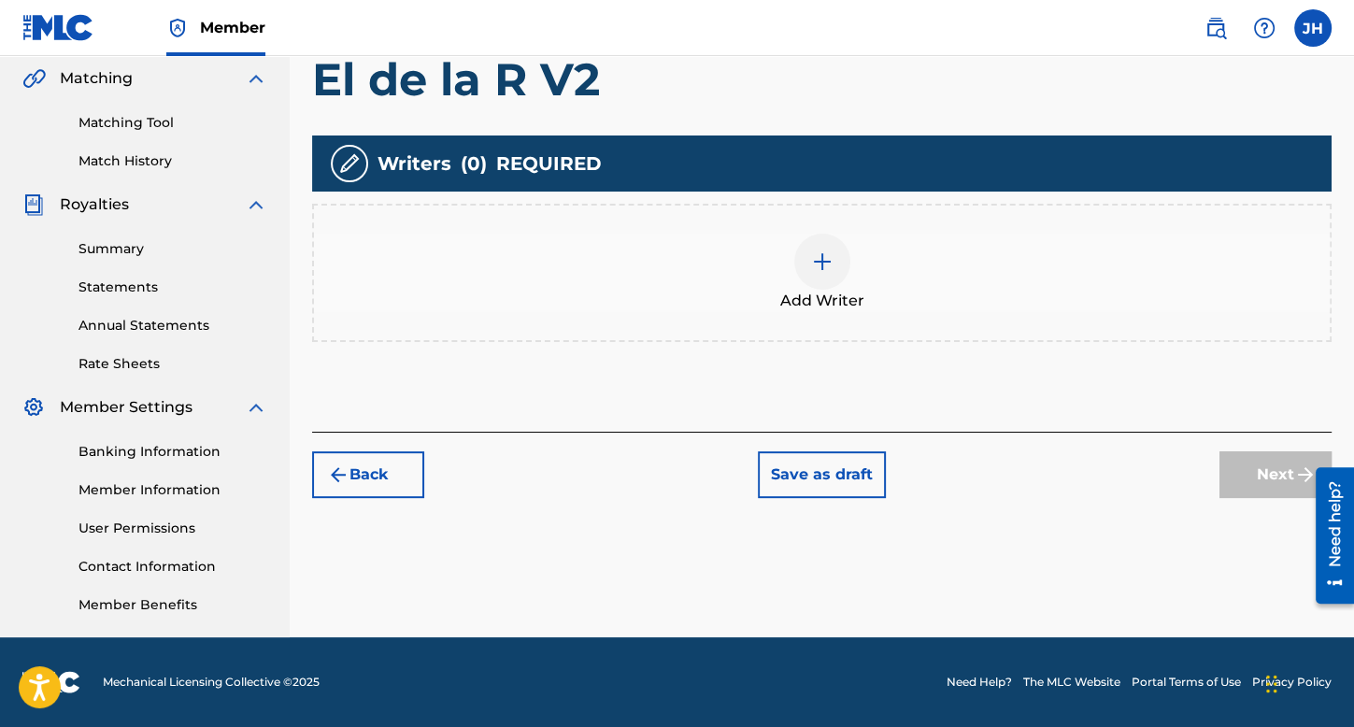
click at [861, 278] on div "Add Writer" at bounding box center [822, 273] width 1016 height 79
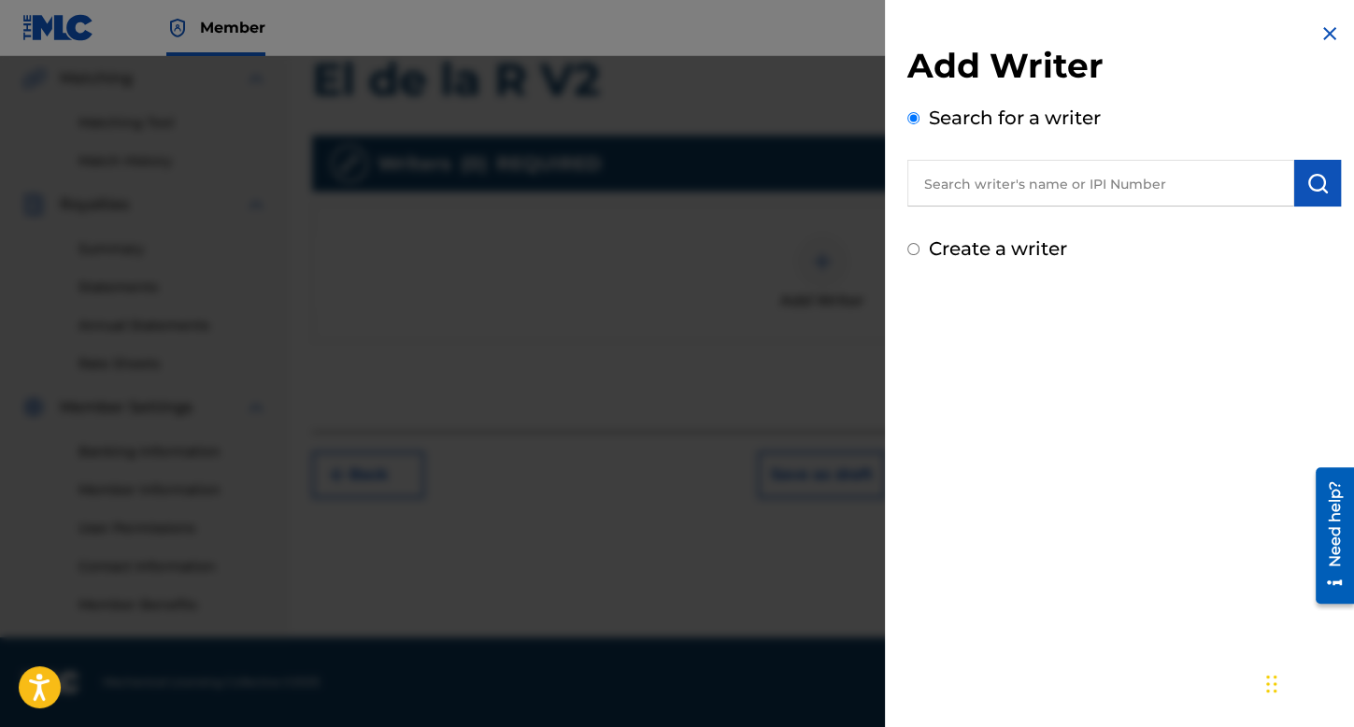
click at [912, 250] on input "Create a writer" at bounding box center [913, 249] width 12 height 12
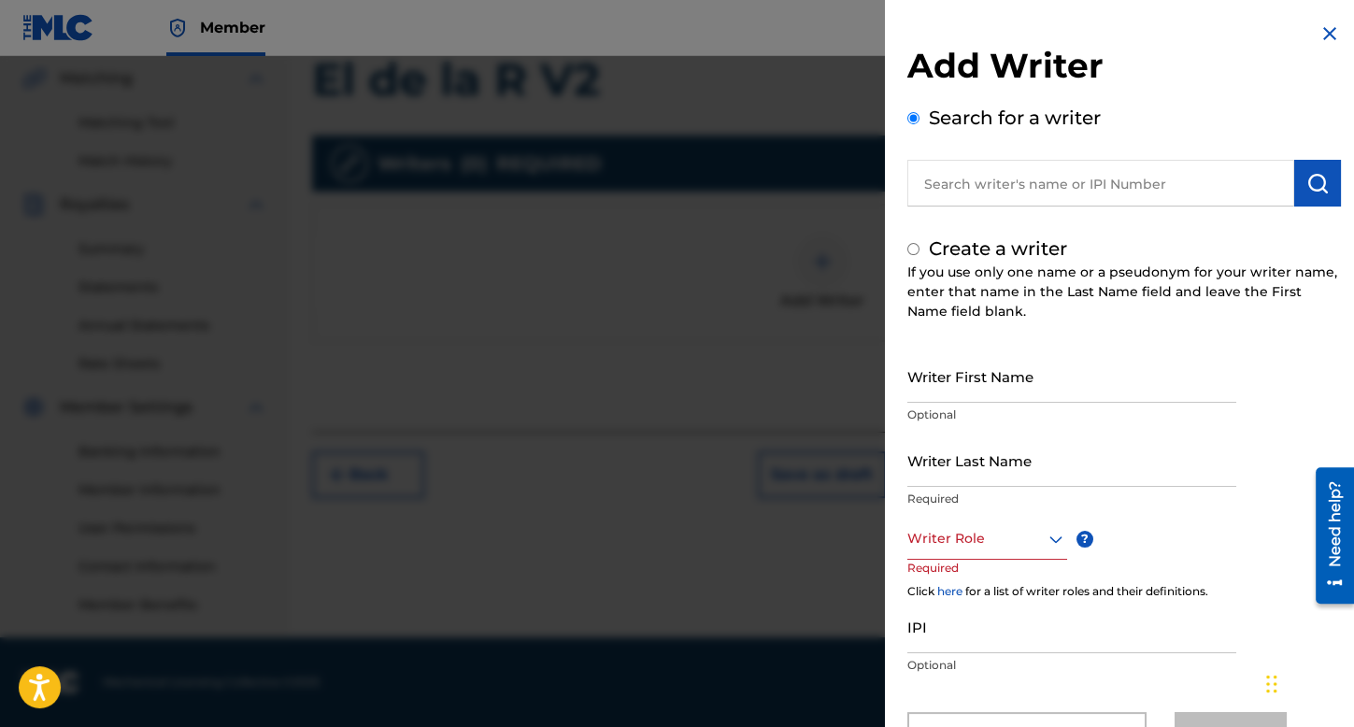
radio input "false"
radio input "true"
click at [987, 376] on input "Writer First Name" at bounding box center [1071, 376] width 329 height 53
type input "[PERSON_NAME]"
click at [1009, 478] on input "Writer Last Name" at bounding box center [1071, 460] width 329 height 53
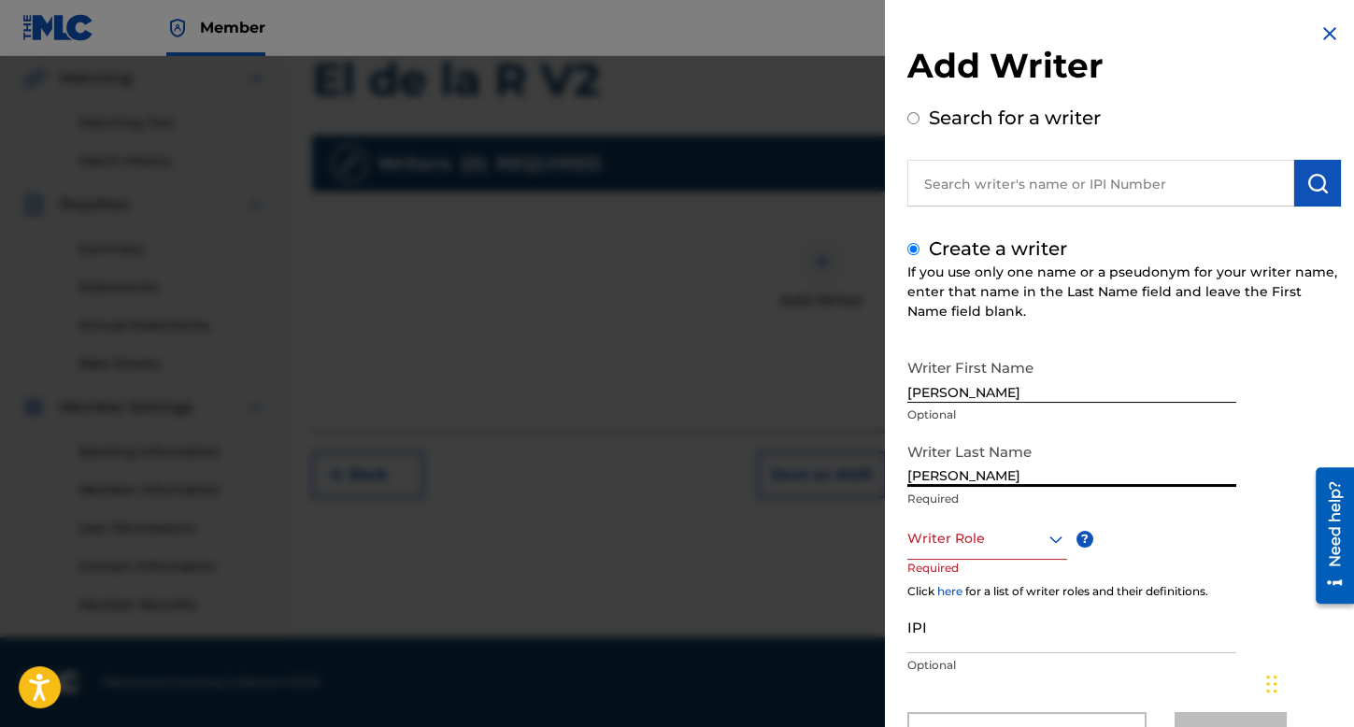
click at [1030, 457] on input "[PERSON_NAME]" at bounding box center [1071, 460] width 329 height 53
type input "[PERSON_NAME]"
click at [1004, 533] on div "Writer Role" at bounding box center [987, 539] width 160 height 42
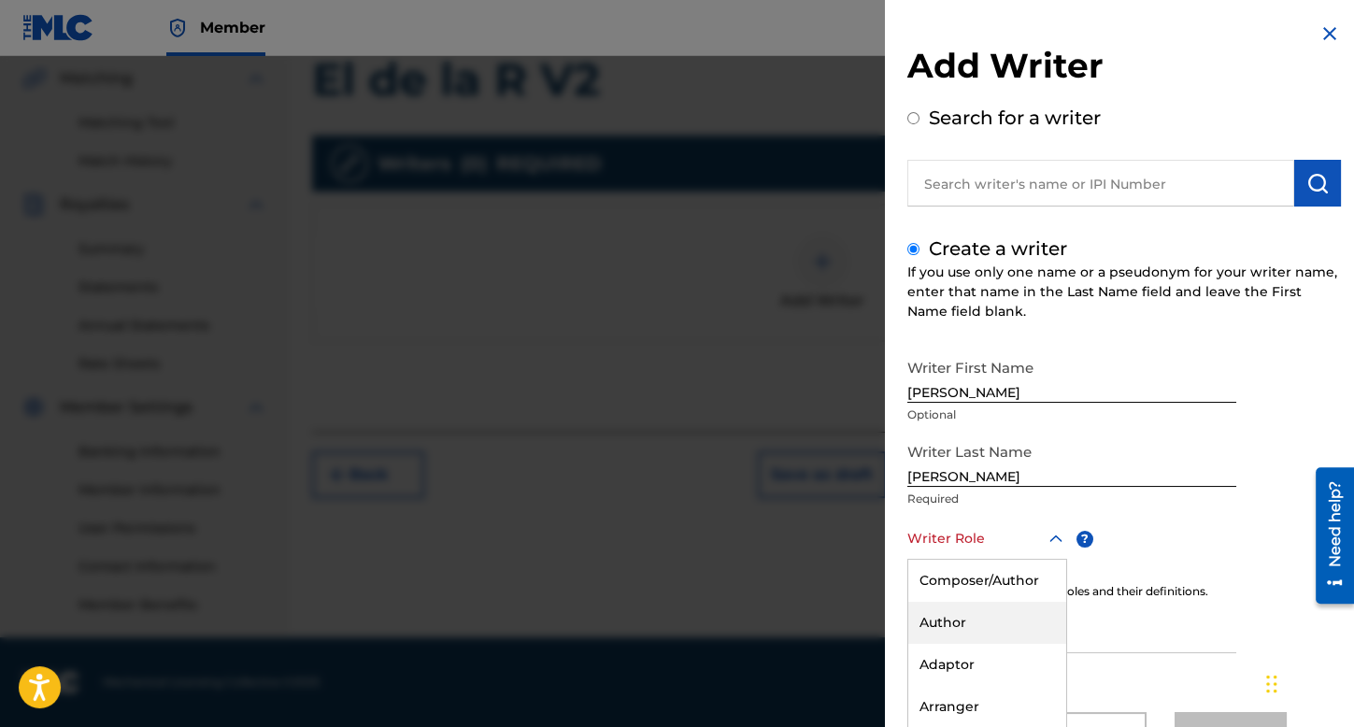
scroll to position [82, 0]
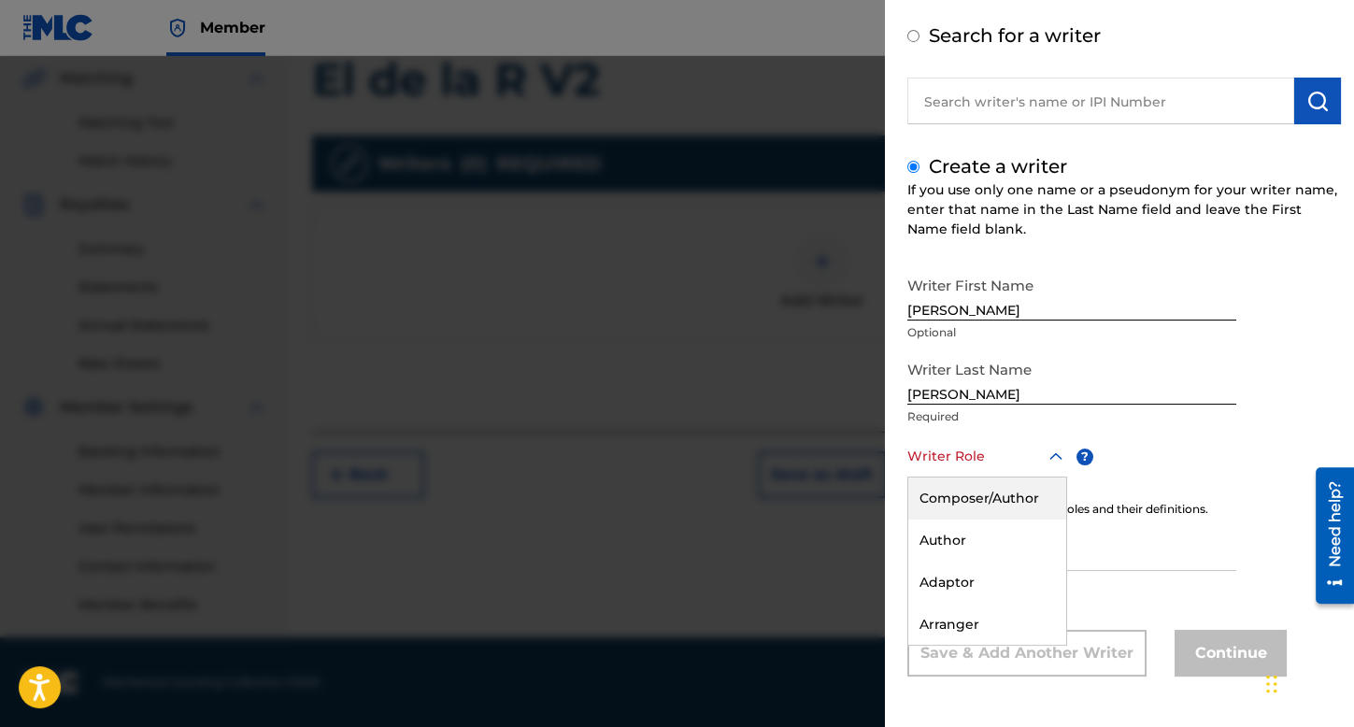
click at [1004, 505] on div "Composer/Author" at bounding box center [987, 499] width 158 height 42
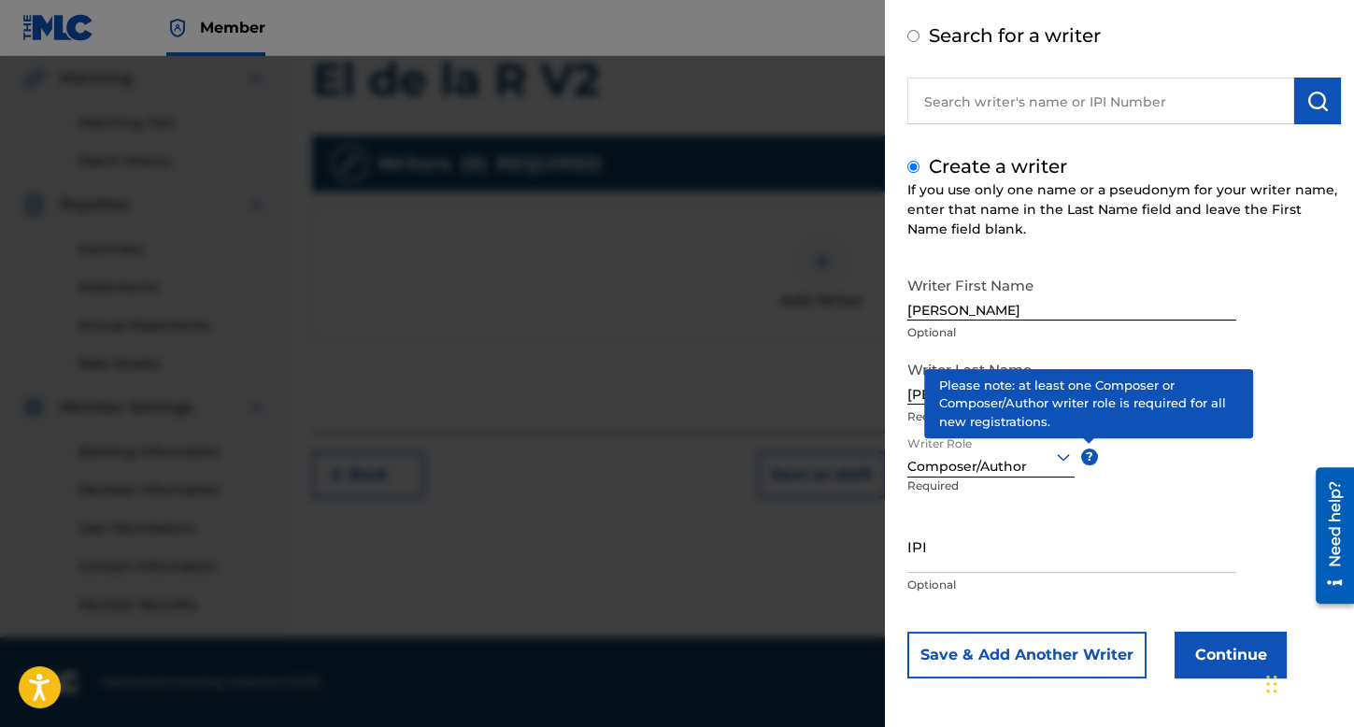
click at [1196, 645] on button "Continue" at bounding box center [1231, 655] width 112 height 47
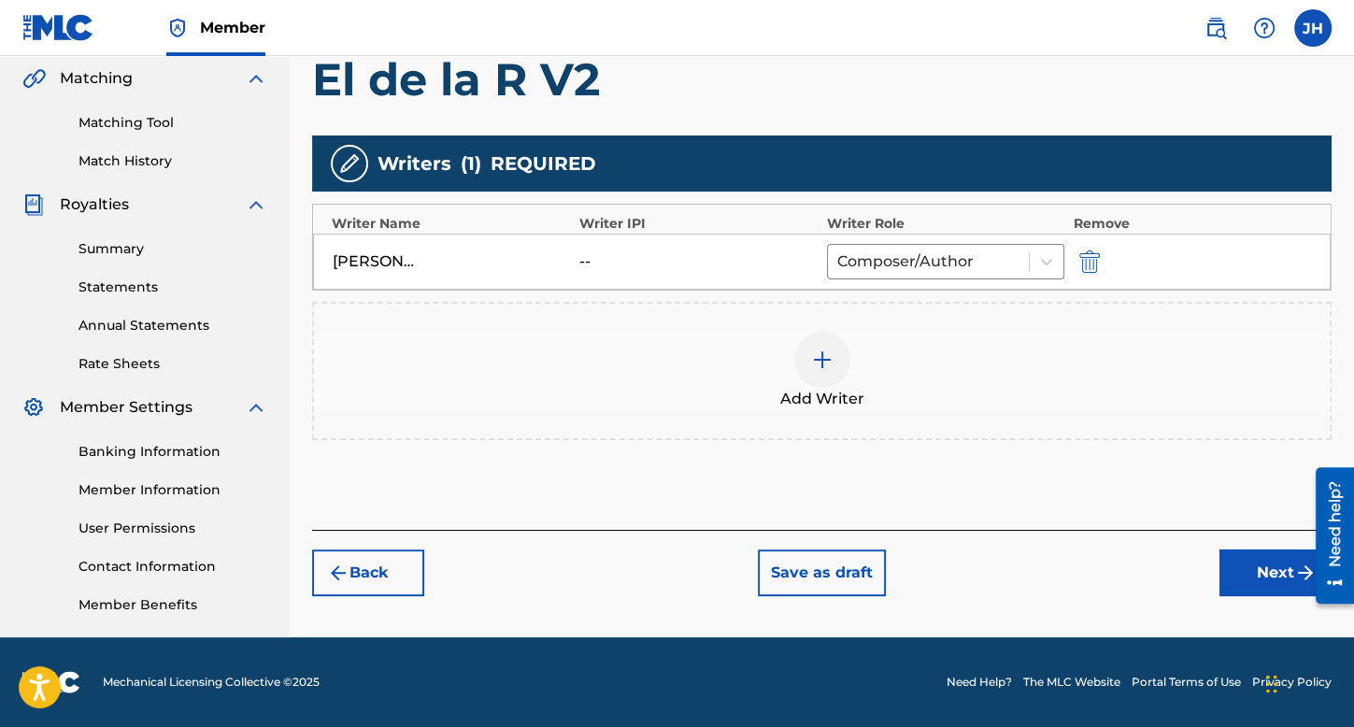
click at [1227, 558] on button "Next" at bounding box center [1276, 573] width 112 height 47
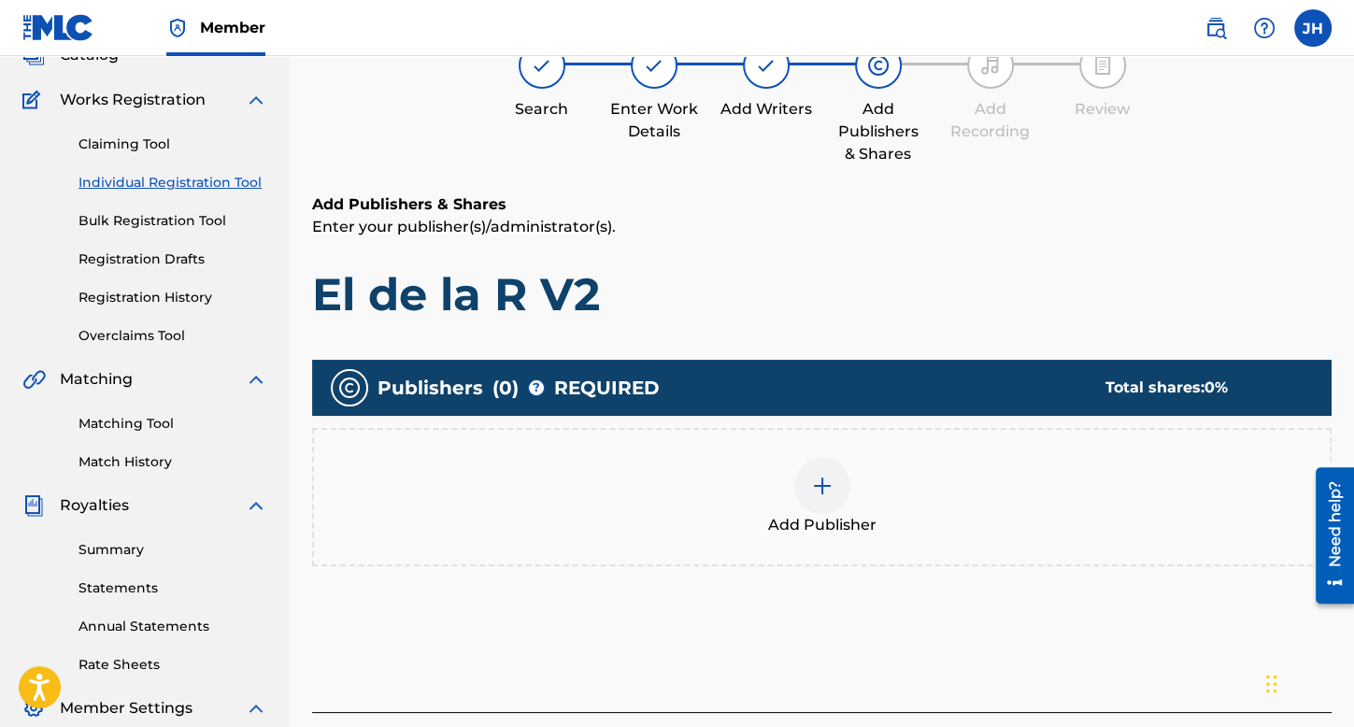
scroll to position [432, 0]
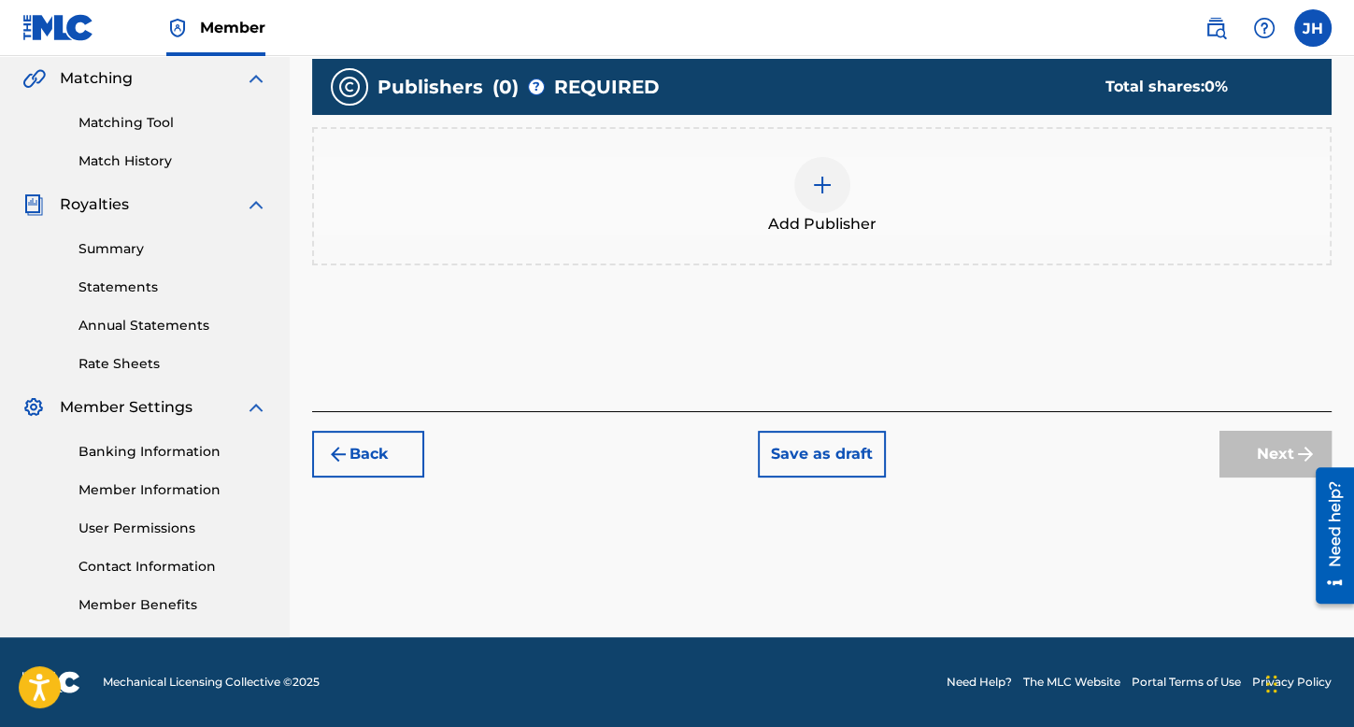
click at [874, 207] on div "Add Publisher" at bounding box center [822, 196] width 1016 height 79
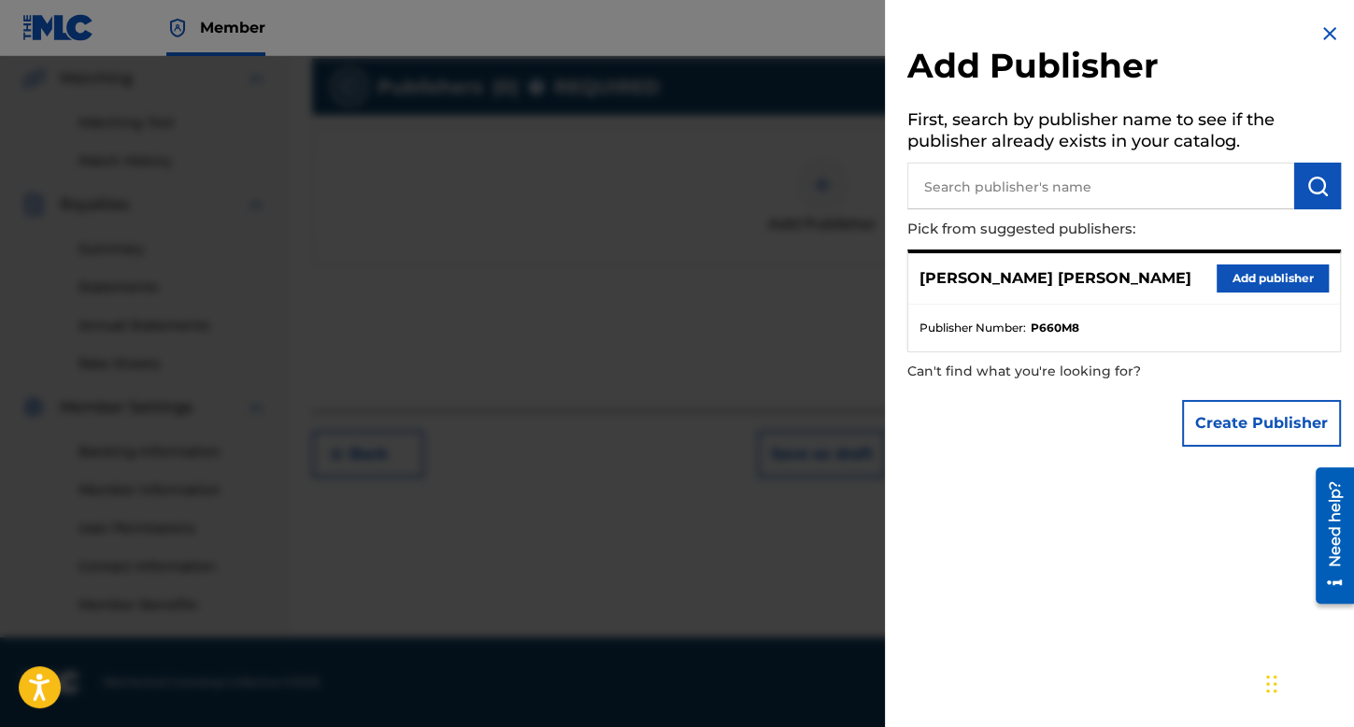
click at [1219, 286] on button "Add publisher" at bounding box center [1273, 278] width 112 height 28
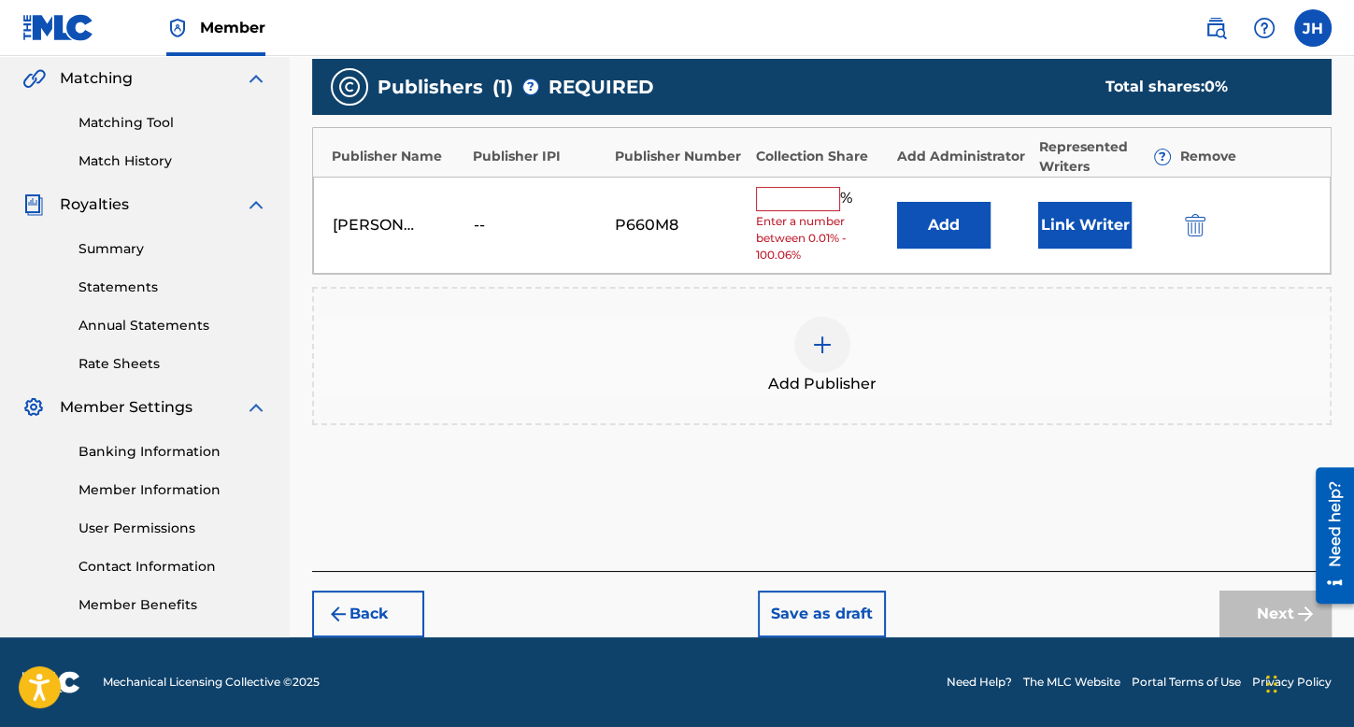
click at [810, 178] on div "[PERSON_NAME] [PERSON_NAME] -- P660M8 % Enter a number between 0.01% - 100.06% …" at bounding box center [822, 226] width 1018 height 98
click at [821, 205] on input "text" at bounding box center [798, 199] width 84 height 24
type input "100"
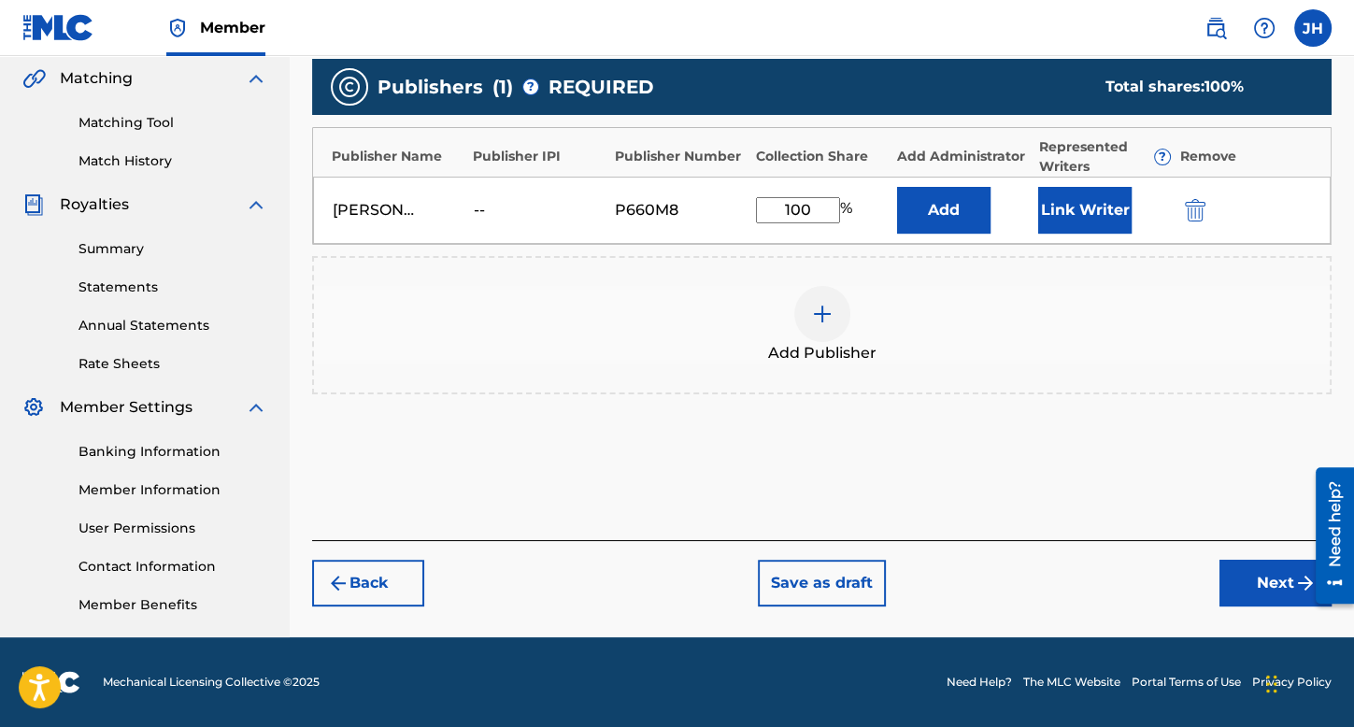
click at [1083, 210] on button "Link Writer" at bounding box center [1084, 210] width 93 height 47
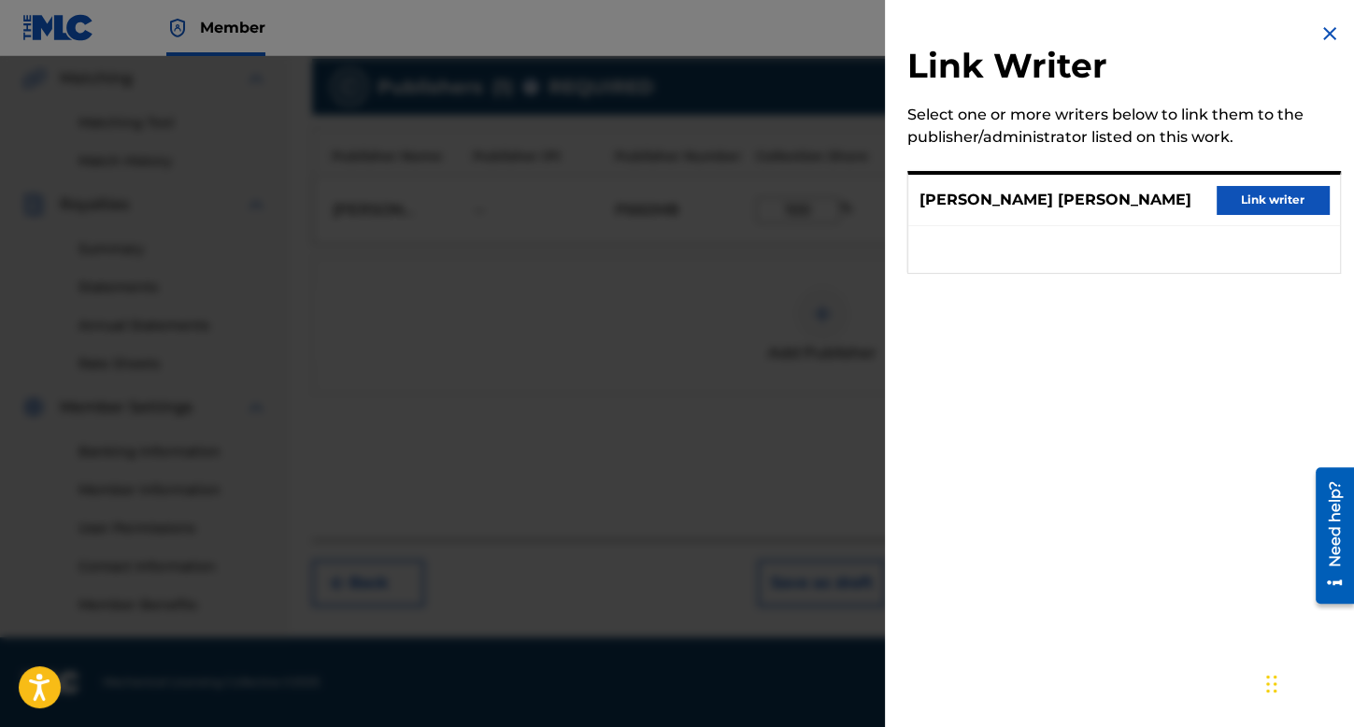
click at [1223, 214] on button "Link writer" at bounding box center [1273, 200] width 112 height 28
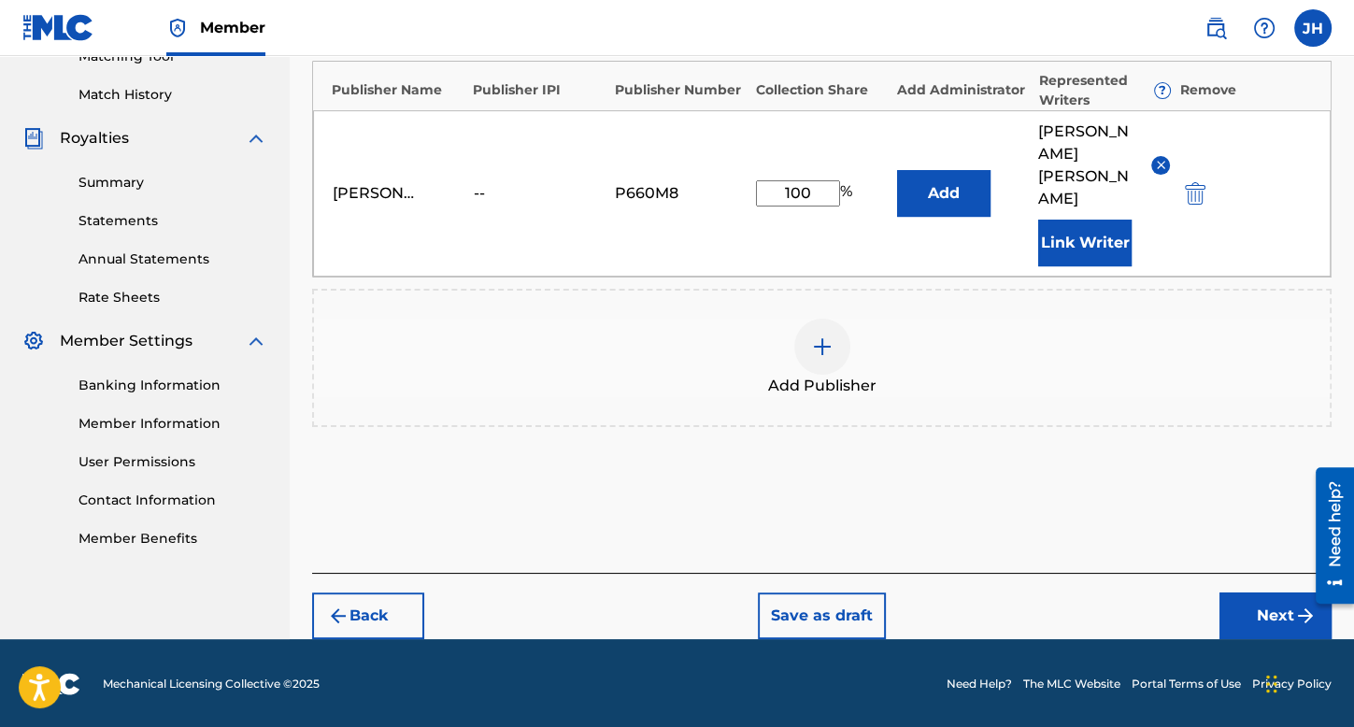
click at [1260, 618] on button "Next" at bounding box center [1276, 616] width 112 height 47
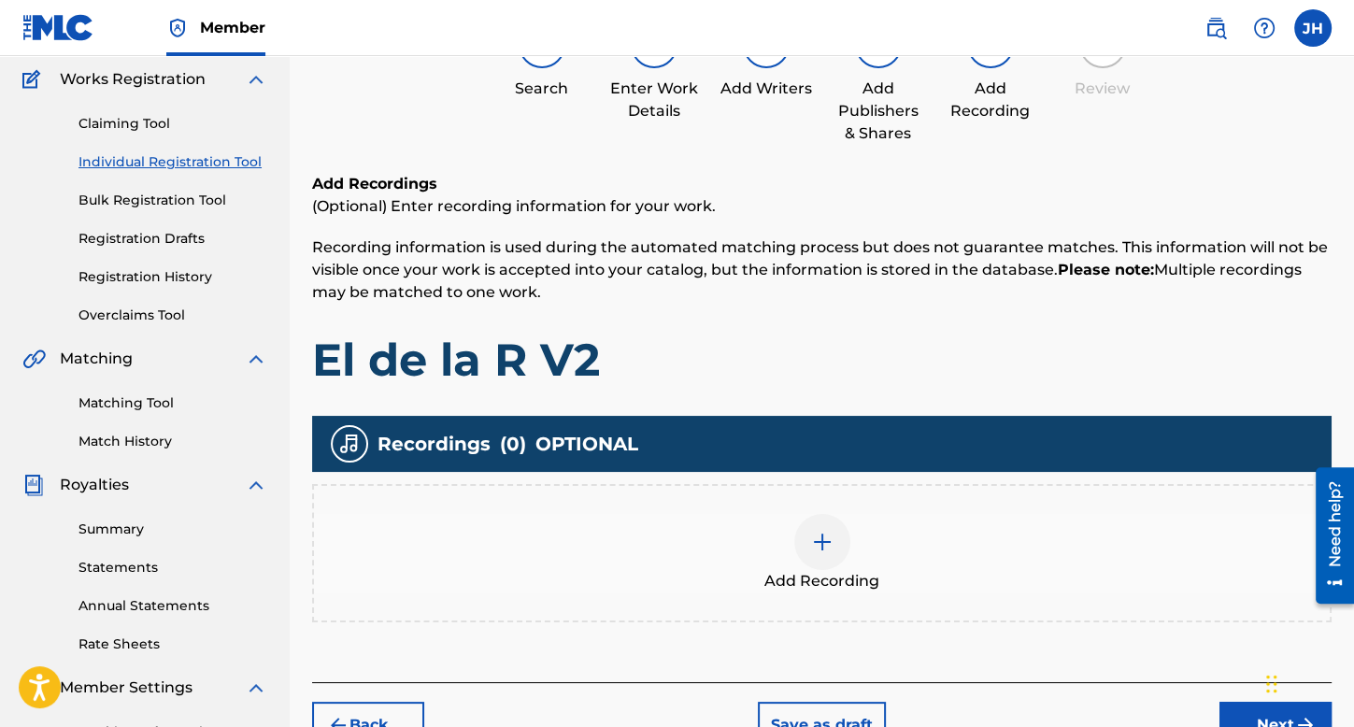
scroll to position [368, 0]
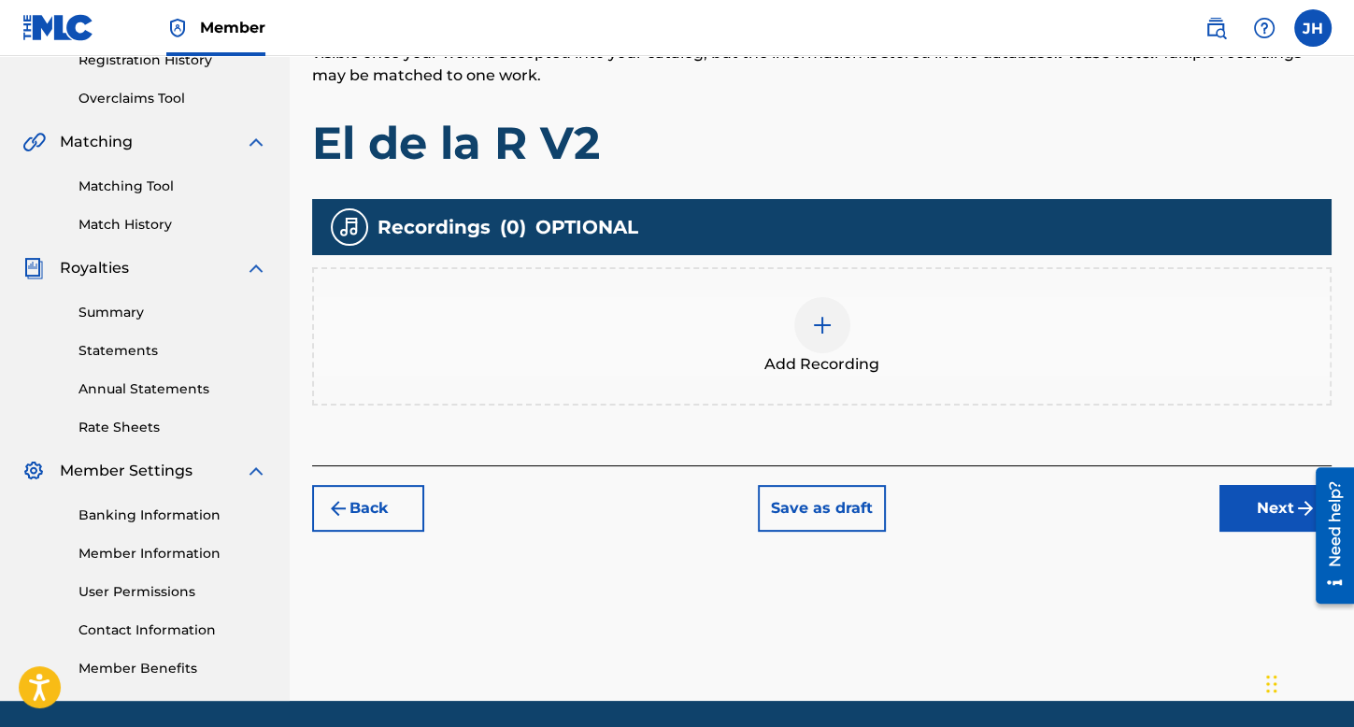
click at [821, 297] on div at bounding box center [822, 325] width 56 height 56
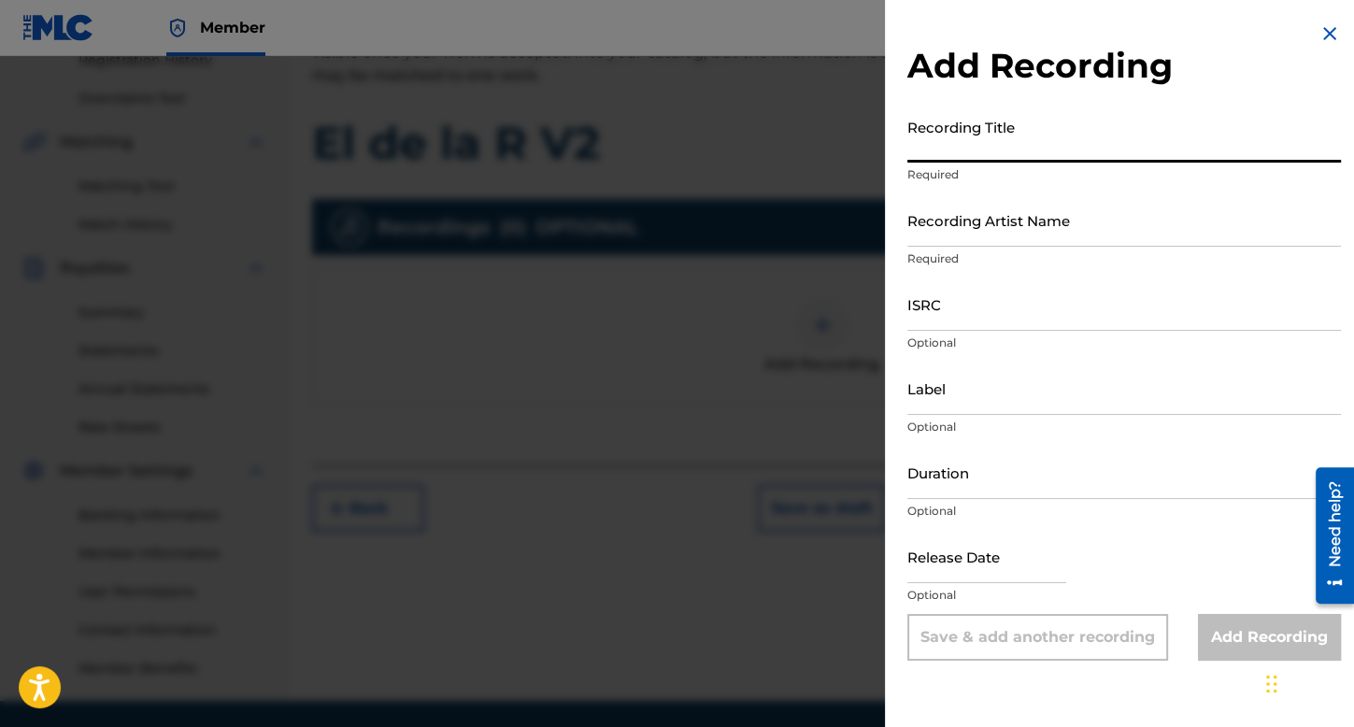
click at [958, 162] on input "Recording Title" at bounding box center [1124, 135] width 434 height 53
type input "El de la R V2"
click at [1001, 225] on input "Recording Artist Name" at bounding box center [1124, 219] width 434 height 53
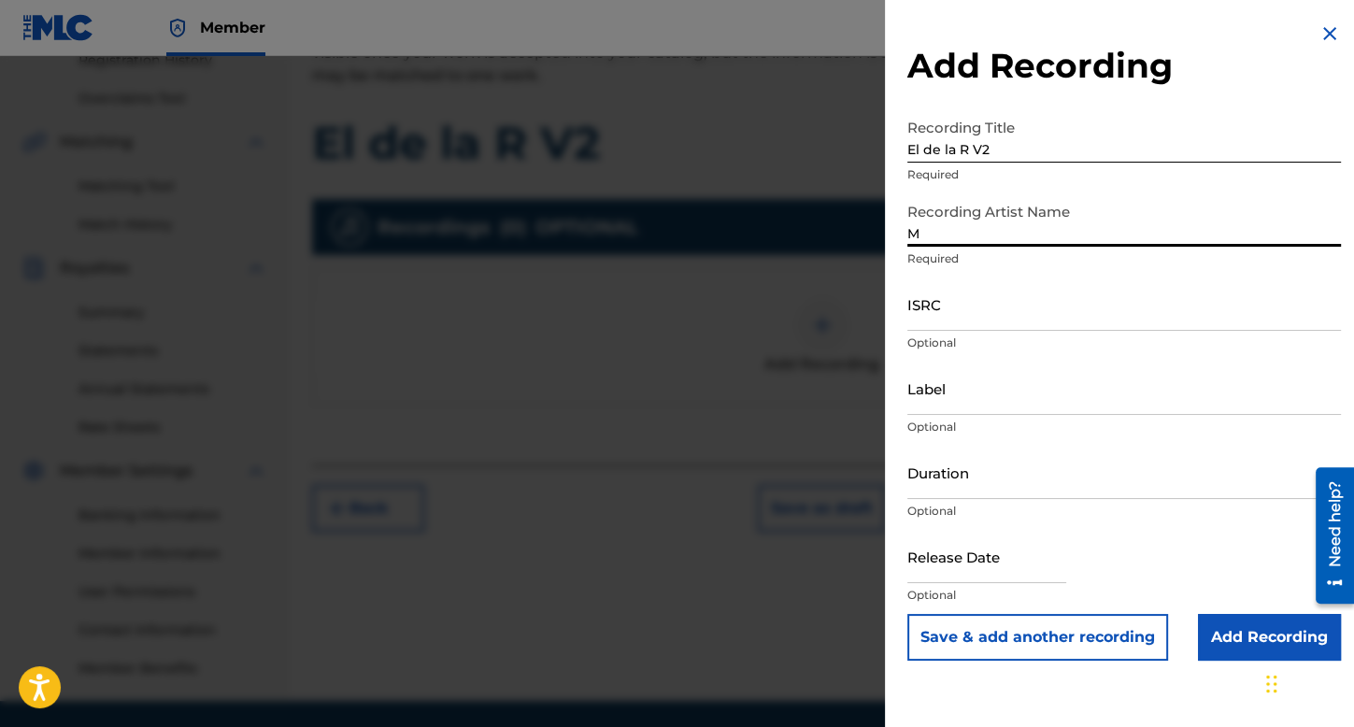
type input "MexicanitoBelico"
drag, startPoint x: 905, startPoint y: 150, endPoint x: 1105, endPoint y: 142, distance: 200.1
click at [1105, 142] on div "Add Recording Recording Title El de la R V2 Required Recording Artist Name Mexi…" at bounding box center [1124, 341] width 479 height 683
drag, startPoint x: 908, startPoint y: 152, endPoint x: 1010, endPoint y: 140, distance: 102.6
click at [1010, 140] on input "El de la R V2" at bounding box center [1124, 135] width 434 height 53
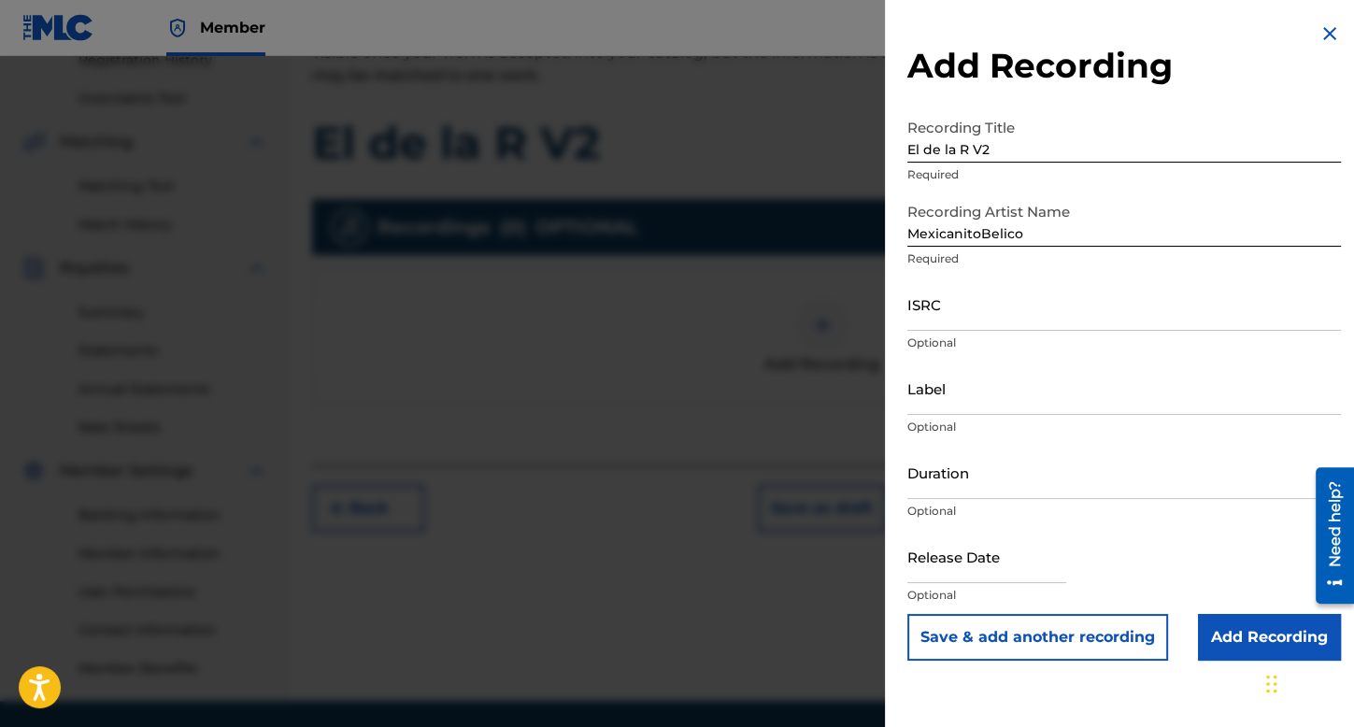
click at [1050, 335] on p "Optional" at bounding box center [1124, 343] width 434 height 17
click at [1026, 315] on input "ISRC" at bounding box center [1124, 304] width 434 height 53
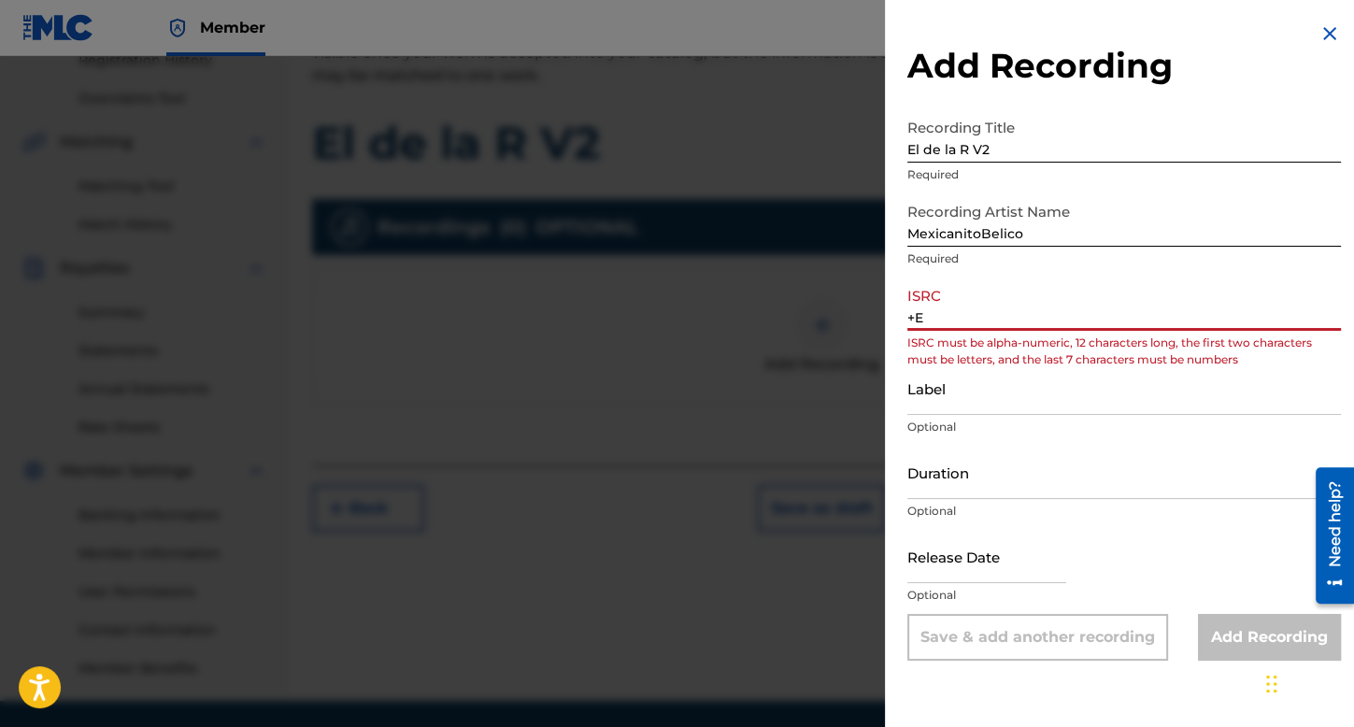
type input "+"
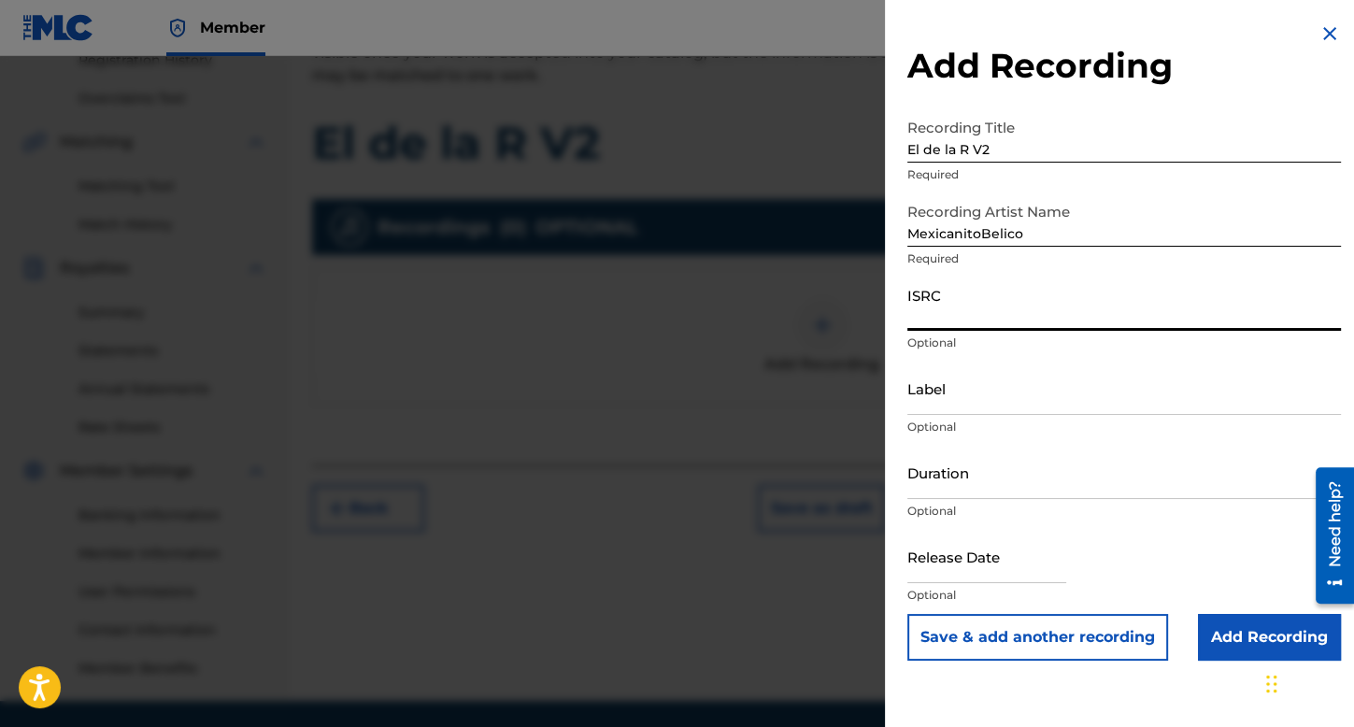
type input "e"
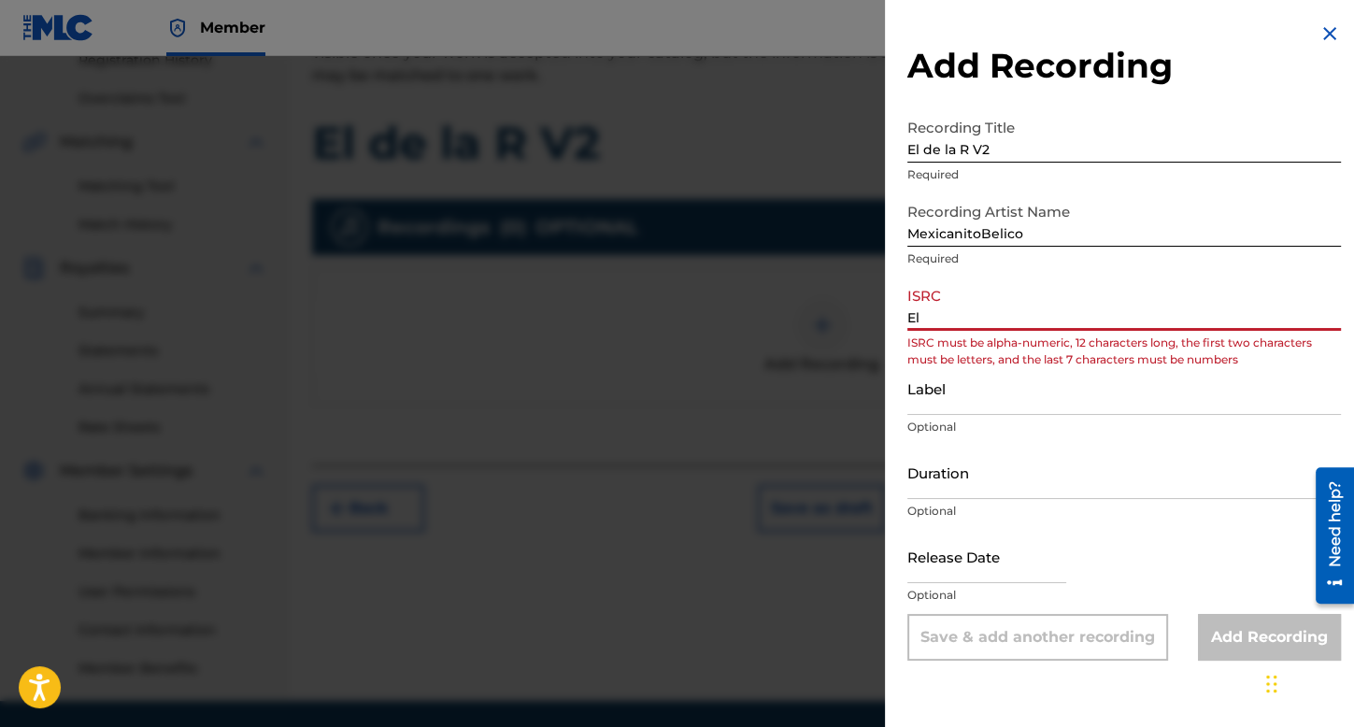
type input "E"
